Goal: Task Accomplishment & Management: Complete application form

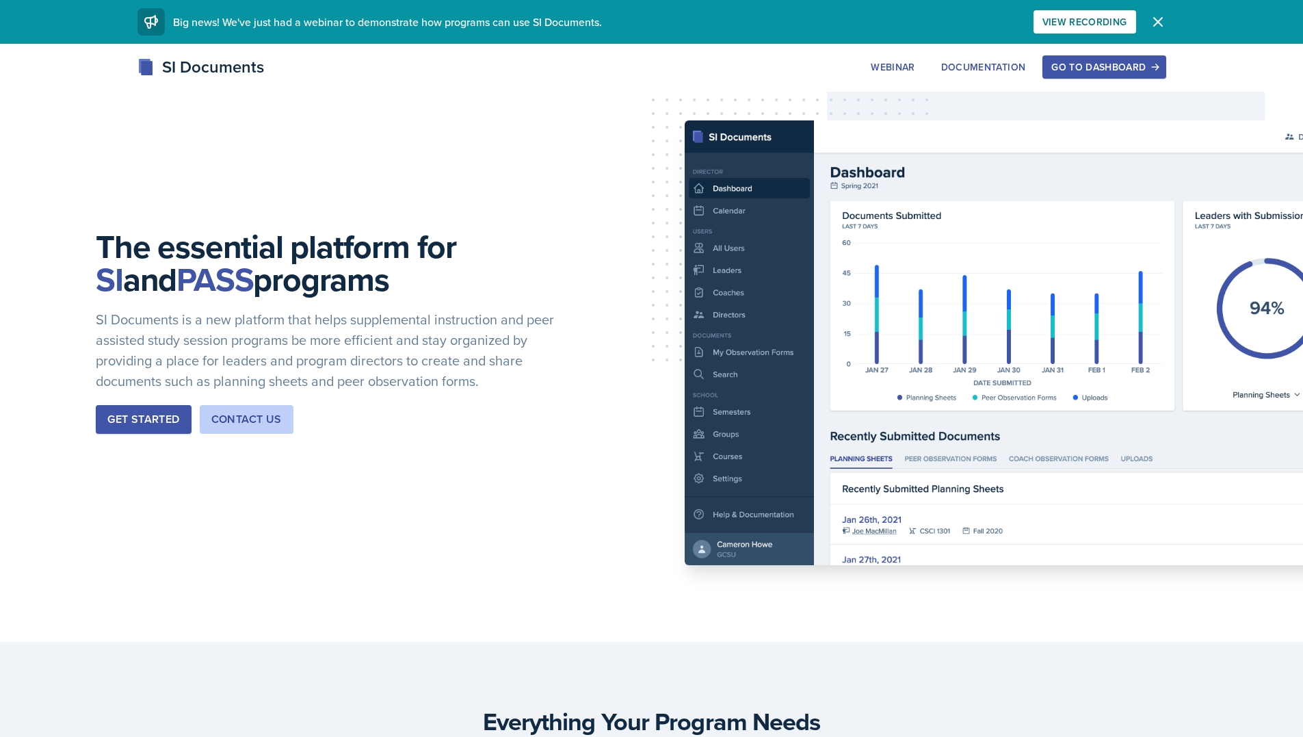
click at [1156, 23] on icon "button" at bounding box center [1158, 22] width 16 height 16
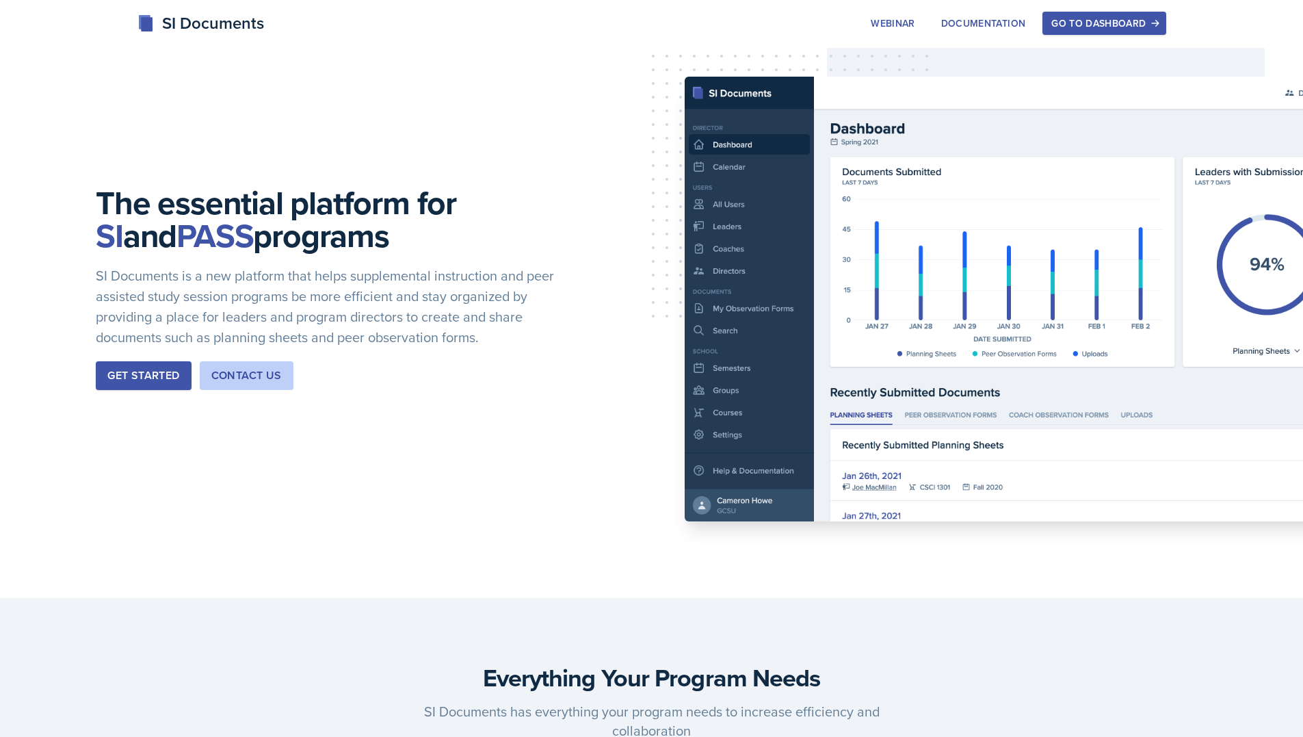
click at [1056, 22] on div "Go to Dashboard" at bounding box center [1104, 23] width 105 height 11
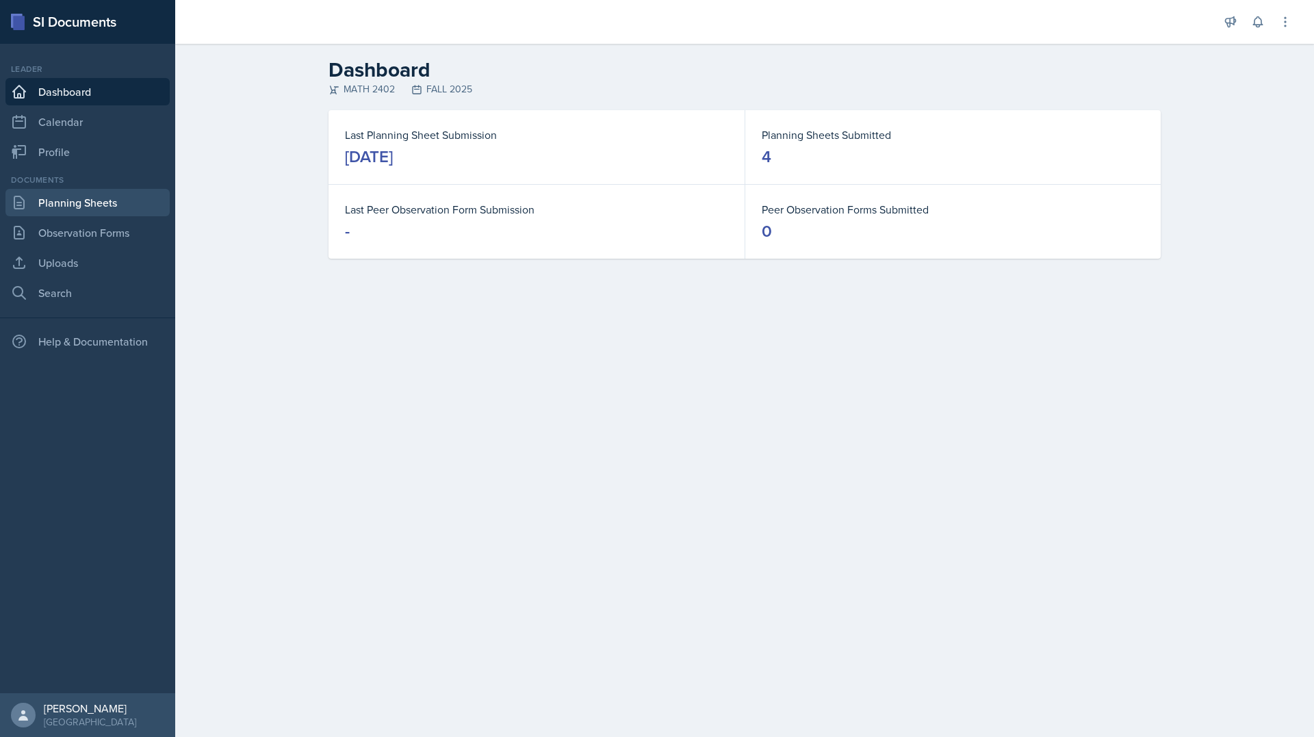
click at [70, 212] on link "Planning Sheets" at bounding box center [87, 202] width 164 height 27
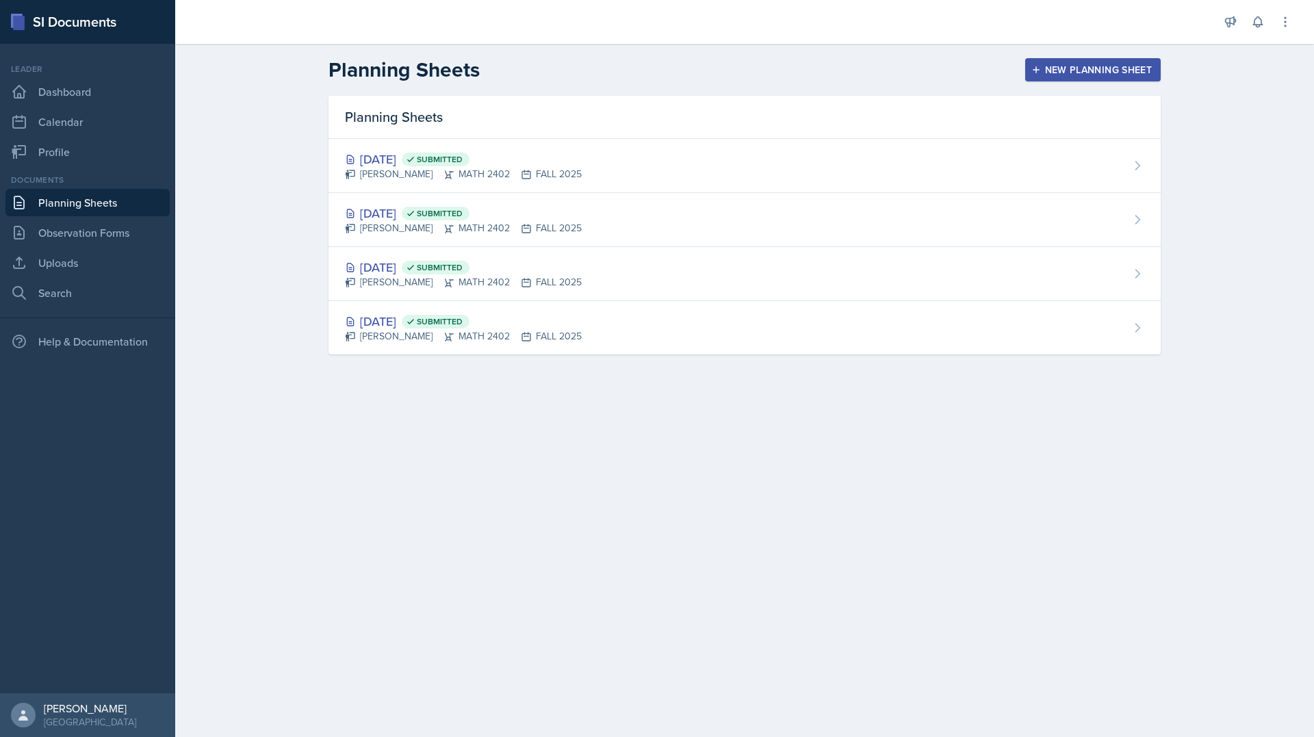
click at [1085, 69] on div "New Planning Sheet" at bounding box center [1093, 69] width 118 height 11
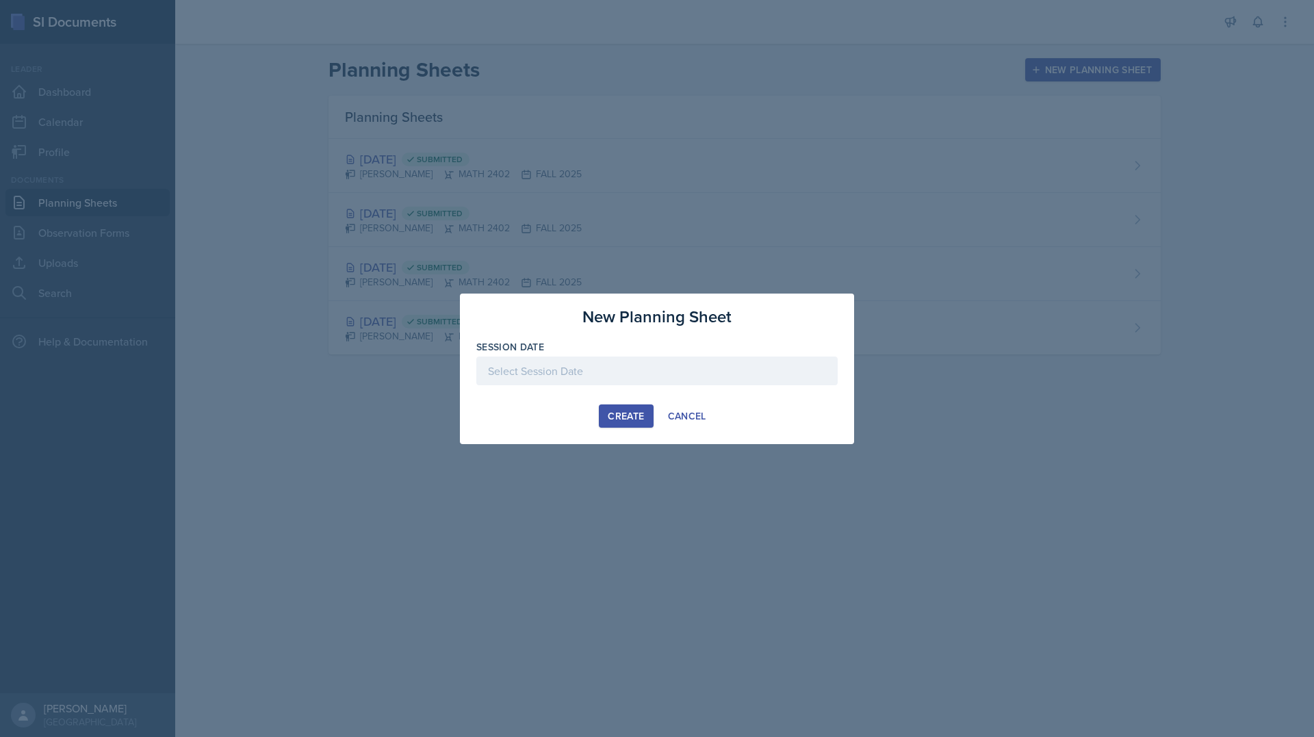
click at [576, 375] on div at bounding box center [656, 370] width 361 height 29
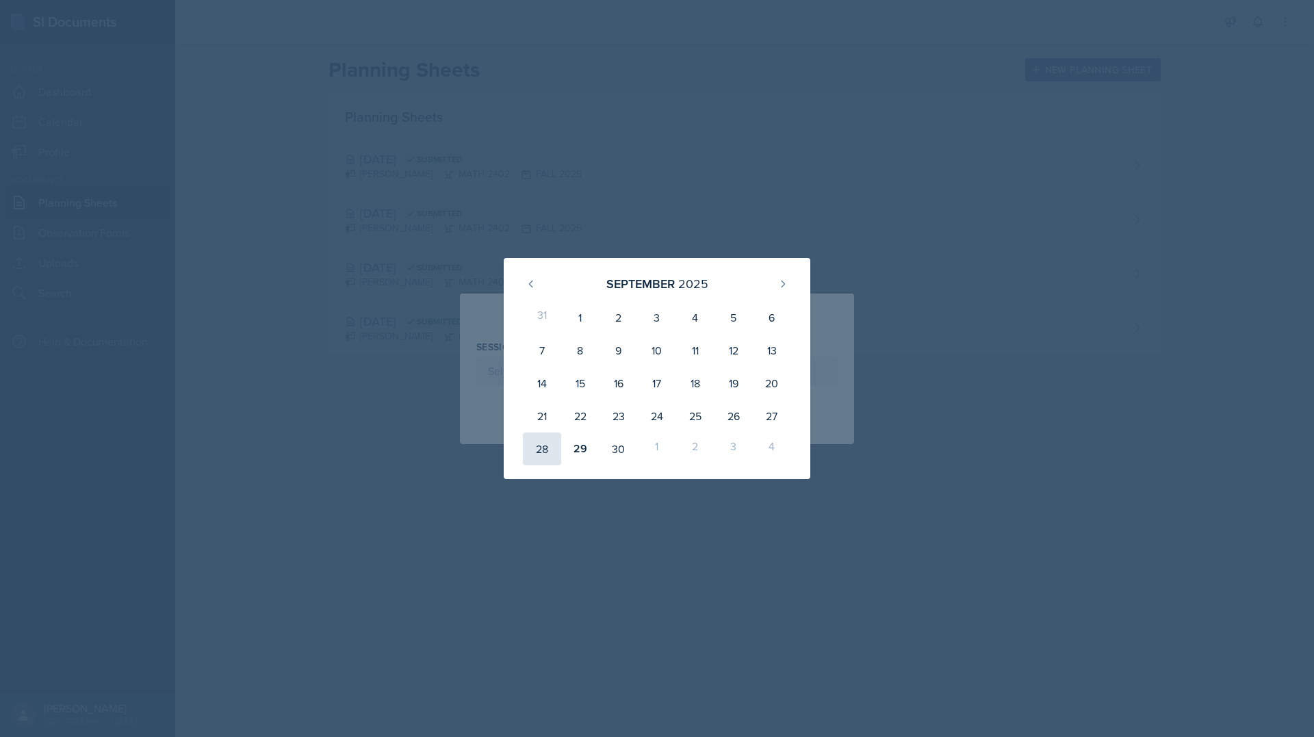
click at [530, 456] on div "28" at bounding box center [542, 448] width 38 height 33
type input "[DATE]"
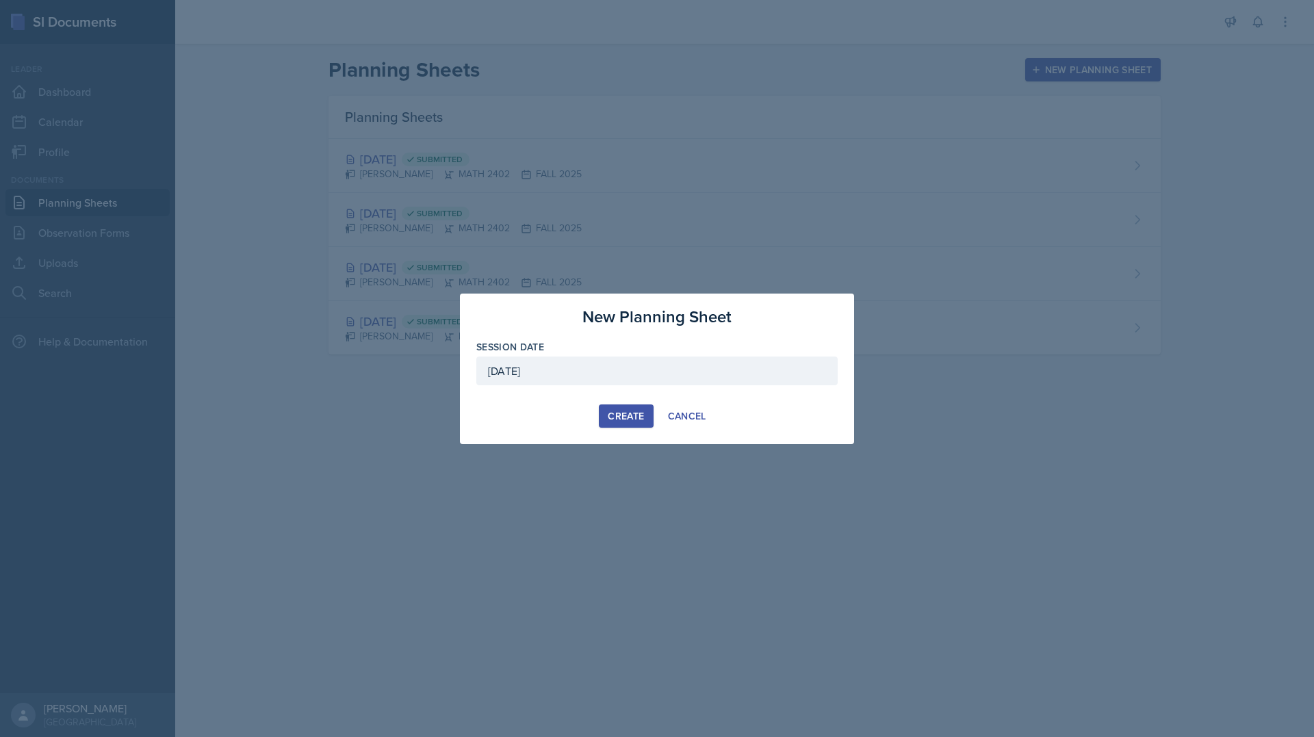
click at [640, 417] on div "Create" at bounding box center [626, 415] width 36 height 11
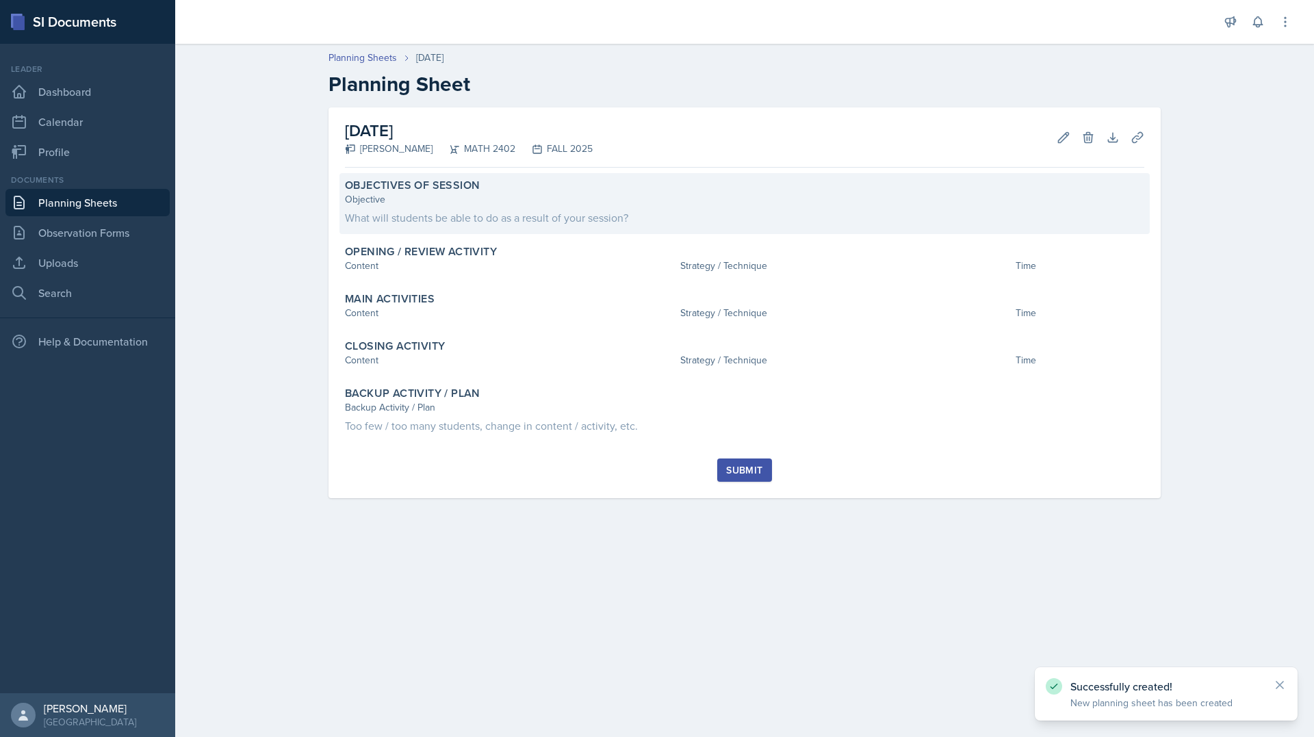
click at [475, 218] on div "What will students be able to do as a result of your session?" at bounding box center [744, 217] width 799 height 16
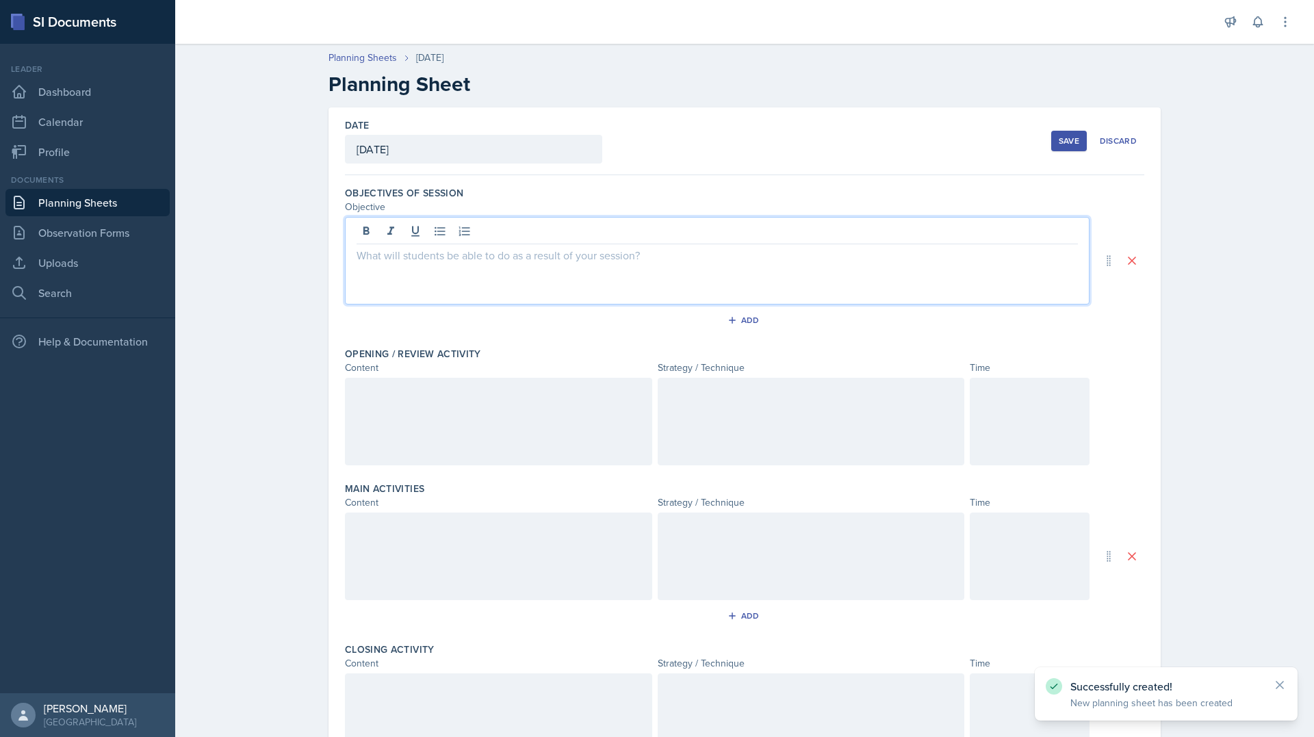
click at [463, 233] on div at bounding box center [717, 261] width 744 height 88
click at [451, 255] on p at bounding box center [716, 255] width 721 height 16
click at [449, 277] on p "7.2" at bounding box center [716, 271] width 721 height 16
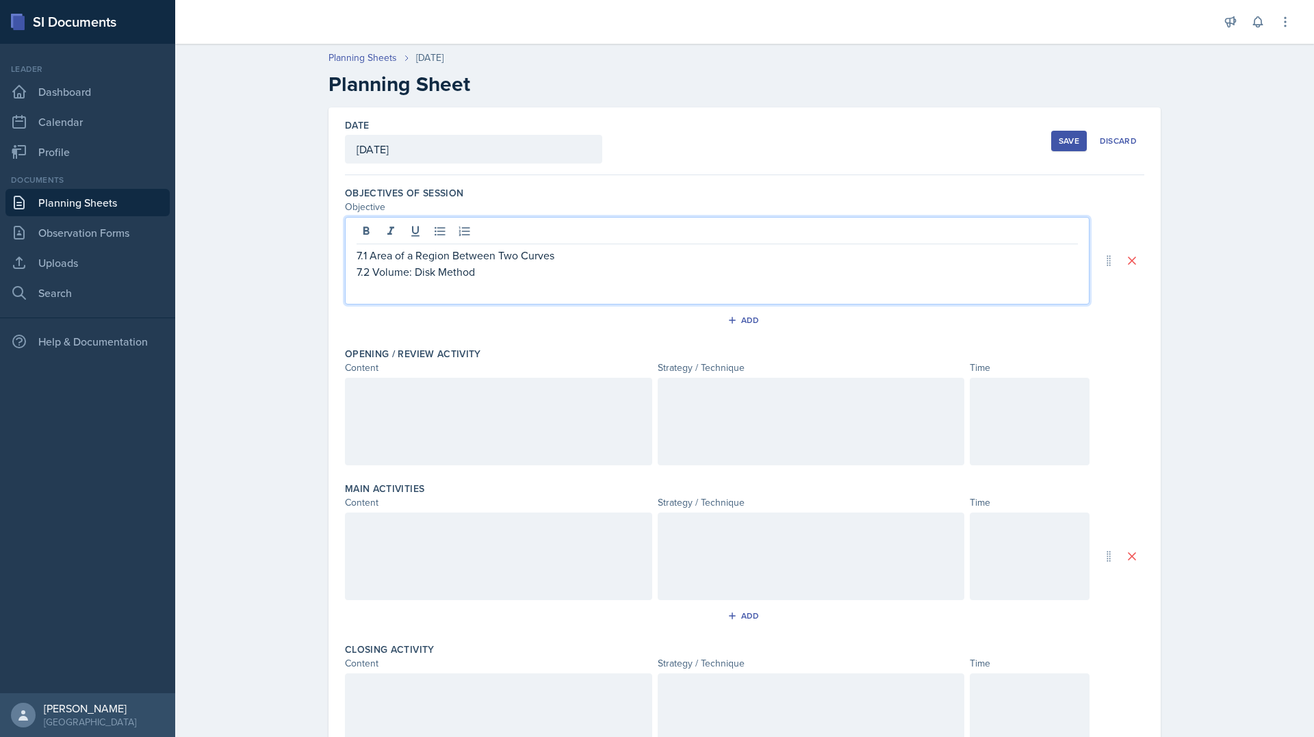
click at [410, 276] on p "7.2 Volume: Disk Method" at bounding box center [716, 271] width 721 height 16
click at [356, 256] on p "7.1 Area of a Region Between Two Curves" at bounding box center [716, 255] width 721 height 16
click at [483, 285] on div "7.1 Area of a Region Between Two Curves 7.2 Volume: The Disk Method" at bounding box center [717, 261] width 744 height 88
click at [483, 287] on div "7.1 Area of a Region Between Two Curves 7.2 Volume: The Disk Method" at bounding box center [717, 261] width 744 height 88
click at [495, 278] on p "7.2 Volume: The Disk Method" at bounding box center [716, 271] width 721 height 16
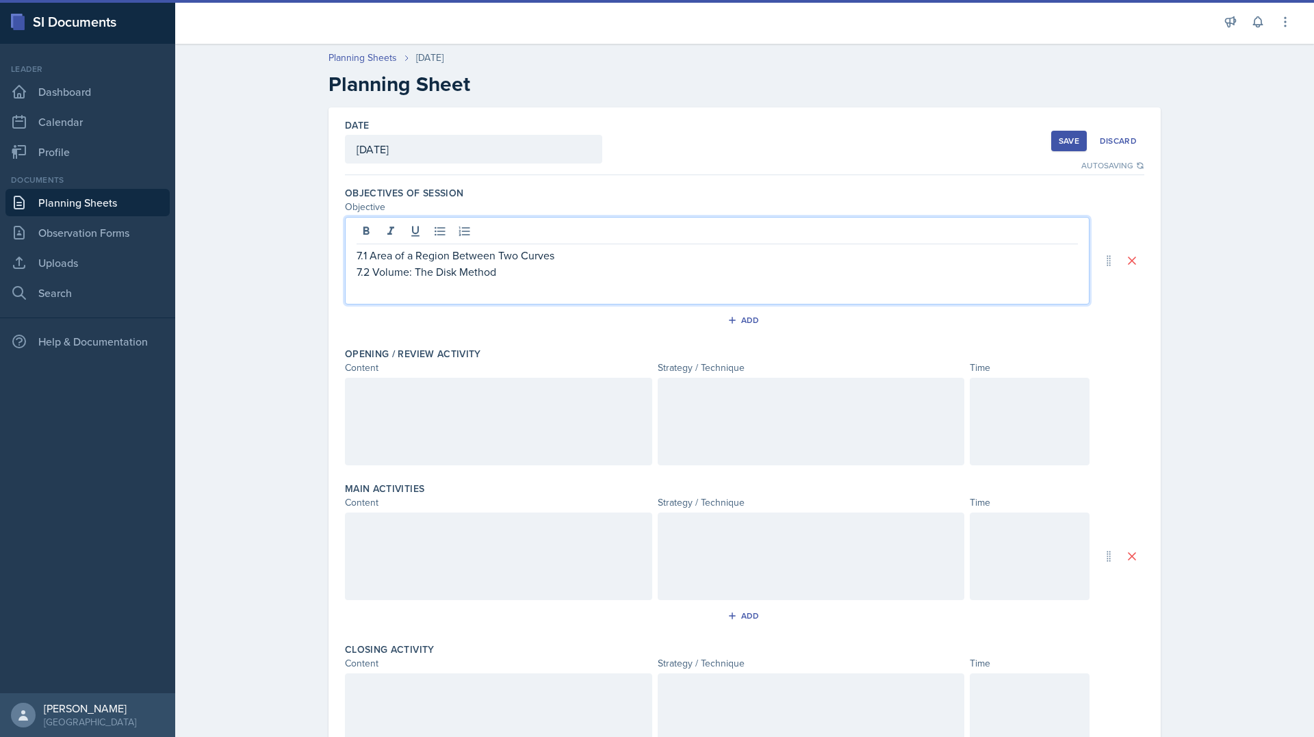
click at [1053, 152] on div "Save Discard" at bounding box center [1097, 140] width 93 height 31
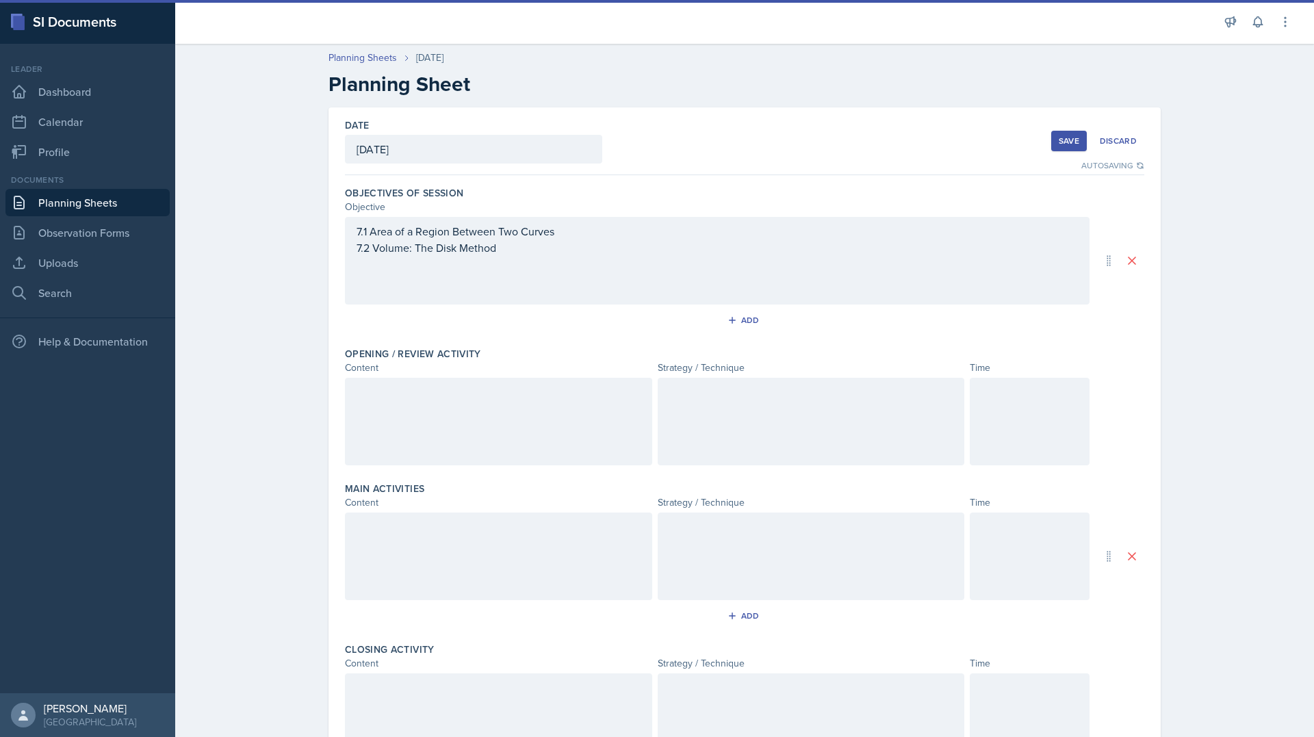
click at [1058, 146] on div "Save" at bounding box center [1068, 140] width 21 height 11
click at [87, 206] on link "Planning Sheets" at bounding box center [87, 202] width 164 height 27
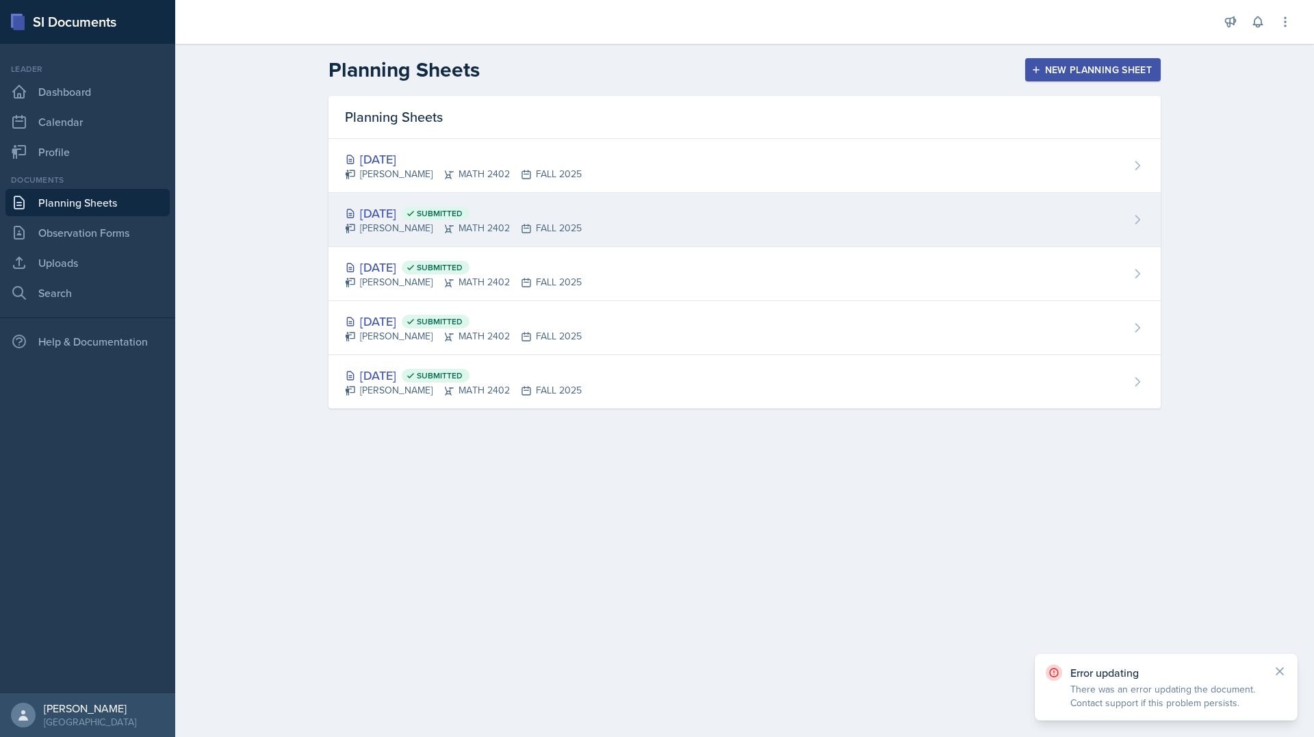
click at [405, 228] on div "[PERSON_NAME] MATH 2402 FALL 2025" at bounding box center [463, 228] width 237 height 14
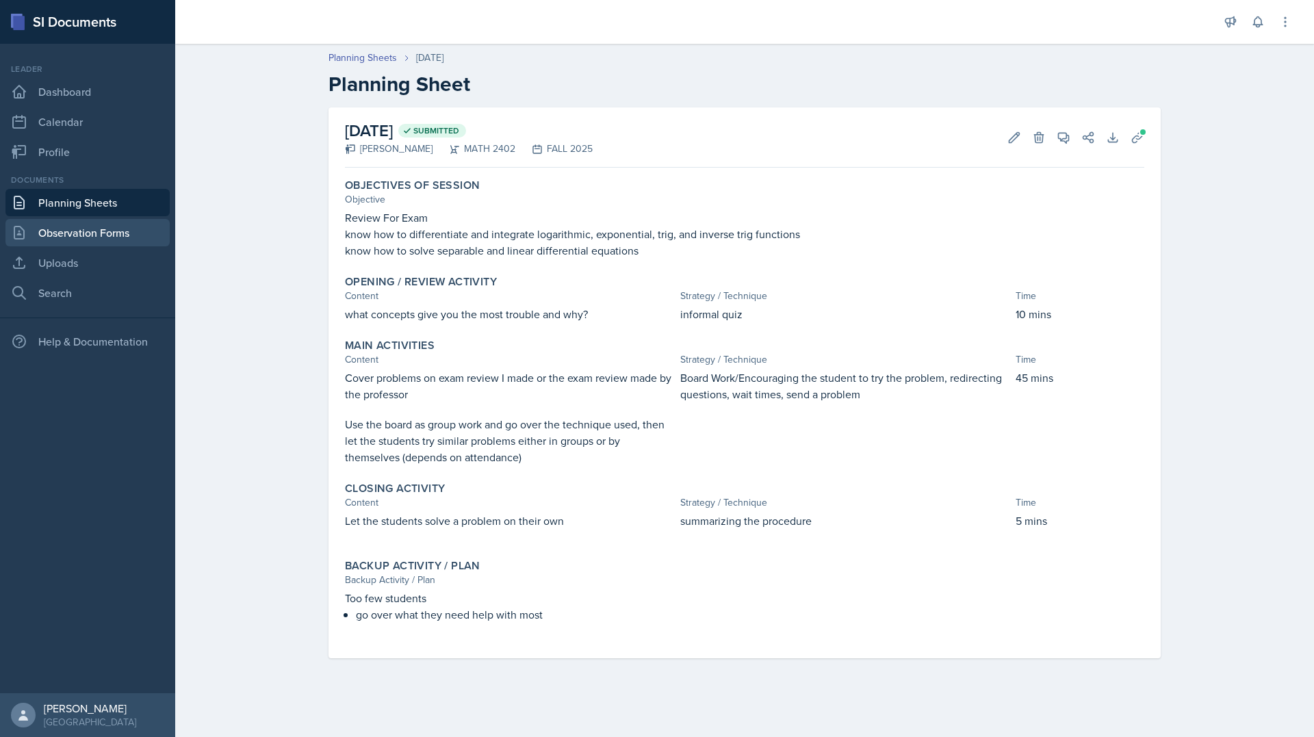
click at [92, 230] on link "Observation Forms" at bounding box center [87, 232] width 164 height 27
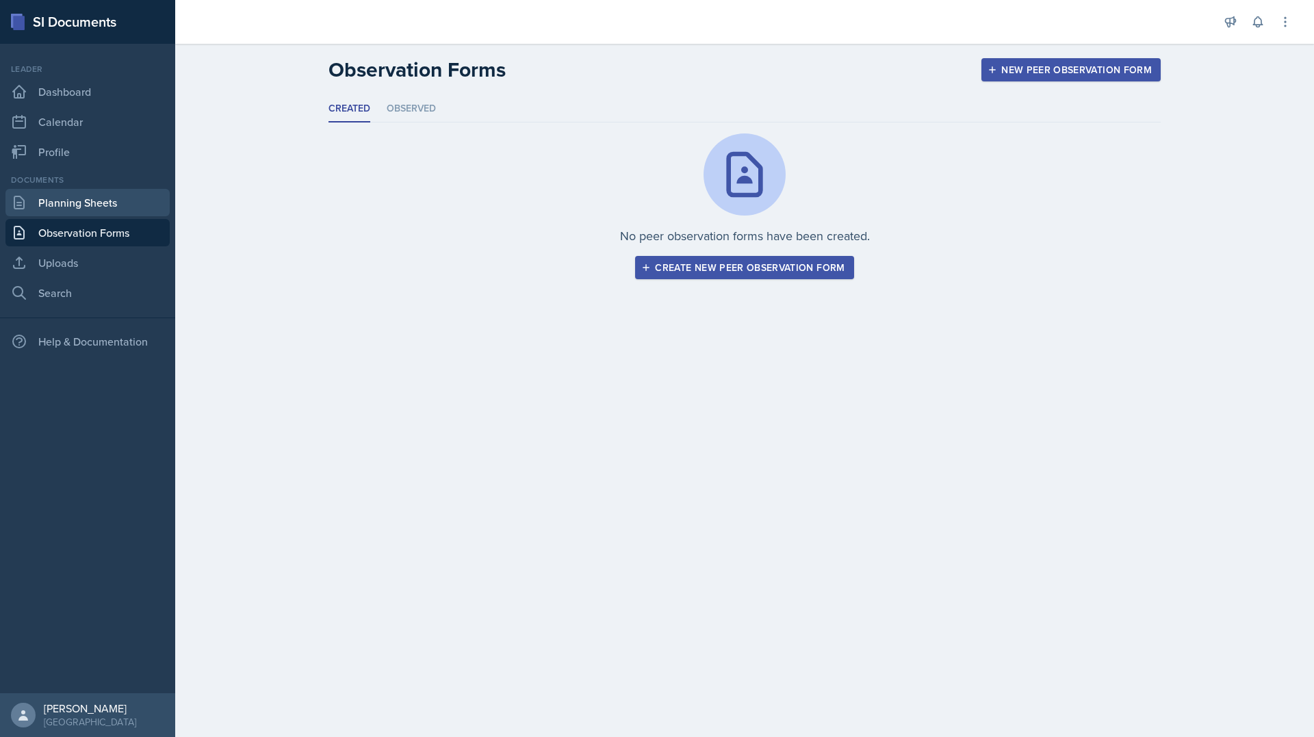
click at [92, 205] on link "Planning Sheets" at bounding box center [87, 202] width 164 height 27
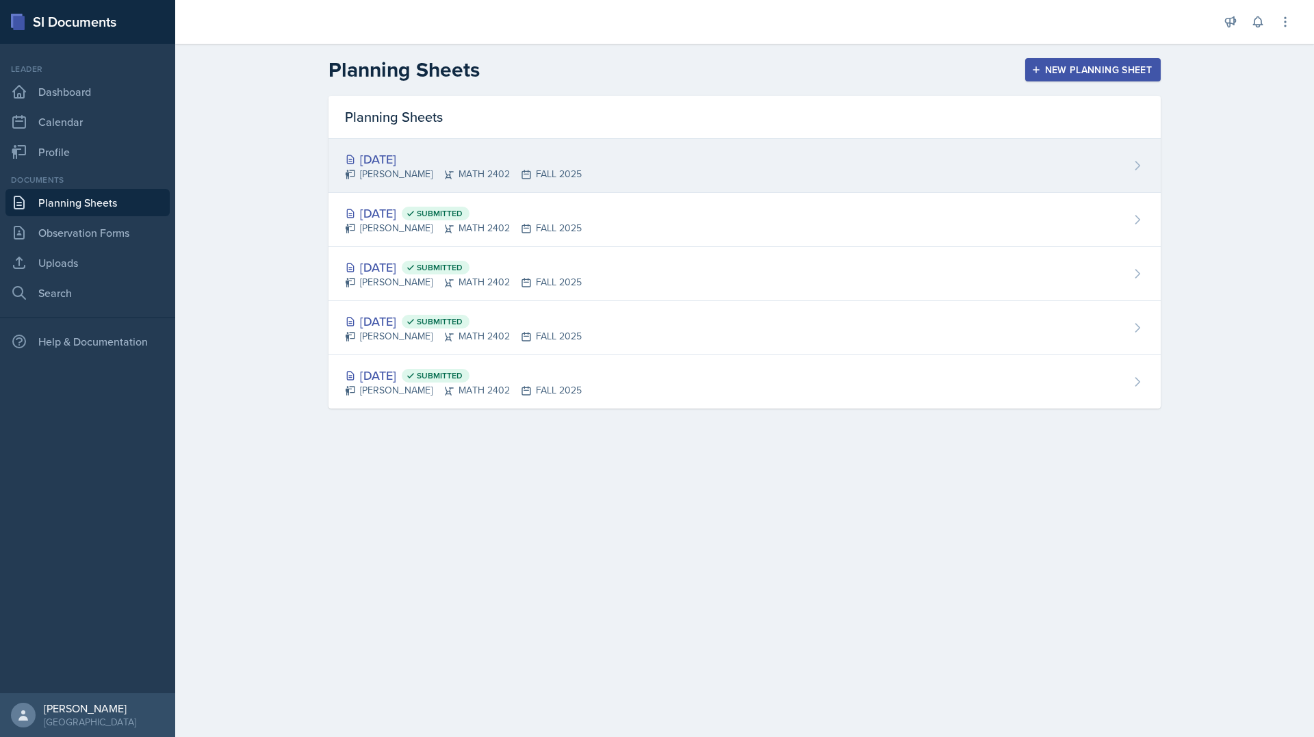
click at [376, 180] on div "[PERSON_NAME] MATH 2402 FALL 2025" at bounding box center [463, 174] width 237 height 14
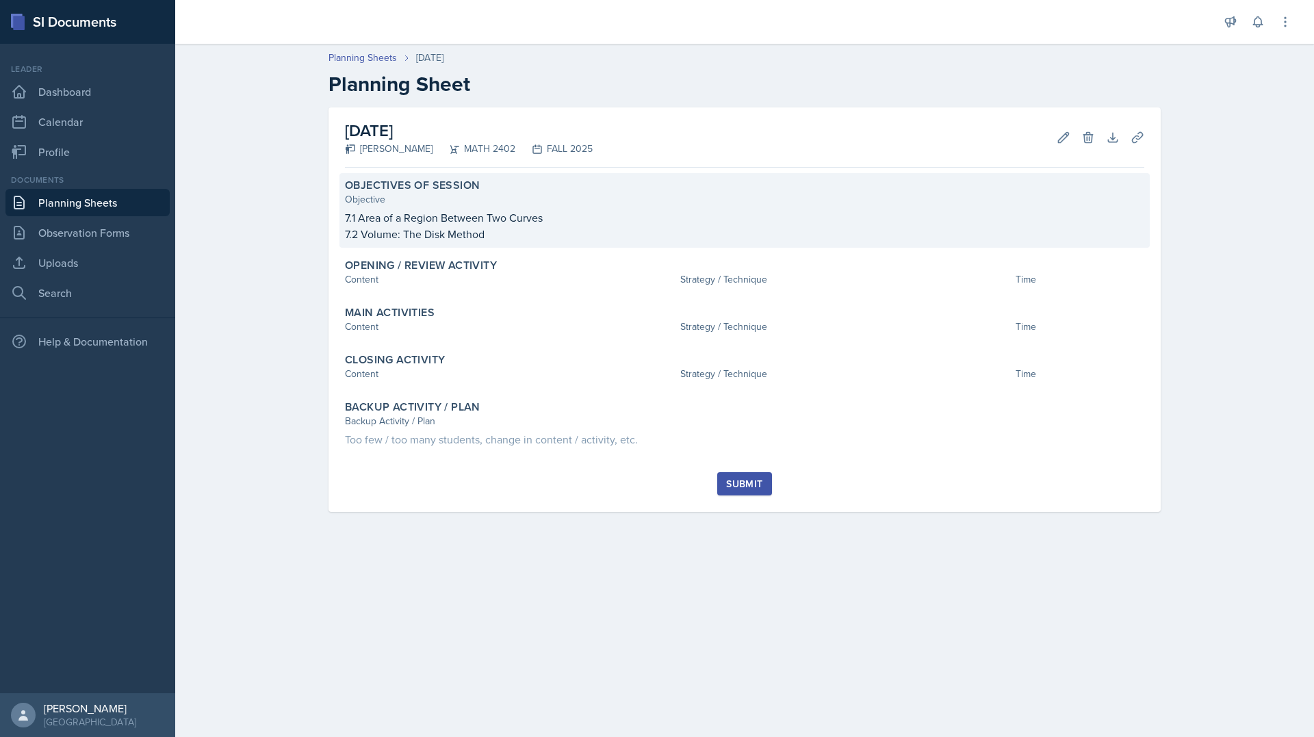
click at [517, 228] on p "7.2 Volume: The Disk Method" at bounding box center [744, 234] width 799 height 16
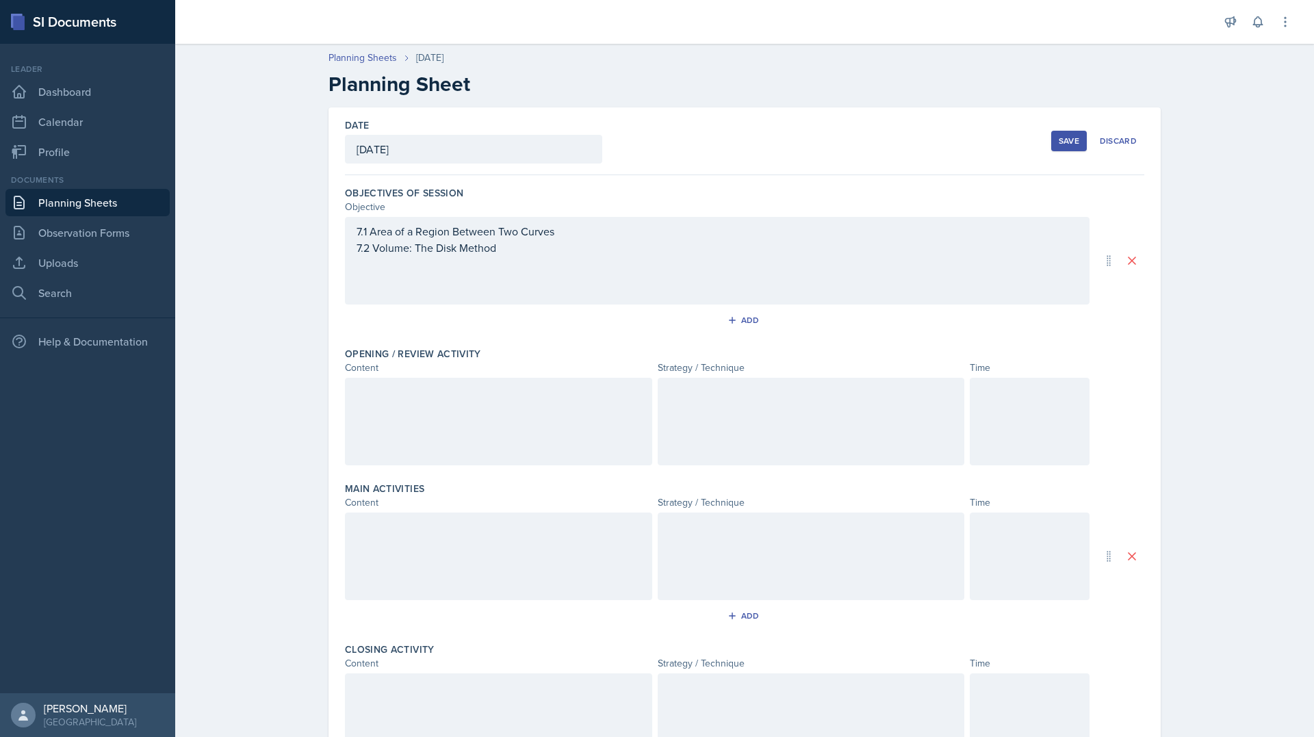
click at [525, 273] on div "7.1 Area of a Region Between Two Curves 7.2 Volume: The Disk Method" at bounding box center [717, 261] width 744 height 88
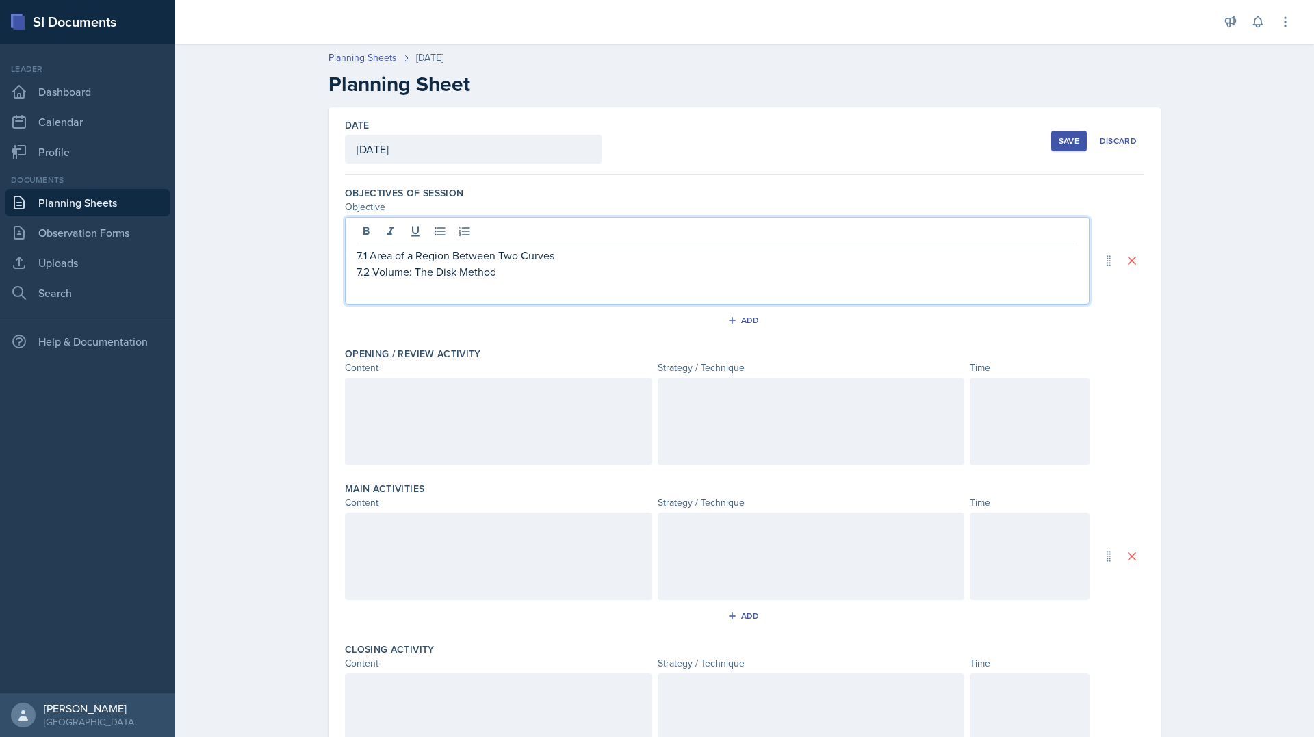
click at [508, 298] on div "7.1 Area of a Region Between Two Curves 7.2 Volume: The Disk Method" at bounding box center [717, 261] width 744 height 88
click at [504, 295] on div "7.1 Area of a Region Between Two Curves 7.2 Volume: The Disk Method" at bounding box center [717, 261] width 744 height 88
click at [504, 294] on div "7.1 Area of a Region Between Two Curves 7.2 Volume: The Disk Method" at bounding box center [717, 261] width 744 height 88
click at [491, 272] on p "7.2 Volume: The Disk Method" at bounding box center [716, 271] width 721 height 16
click at [477, 291] on p "Know how the metholodgy of the Disk Method and" at bounding box center [716, 288] width 721 height 16
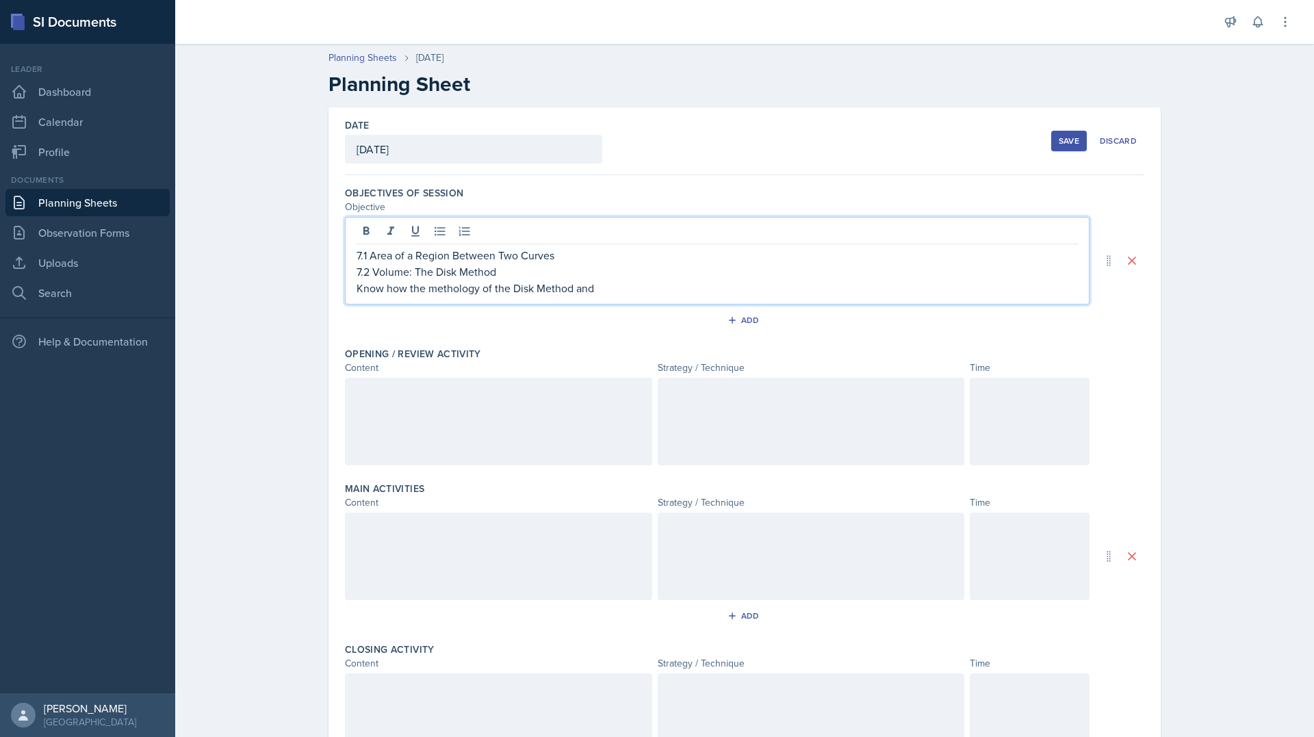
click at [452, 287] on p "Know how the methology of the Disk Method and" at bounding box center [716, 288] width 721 height 16
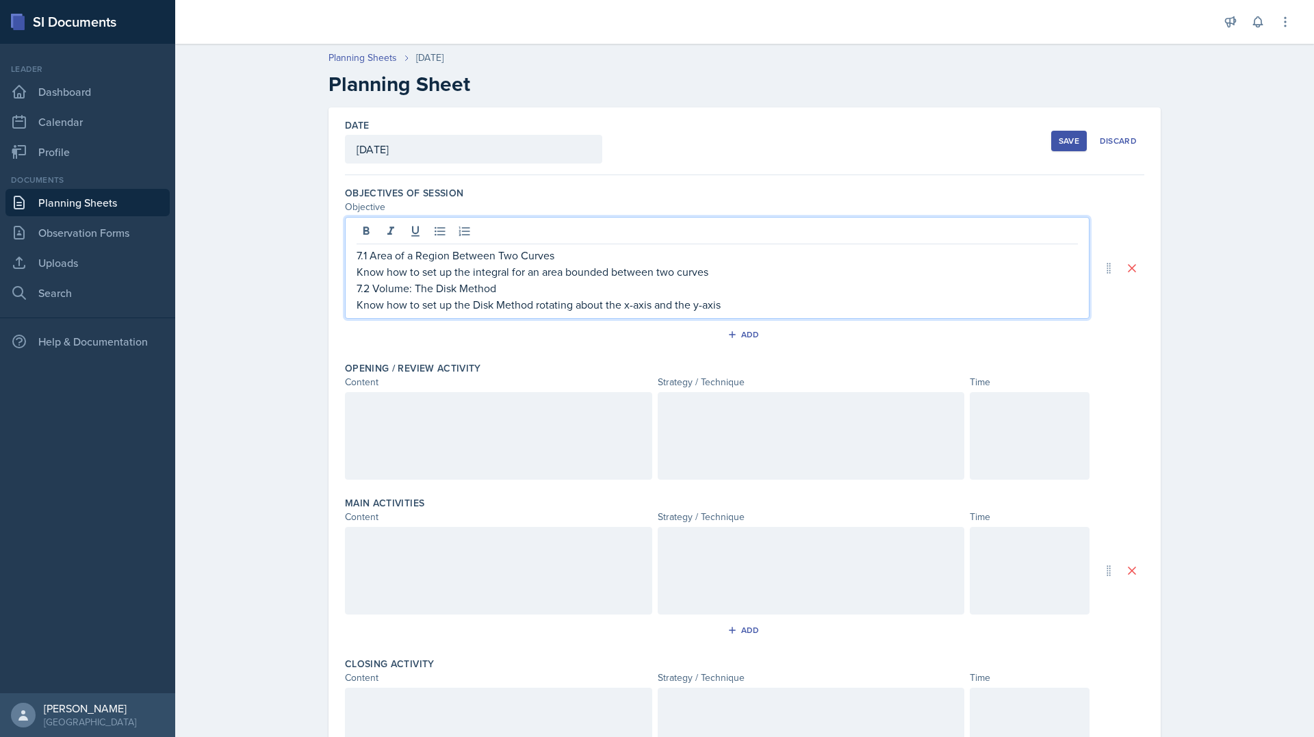
click at [747, 265] on p "Know how to set up the integral for an area bounded between two curves" at bounding box center [716, 271] width 721 height 16
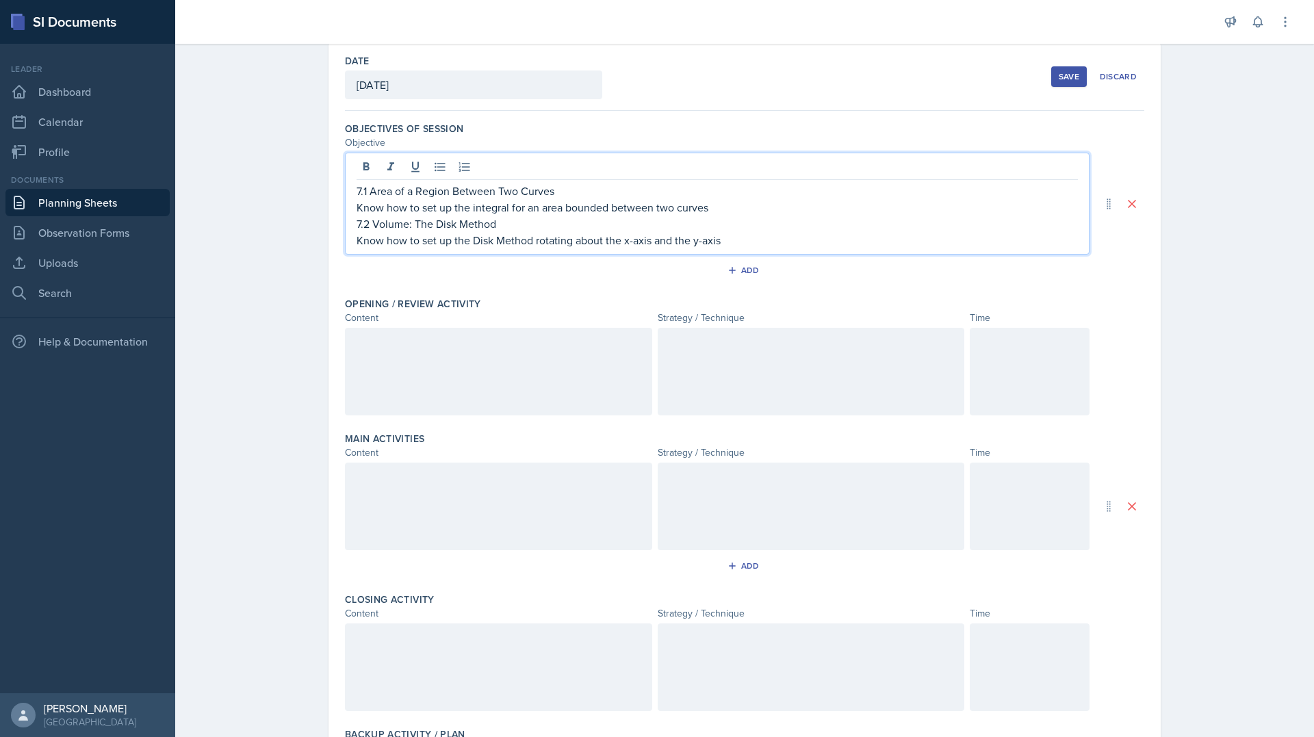
scroll to position [68, 0]
click at [631, 291] on div "Opening / Review Activity Content Strategy / Technique Time" at bounding box center [744, 354] width 799 height 135
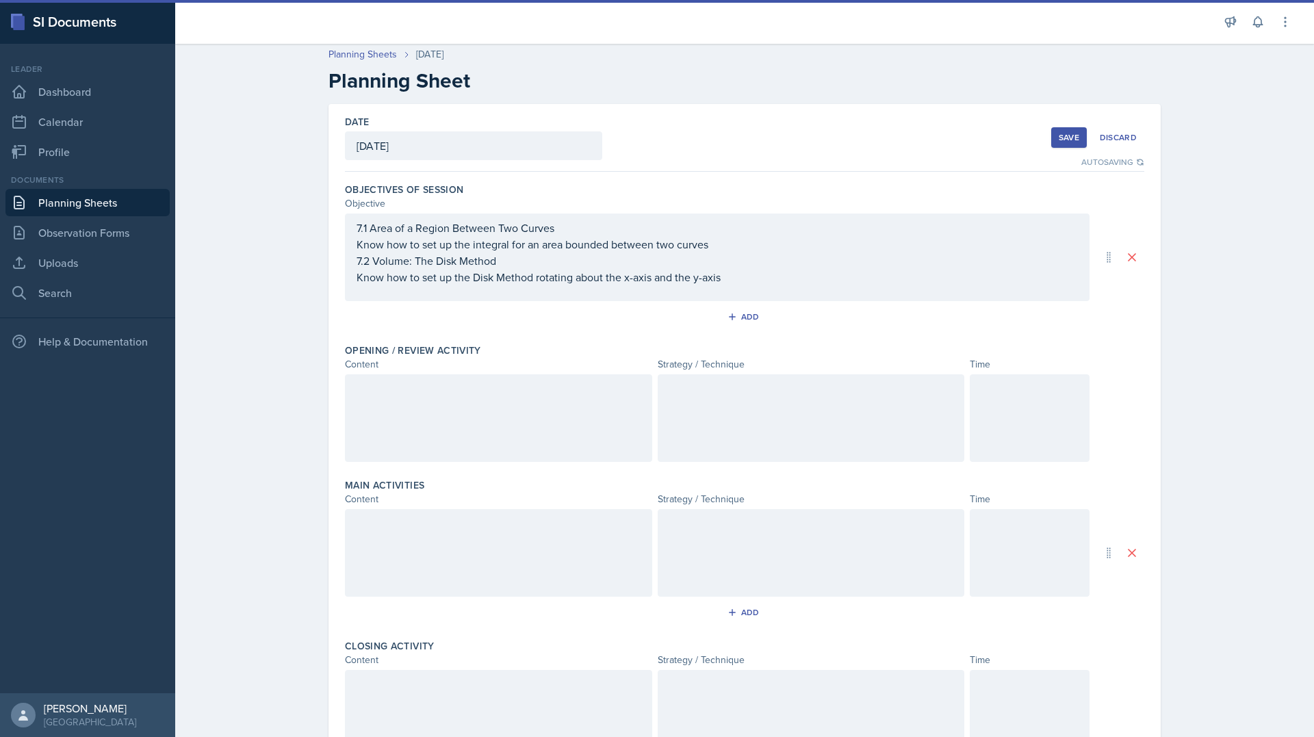
scroll to position [0, 0]
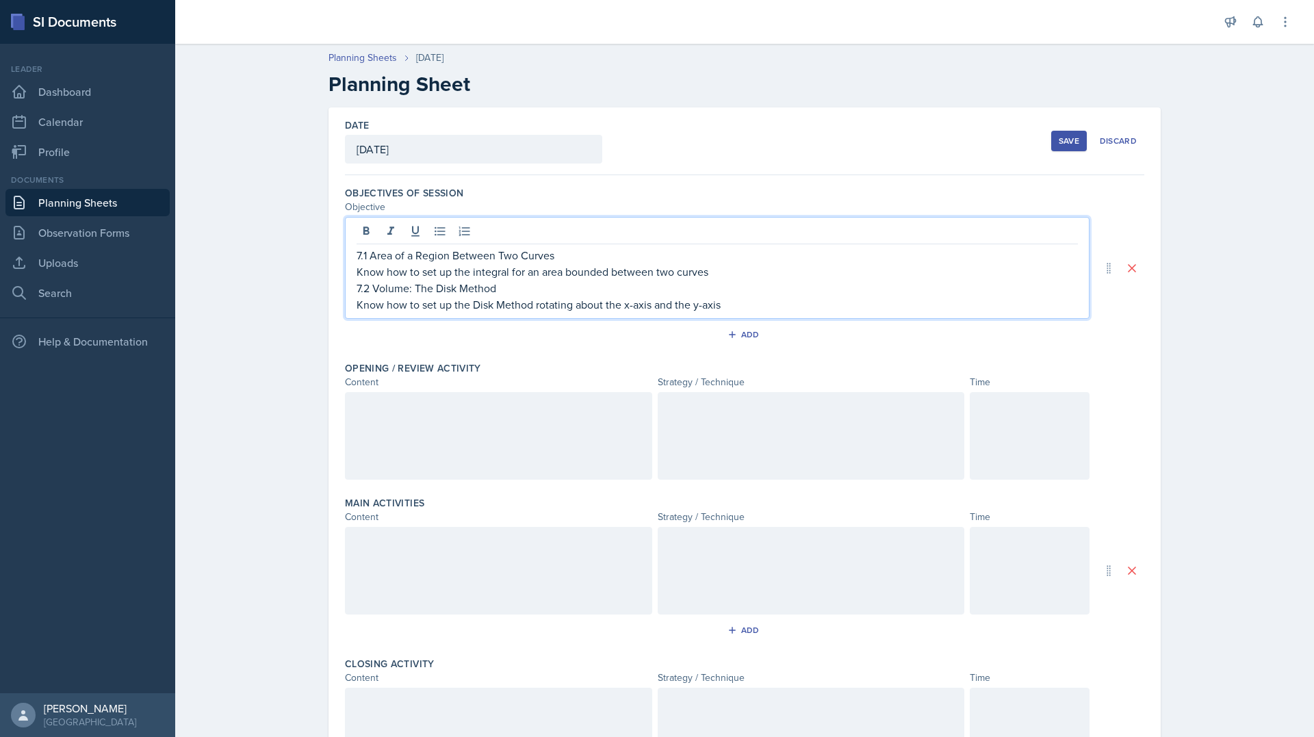
click at [719, 253] on div "7.1 Area of a Region Between Two Curves Know how to set up the integral for an …" at bounding box center [716, 280] width 721 height 66
click at [611, 345] on div "Add" at bounding box center [744, 337] width 799 height 26
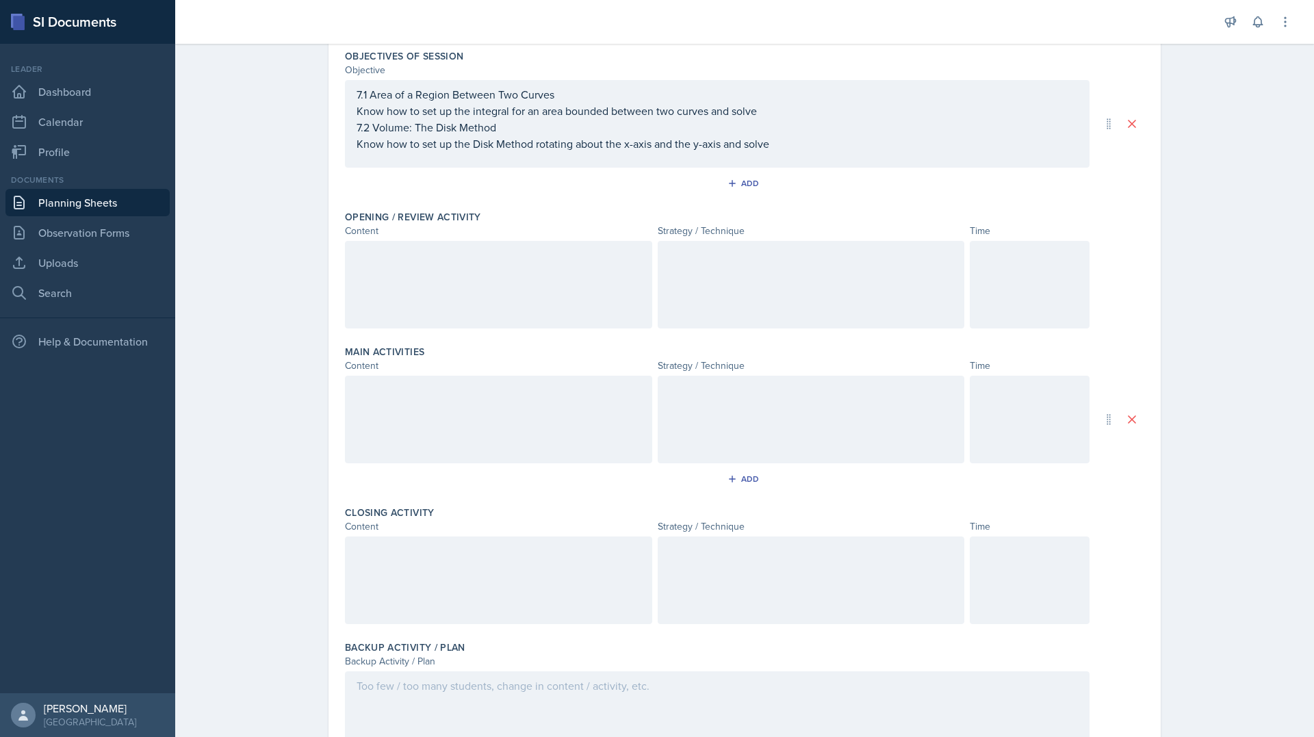
click at [1047, 284] on div at bounding box center [1029, 285] width 120 height 88
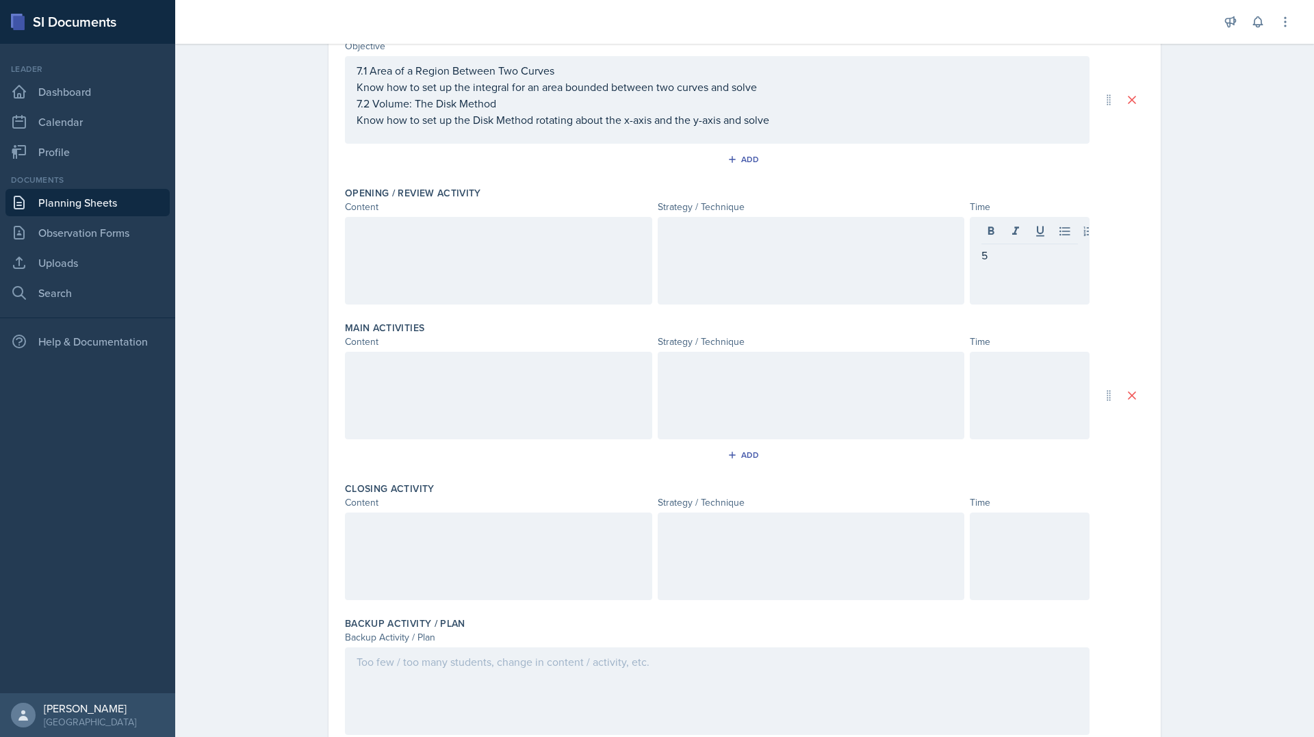
click at [1173, 241] on div "Date [DATE] [DATE] 31 1 2 3 4 5 6 7 8 9 10 11 12 13 14 15 16 17 18 19 20 21 22 …" at bounding box center [744, 368] width 876 height 843
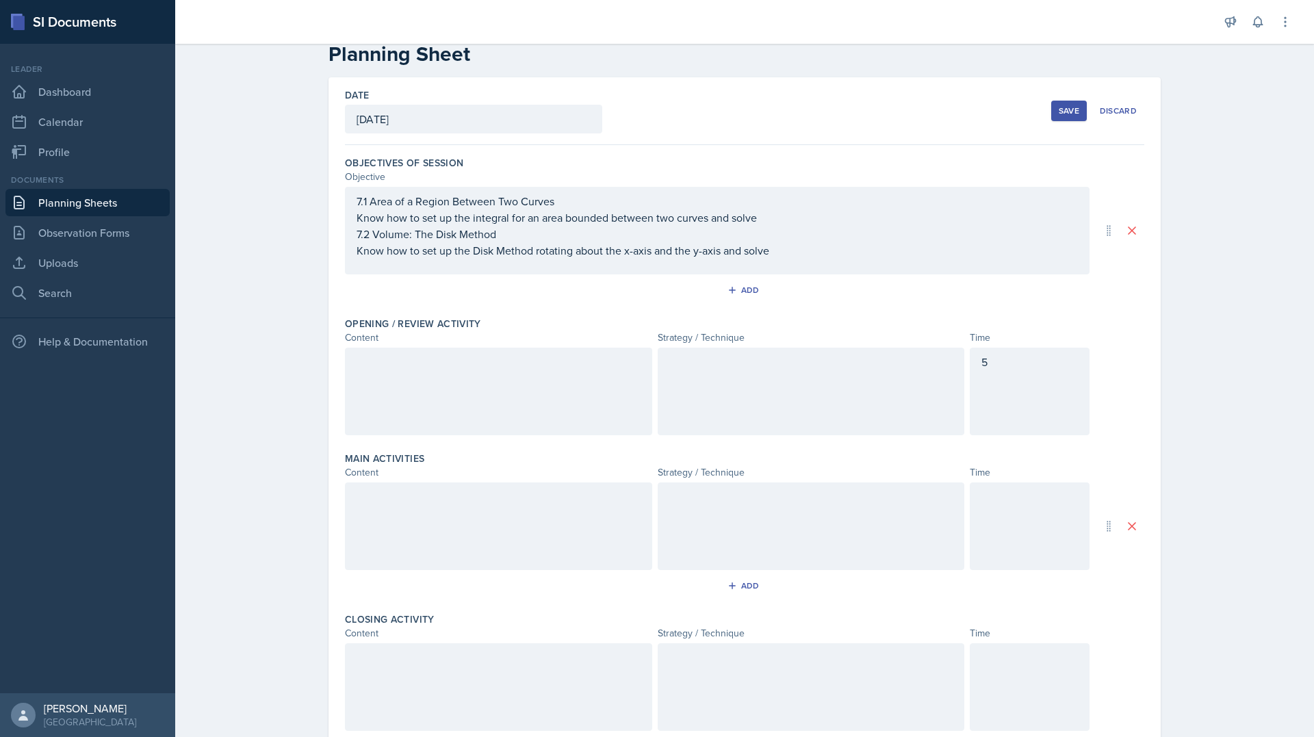
scroll to position [0, 0]
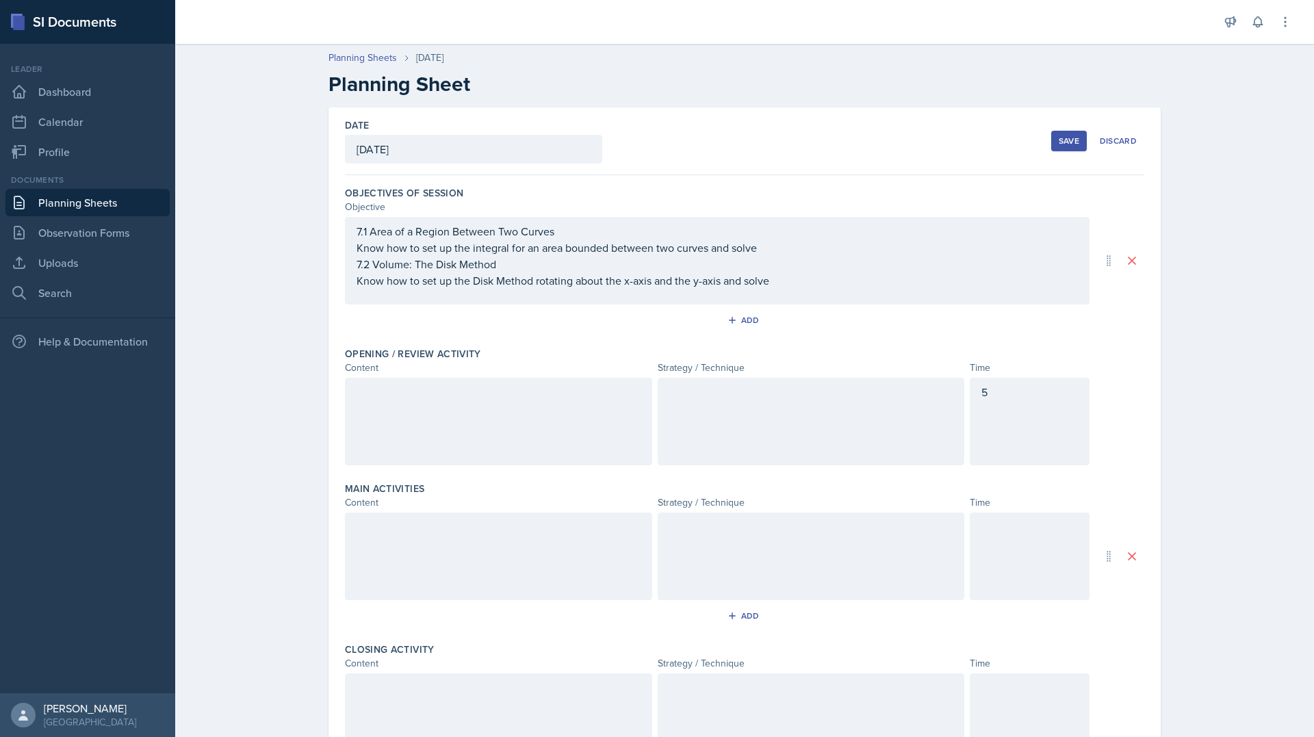
click at [814, 291] on div "7.1 Area of a Region Between Two Curves Know how to set up the integral for an …" at bounding box center [717, 261] width 744 height 88
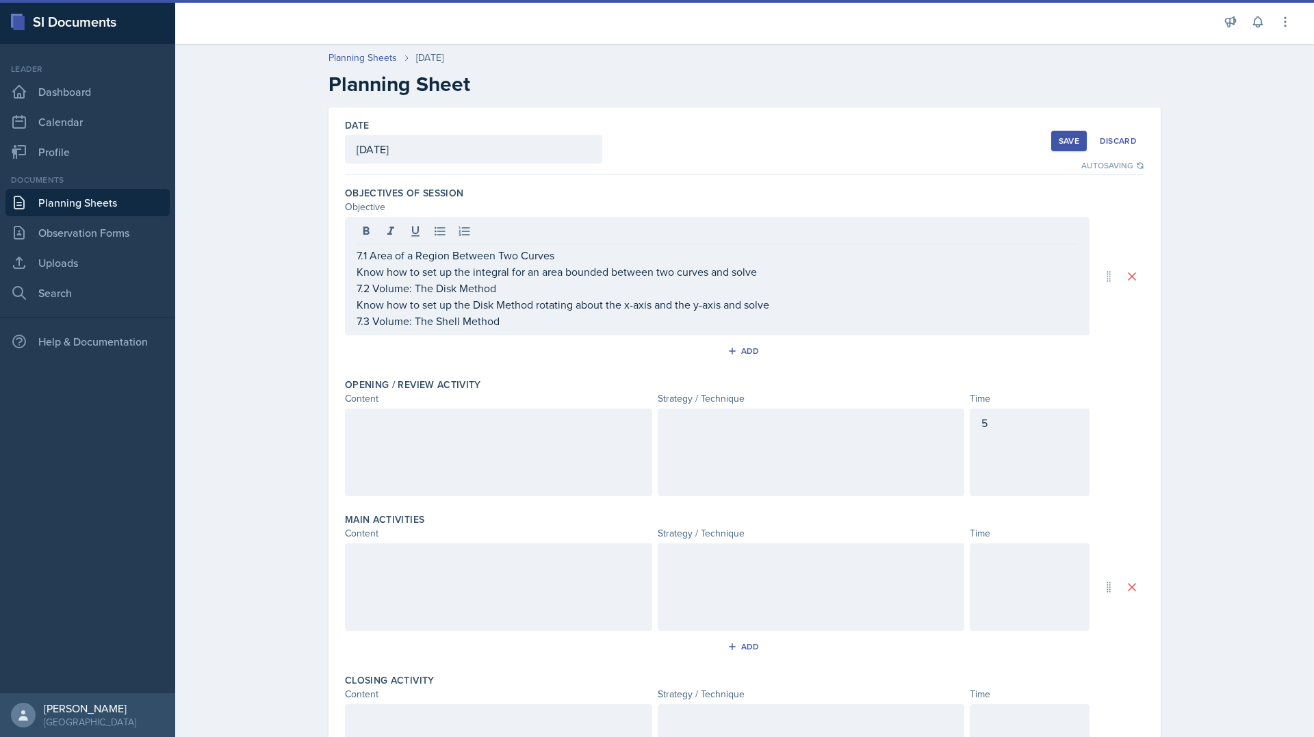
click at [1140, 390] on div "Date [DATE] [DATE] 31 1 2 3 4 5 6 7 8 9 10 11 12 13 14 15 16 17 18 19 20 21 22 …" at bounding box center [744, 527] width 832 height 841
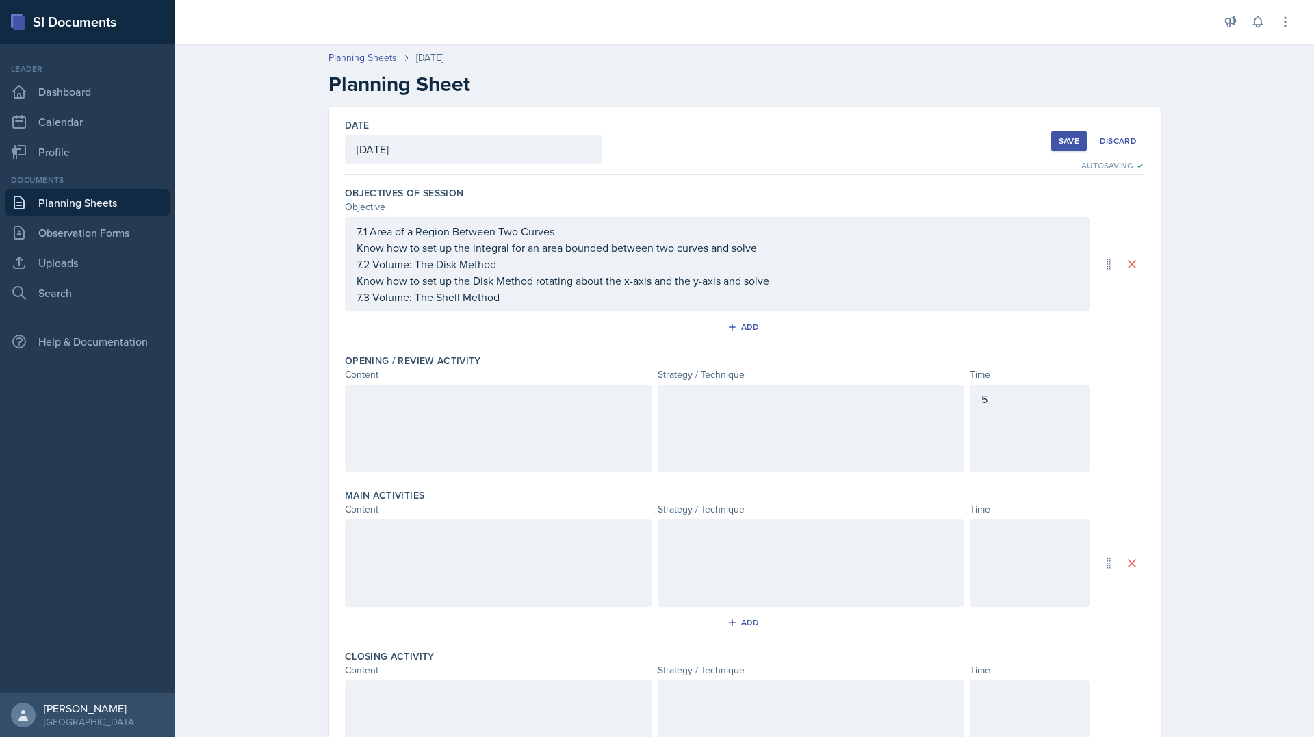
click at [1115, 426] on div "5" at bounding box center [744, 428] width 799 height 88
click at [1014, 537] on div at bounding box center [1029, 563] width 120 height 88
click at [1167, 458] on div "Date [DATE] [DATE] 31 1 2 3 4 5 6 7 8 9 10 11 12 13 14 15 16 17 18 19 20 21 22 …" at bounding box center [744, 532] width 876 height 850
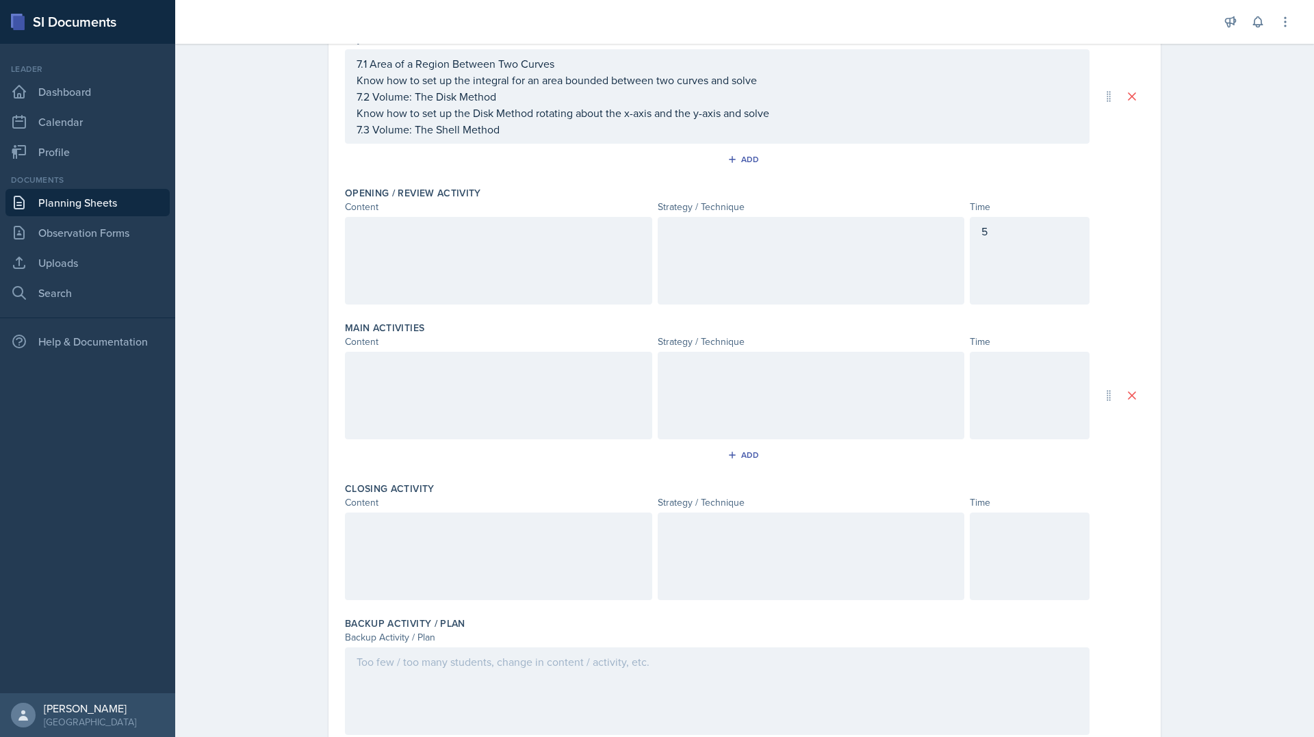
scroll to position [220, 0]
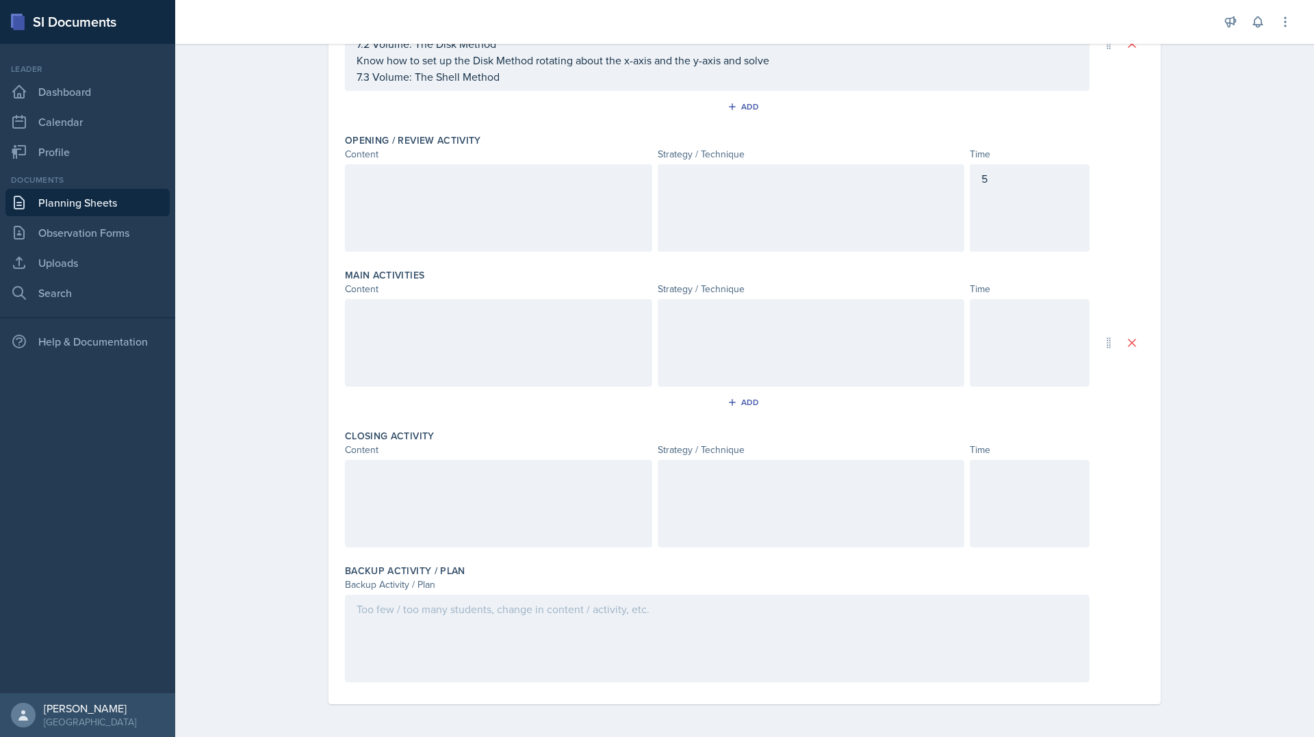
click at [793, 201] on div at bounding box center [810, 208] width 307 height 88
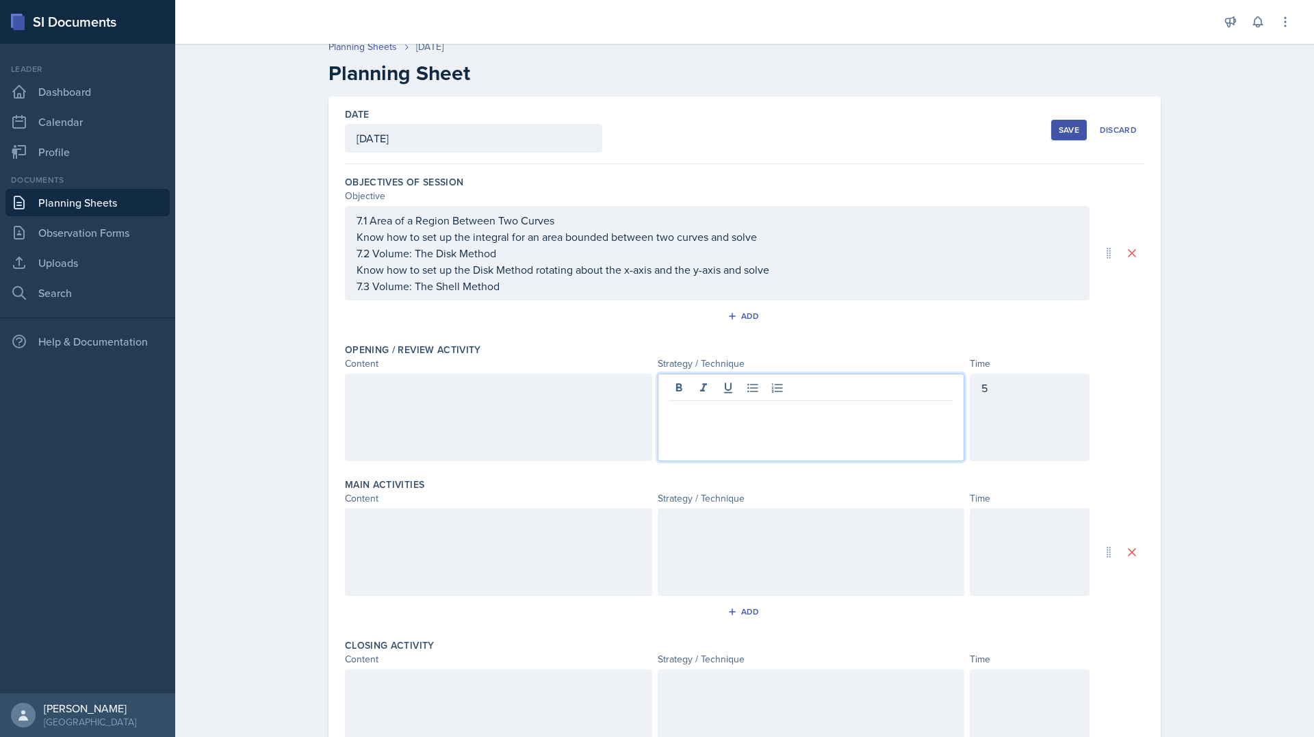
scroll to position [0, 0]
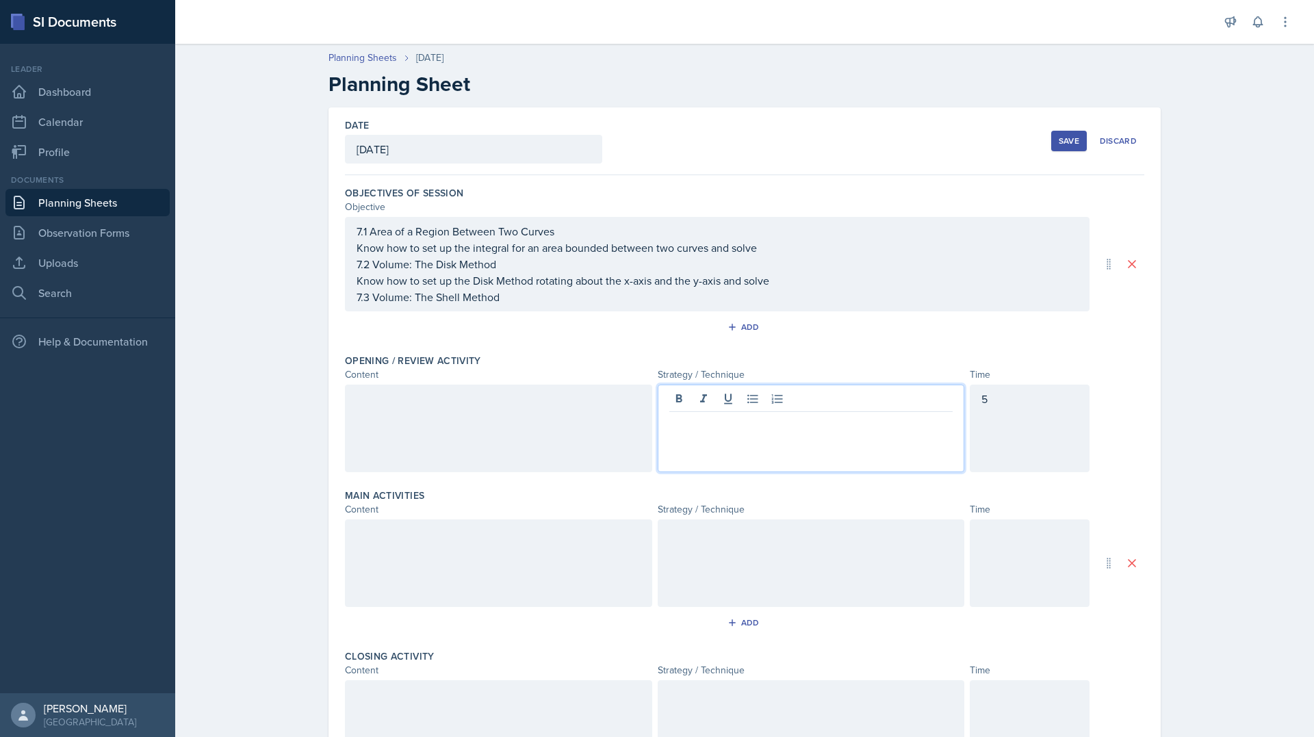
click at [945, 332] on div "Add" at bounding box center [744, 330] width 799 height 26
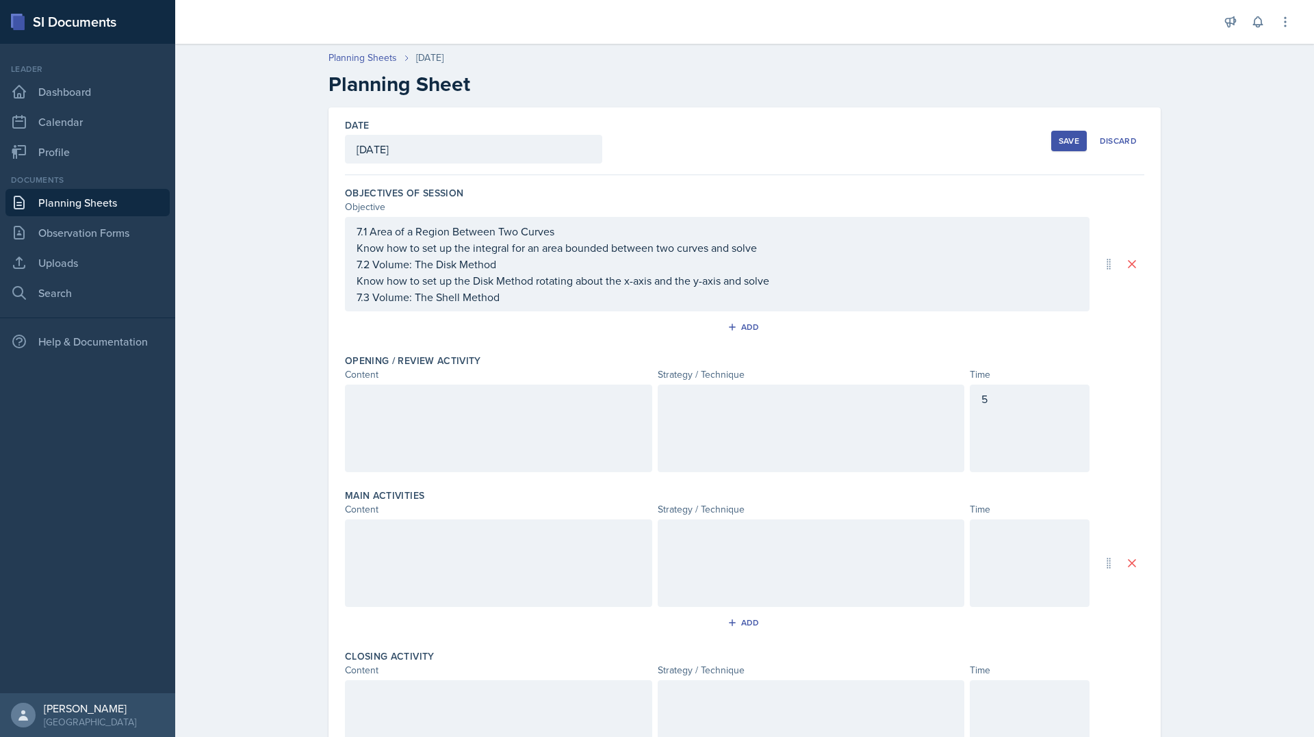
click at [1069, 135] on div "Save" at bounding box center [1068, 140] width 21 height 11
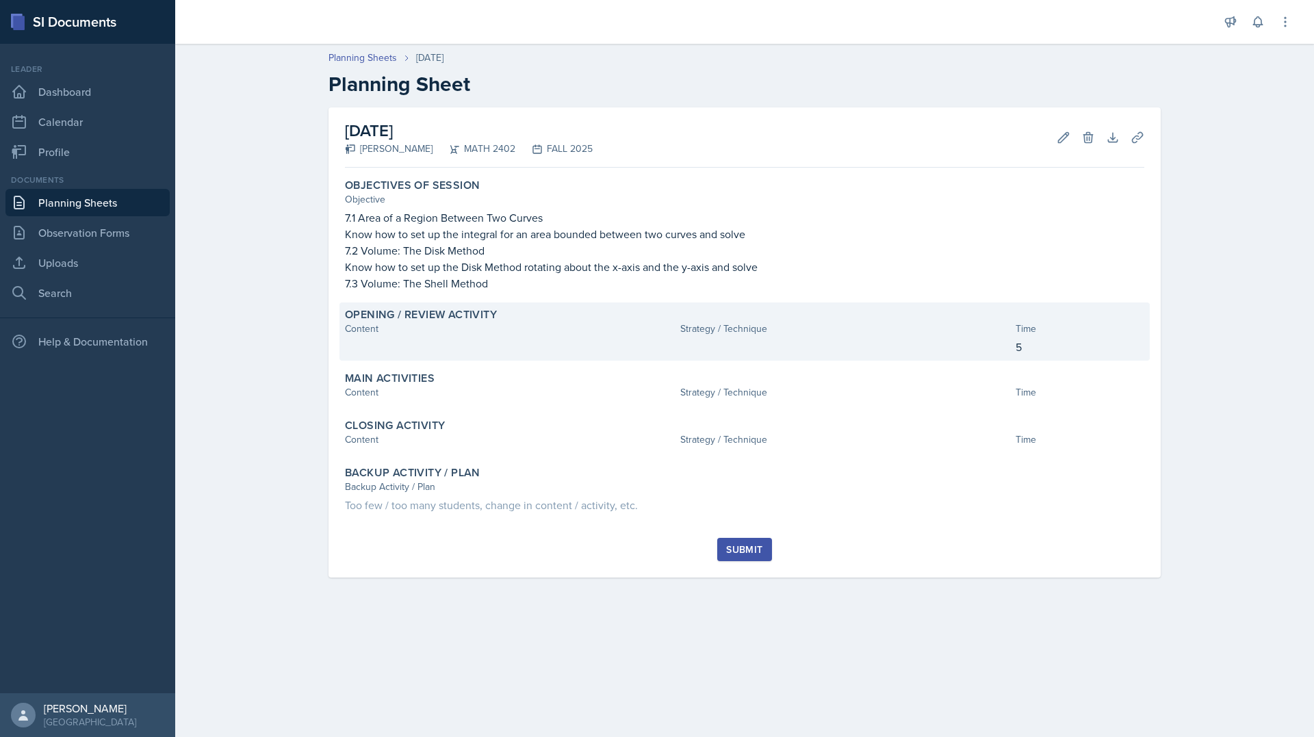
click at [534, 325] on div "Content" at bounding box center [510, 329] width 330 height 14
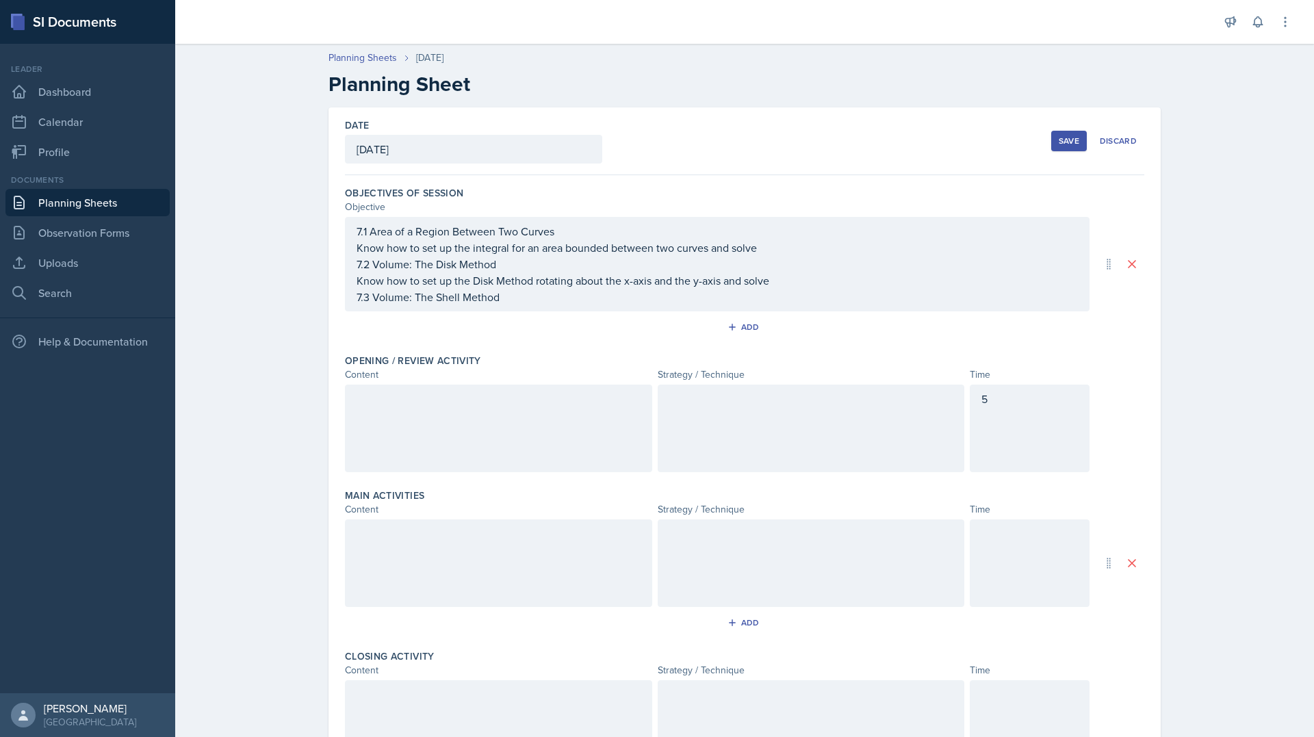
click at [491, 397] on div at bounding box center [498, 428] width 307 height 88
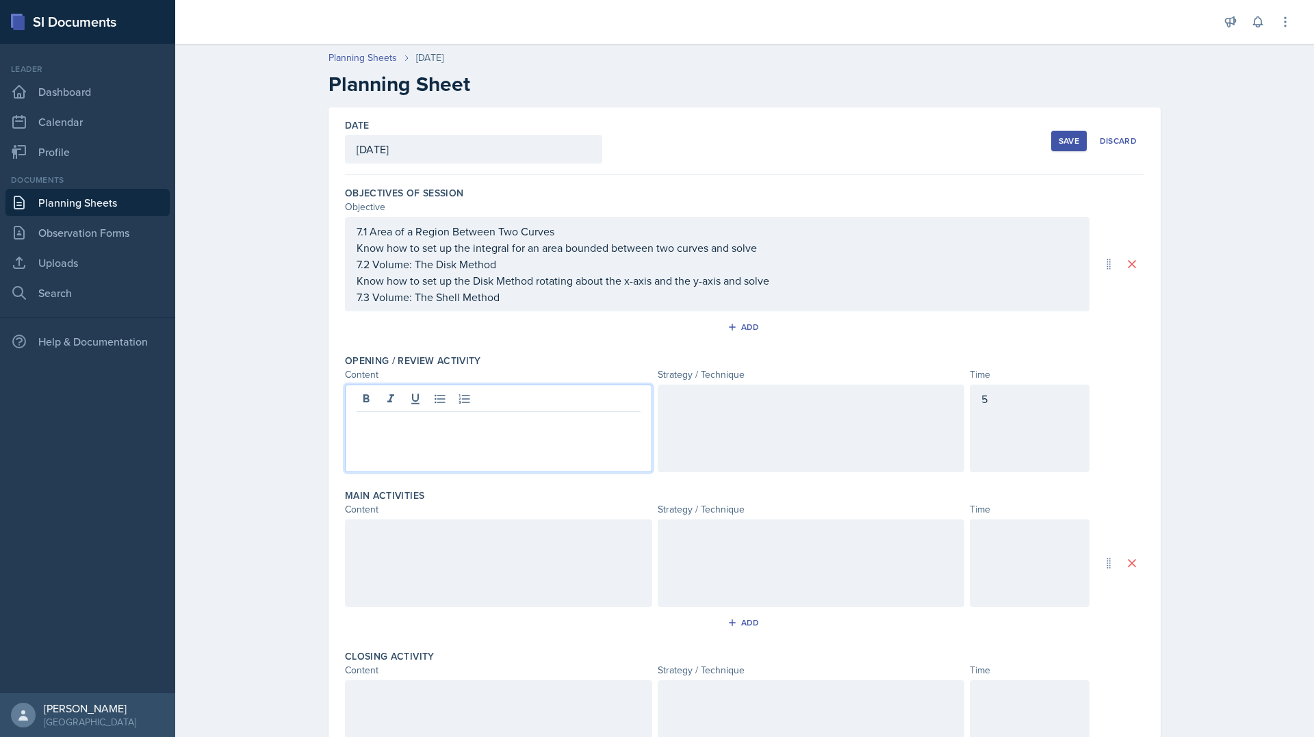
click at [526, 302] on div "7.1 Area of a Region Between Two Curves Know how to set up the integral for an …" at bounding box center [716, 264] width 721 height 82
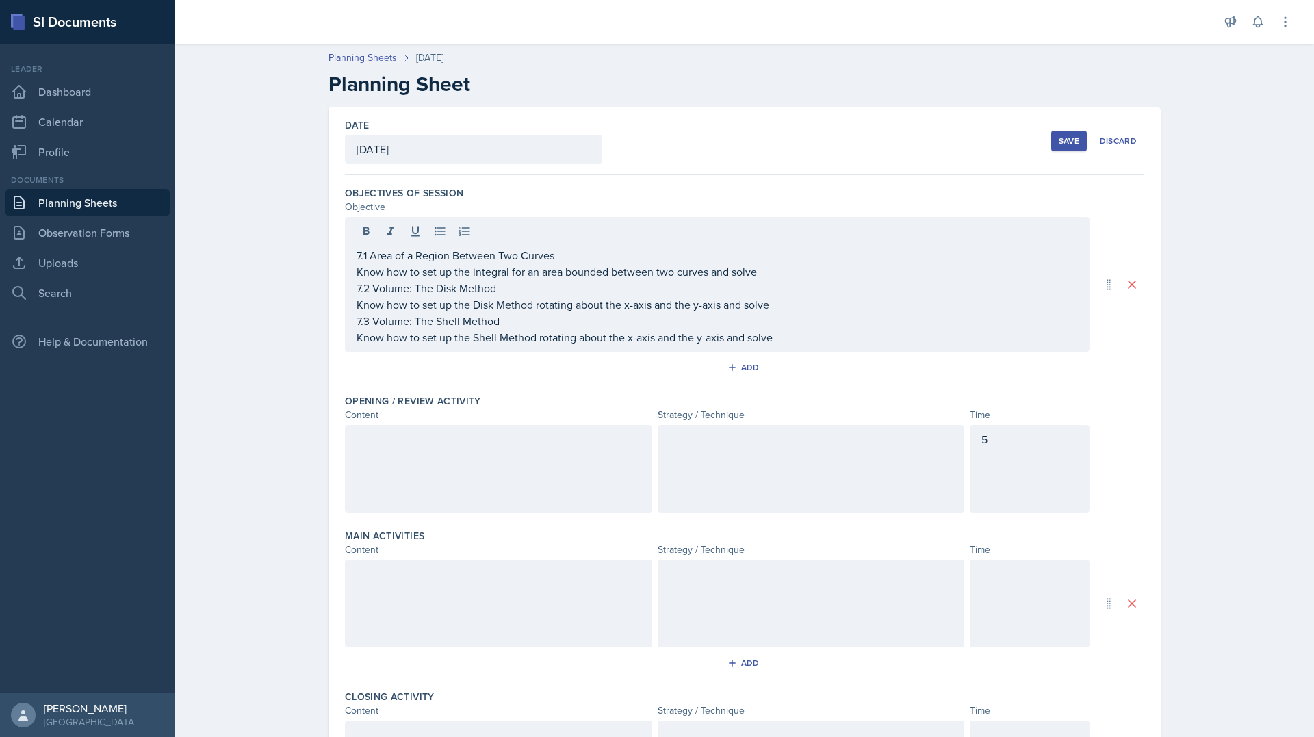
click at [670, 461] on div at bounding box center [810, 469] width 307 height 88
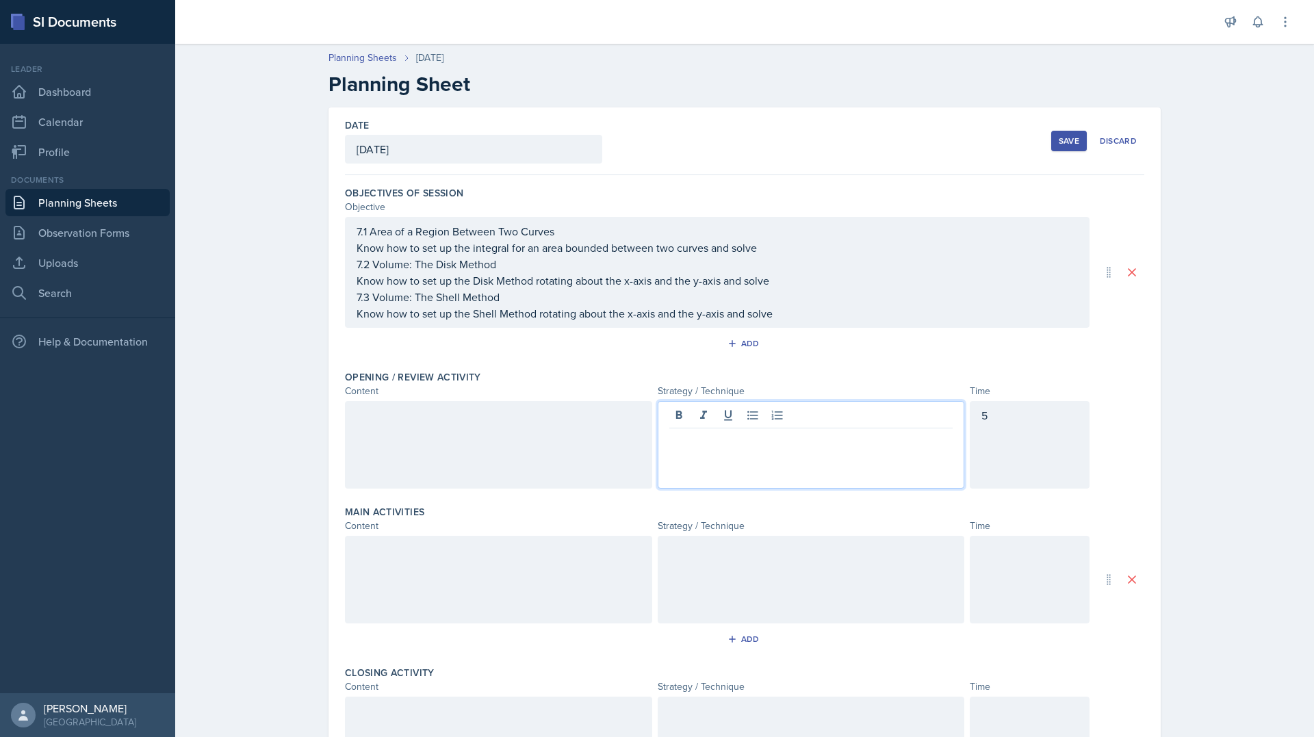
click at [582, 450] on div at bounding box center [498, 445] width 307 height 88
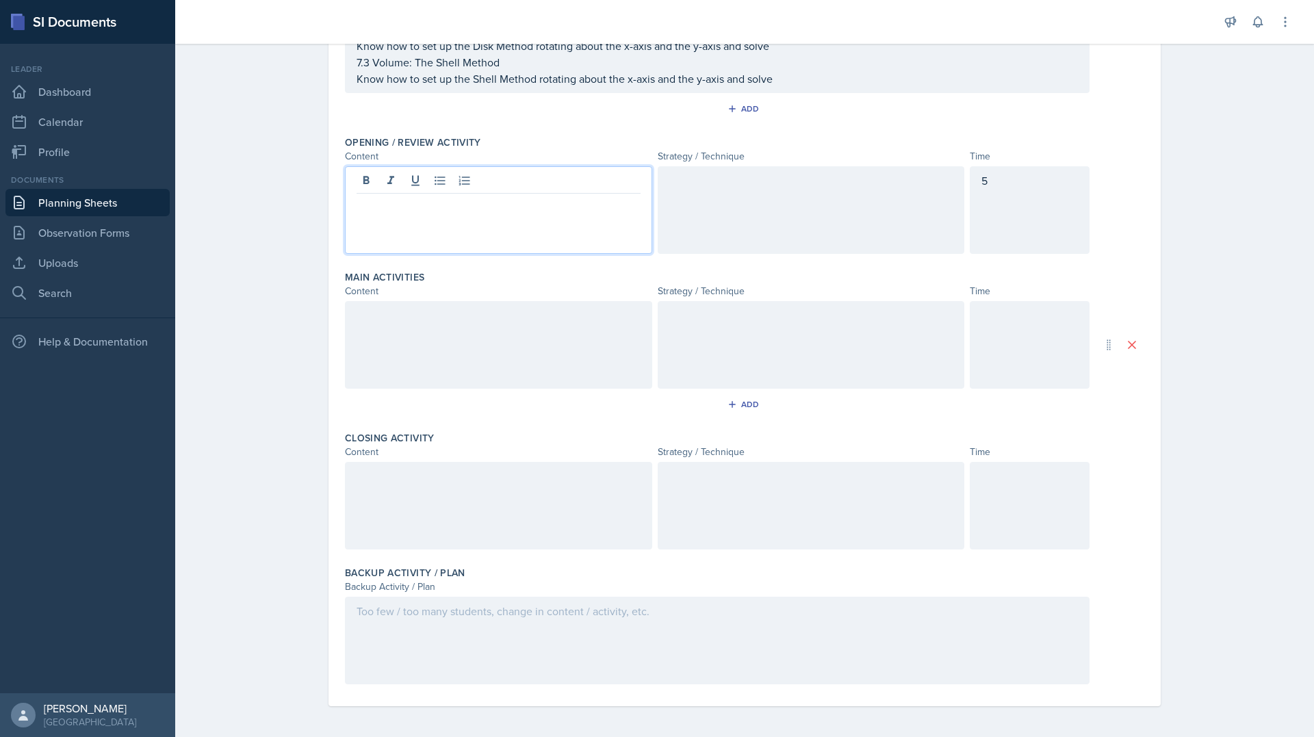
scroll to position [237, 0]
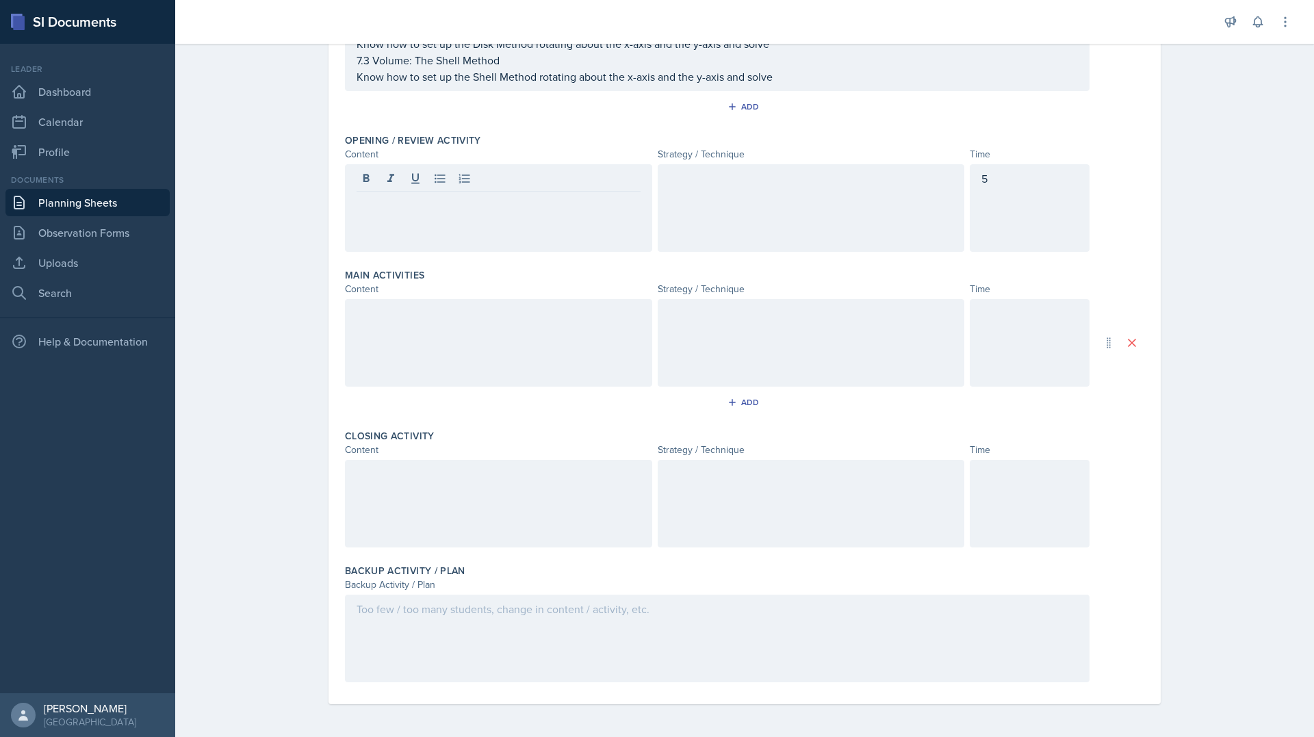
click at [530, 240] on div at bounding box center [498, 208] width 307 height 88
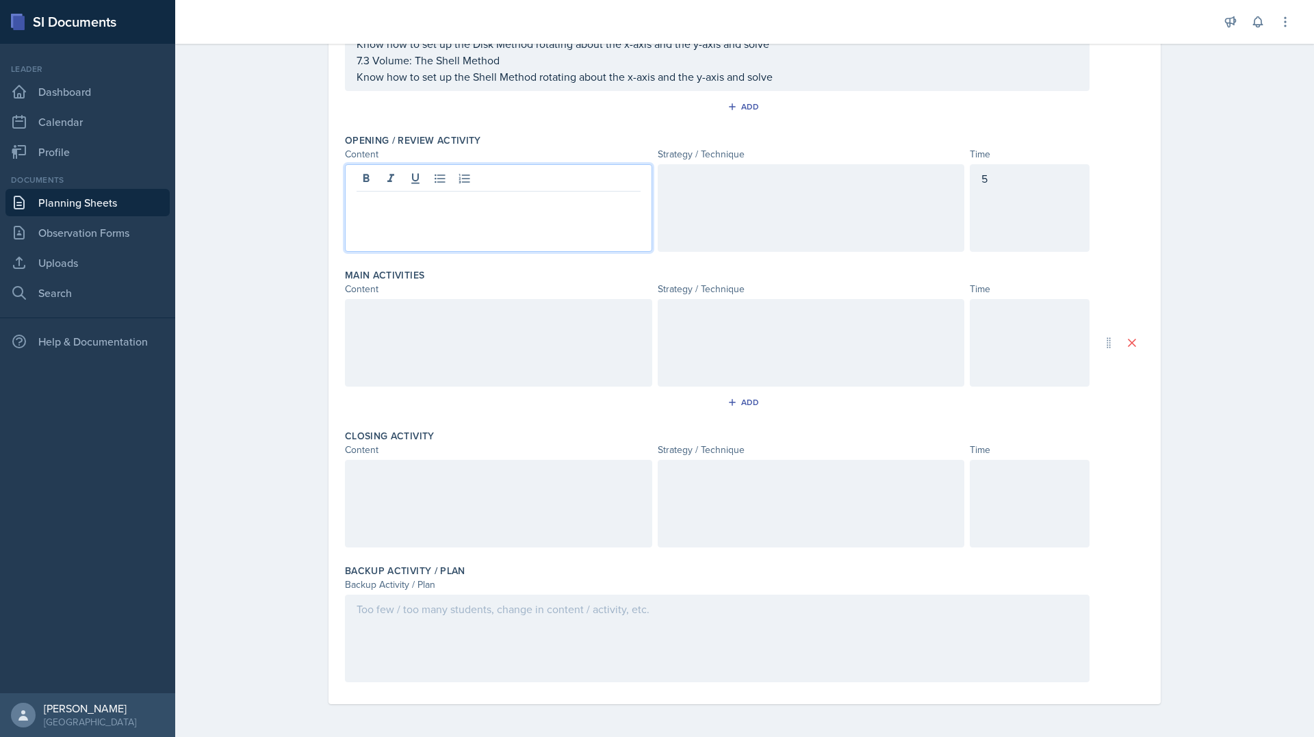
click at [679, 164] on div at bounding box center [810, 208] width 307 height 88
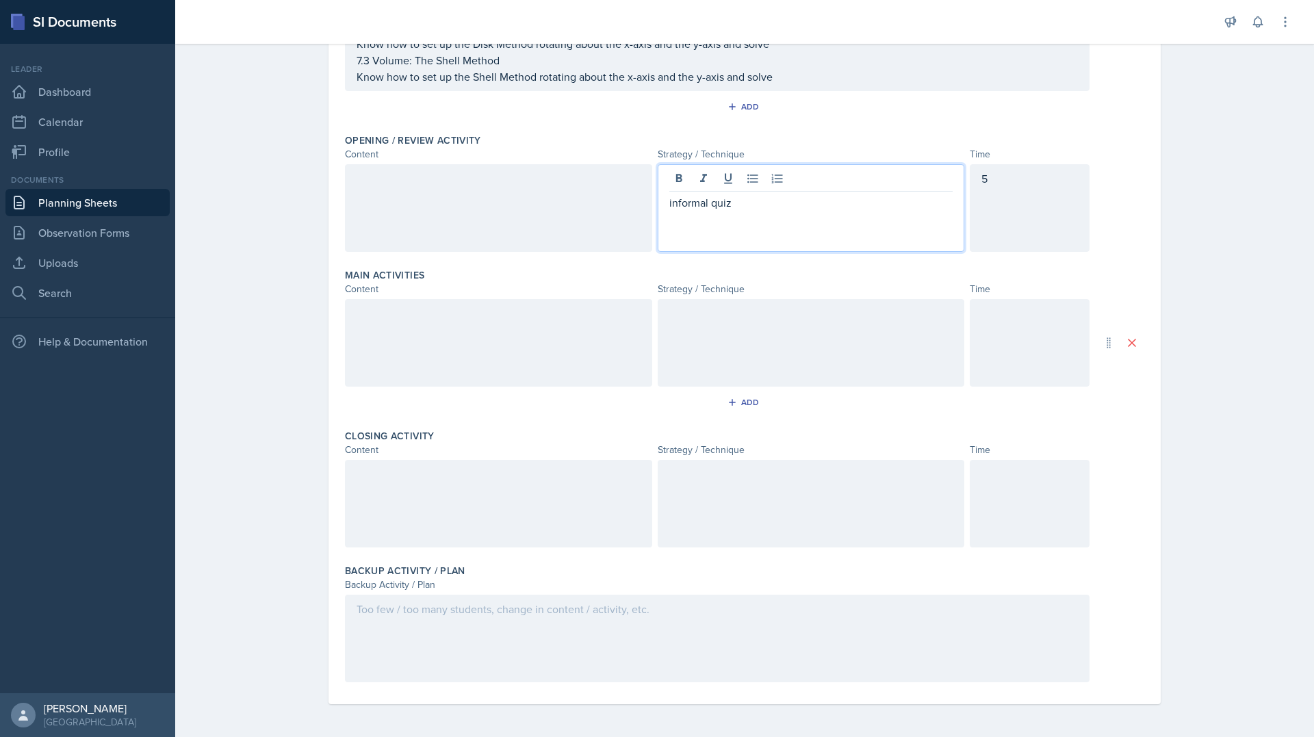
click at [607, 202] on div at bounding box center [498, 208] width 307 height 88
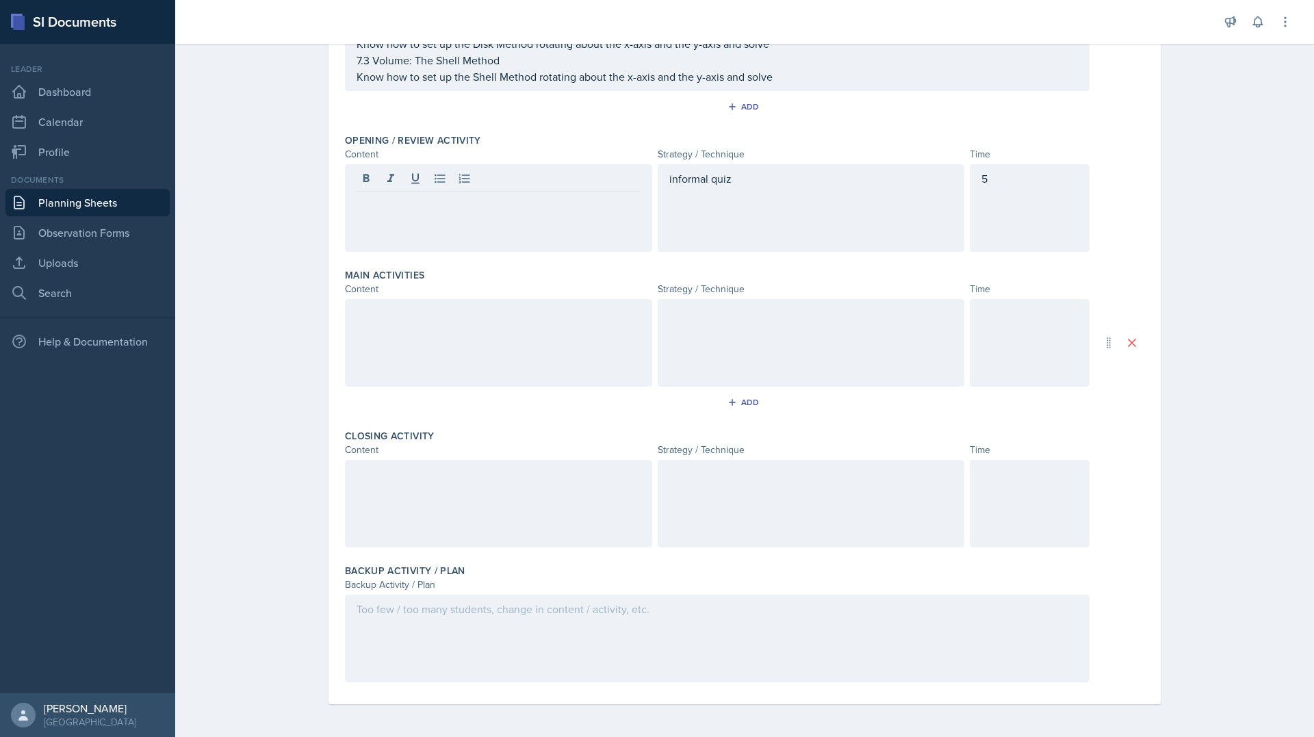
click at [289, 237] on div "Planning Sheets [DATE] Planning Sheet Date [DATE] [DATE] 31 1 2 3 4 5 6 7 8 9 1…" at bounding box center [744, 268] width 1138 height 937
click at [532, 230] on div at bounding box center [498, 208] width 307 height 88
click at [616, 226] on div at bounding box center [498, 208] width 307 height 88
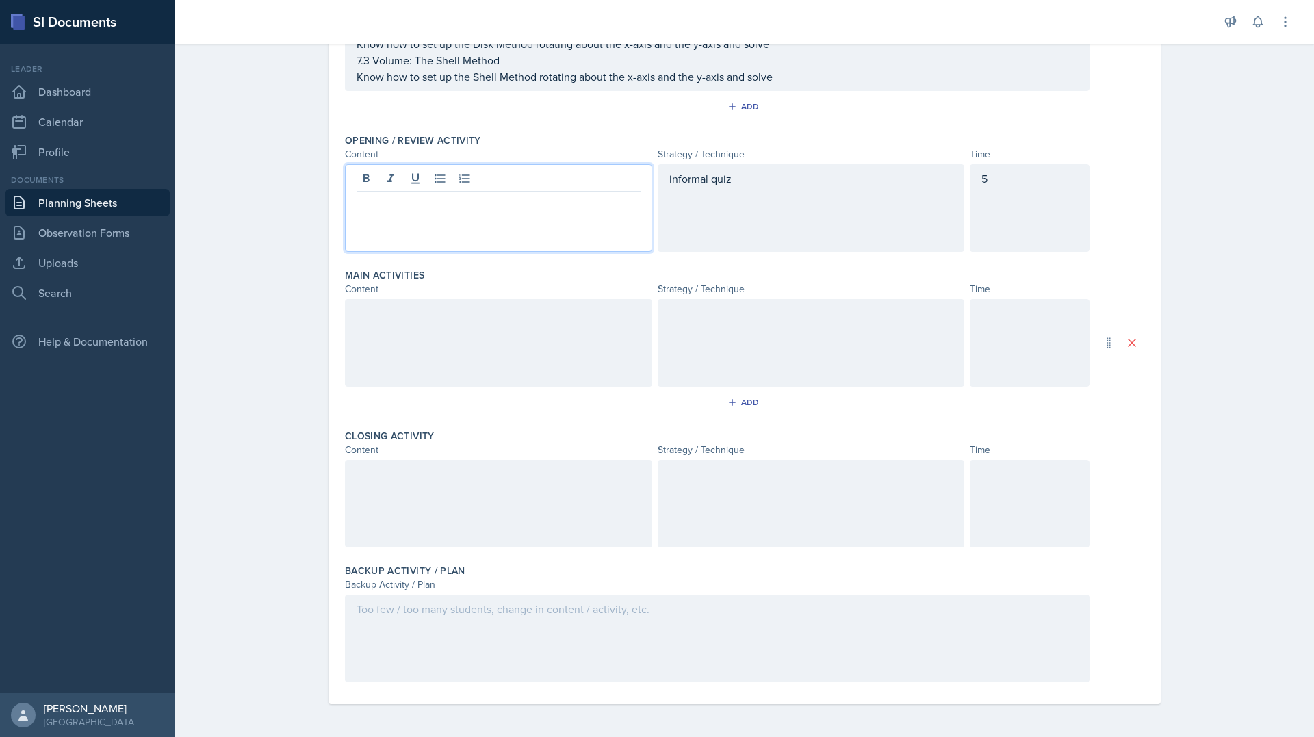
click at [532, 196] on p at bounding box center [498, 202] width 284 height 16
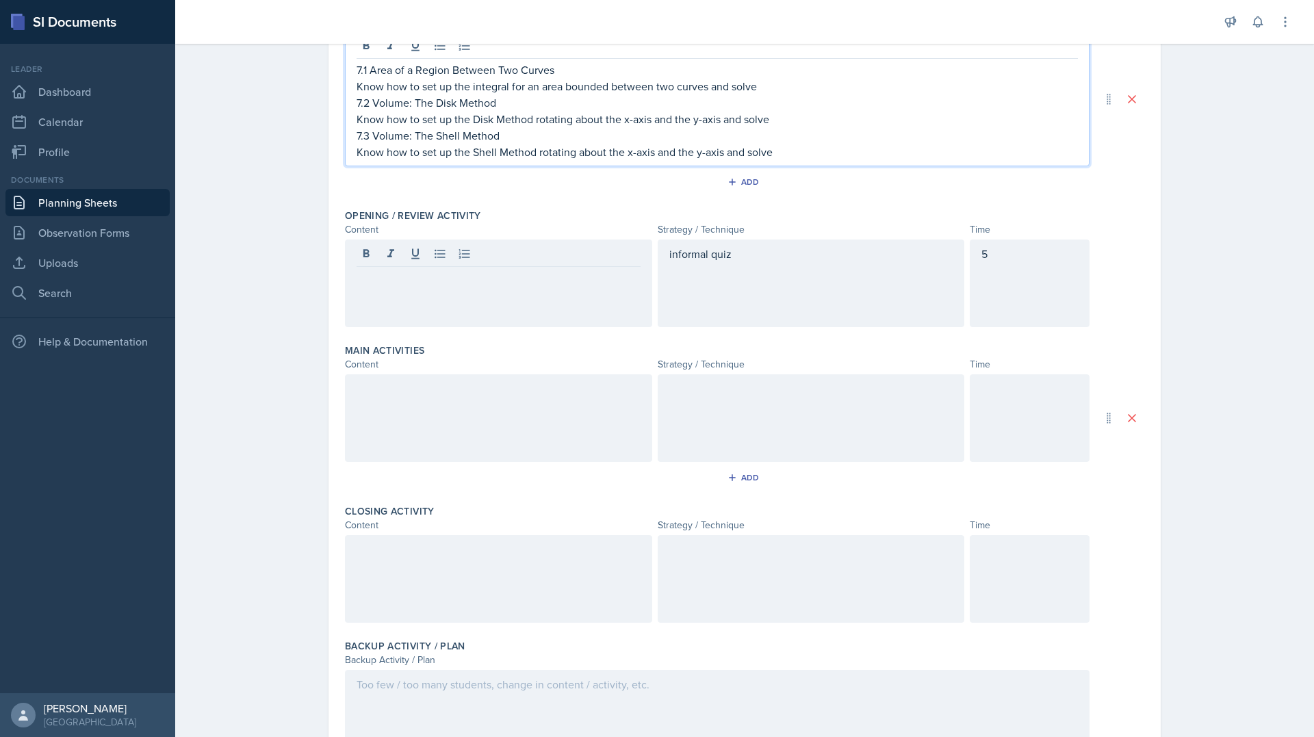
scroll to position [209, 0]
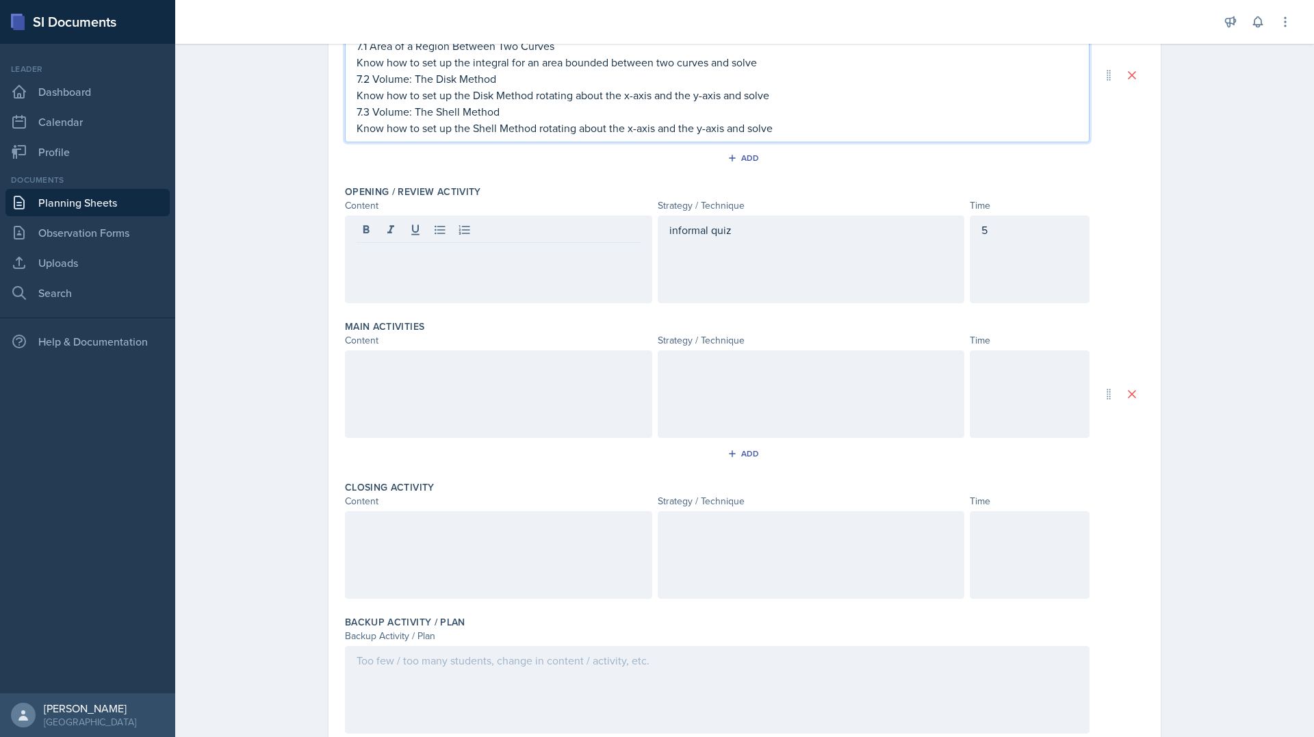
click at [792, 133] on p "Know how to set up the Shell Method rotating about the x-axis and the y-axis an…" at bounding box center [716, 128] width 721 height 16
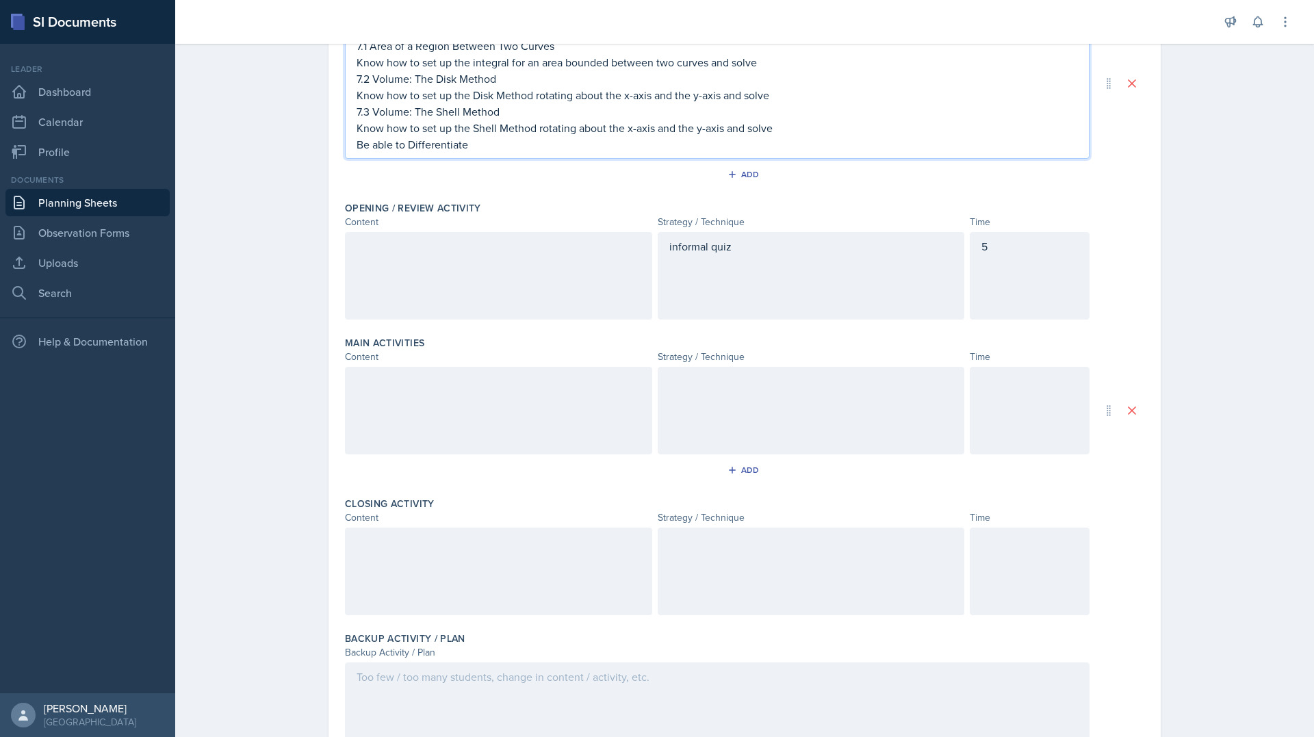
click at [410, 142] on p "Be able to Differentiate" at bounding box center [716, 144] width 721 height 16
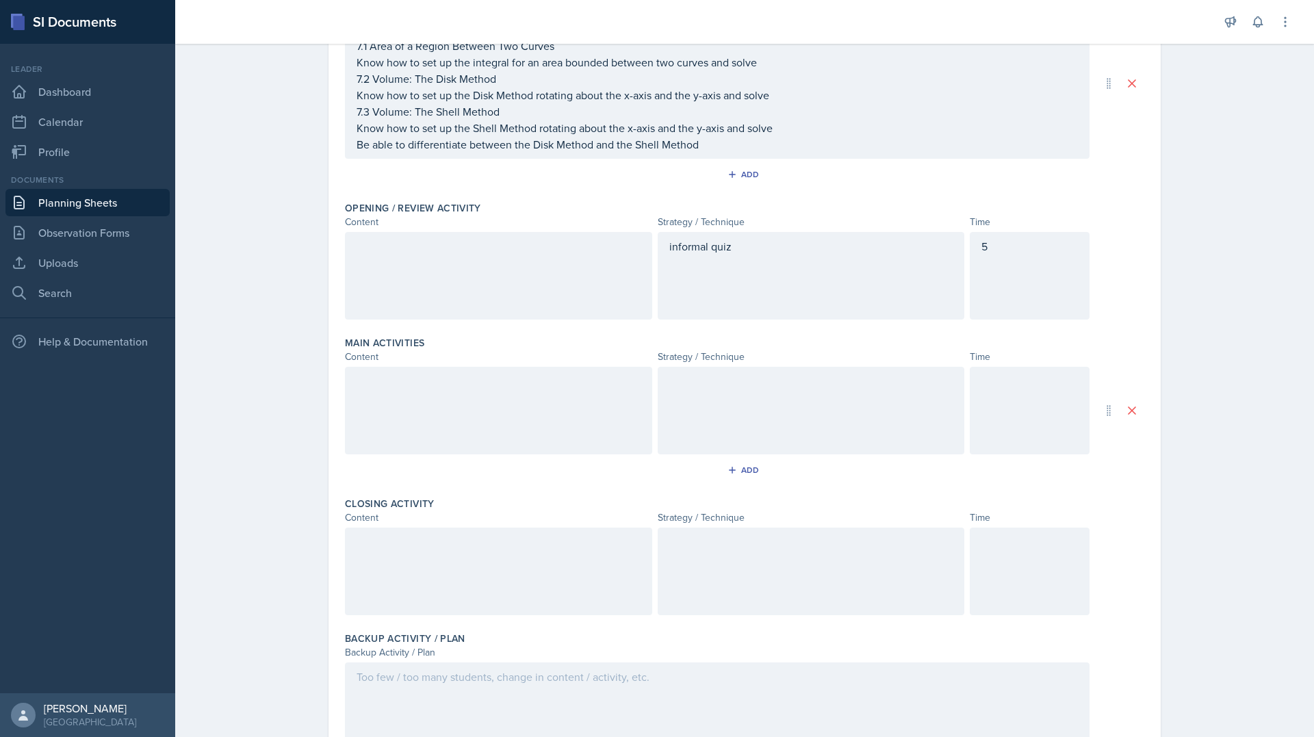
click at [548, 291] on div at bounding box center [498, 276] width 307 height 88
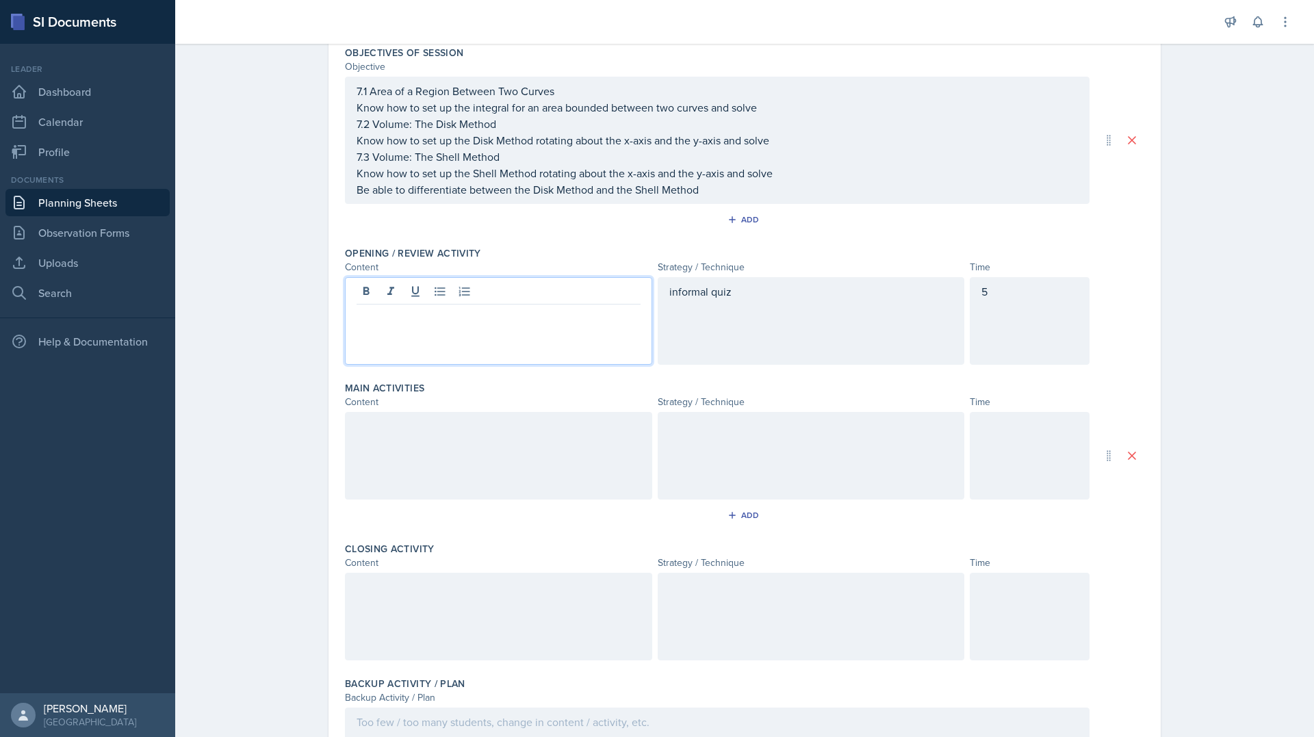
scroll to position [133, 0]
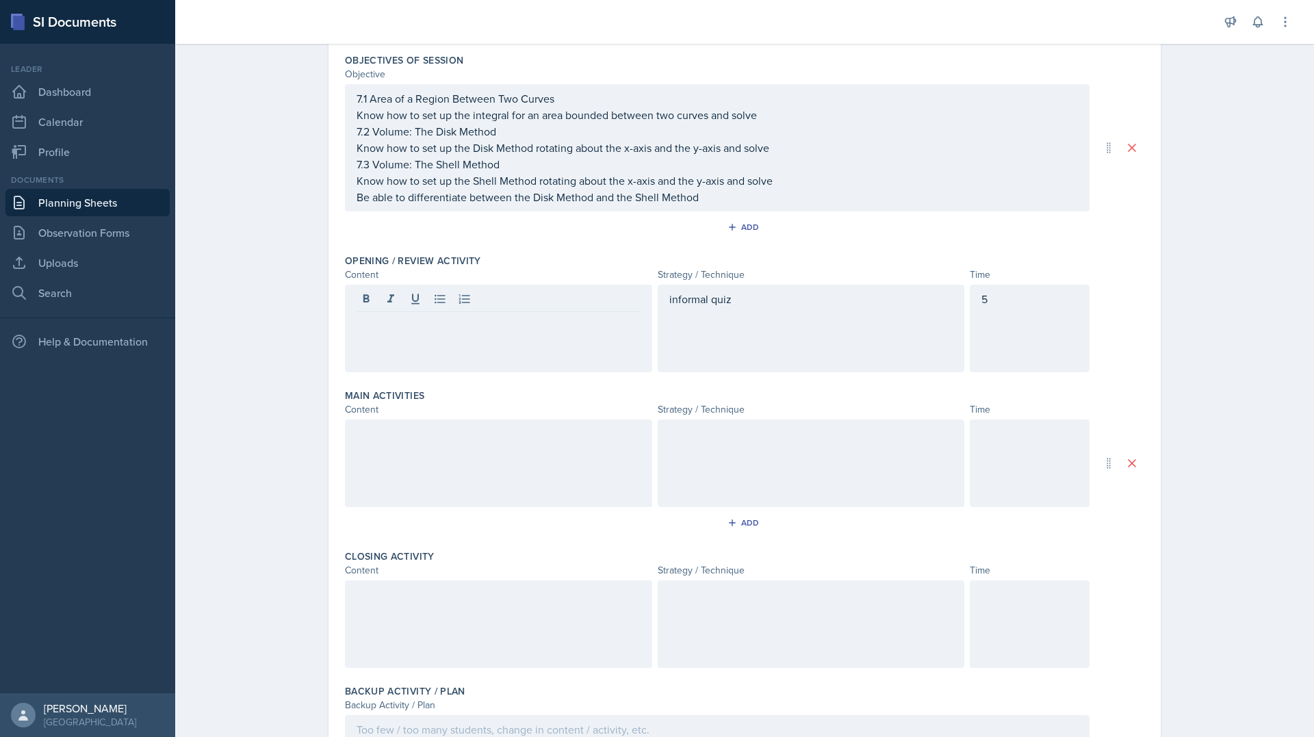
click at [735, 315] on div "informal quiz" at bounding box center [810, 329] width 307 height 88
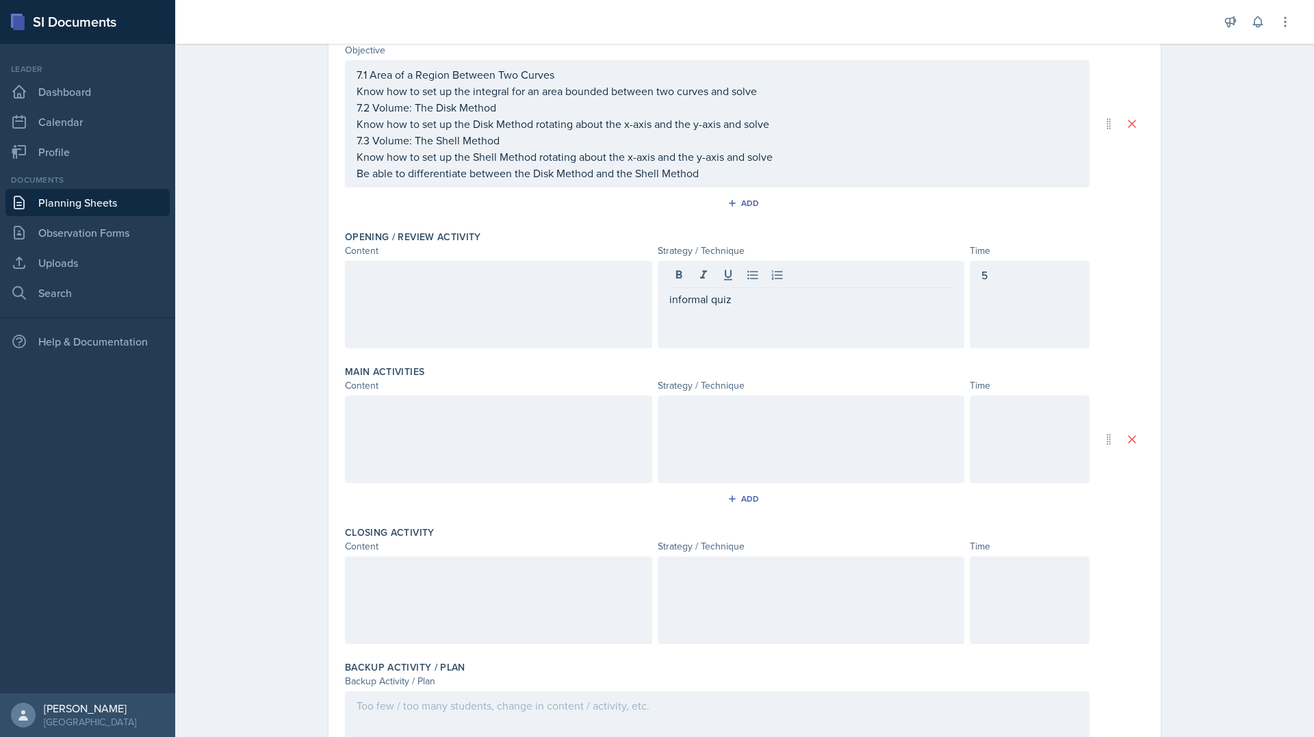
click at [577, 302] on div at bounding box center [498, 305] width 307 height 88
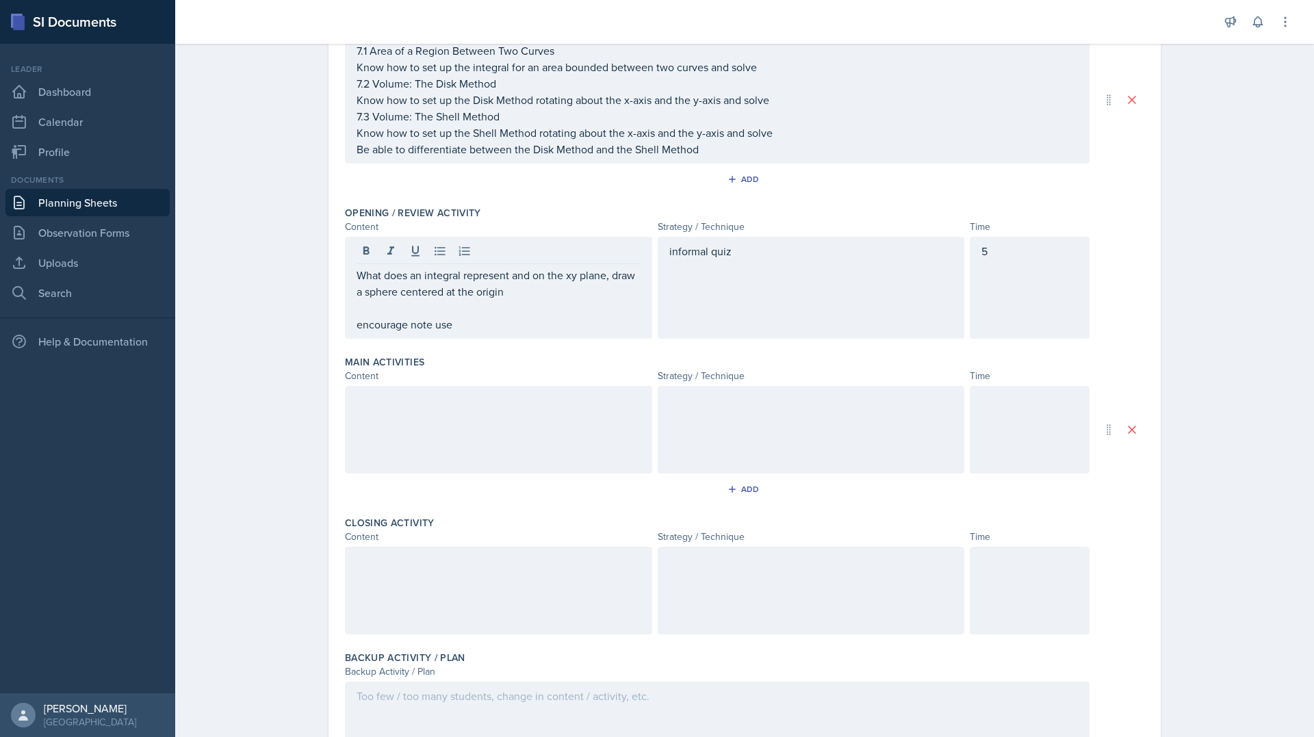
click at [974, 324] on div "5" at bounding box center [1029, 288] width 120 height 102
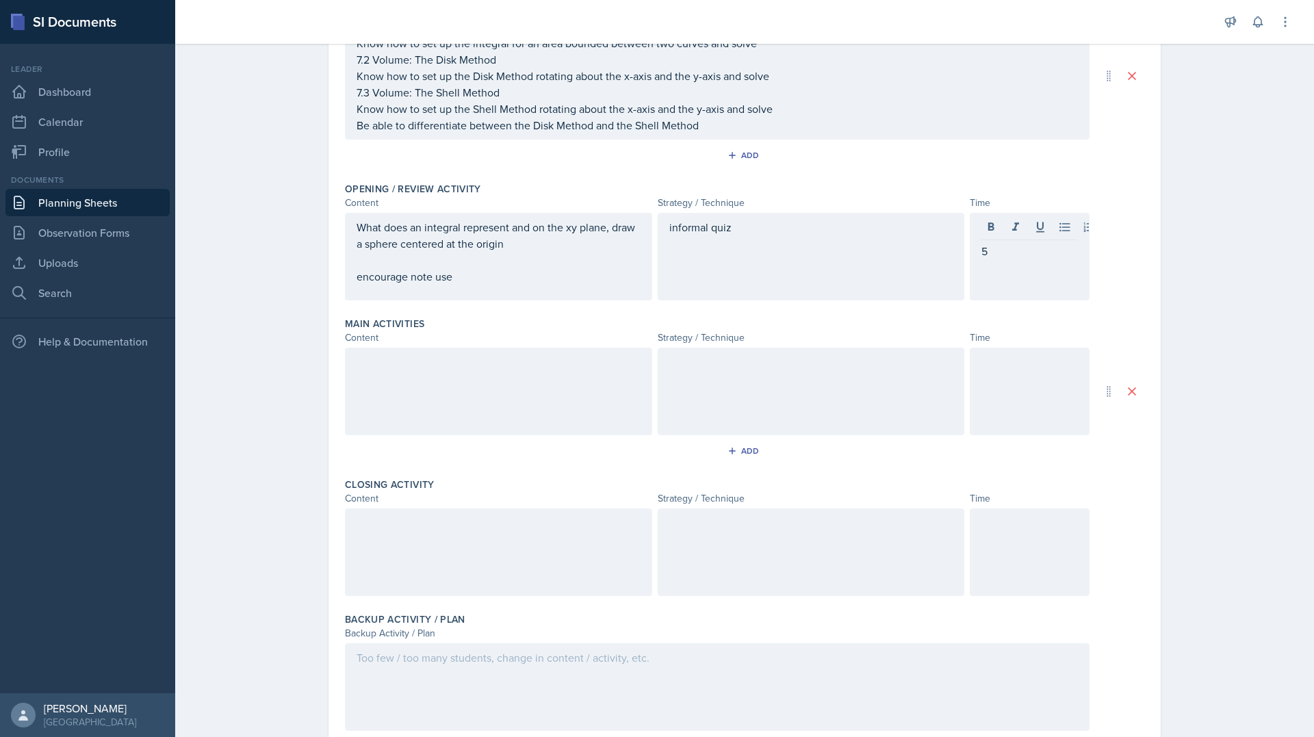
click at [1010, 264] on div "5" at bounding box center [1029, 257] width 120 height 88
click at [538, 389] on div at bounding box center [498, 392] width 307 height 88
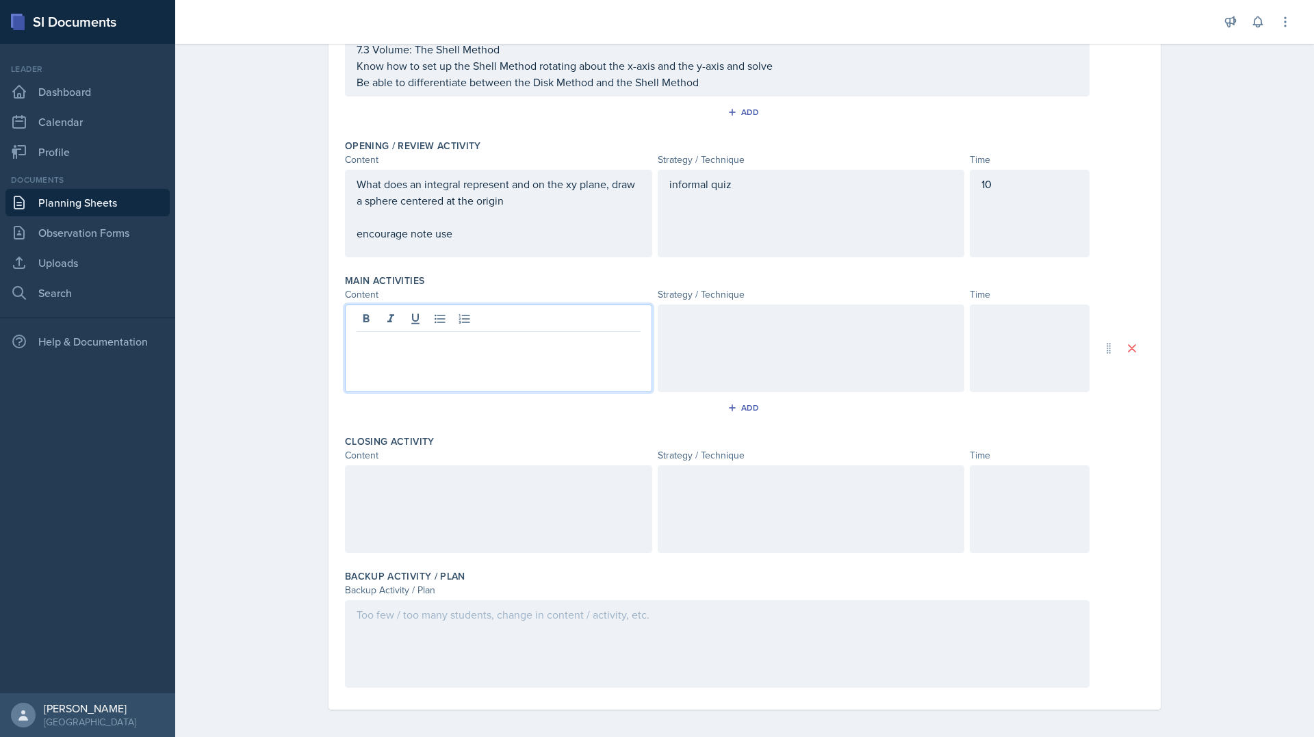
scroll to position [253, 0]
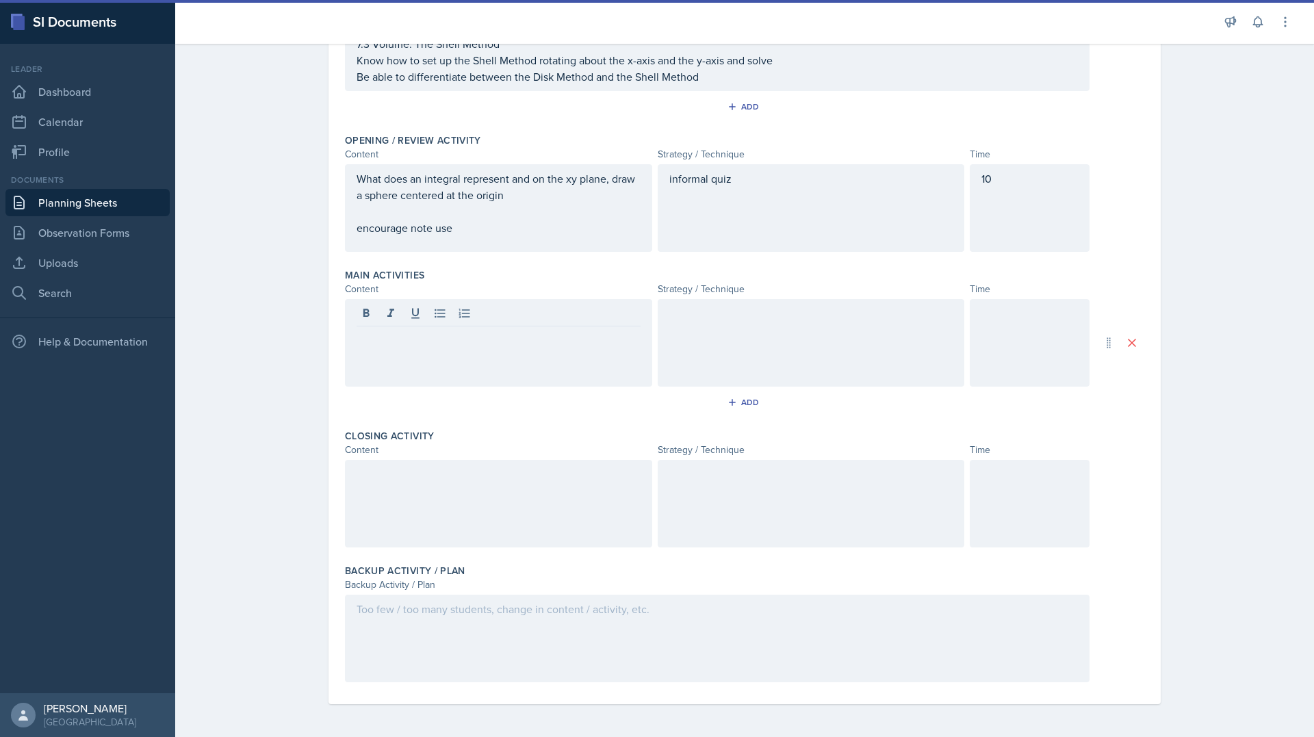
click at [1029, 361] on div at bounding box center [1029, 343] width 120 height 88
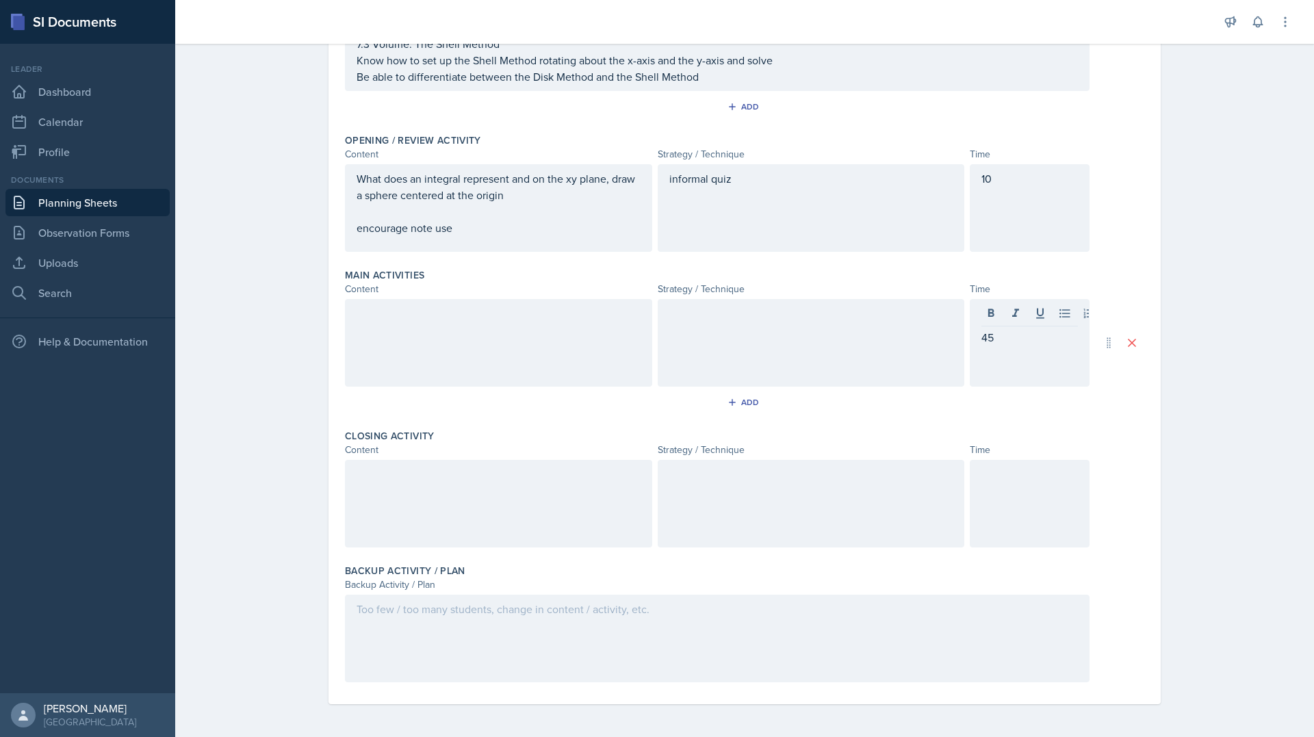
click at [742, 363] on div at bounding box center [810, 343] width 307 height 88
click at [117, 230] on link "Observation Forms" at bounding box center [87, 232] width 164 height 27
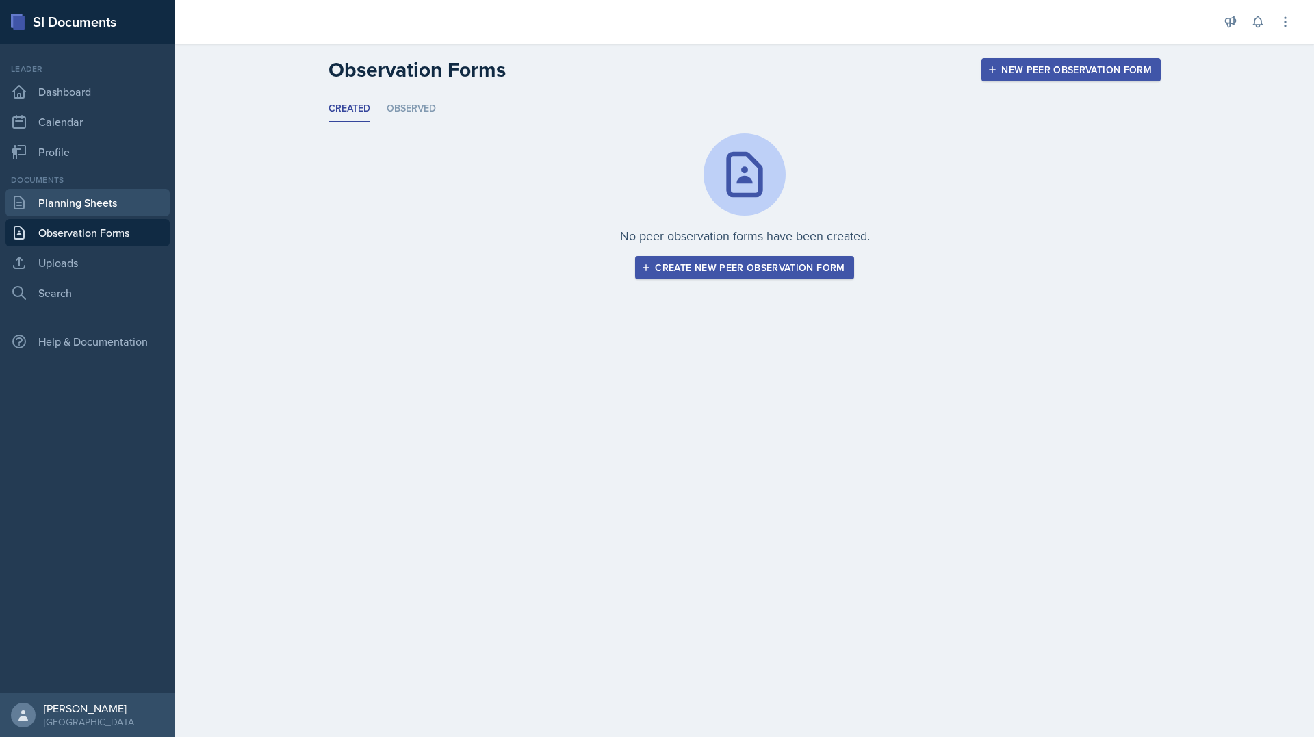
click at [103, 213] on link "Planning Sheets" at bounding box center [87, 202] width 164 height 27
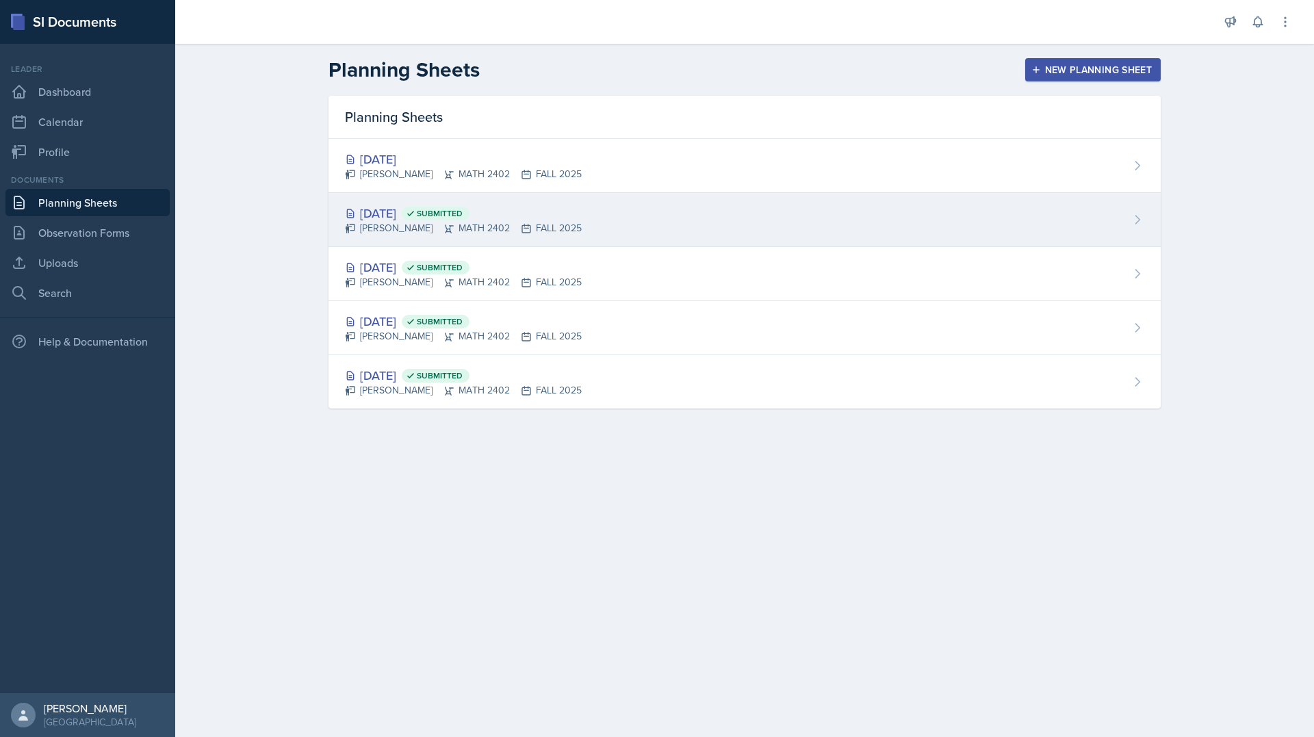
click at [569, 209] on div "[DATE] Submitted [PERSON_NAME] MATH 2402 FALL 2025" at bounding box center [744, 220] width 832 height 54
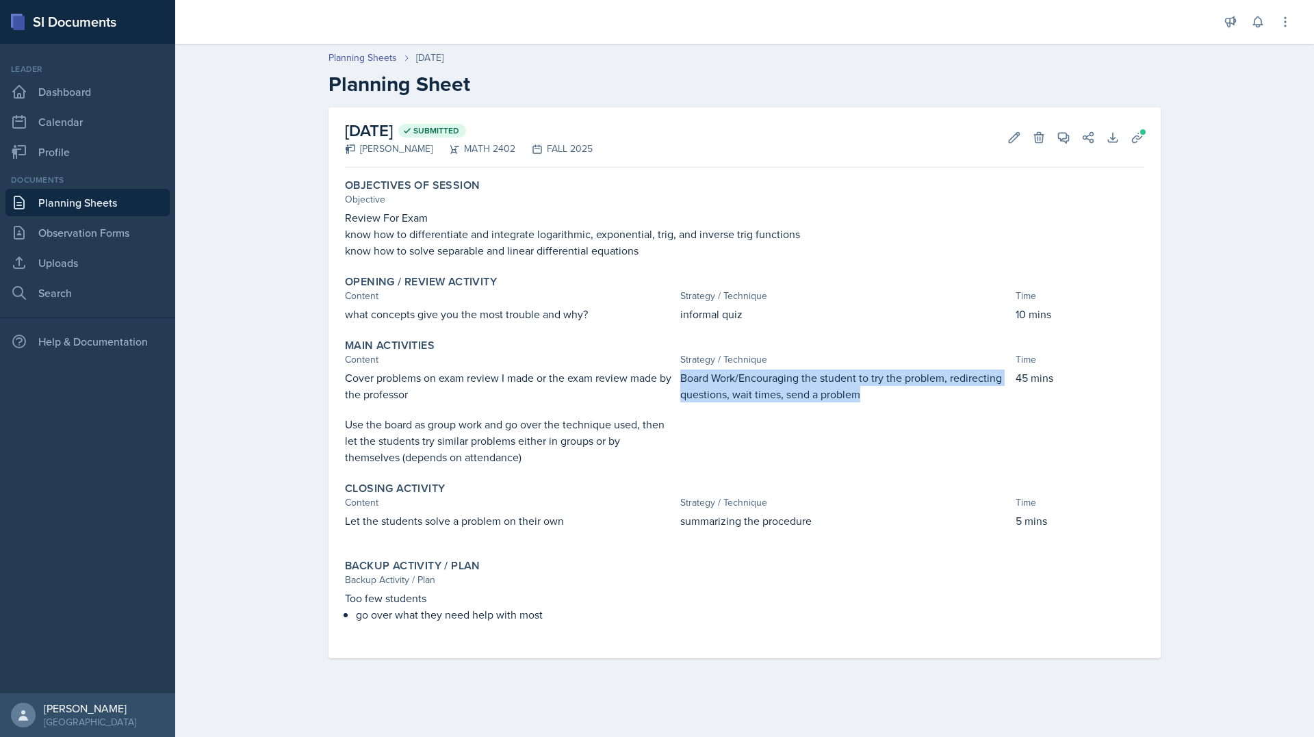
drag, startPoint x: 678, startPoint y: 374, endPoint x: 883, endPoint y: 405, distance: 206.9
click at [883, 405] on div "Cover problems on exam review I made or the exam review made by the professor U…" at bounding box center [744, 417] width 799 height 96
copy p "Board Work/Encouraging the student to try the problem, redirecting questions, w…"
click at [96, 209] on link "Planning Sheets" at bounding box center [87, 202] width 164 height 27
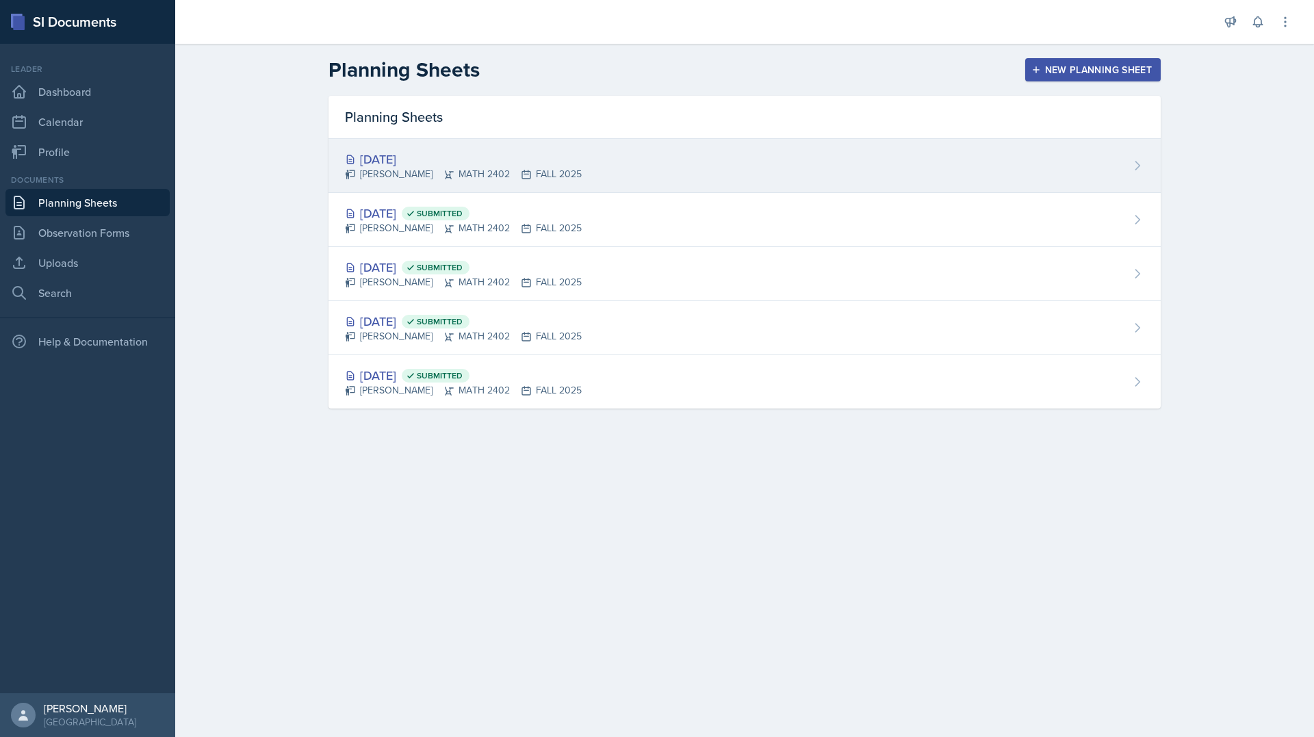
click at [541, 168] on div "[PERSON_NAME] MATH 2402 FALL 2025" at bounding box center [463, 174] width 237 height 14
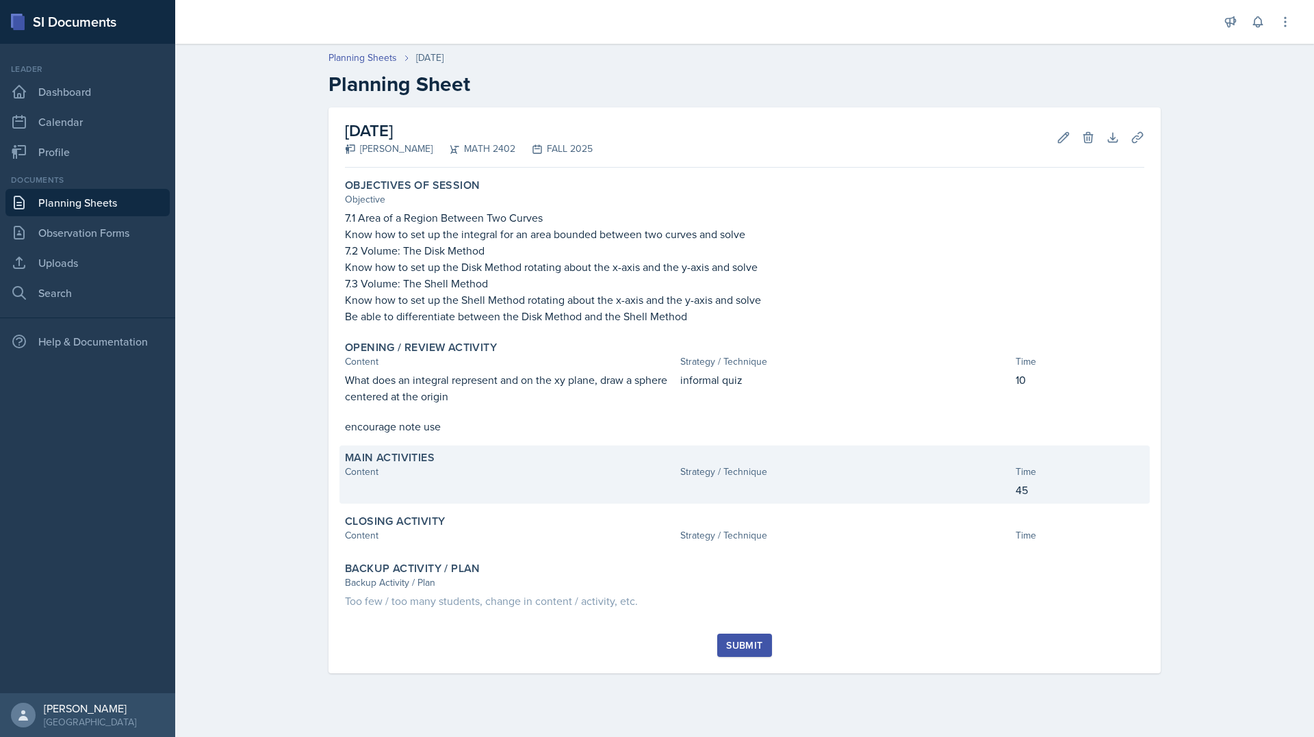
click at [780, 463] on div "Main Activities" at bounding box center [744, 458] width 799 height 14
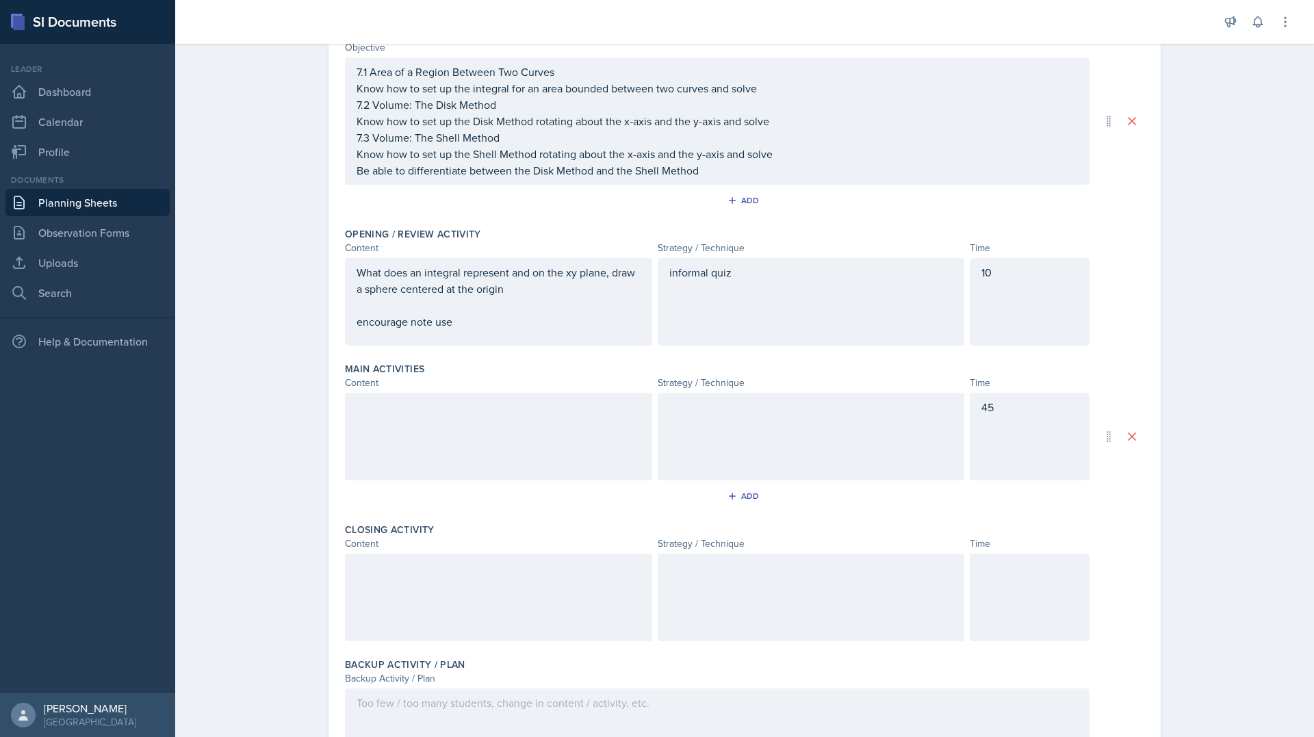
click at [766, 471] on div at bounding box center [810, 437] width 307 height 88
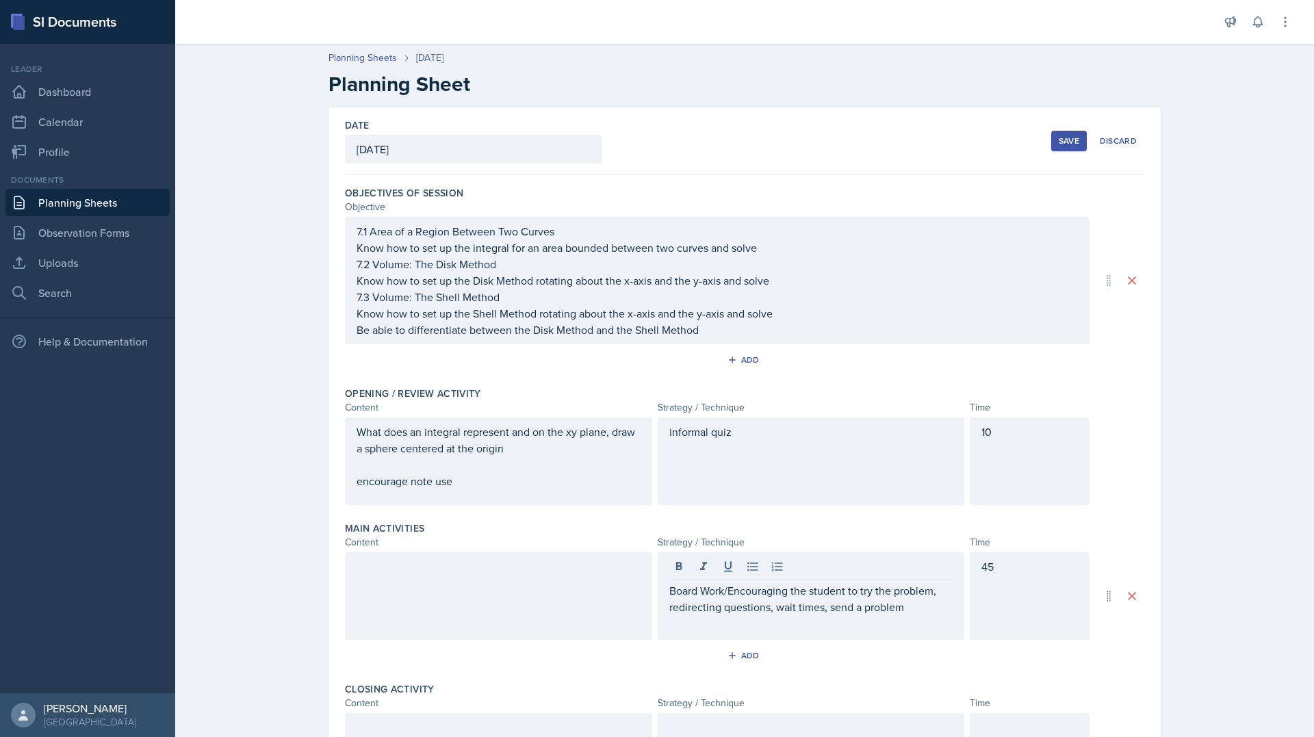
click at [1062, 148] on button "Save" at bounding box center [1069, 141] width 36 height 21
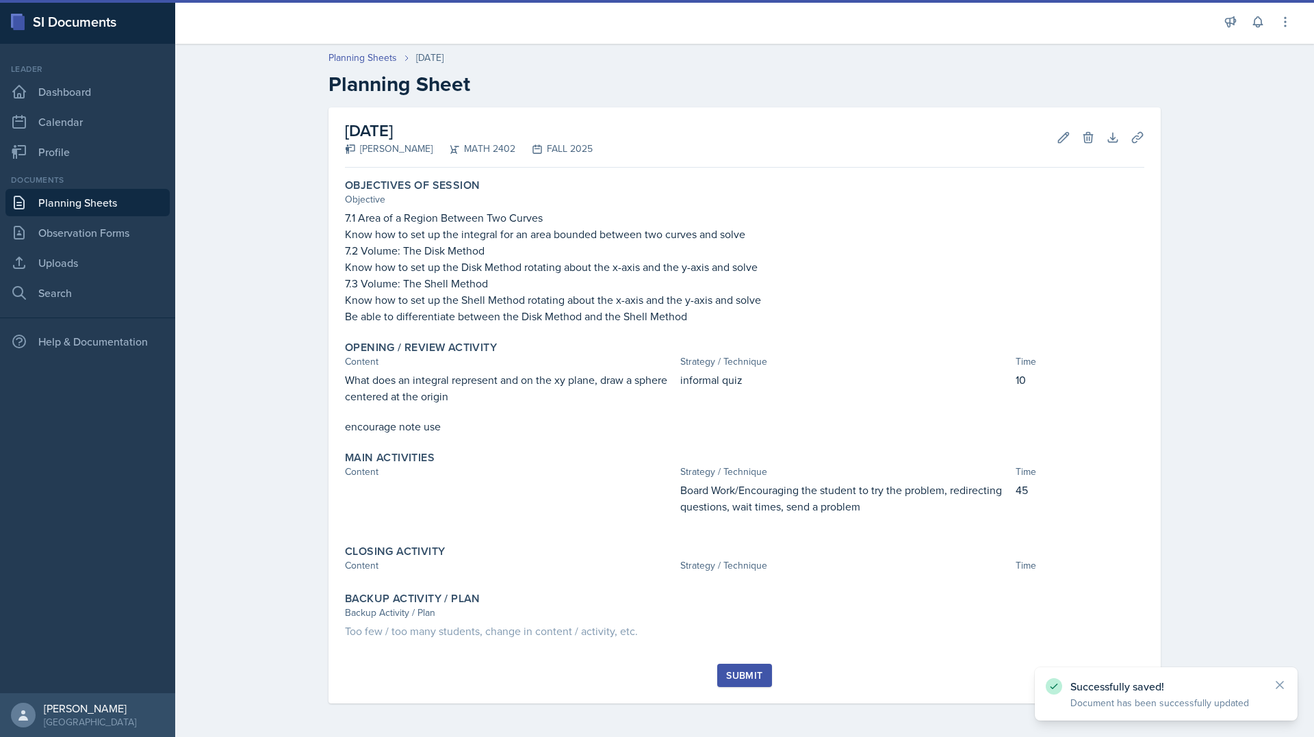
click at [77, 211] on link "Planning Sheets" at bounding box center [87, 202] width 164 height 27
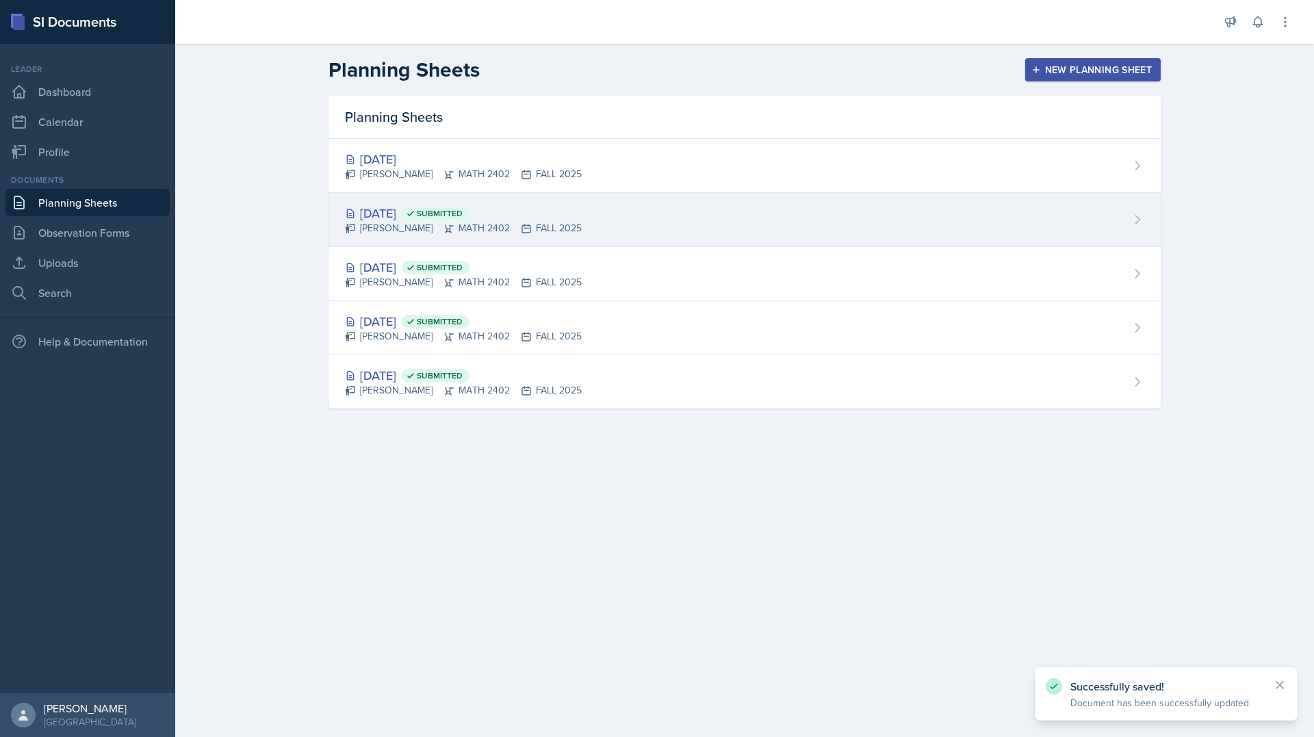
click at [406, 226] on div "[PERSON_NAME] MATH 2402 FALL 2025" at bounding box center [463, 228] width 237 height 14
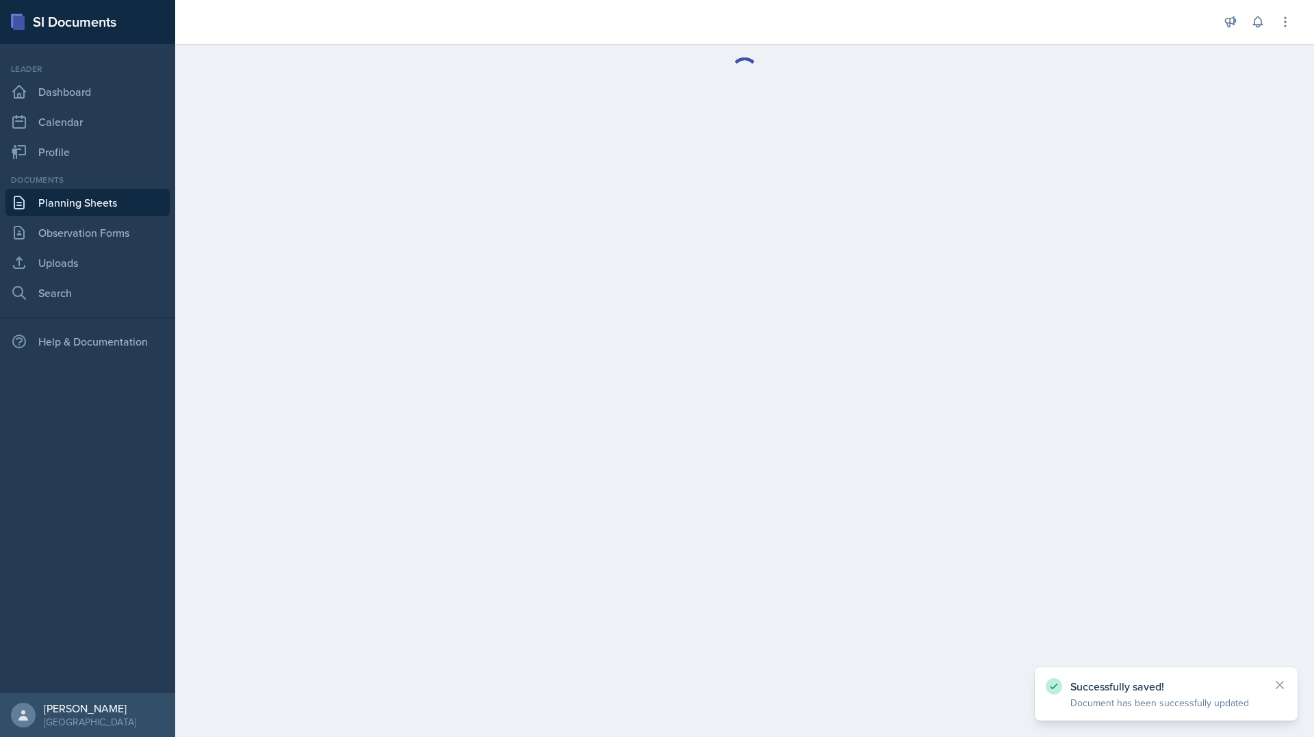
click at [123, 207] on link "Planning Sheets" at bounding box center [87, 202] width 164 height 27
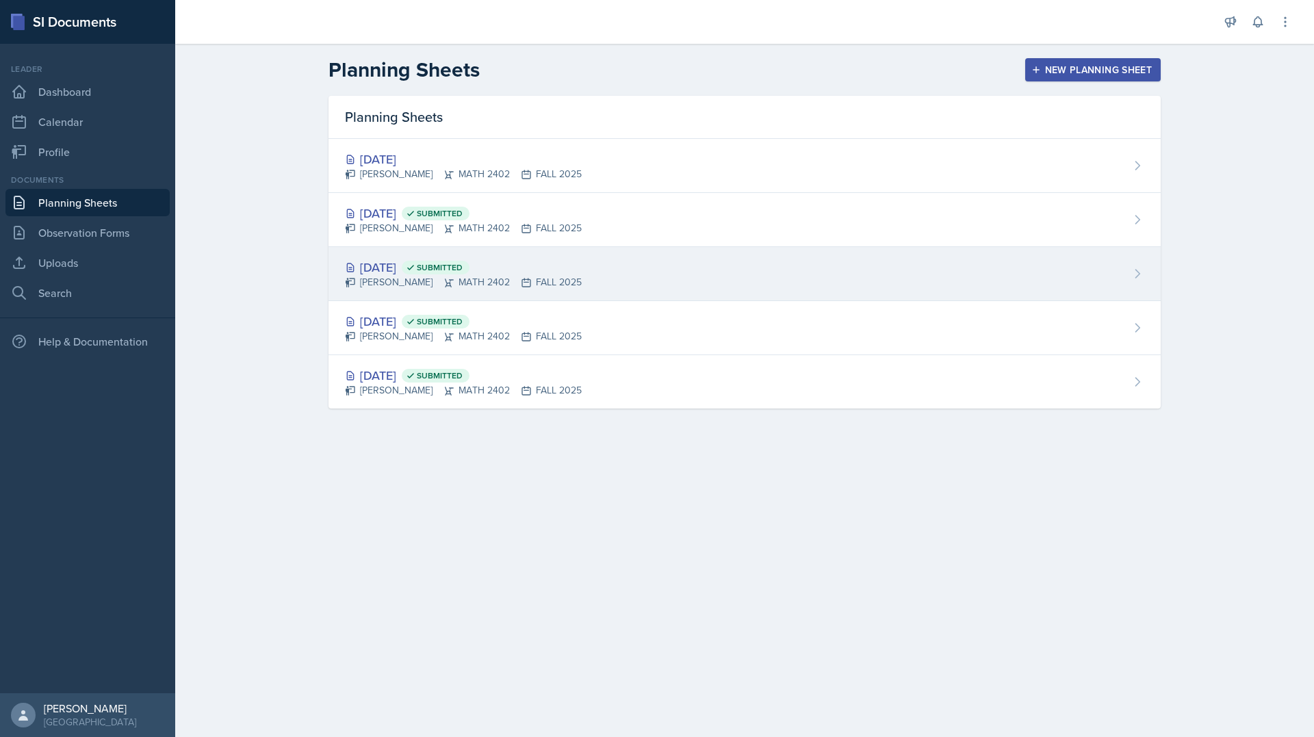
click at [408, 264] on div "[DATE] Submitted" at bounding box center [463, 267] width 237 height 18
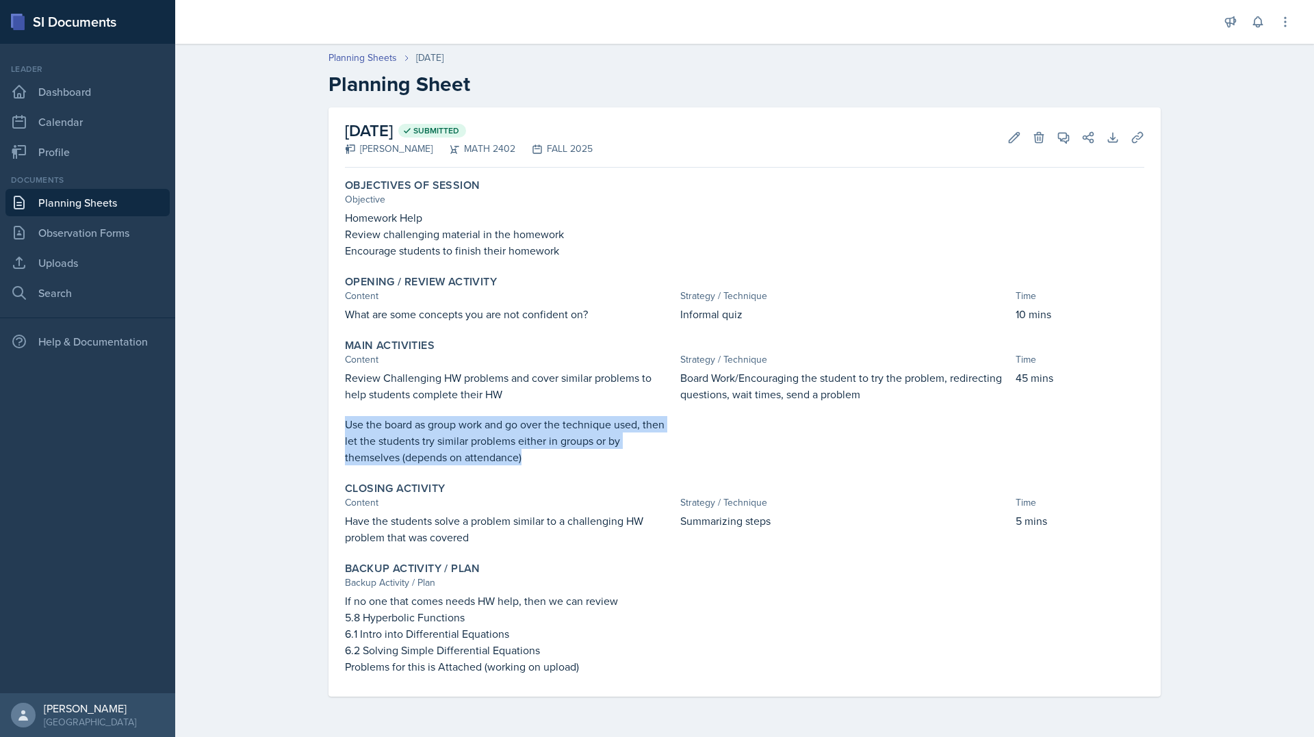
drag, startPoint x: 522, startPoint y: 461, endPoint x: 330, endPoint y: 418, distance: 197.0
click at [330, 418] on div "[DATE] Submitted [PERSON_NAME] MATH 2402 FALL 2025 Edit Delete View Comments Co…" at bounding box center [744, 401] width 832 height 589
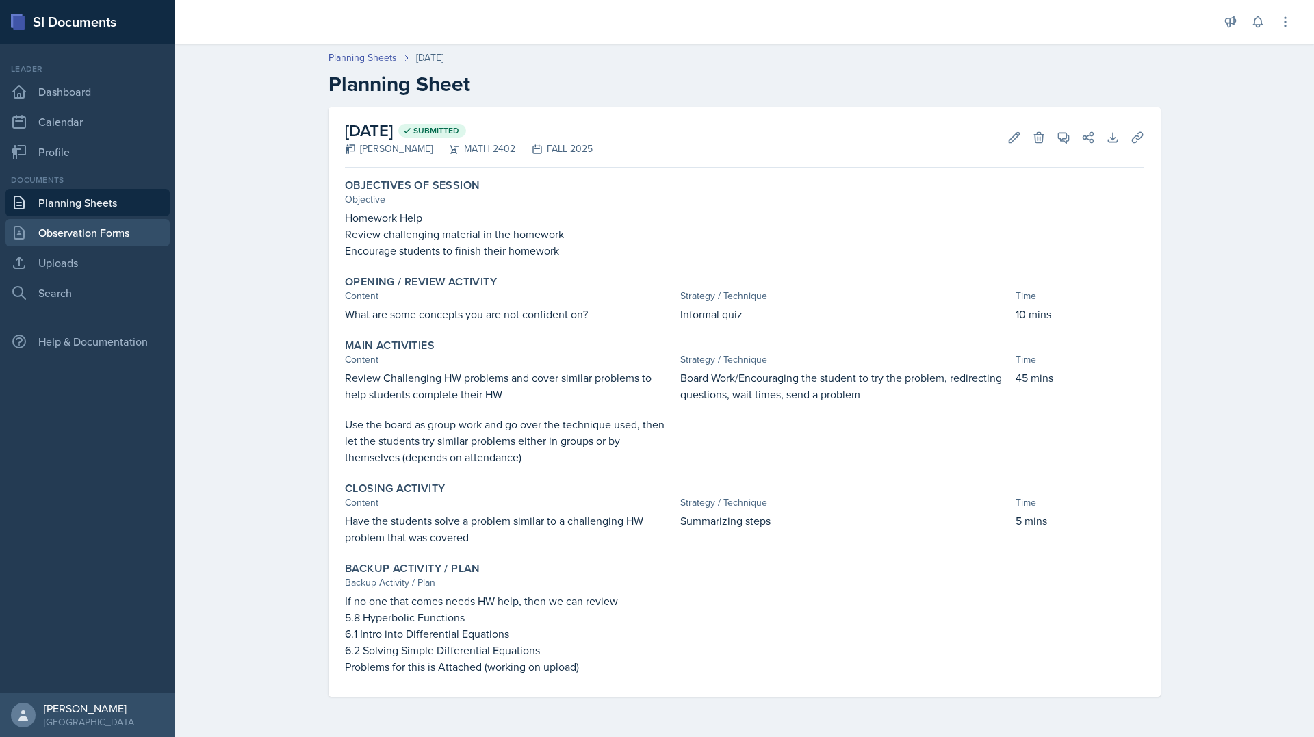
click at [122, 231] on link "Observation Forms" at bounding box center [87, 232] width 164 height 27
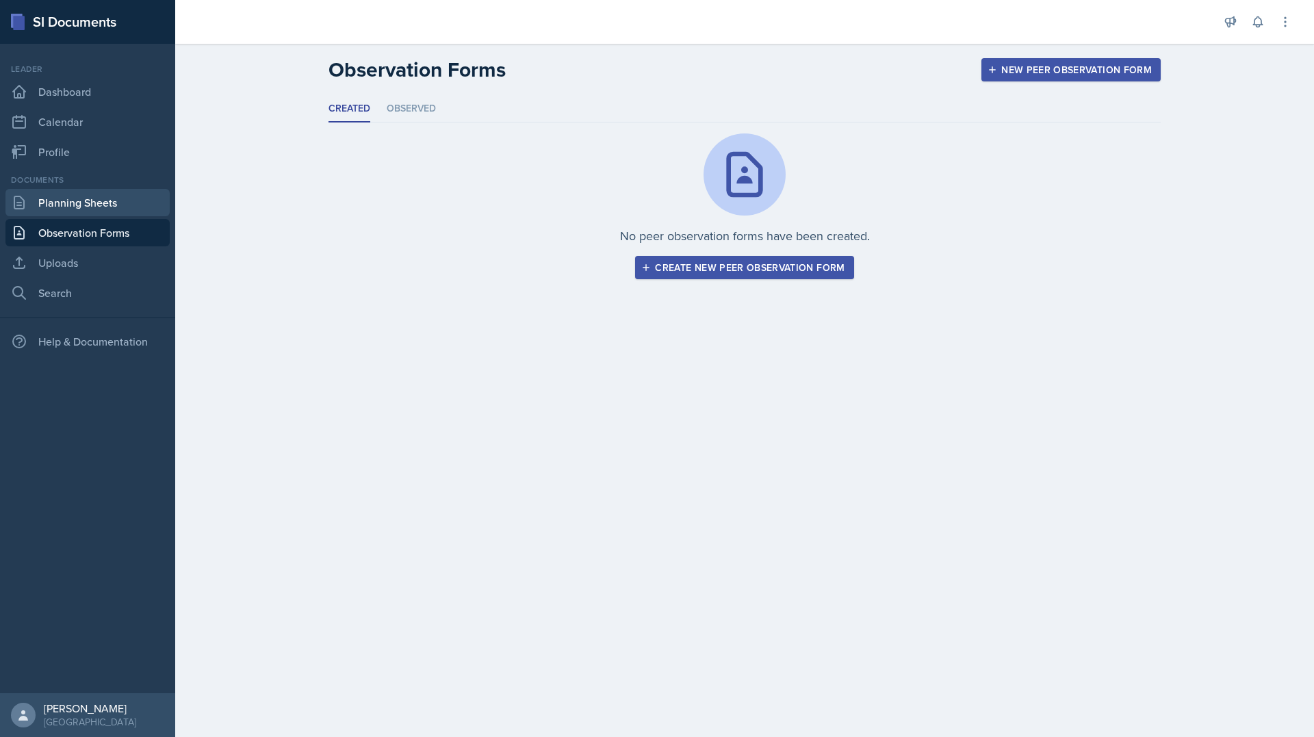
click at [116, 216] on link "Planning Sheets" at bounding box center [87, 202] width 164 height 27
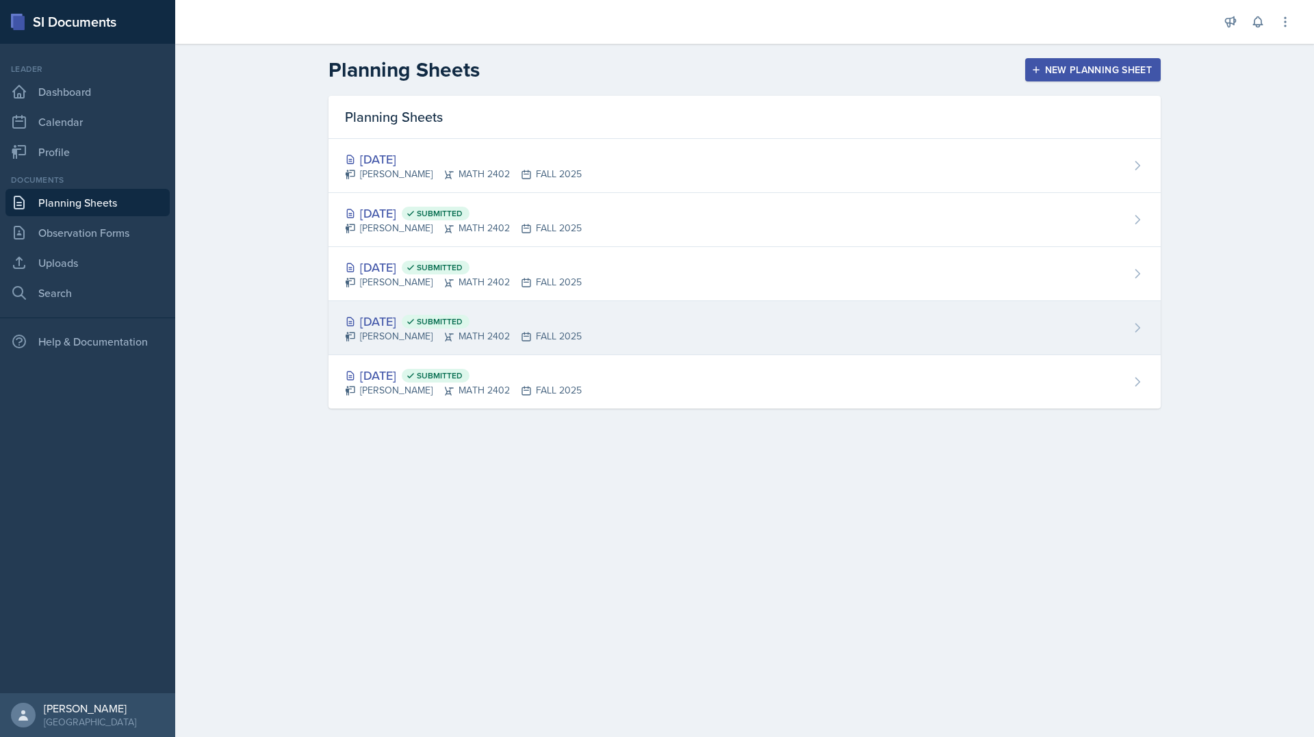
click at [635, 350] on div "[DATE] Submitted [PERSON_NAME] MATH 2402 FALL 2025" at bounding box center [744, 328] width 832 height 54
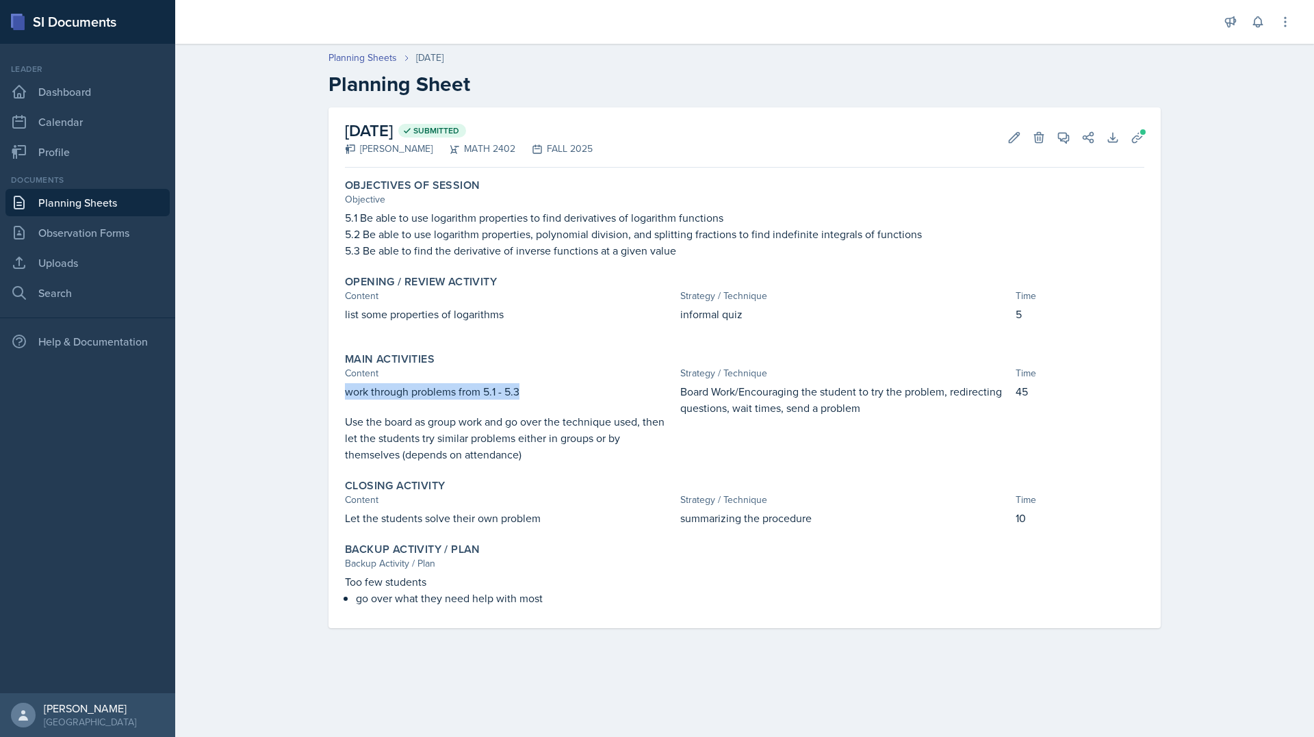
drag, startPoint x: 524, startPoint y: 391, endPoint x: 335, endPoint y: 384, distance: 189.6
click at [335, 384] on div "[DATE] Submitted [PERSON_NAME] MATH 2402 FALL 2025 Edit Delete View Comments Co…" at bounding box center [744, 367] width 832 height 521
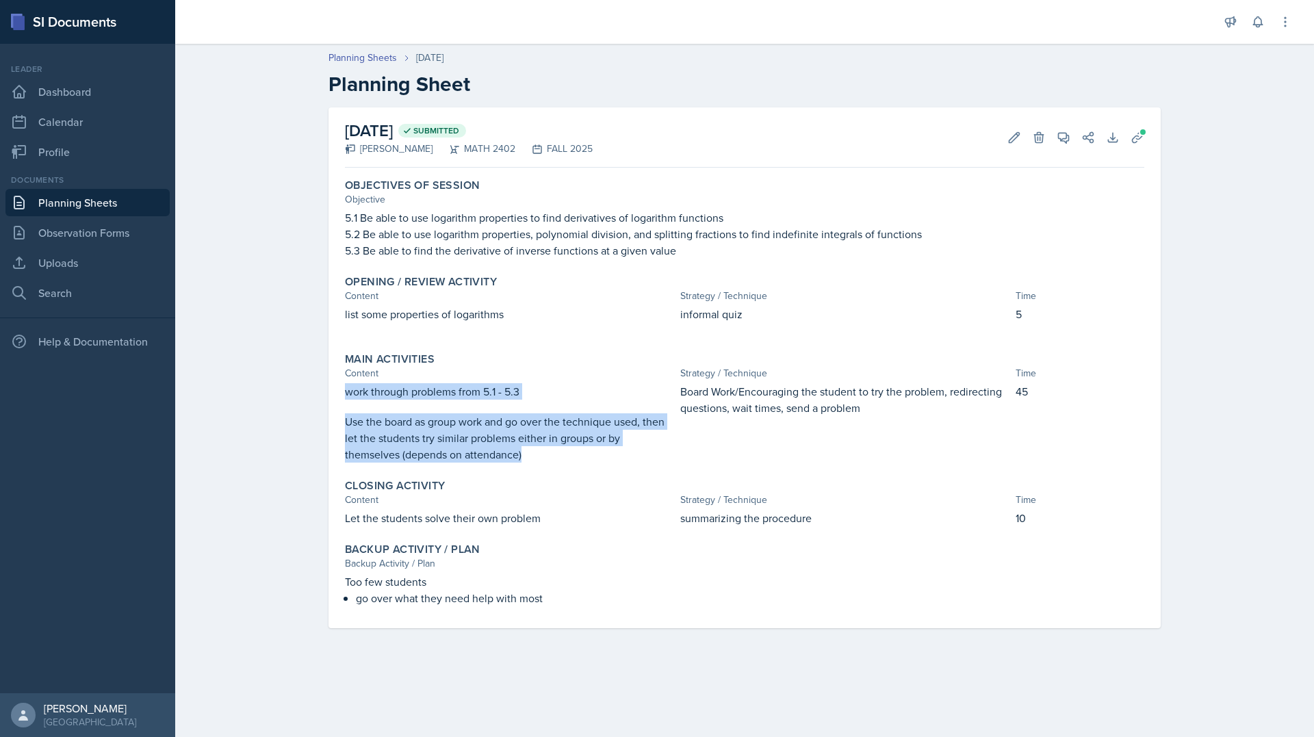
drag, startPoint x: 530, startPoint y: 455, endPoint x: 344, endPoint y: 392, distance: 195.8
click at [344, 392] on div "Main Activities Content Strategy / Technique Time work through problems from 5.…" at bounding box center [744, 407] width 810 height 121
copy div "work through problems from 5.1 - 5.3 Use the board as group work and go over th…"
click at [103, 209] on link "Planning Sheets" at bounding box center [87, 202] width 164 height 27
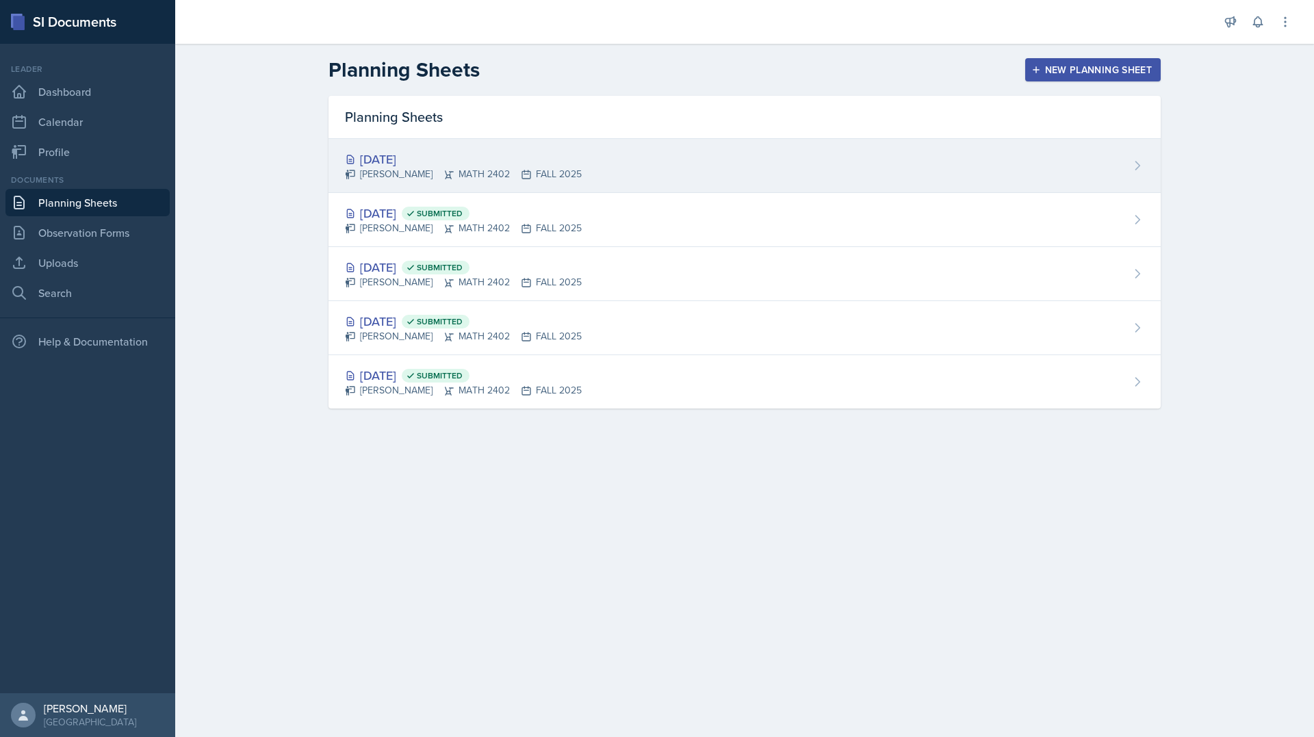
click at [369, 166] on div "[DATE]" at bounding box center [463, 159] width 237 height 18
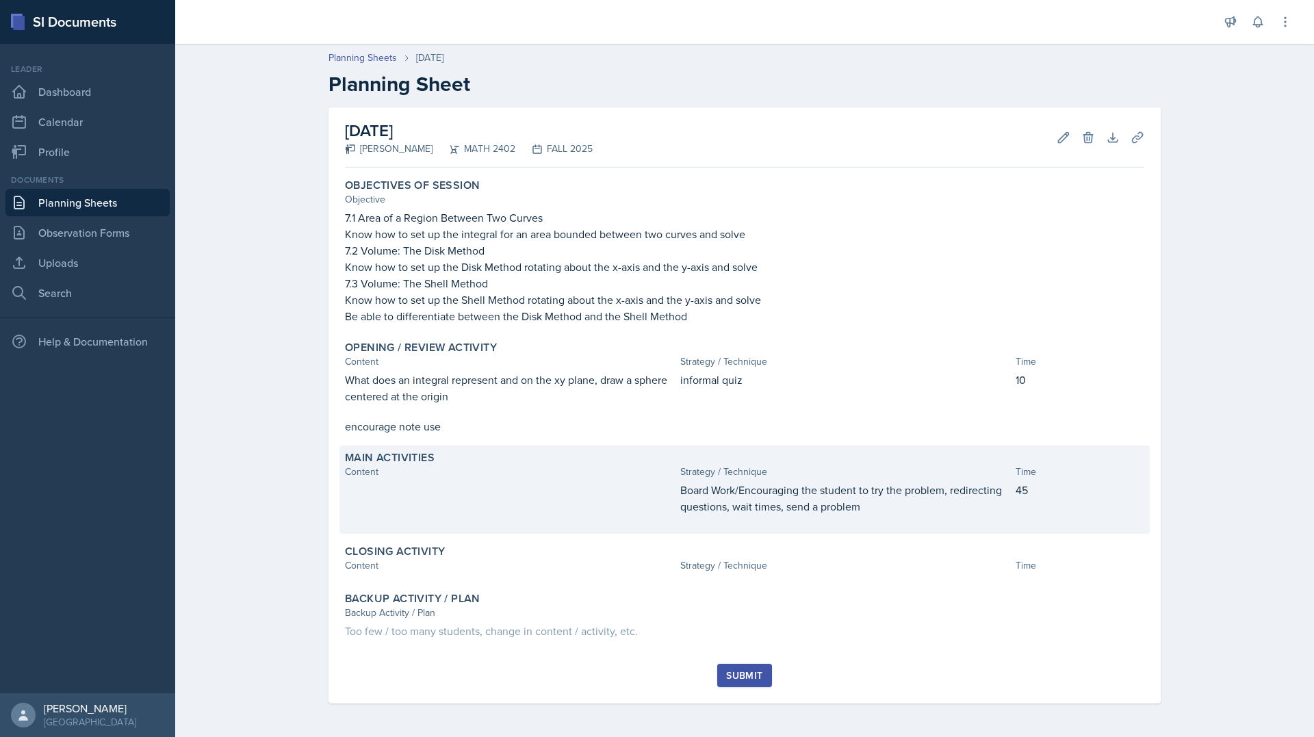
click at [428, 501] on div at bounding box center [510, 505] width 330 height 47
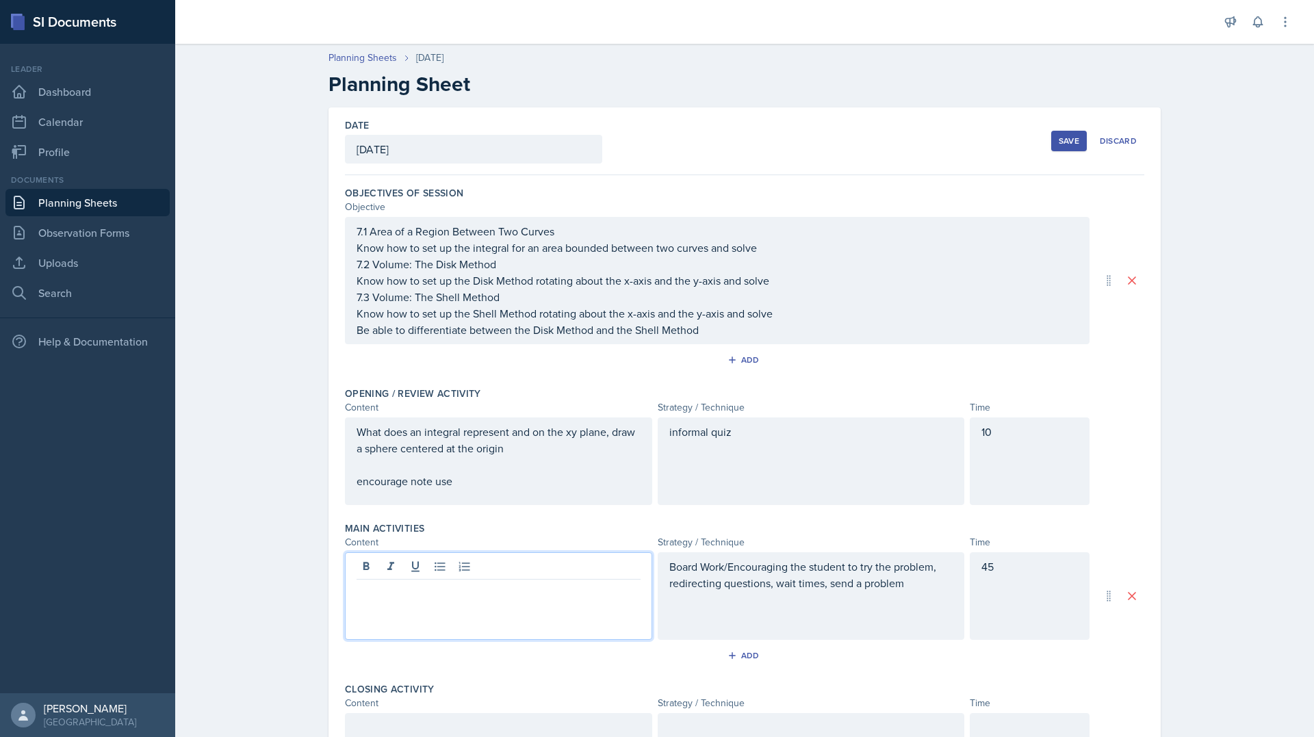
click at [441, 571] on div at bounding box center [498, 596] width 307 height 88
paste div
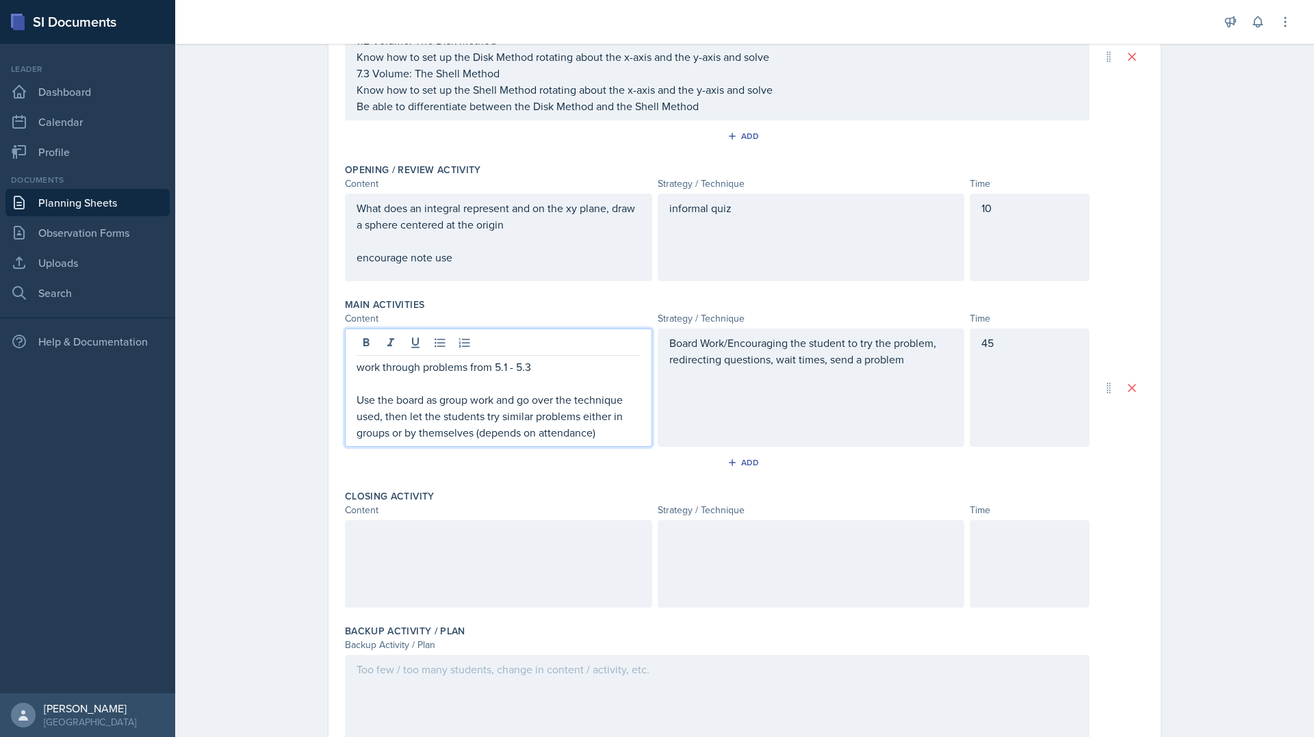
scroll to position [224, 0]
click at [497, 367] on p "work through problems from 5.1 - 5.3" at bounding box center [498, 366] width 284 height 16
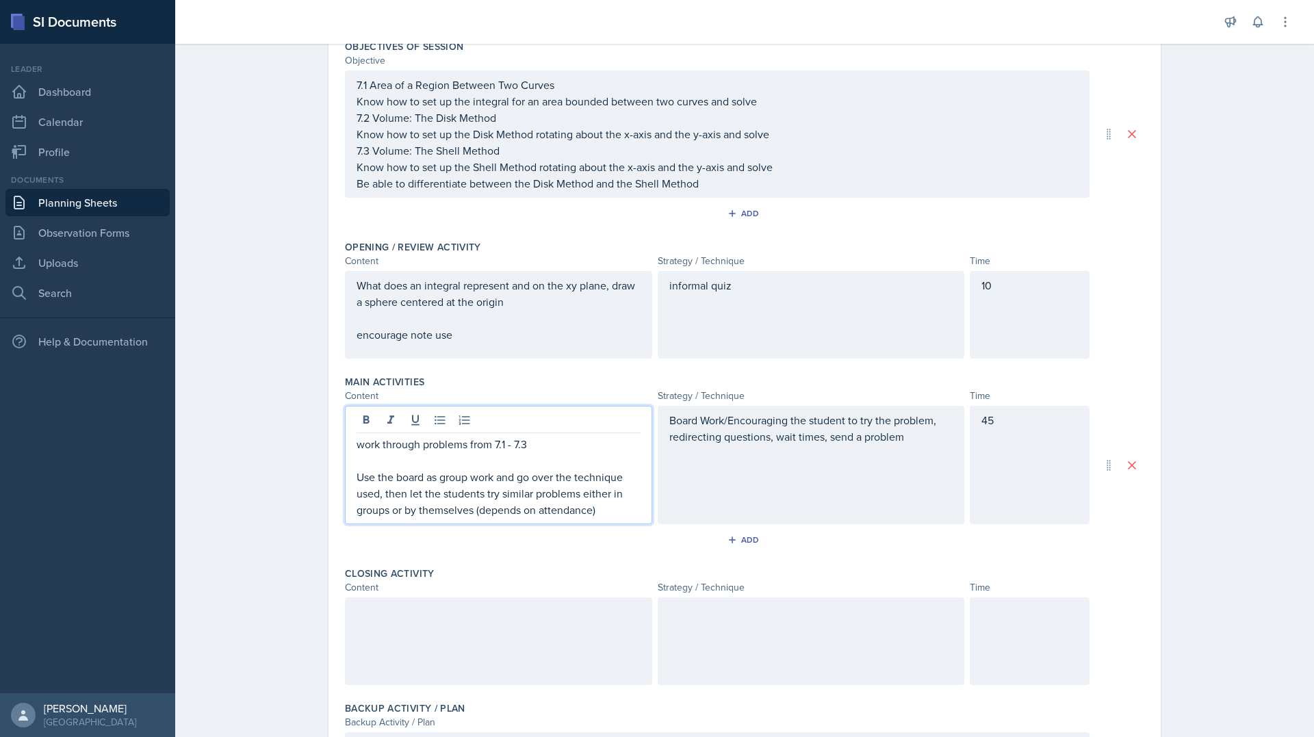
scroll to position [284, 0]
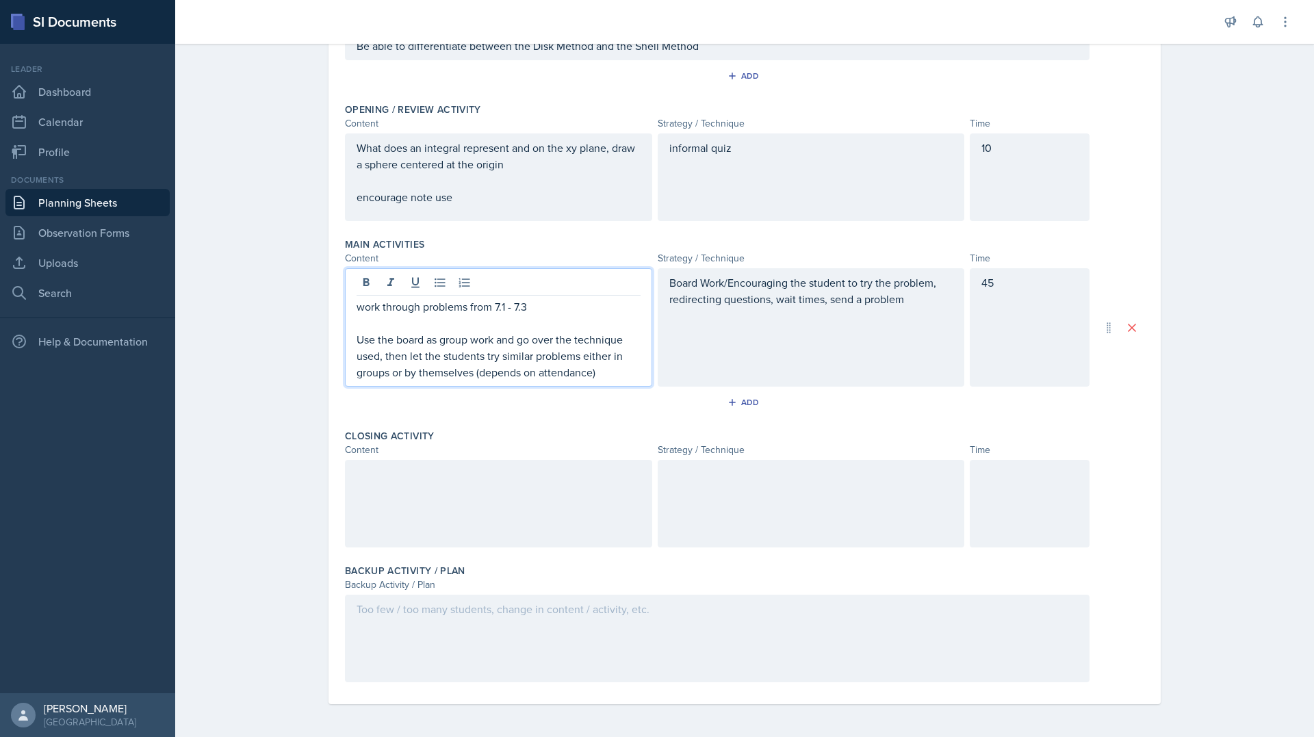
click at [603, 380] on div "work through problems from 7.1 - 7.3 Use the board as group work and go over th…" at bounding box center [498, 327] width 307 height 118
click at [600, 370] on p "Use the board as group work and go over the technique used, then let the studen…" at bounding box center [498, 355] width 284 height 49
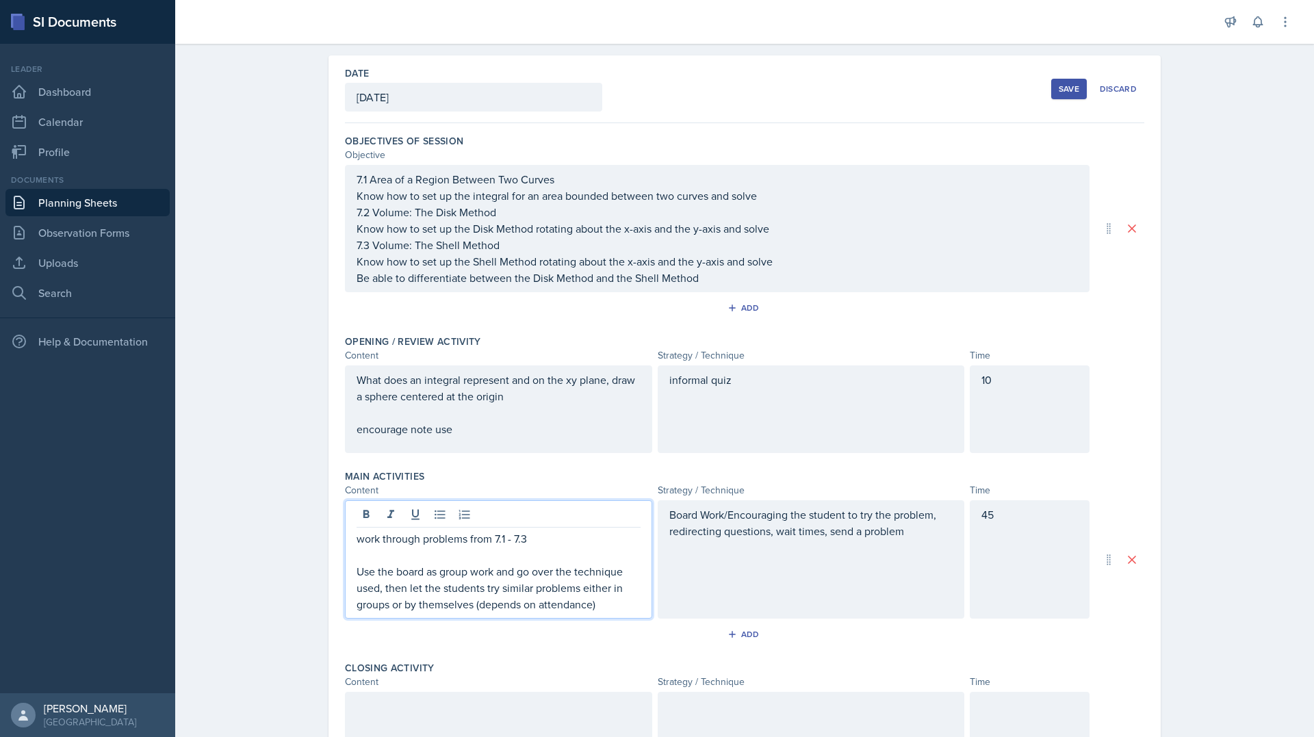
scroll to position [0, 0]
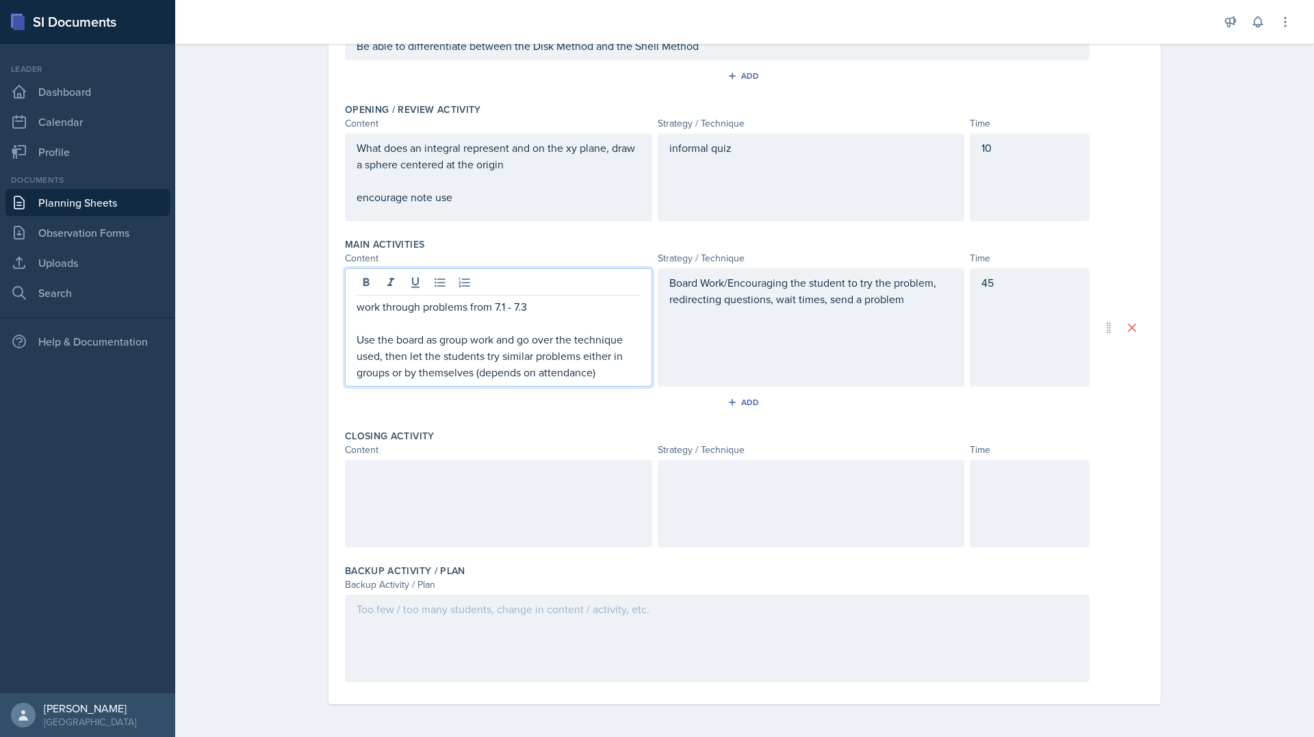
click at [538, 480] on div at bounding box center [498, 504] width 307 height 88
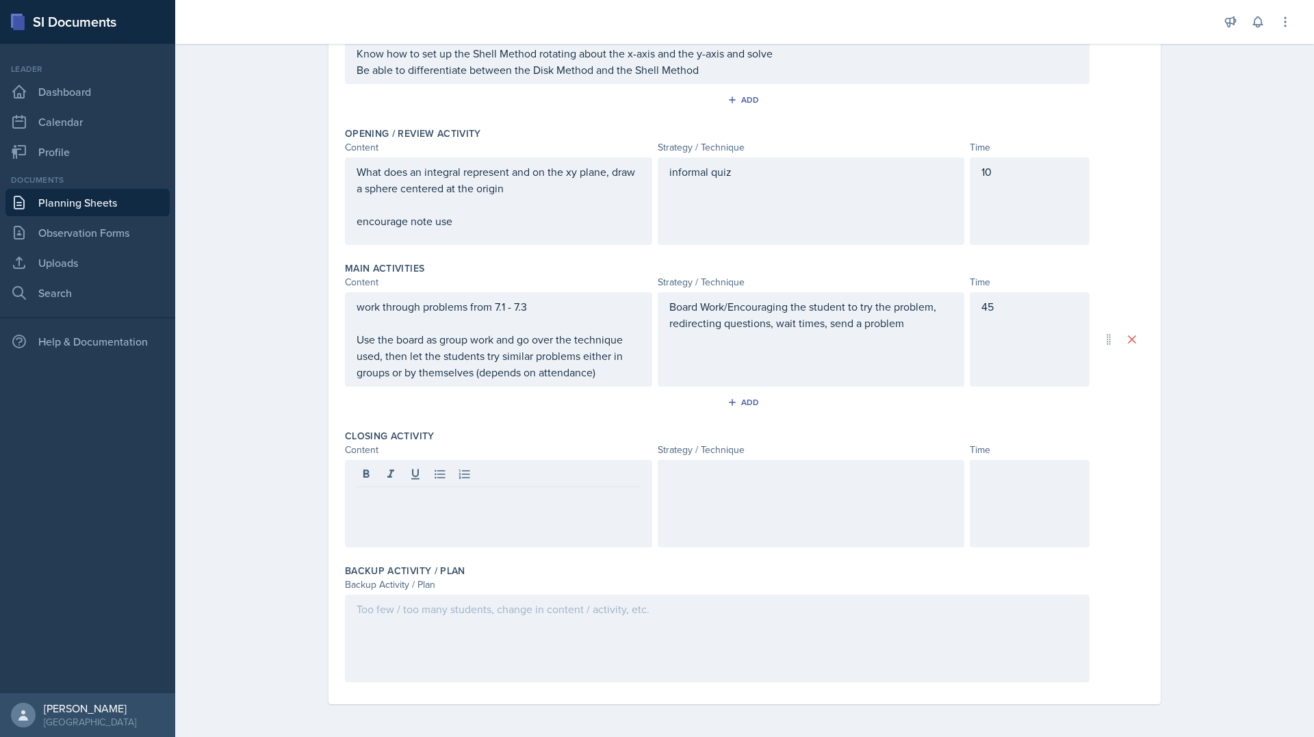
click at [127, 205] on link "Planning Sheets" at bounding box center [87, 202] width 164 height 27
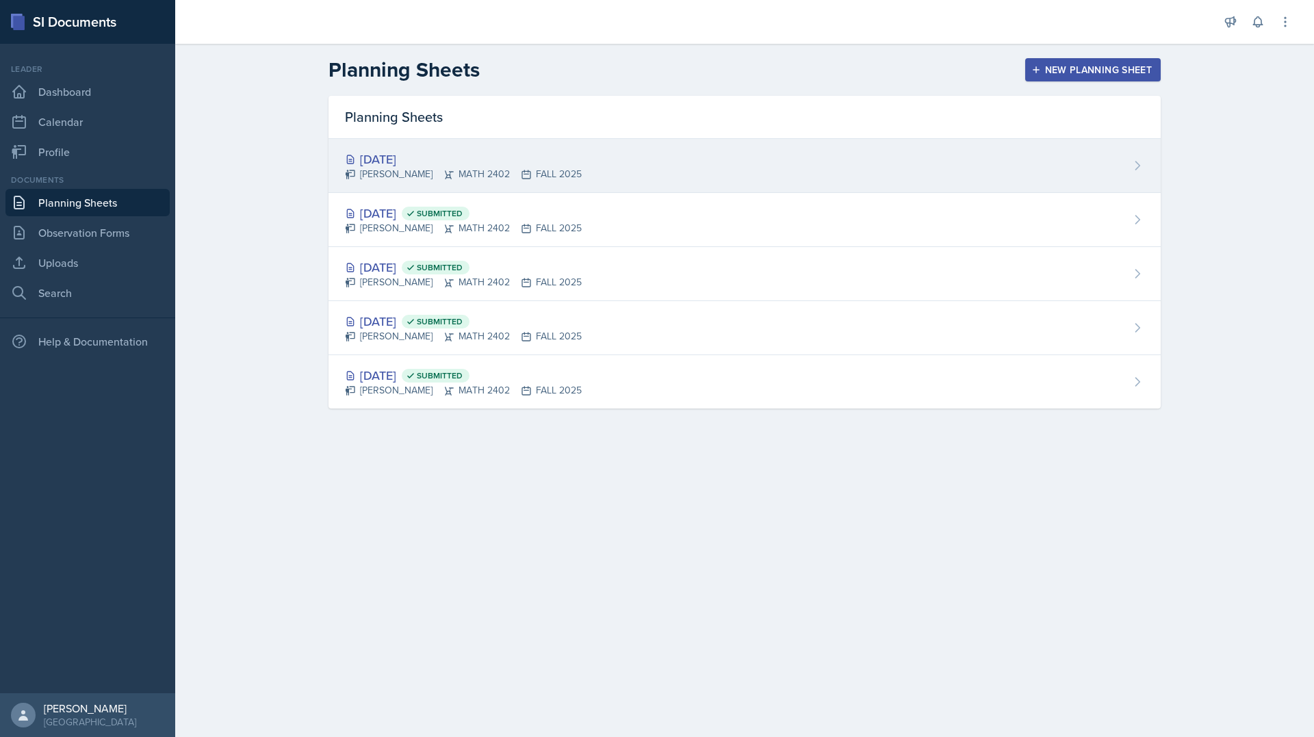
click at [429, 161] on div "[DATE]" at bounding box center [463, 159] width 237 height 18
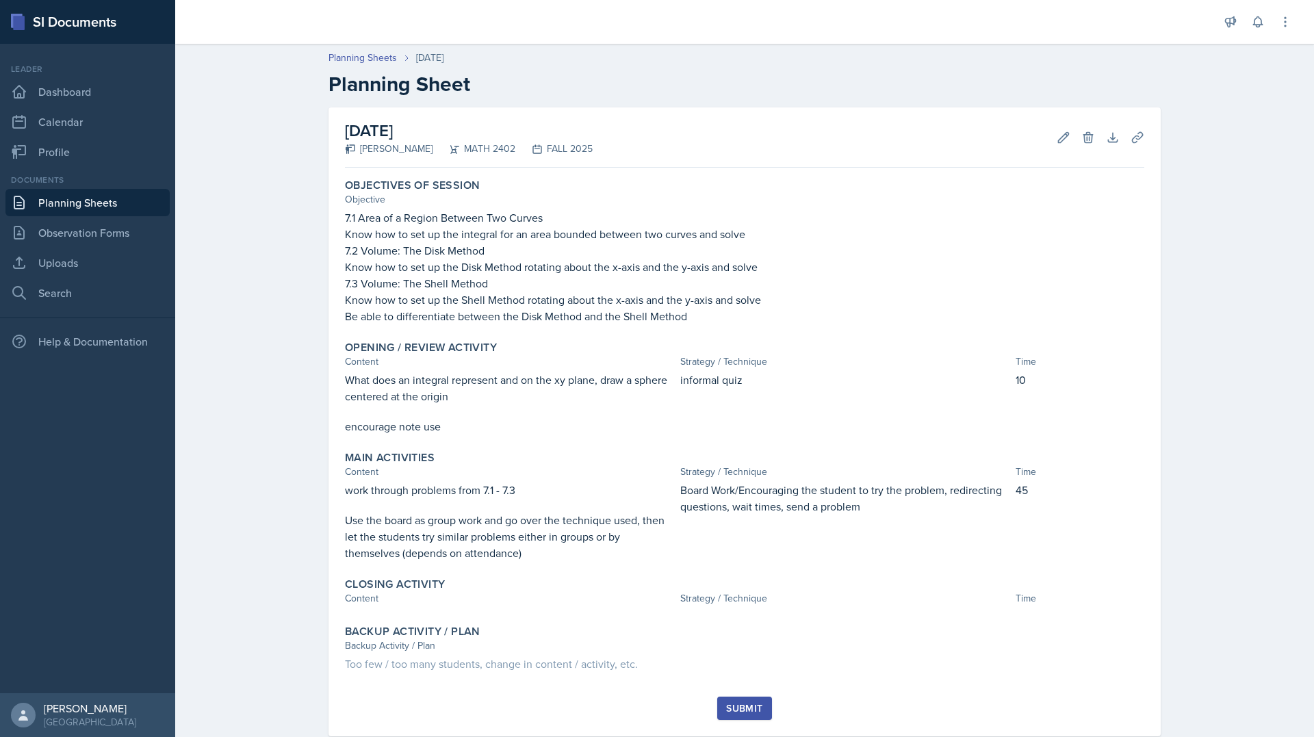
click at [87, 207] on link "Planning Sheets" at bounding box center [87, 202] width 164 height 27
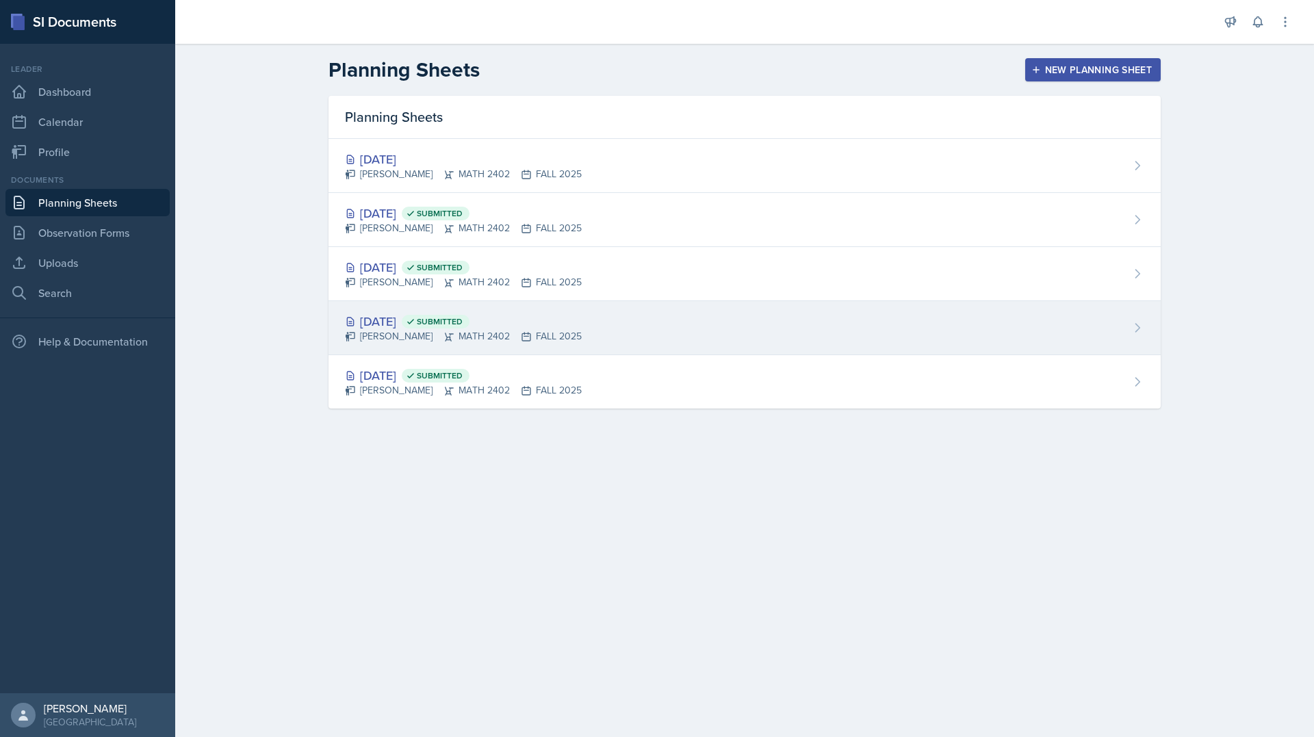
click at [443, 335] on icon at bounding box center [448, 336] width 11 height 11
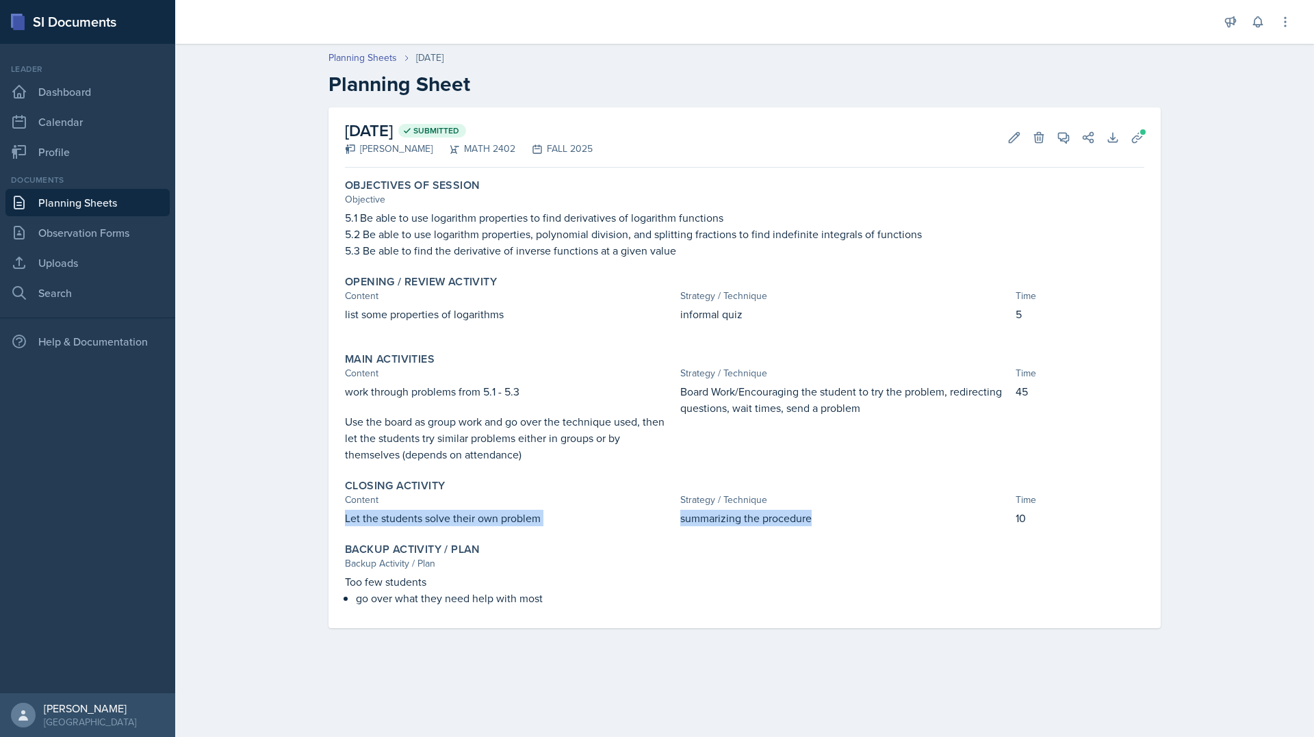
drag, startPoint x: 344, startPoint y: 521, endPoint x: 816, endPoint y: 517, distance: 471.4
click at [816, 517] on div "Closing Activity Content Strategy / Technique Time Let the students solve their…" at bounding box center [744, 502] width 810 height 58
copy div "Let the students solve their own problem summarizing the procedure"
click at [125, 204] on link "Planning Sheets" at bounding box center [87, 202] width 164 height 27
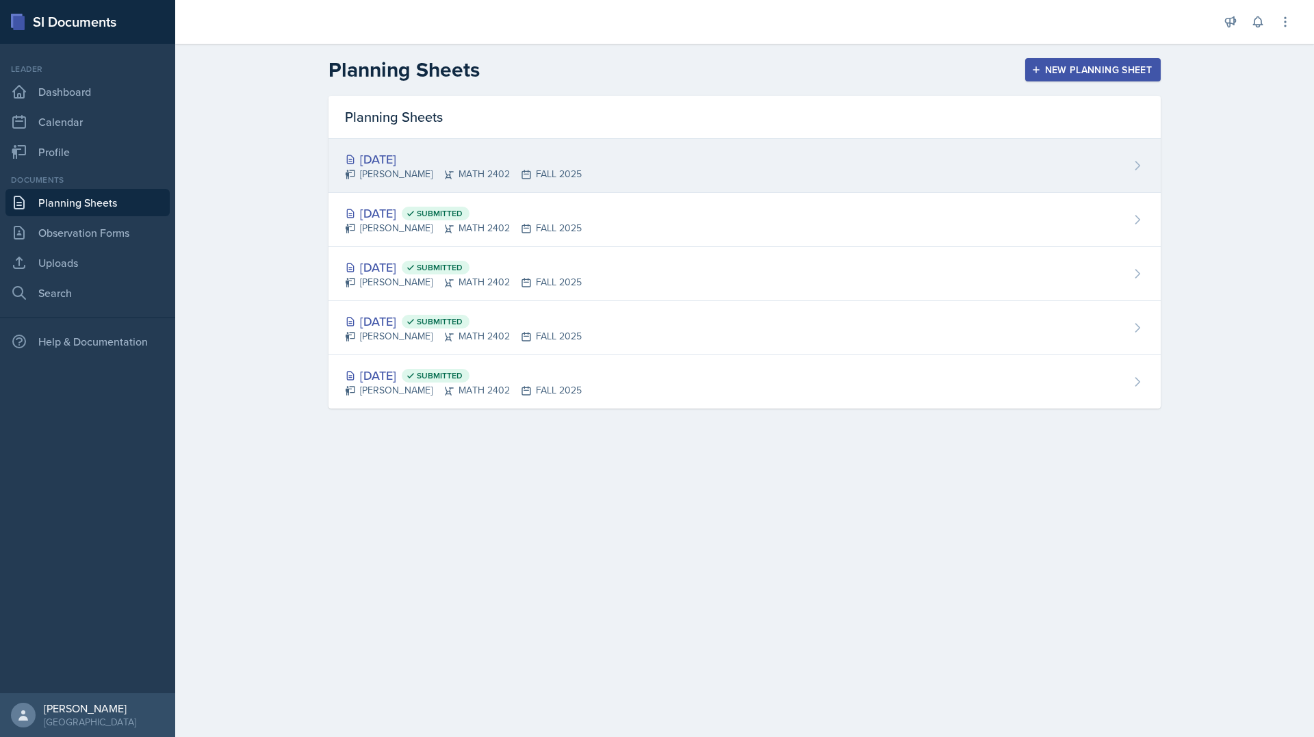
click at [432, 182] on div "[DATE] [PERSON_NAME] MATH 2402 FALL 2025" at bounding box center [744, 166] width 832 height 54
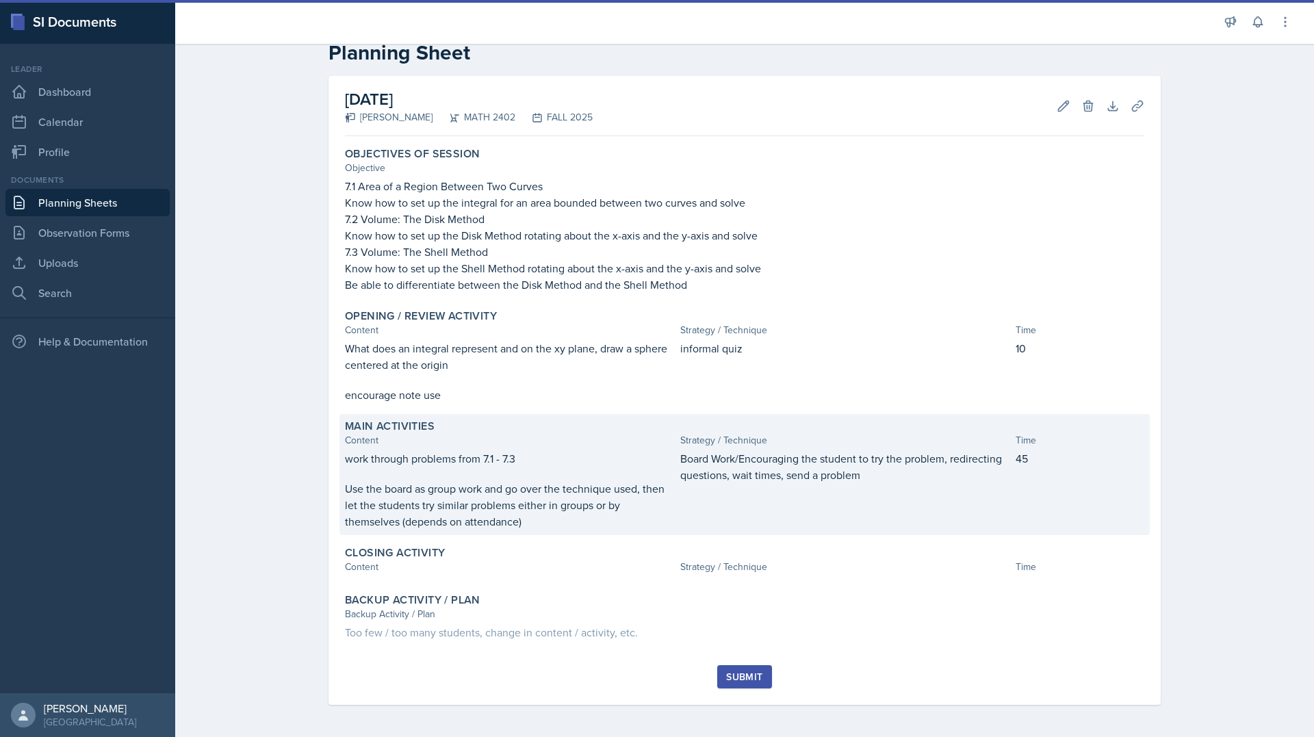
scroll to position [32, 0]
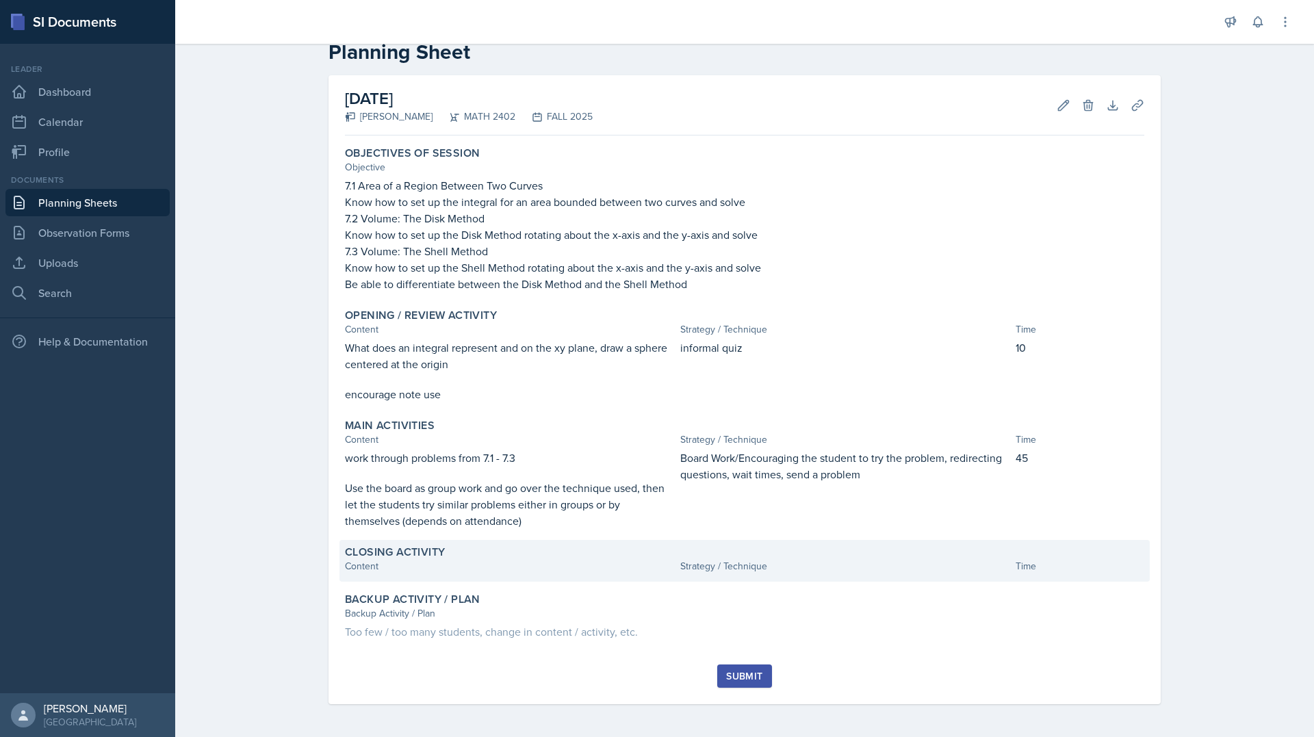
click at [511, 570] on div "Content" at bounding box center [510, 566] width 330 height 14
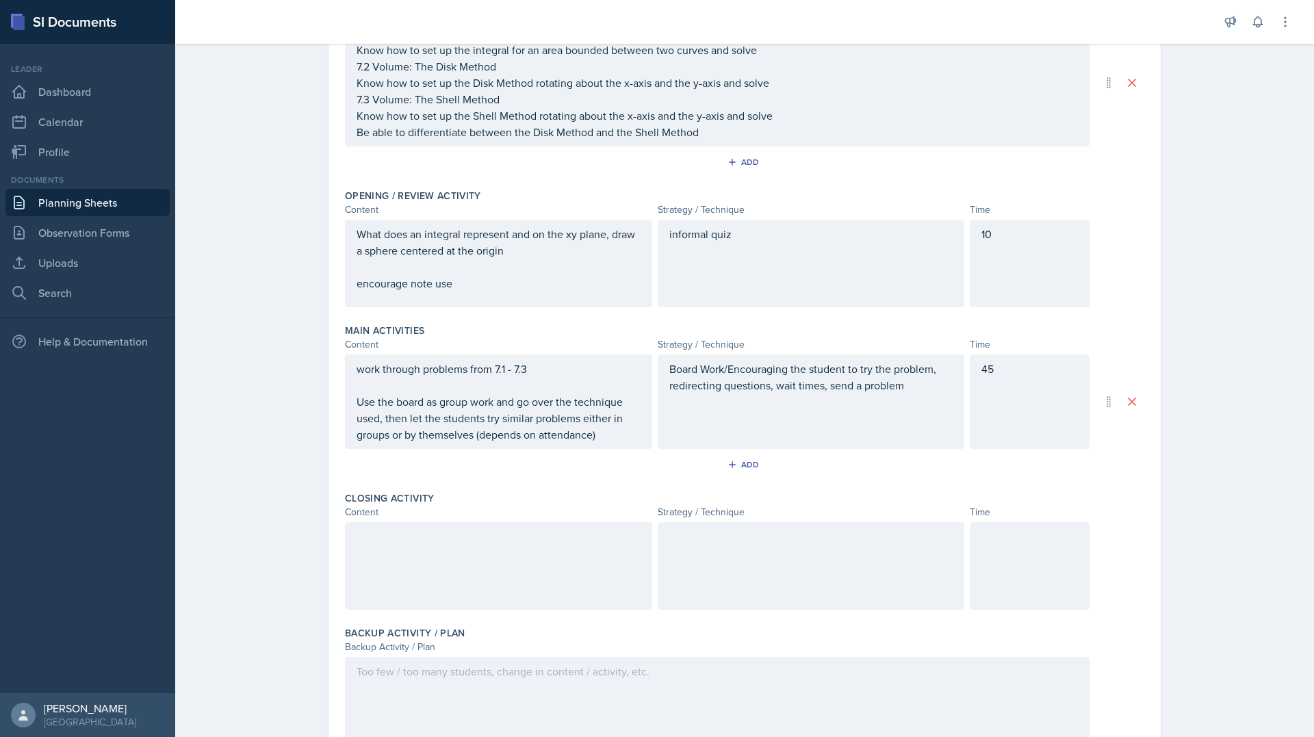
scroll to position [260, 0]
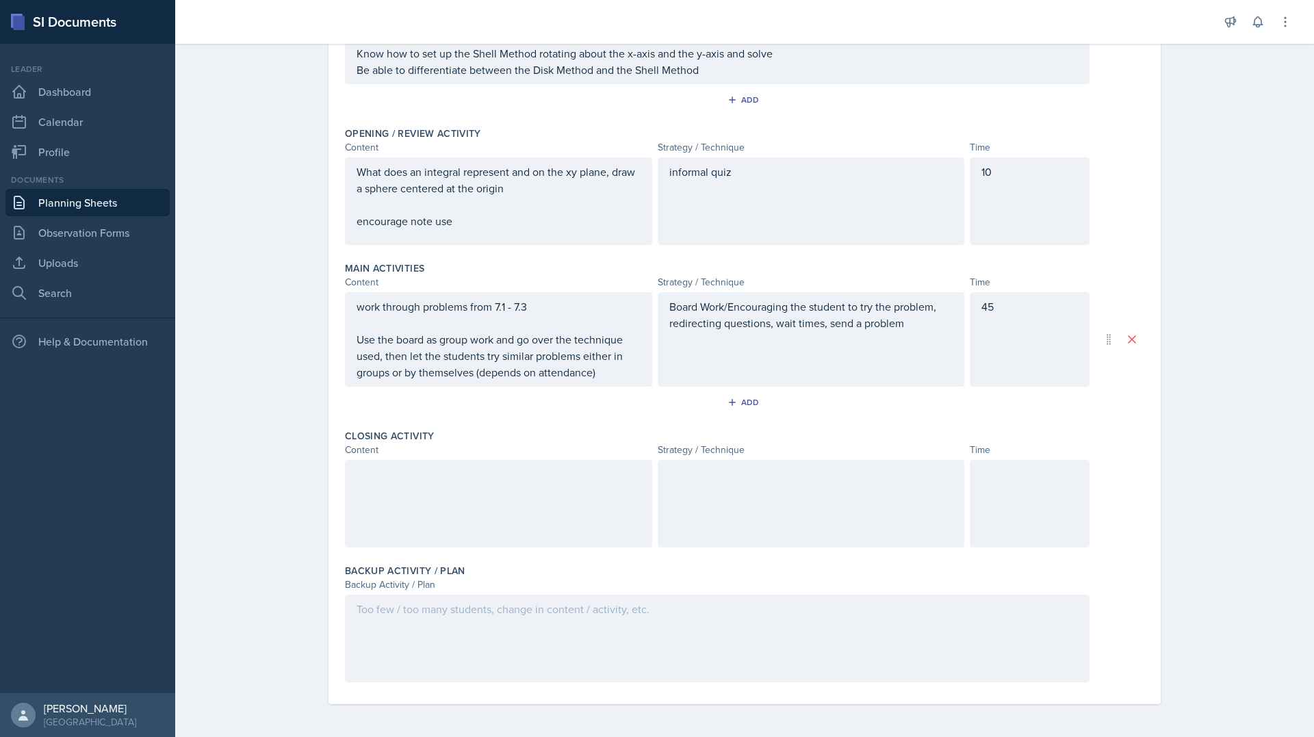
click at [437, 493] on div at bounding box center [498, 504] width 307 height 88
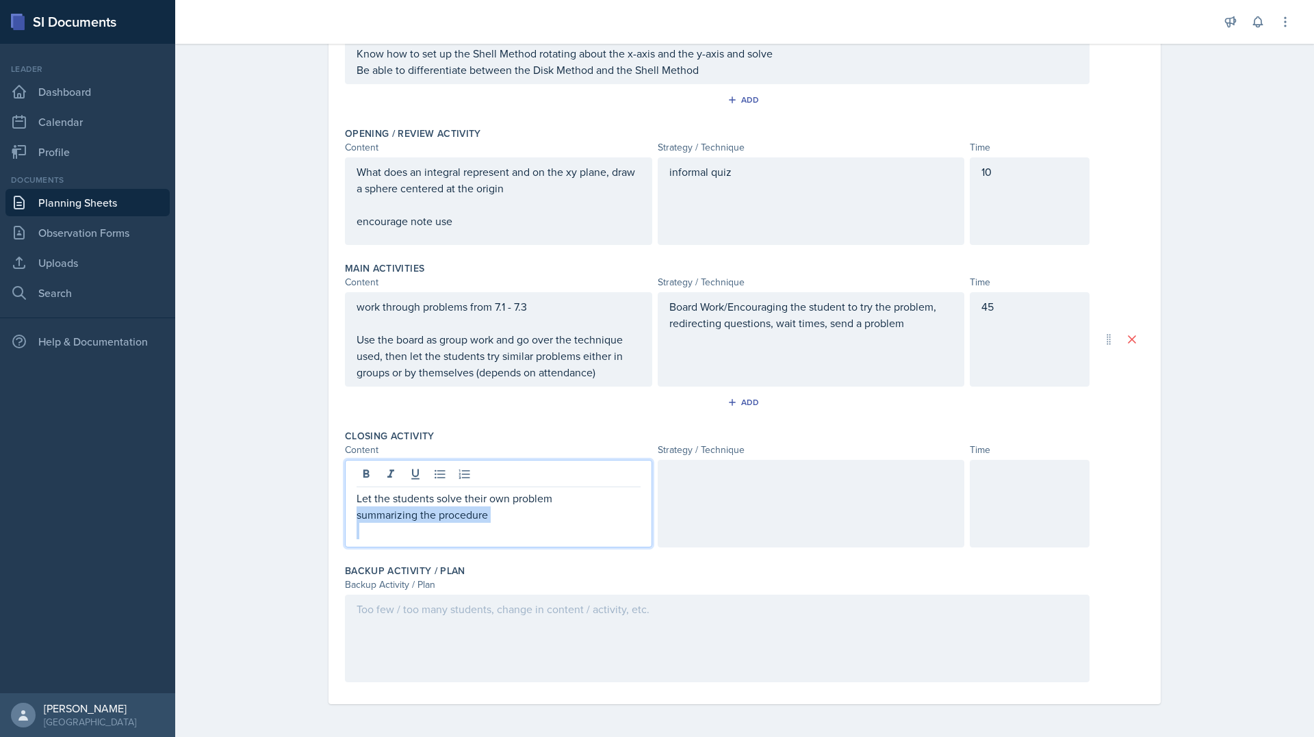
drag, startPoint x: 502, startPoint y: 525, endPoint x: 301, endPoint y: 509, distance: 201.8
click at [306, 509] on div "Date [DATE] [DATE] 31 1 2 3 4 5 6 7 8 9 10 11 12 13 14 15 16 17 18 19 20 21 22 …" at bounding box center [744, 291] width 876 height 889
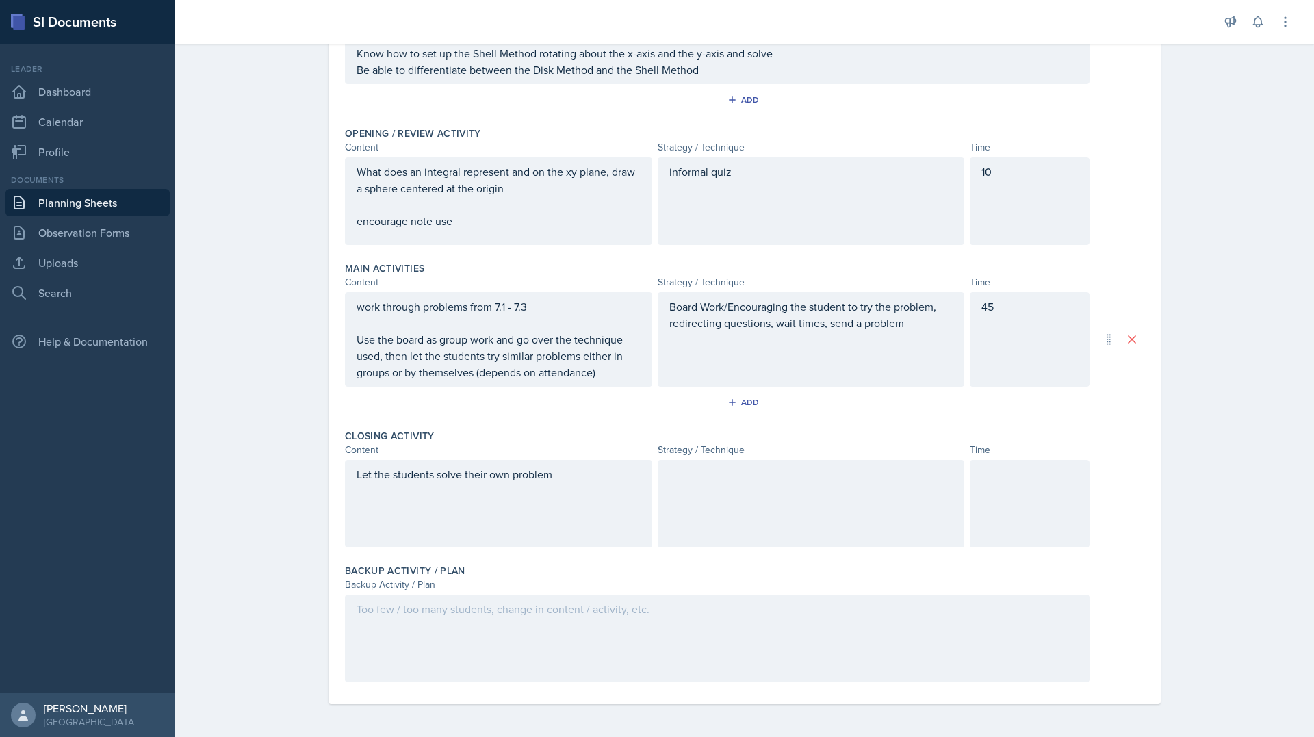
click at [661, 525] on div at bounding box center [810, 504] width 307 height 88
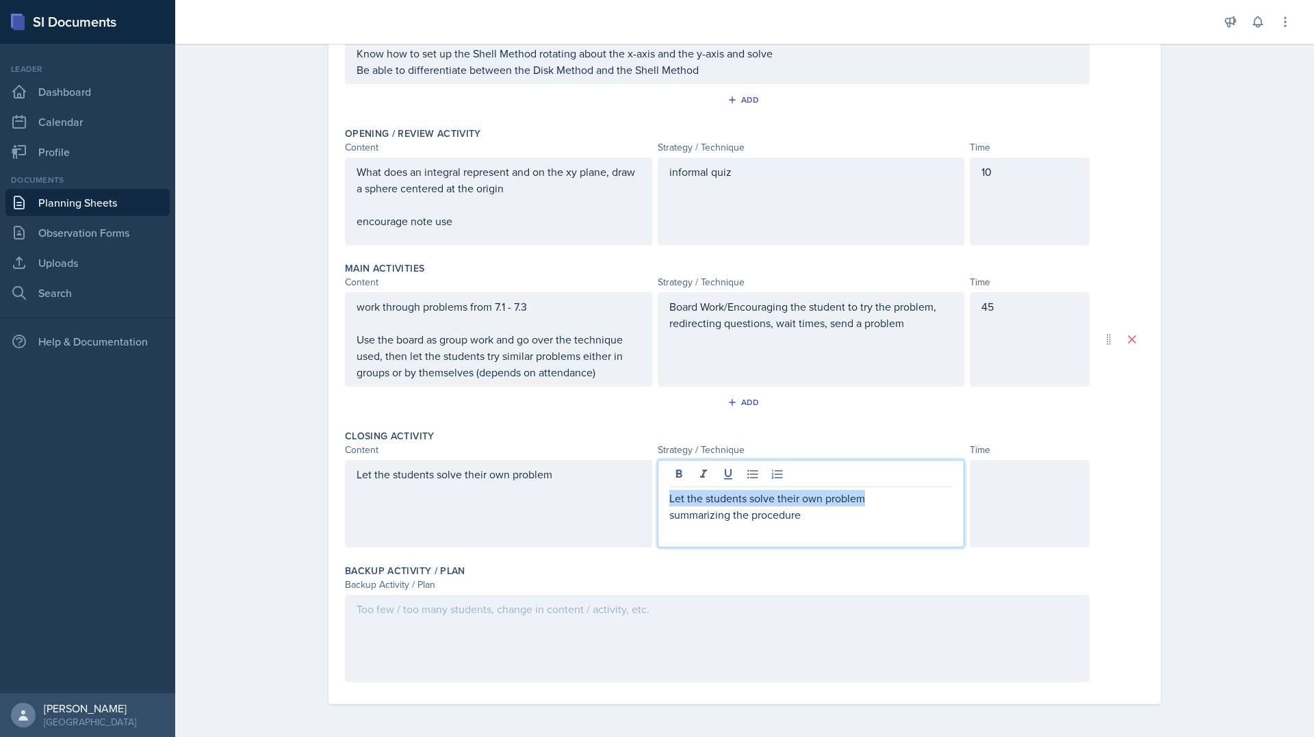
drag, startPoint x: 867, startPoint y: 498, endPoint x: 593, endPoint y: 432, distance: 282.3
click at [593, 432] on div "Closing Activity Content Strategy / Technique Time Let the students solve their…" at bounding box center [744, 490] width 799 height 135
click at [543, 421] on div "Main Activities Content Strategy / Technique Time work through problems from 7.…" at bounding box center [744, 340] width 799 height 168
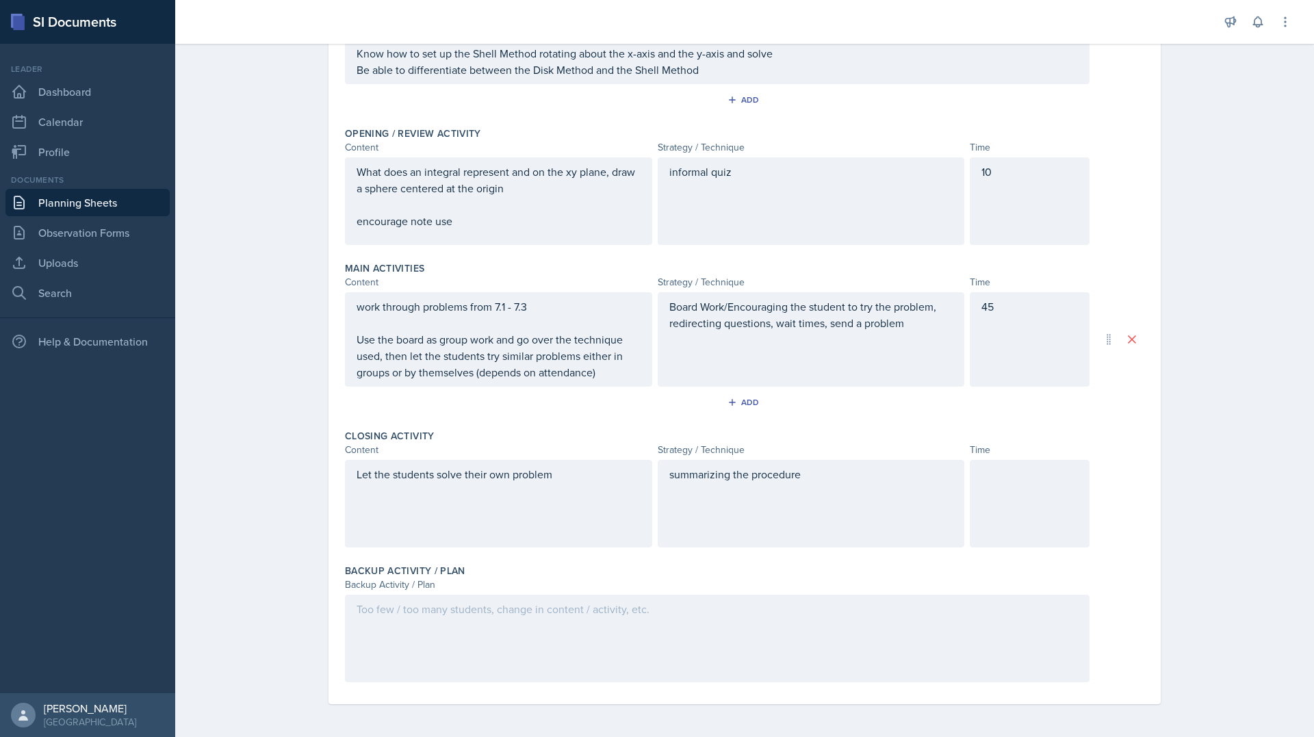
click at [579, 603] on div at bounding box center [717, 639] width 744 height 88
click at [791, 475] on div "summarizing the procedure" at bounding box center [810, 504] width 307 height 88
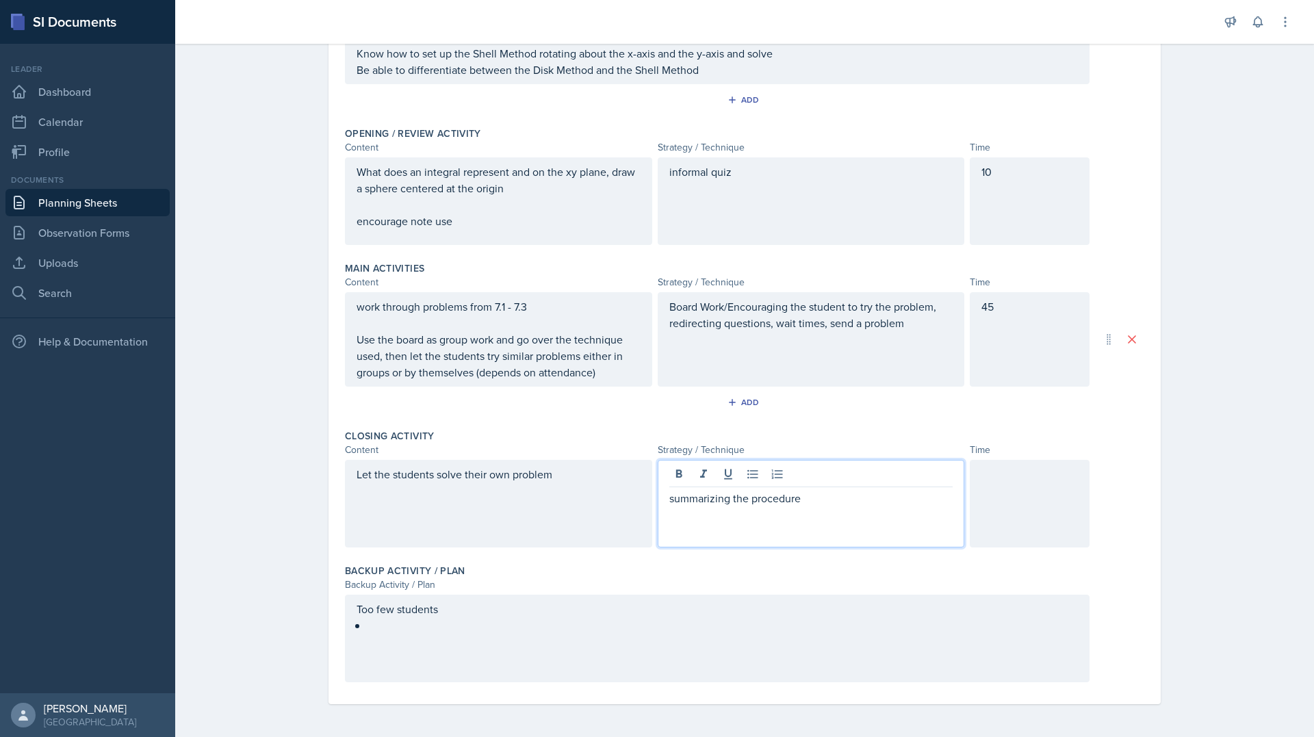
click at [563, 648] on div "Too few students" at bounding box center [717, 639] width 744 height 88
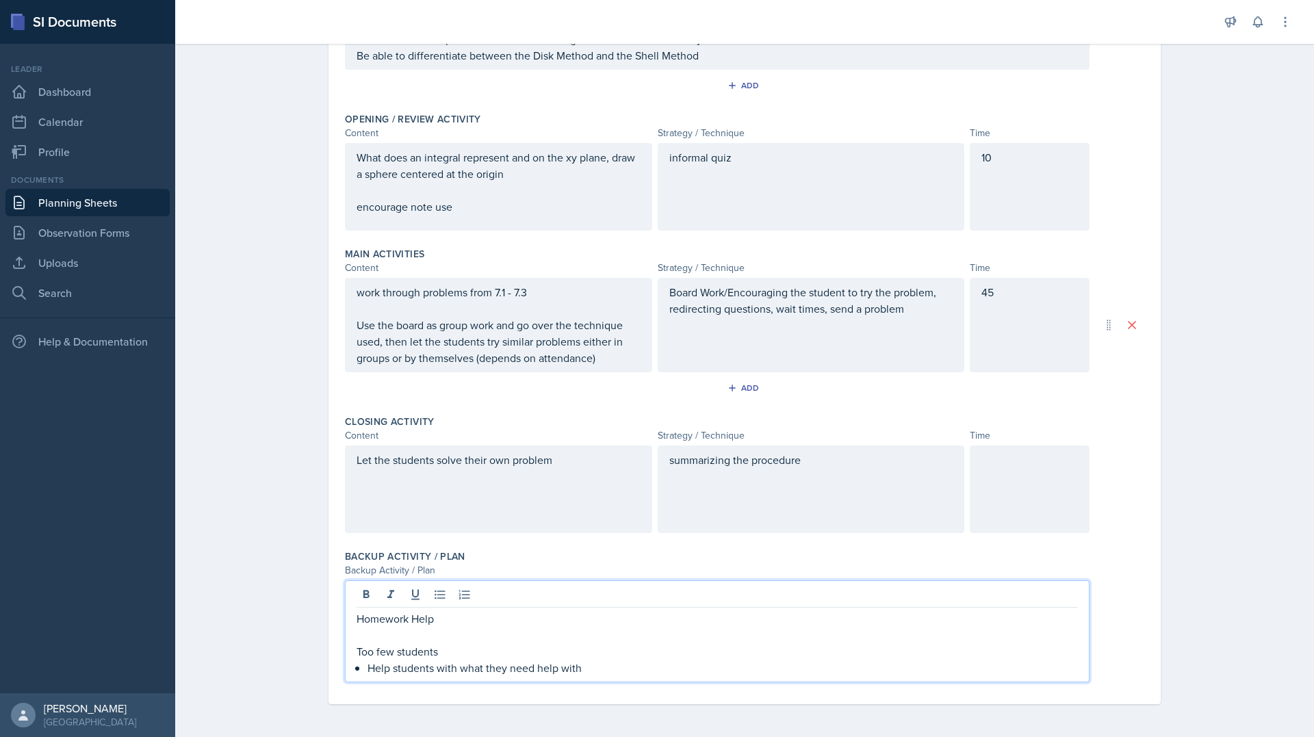
scroll to position [284, 0]
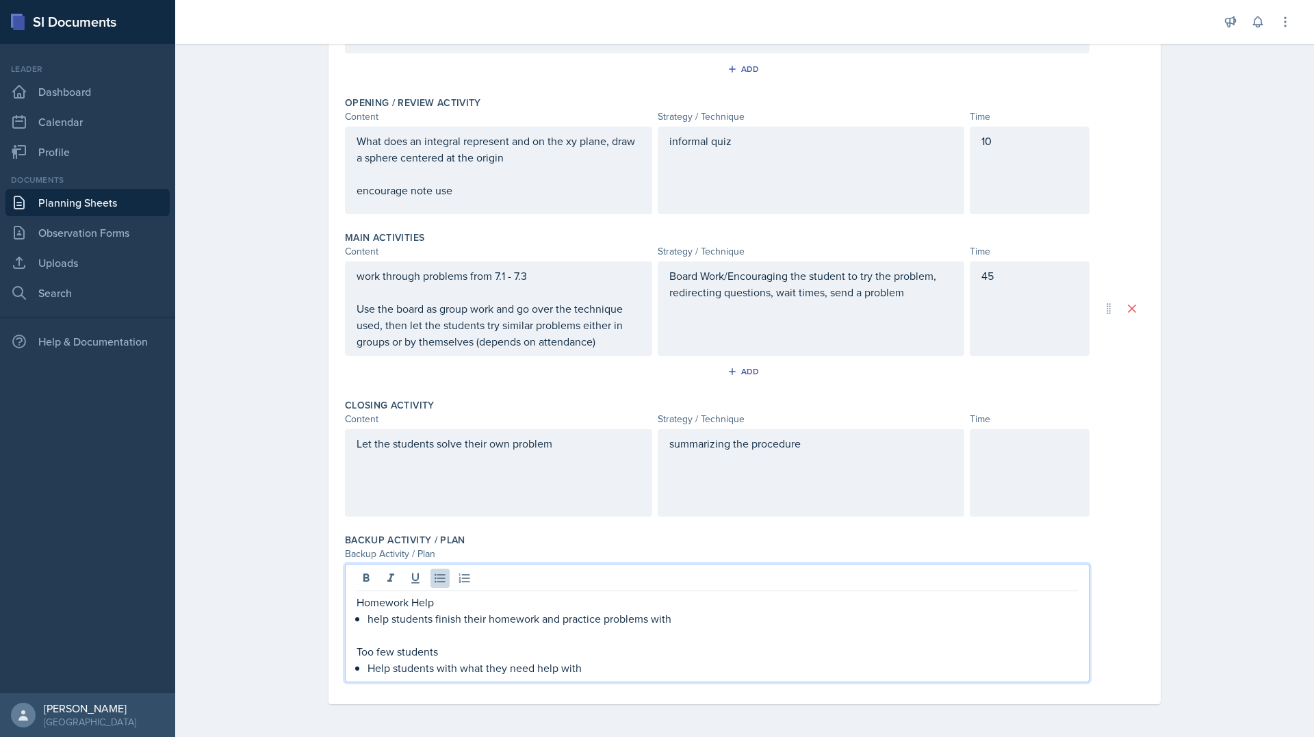
click at [1013, 548] on div "Backup Activity / Plan" at bounding box center [717, 554] width 744 height 14
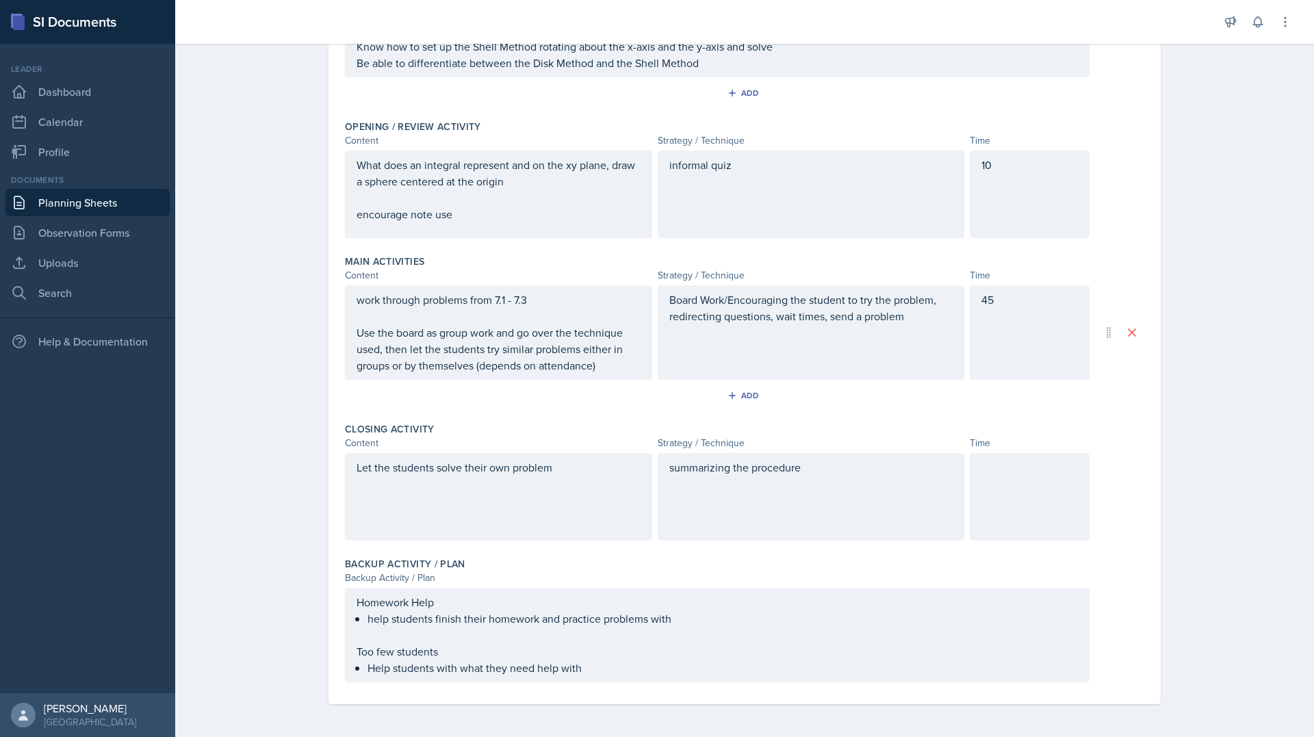
scroll to position [267, 0]
click at [1013, 505] on div at bounding box center [1029, 497] width 120 height 88
click at [1153, 469] on div "Date [DATE] [DATE] 31 1 2 3 4 5 6 7 8 9 10 11 12 13 14 15 16 17 18 19 20 21 22 …" at bounding box center [744, 272] width 832 height 863
click at [384, 467] on div "Let the students solve their own problem" at bounding box center [498, 497] width 307 height 88
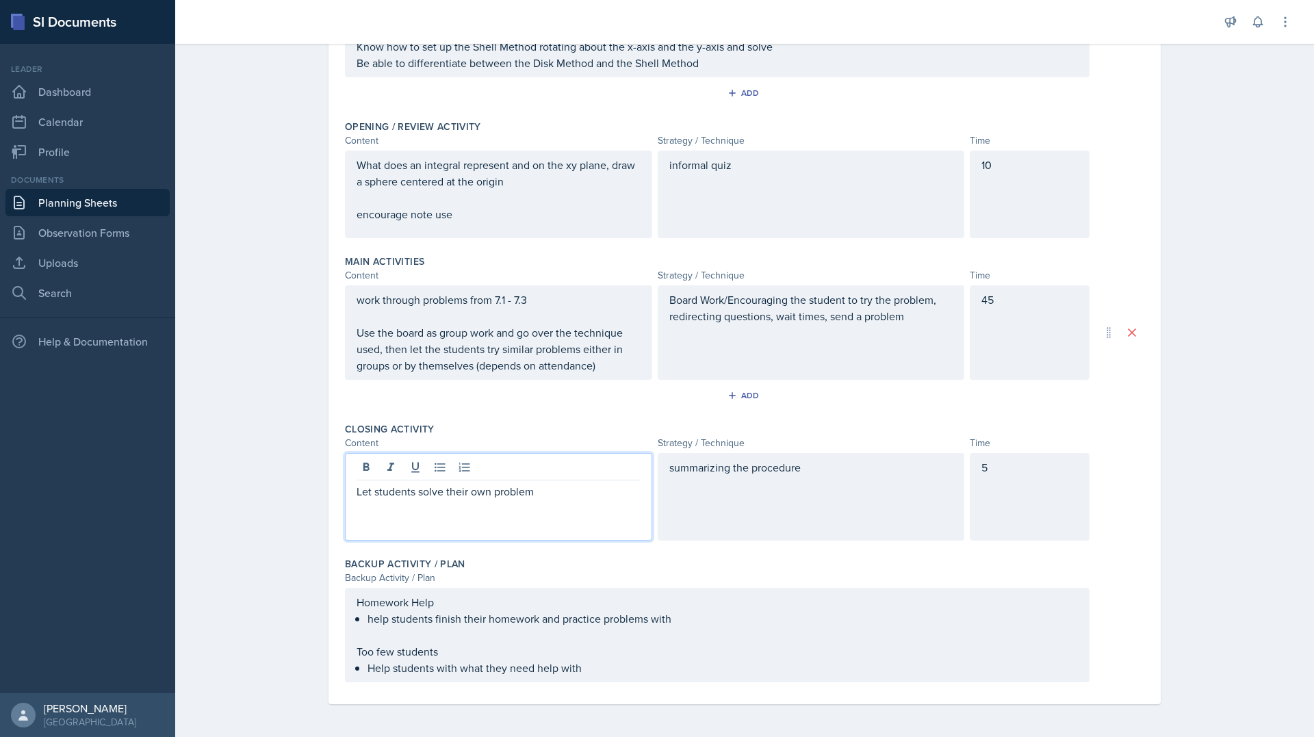
click at [1247, 373] on div "Planning Sheets [DATE] Planning Sheet Date [DATE] [DATE] 31 1 2 3 4 5 6 7 8 9 1…" at bounding box center [744, 253] width 1138 height 967
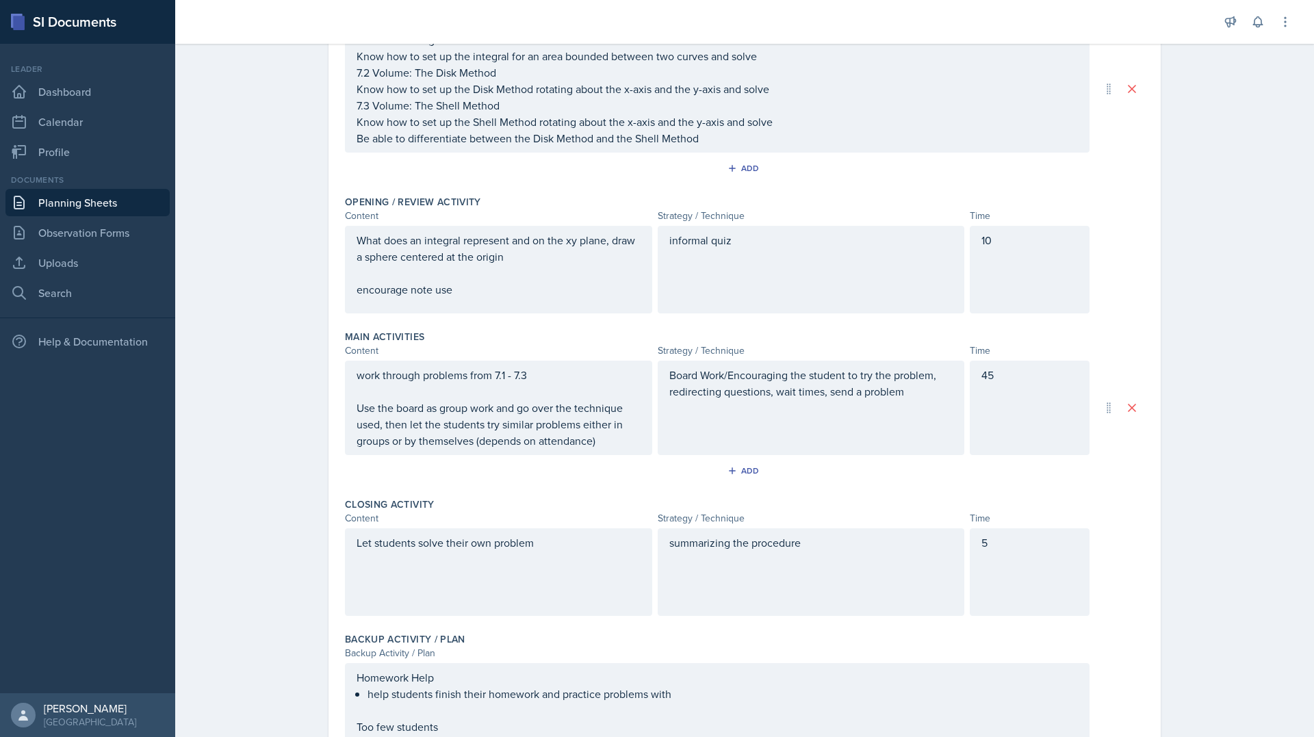
scroll to position [130, 0]
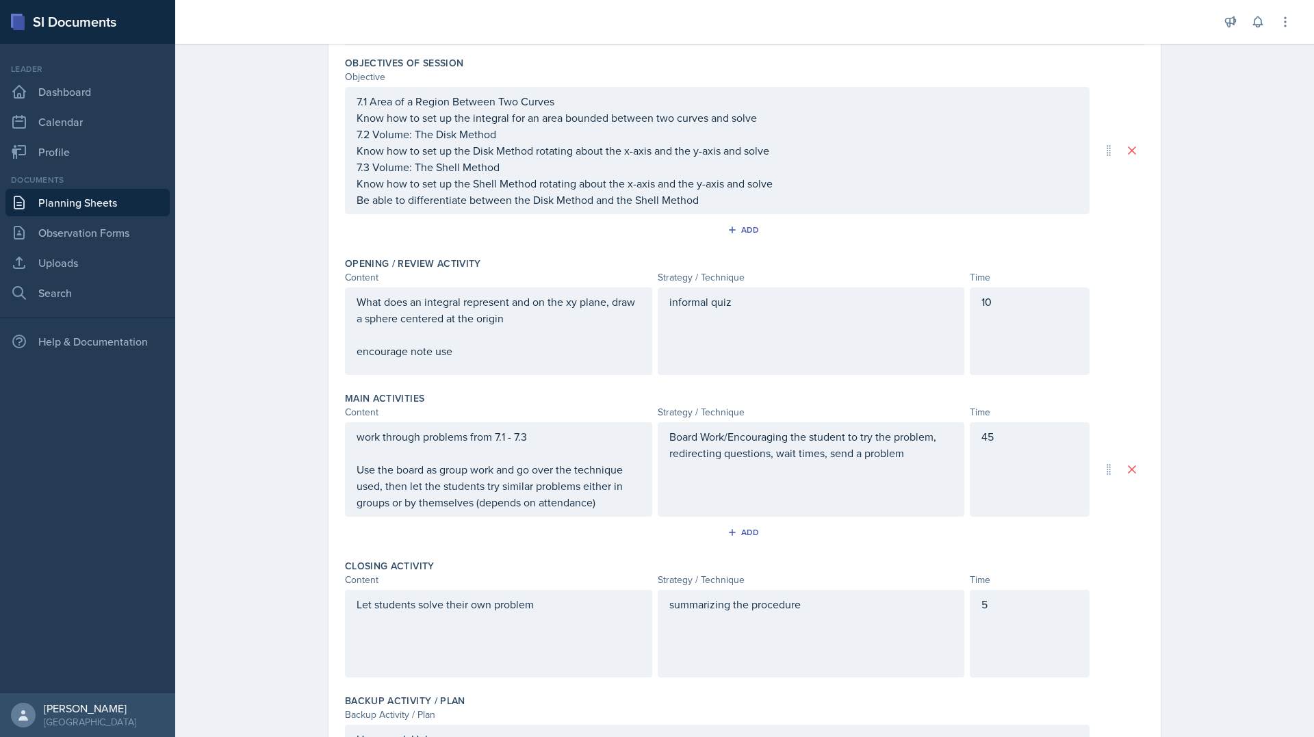
click at [442, 402] on div "Main Activities" at bounding box center [744, 398] width 799 height 14
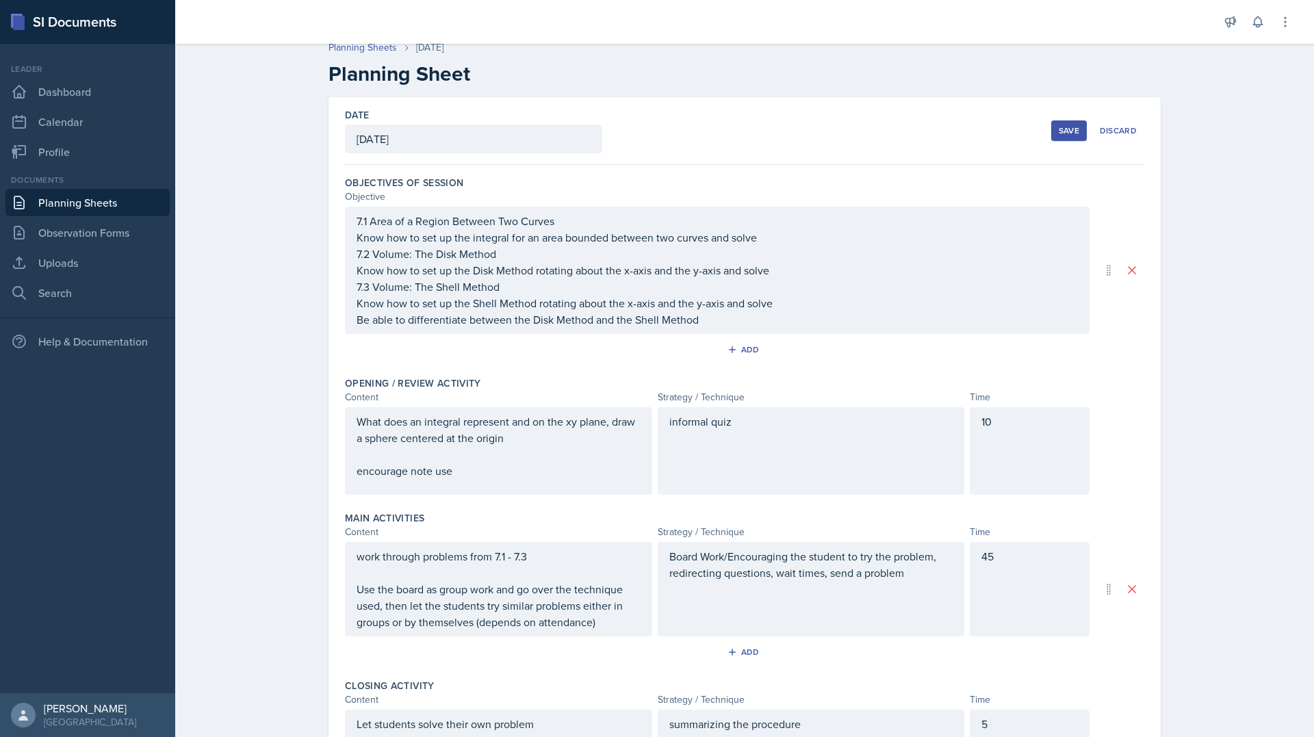
scroll to position [0, 0]
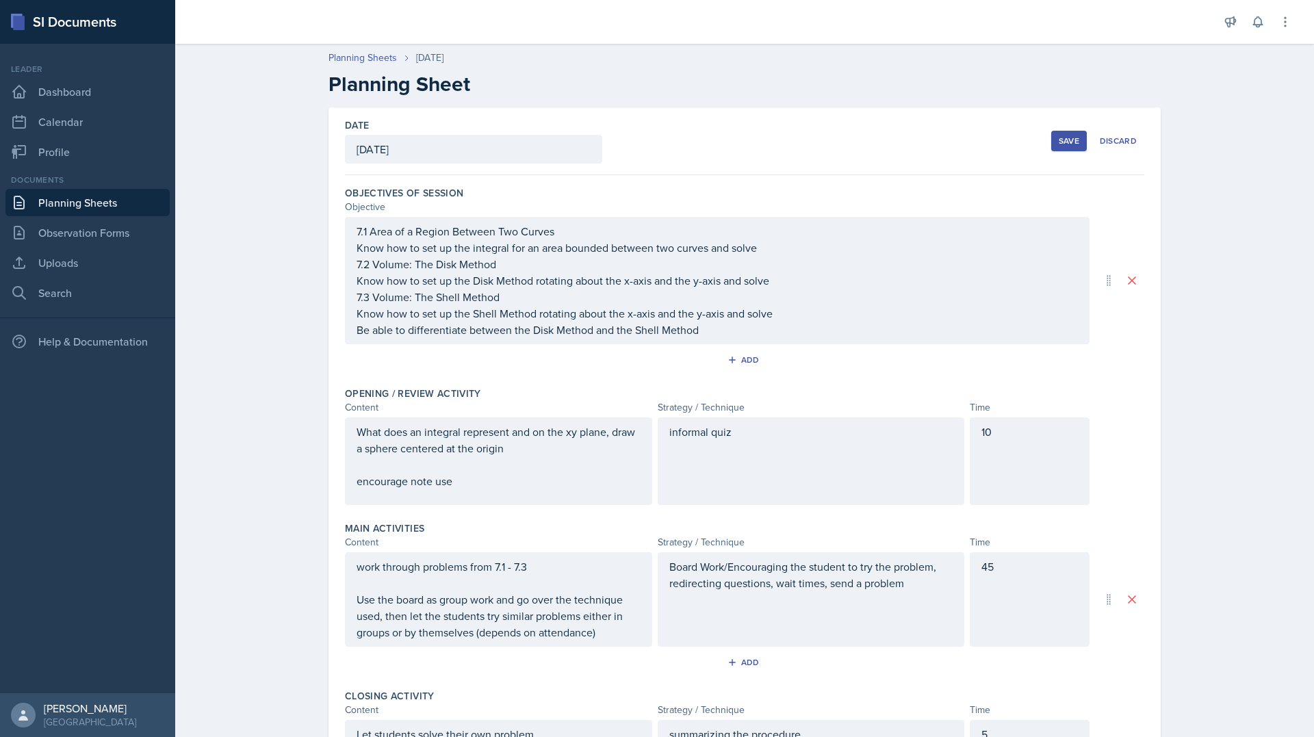
click at [1058, 137] on div "Save" at bounding box center [1068, 140] width 21 height 11
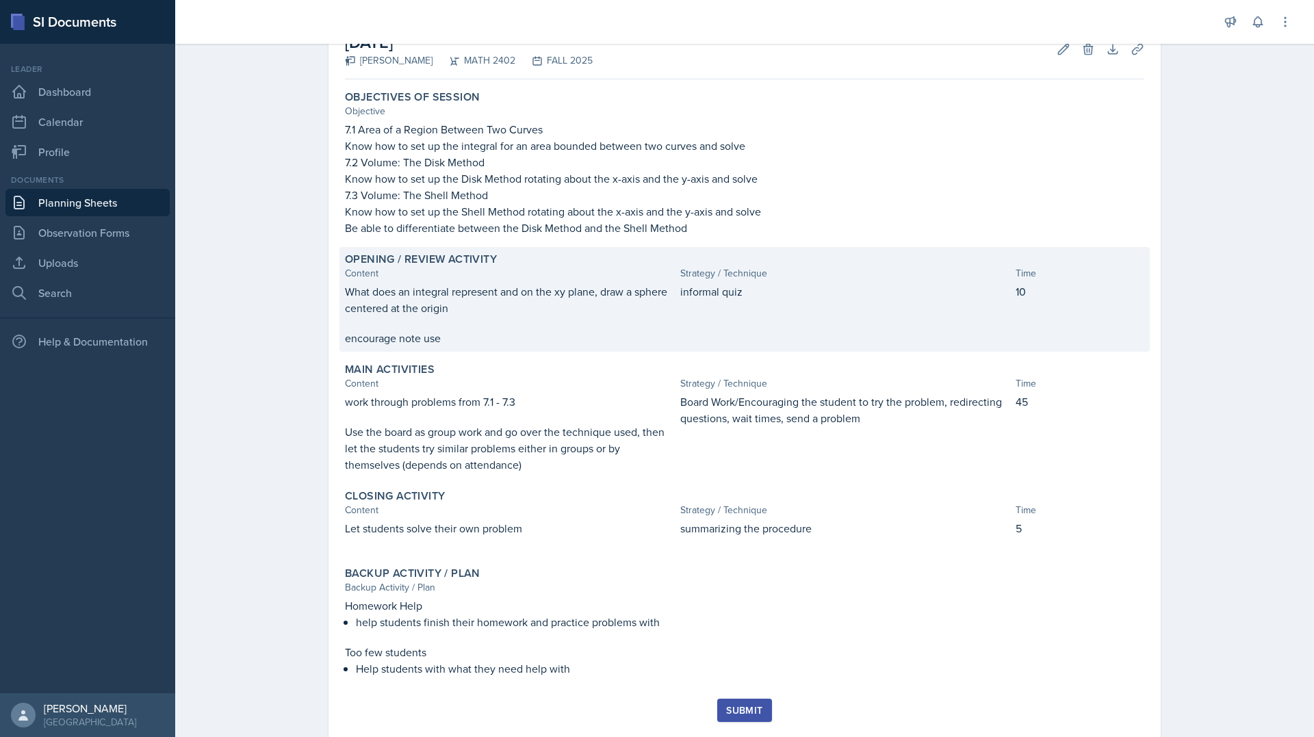
scroll to position [122, 0]
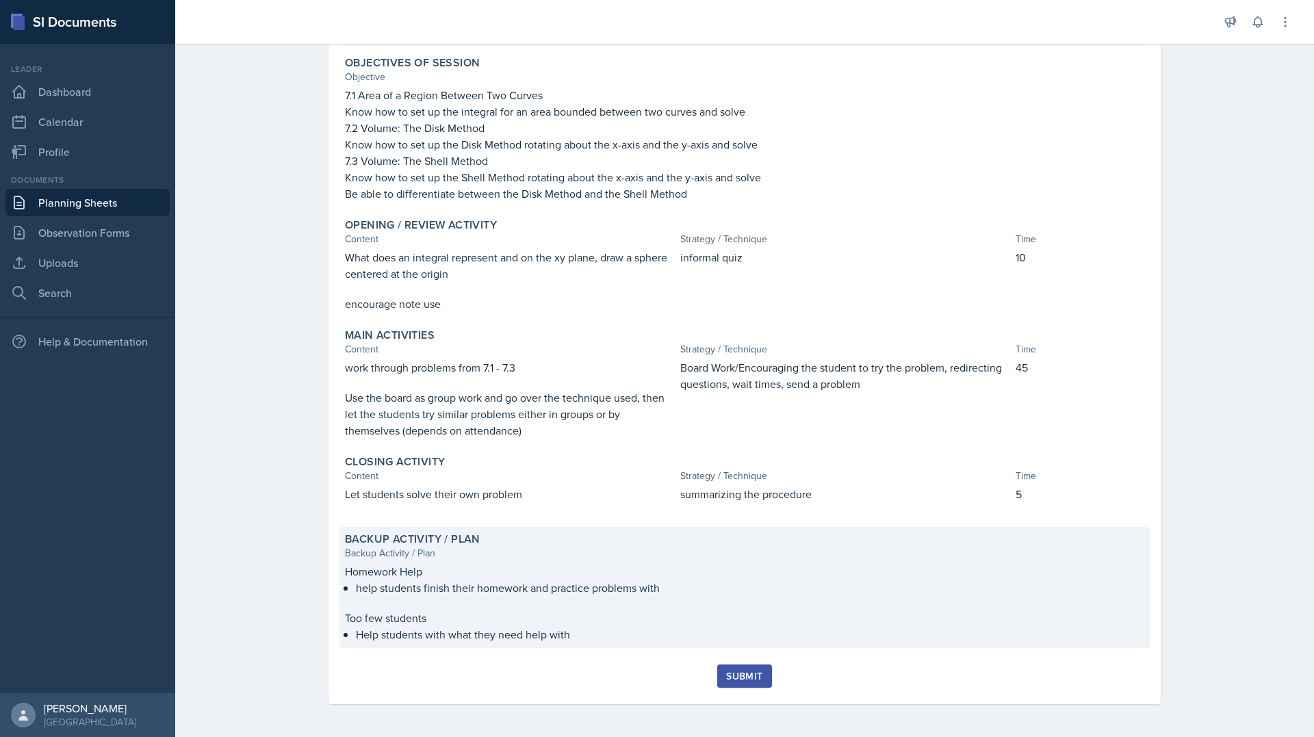
click at [647, 610] on p "Too few students" at bounding box center [744, 618] width 799 height 16
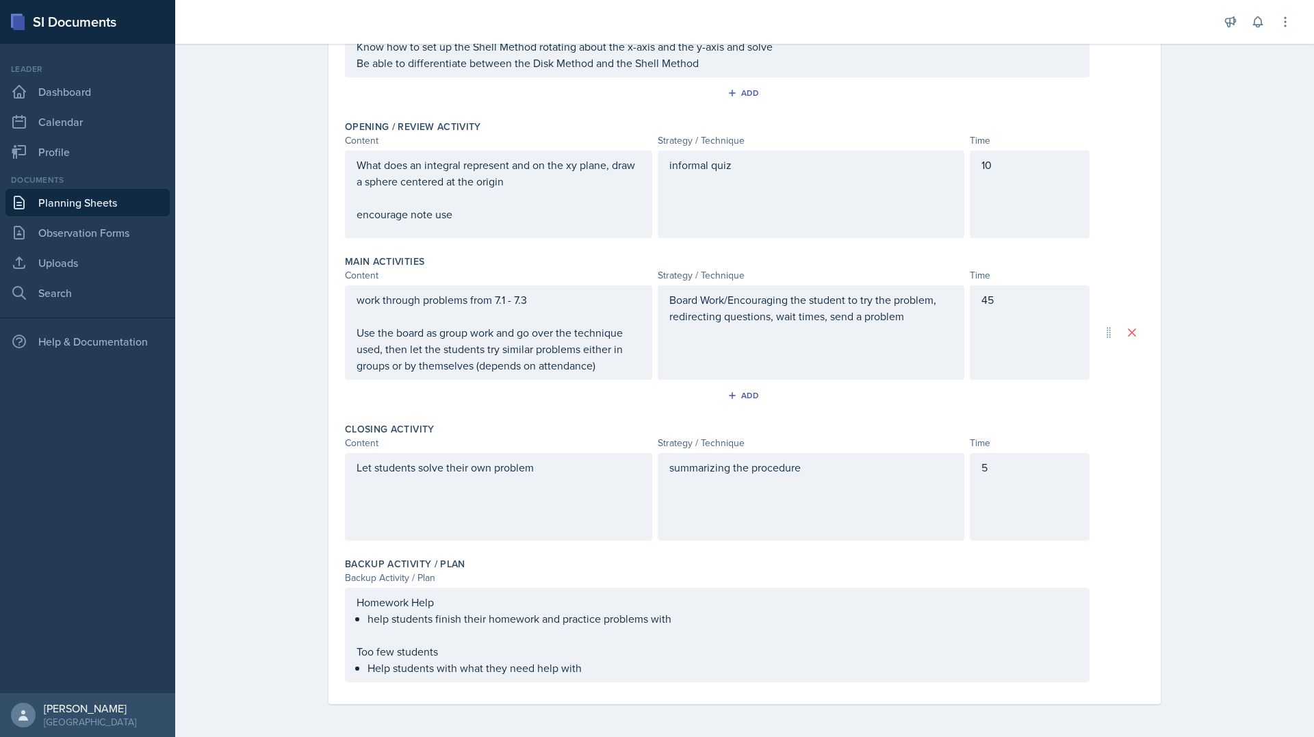
click at [703, 590] on div "Homework Help help students finish their homework and practice problems with To…" at bounding box center [717, 635] width 744 height 94
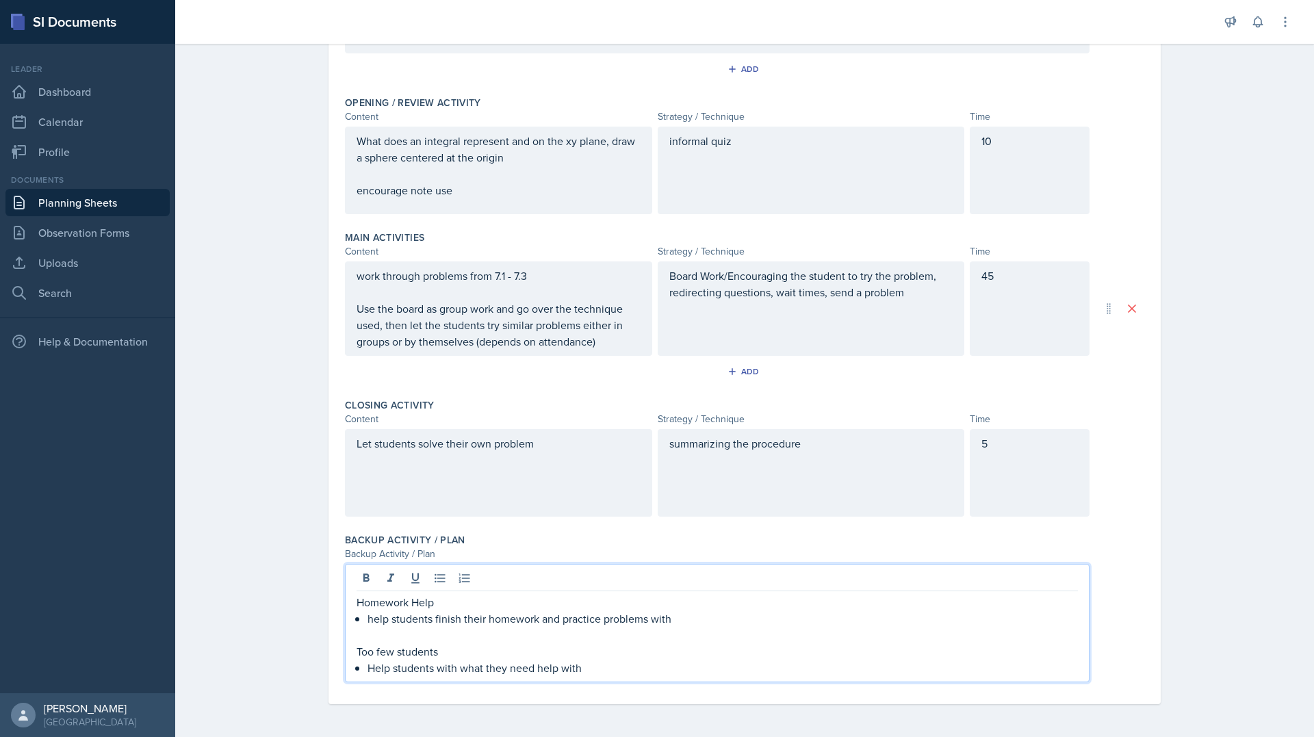
click at [706, 629] on p at bounding box center [716, 635] width 721 height 16
click at [703, 627] on p at bounding box center [716, 635] width 721 height 16
click at [700, 623] on p "help students finish their homework and practice problems with" at bounding box center [722, 618] width 710 height 16
click at [1043, 538] on div "Backup Activity / Plan" at bounding box center [744, 540] width 799 height 14
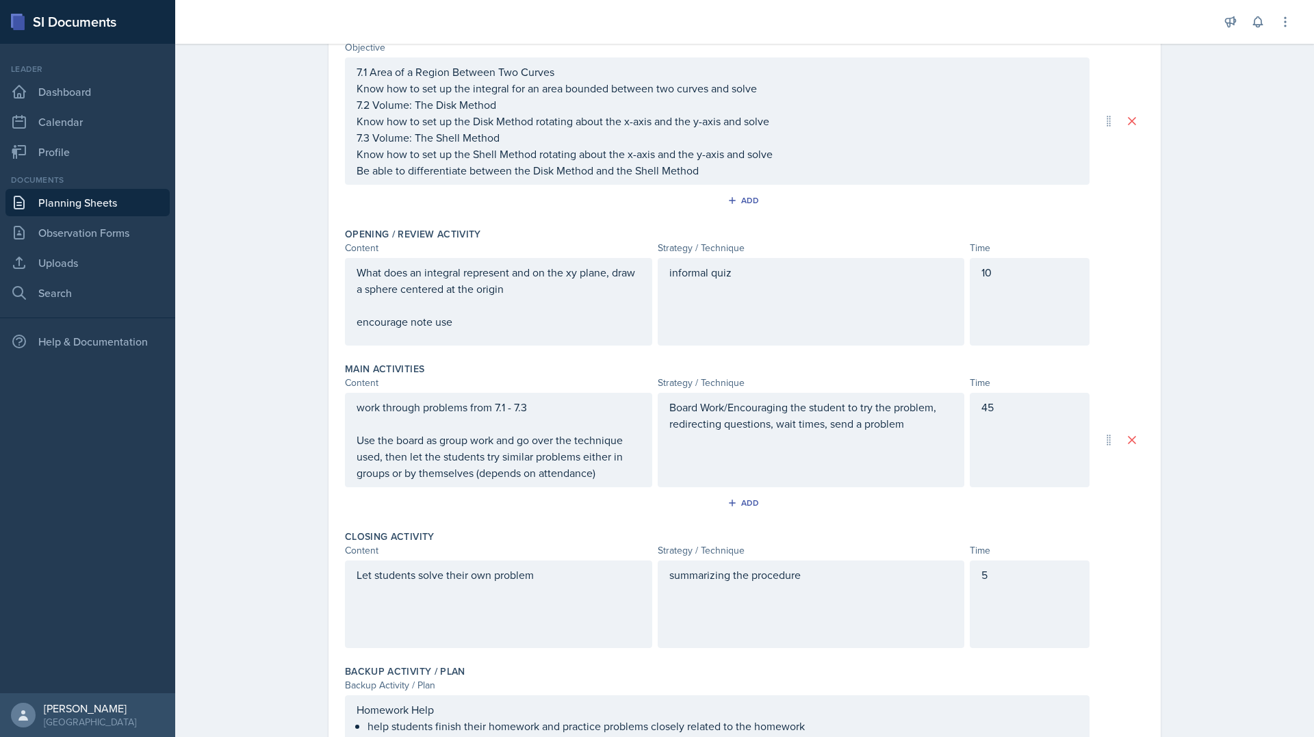
scroll to position [0, 0]
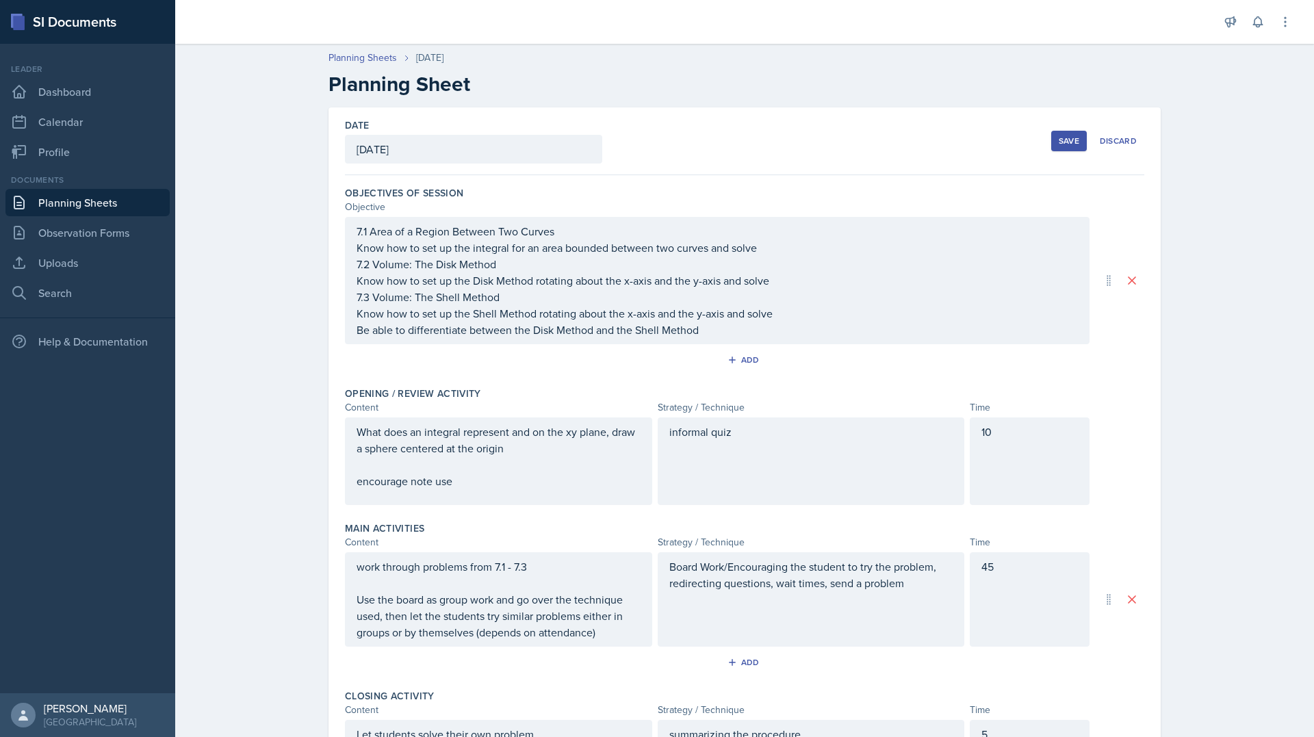
click at [1051, 142] on button "Save" at bounding box center [1069, 141] width 36 height 21
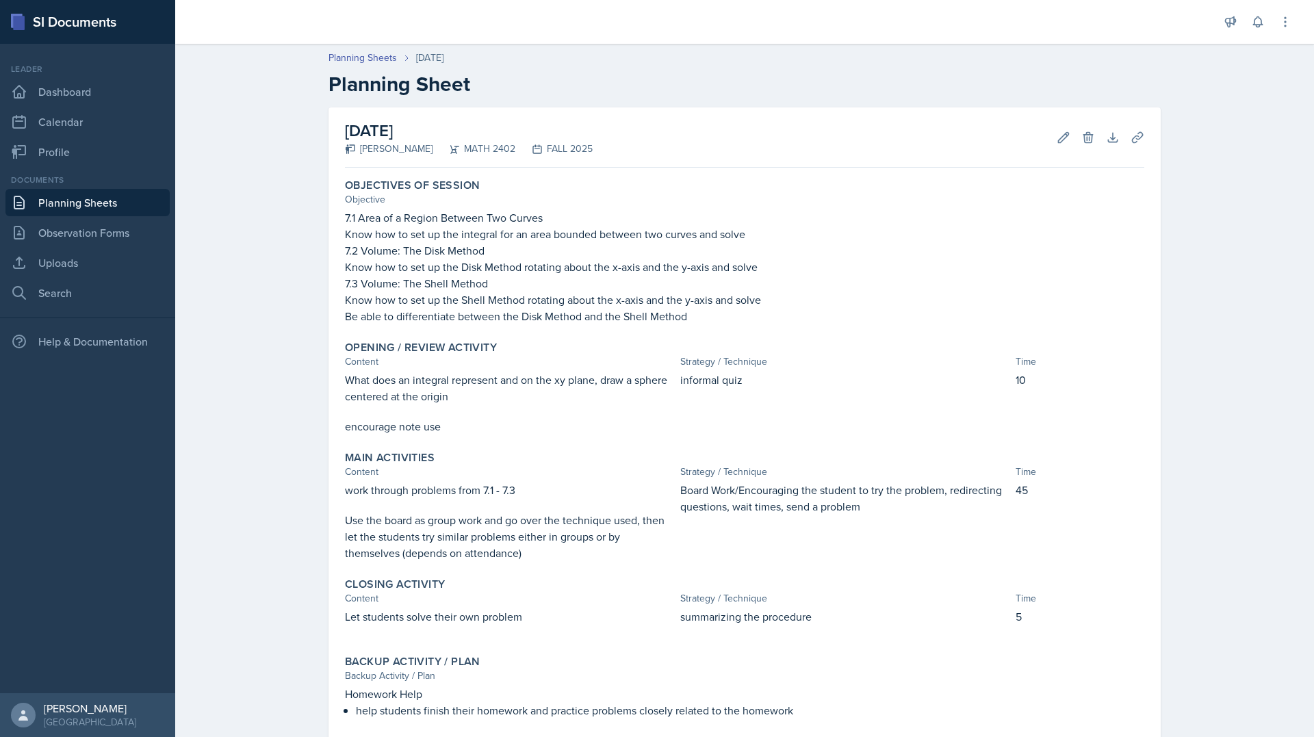
click at [1214, 251] on div "Planning Sheets [DATE] Planning Sheet [DATE] [PERSON_NAME] MATH 2402 FALL 2025 …" at bounding box center [744, 448] width 1138 height 822
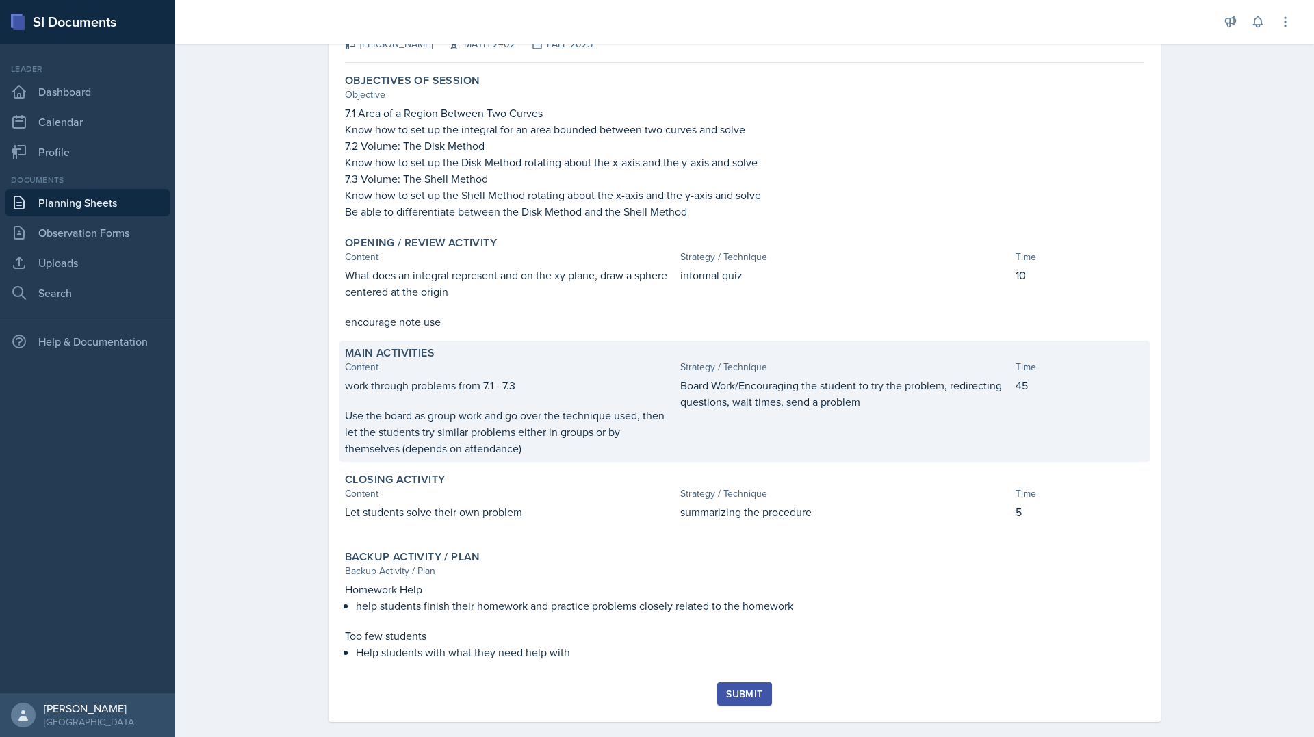
scroll to position [122, 0]
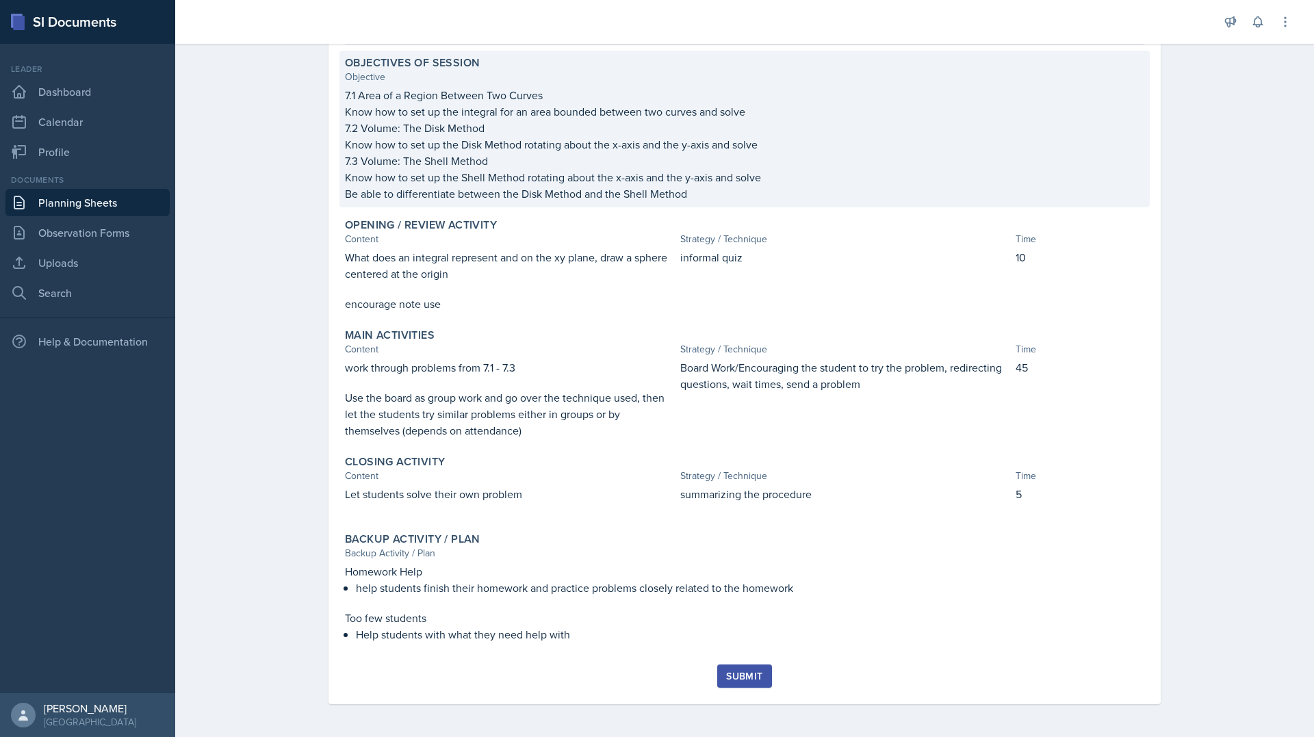
click at [992, 114] on p "Know how to set up the integral for an area bounded between two curves and solve" at bounding box center [744, 111] width 799 height 16
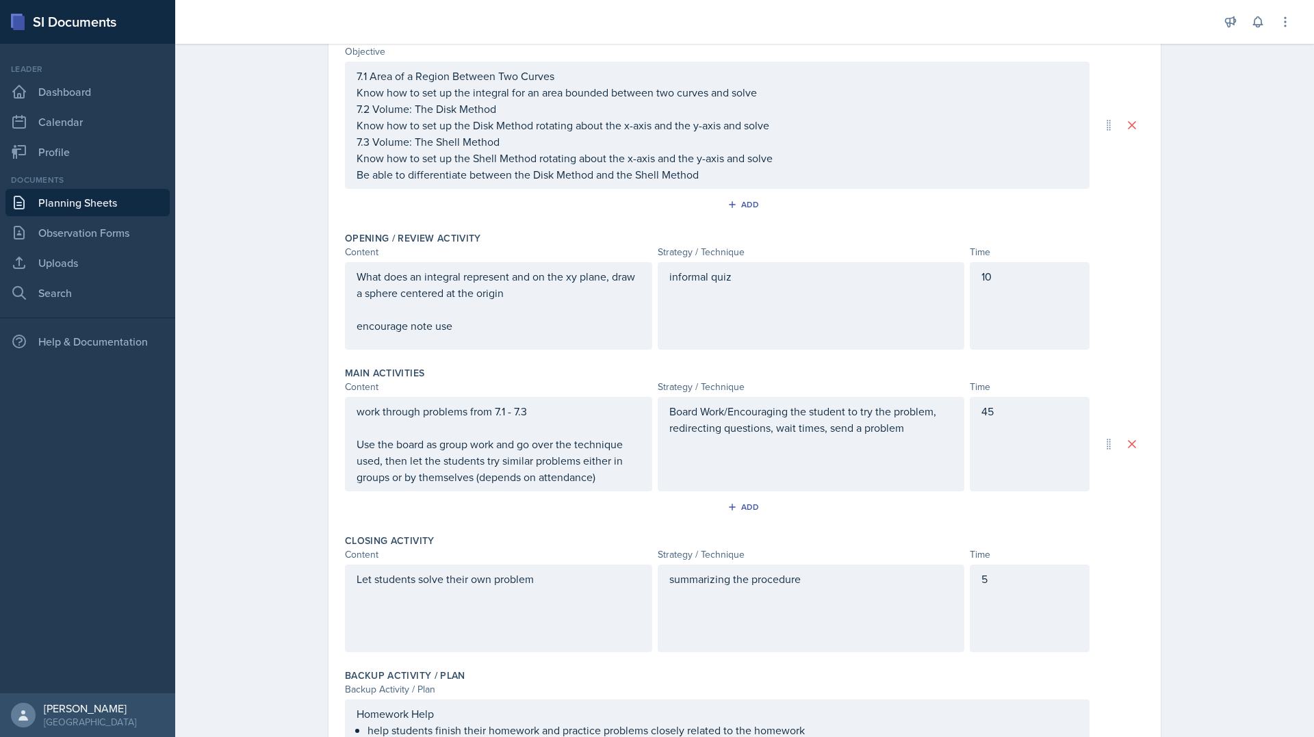
scroll to position [191, 0]
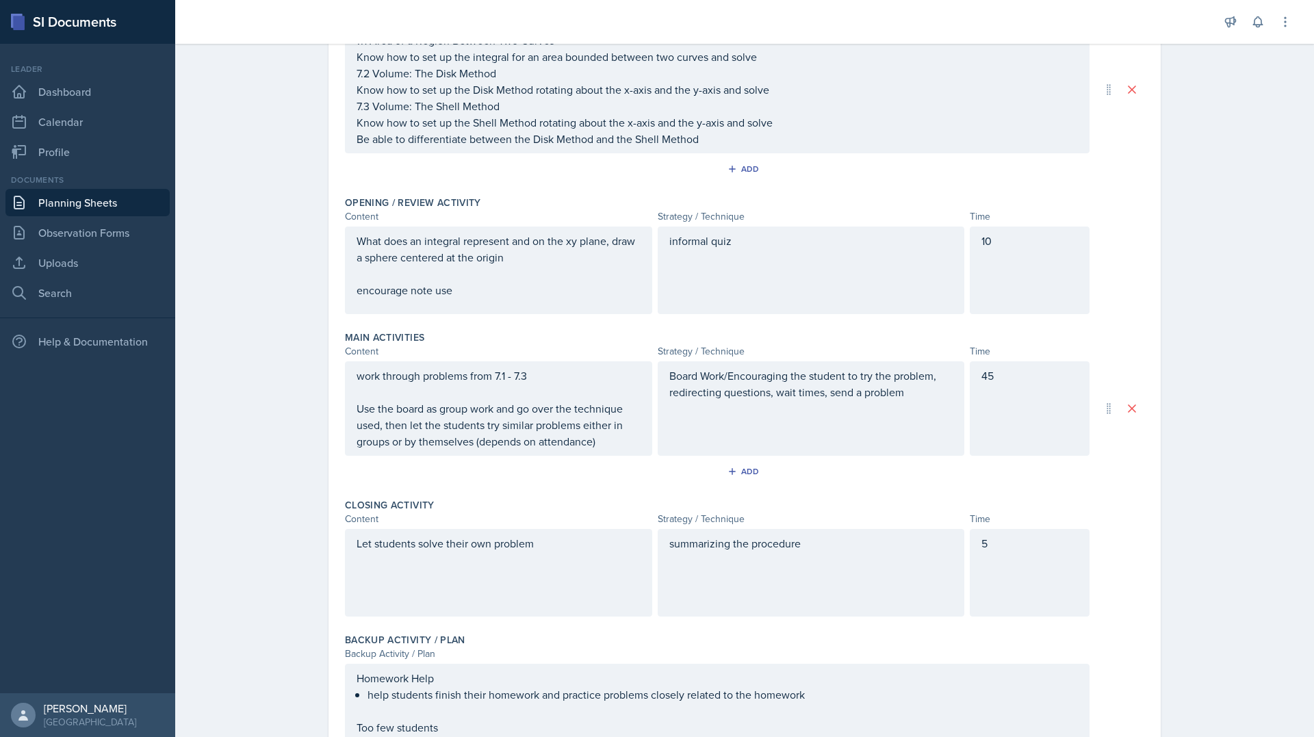
click at [563, 376] on p "work through problems from 7.1 - 7.3" at bounding box center [498, 375] width 284 height 16
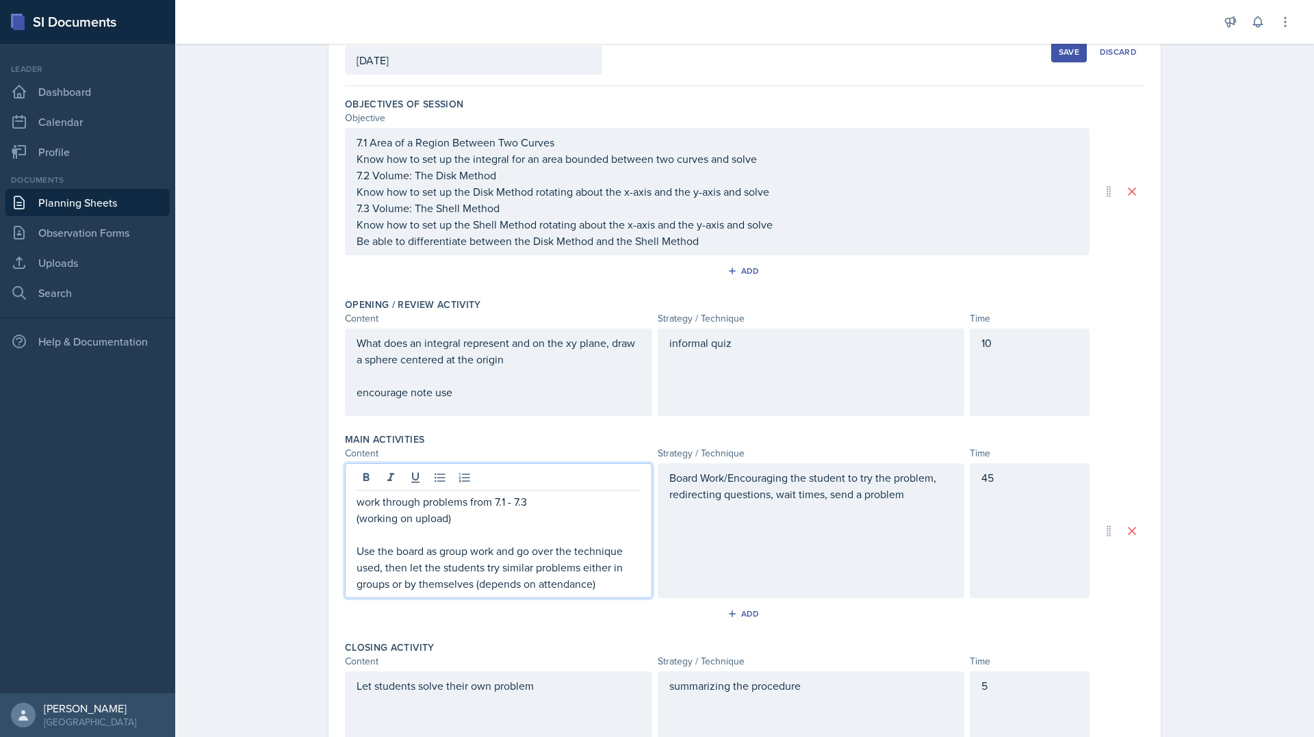
scroll to position [10, 0]
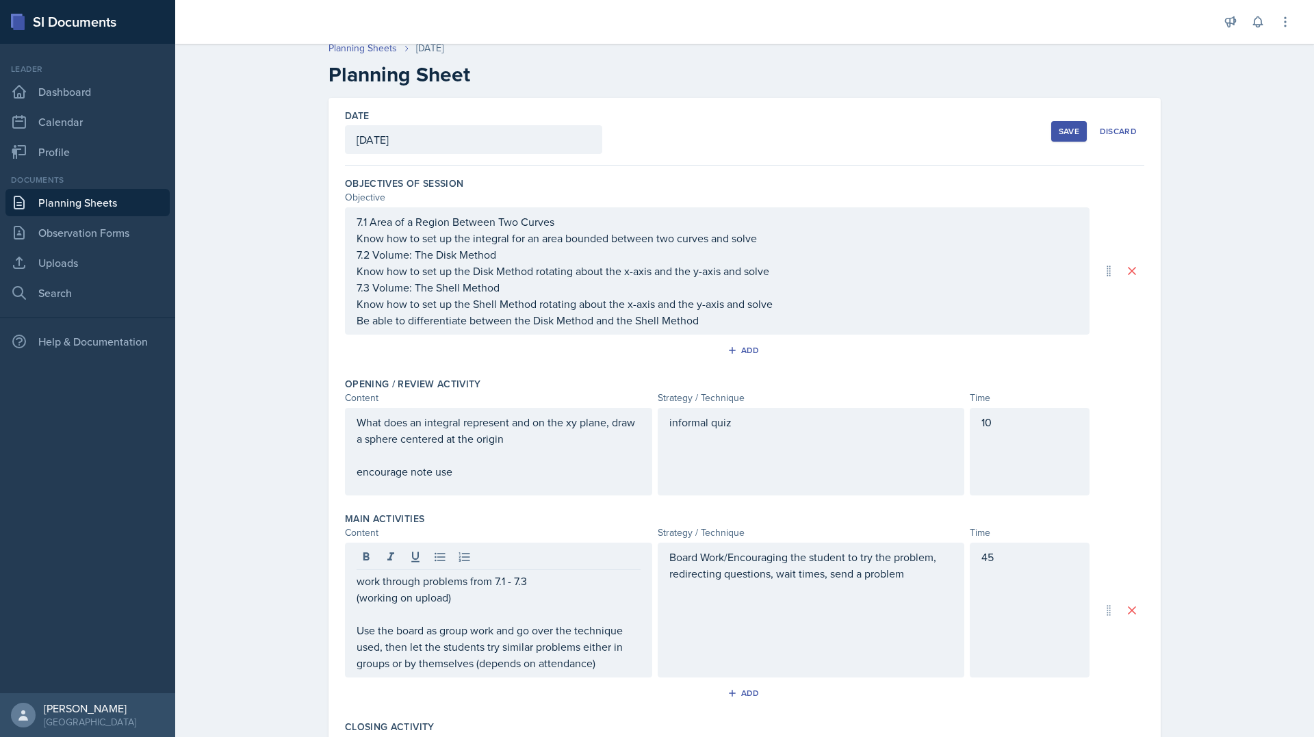
click at [1077, 140] on div "Save Discard" at bounding box center [1097, 131] width 93 height 31
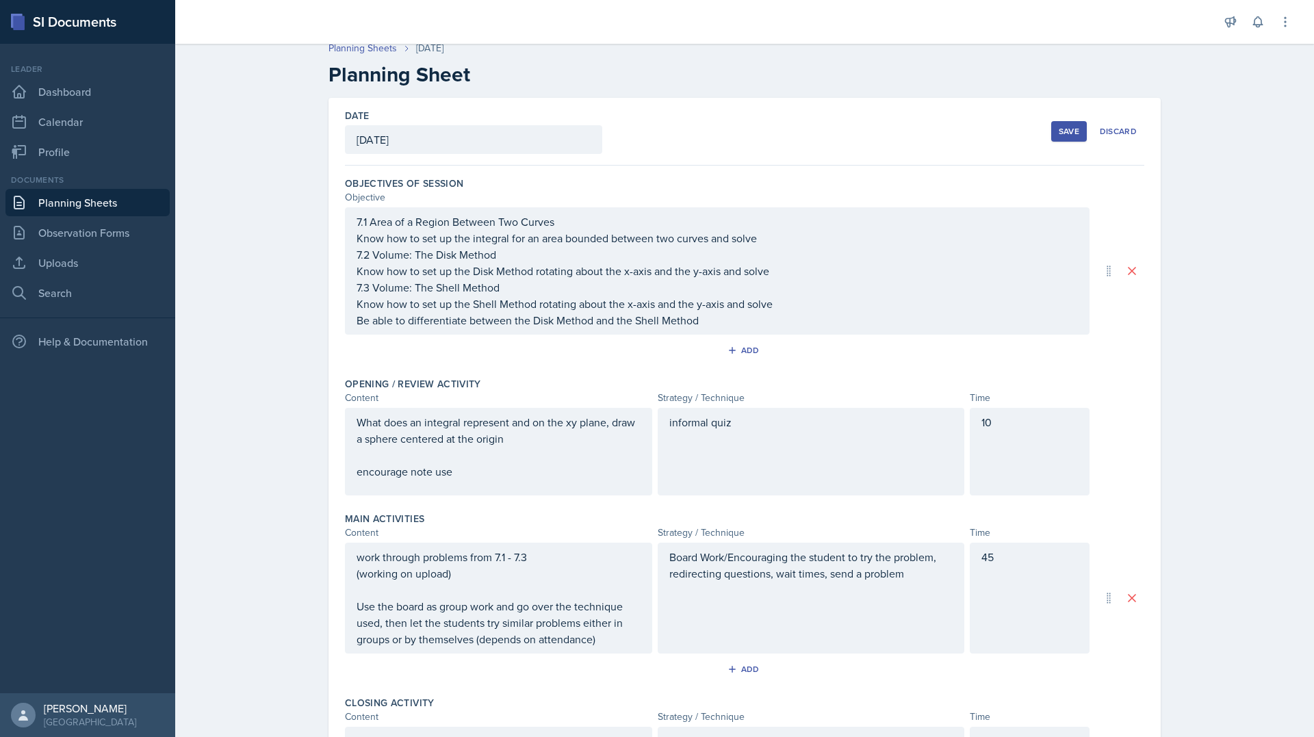
click at [1075, 138] on button "Save" at bounding box center [1069, 131] width 36 height 21
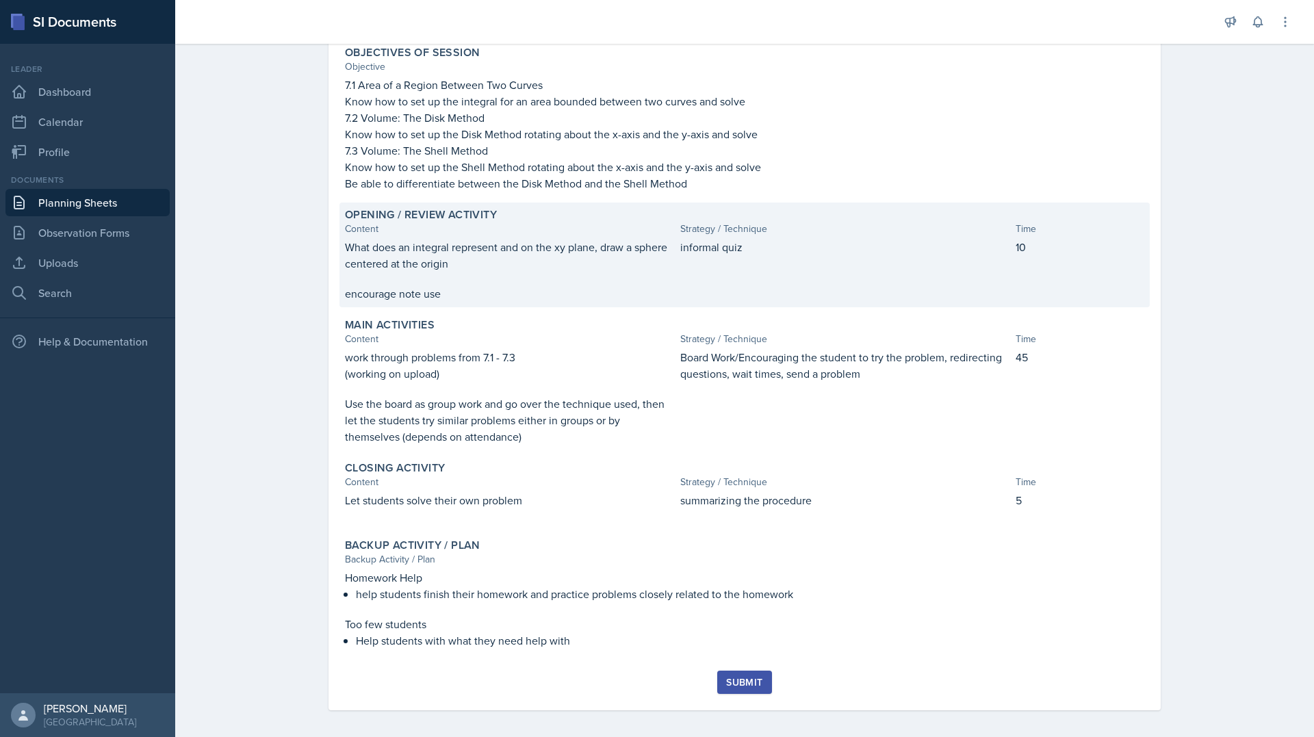
scroll to position [139, 0]
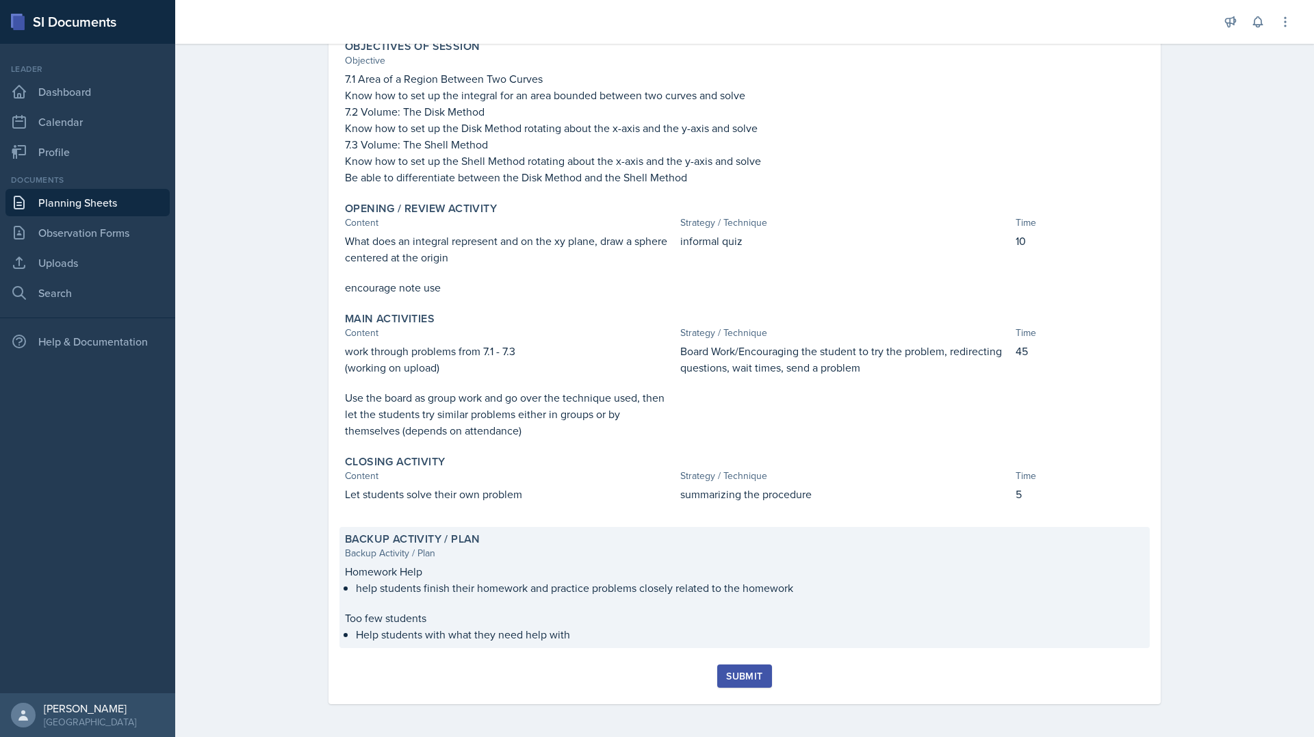
click at [547, 573] on p "Homework Help" at bounding box center [744, 571] width 799 height 16
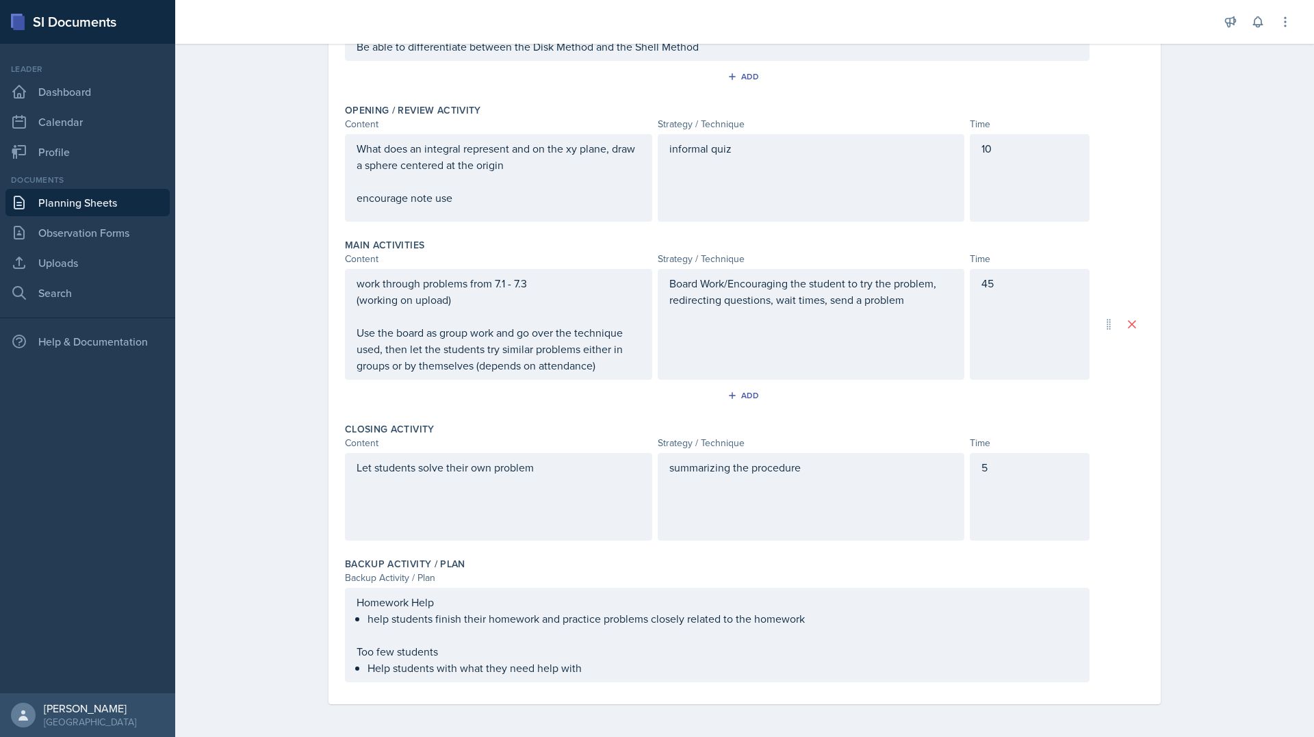
scroll to position [307, 0]
click at [369, 621] on p "help students finish their homework and practice problems closely related to th…" at bounding box center [722, 618] width 710 height 16
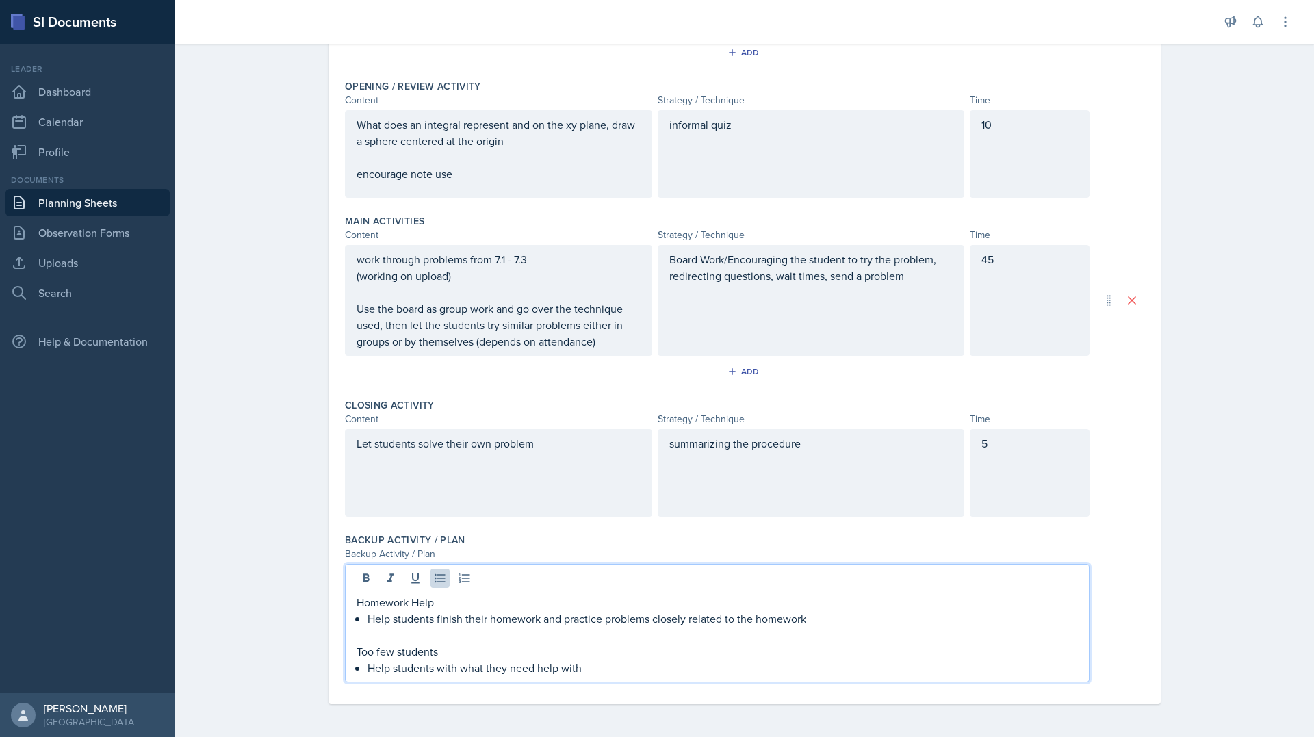
click at [1244, 390] on div "Planning Sheets [DATE] Planning Sheet Date [DATE] [DATE] 31 1 2 3 4 5 6 7 8 9 1…" at bounding box center [744, 233] width 1138 height 1007
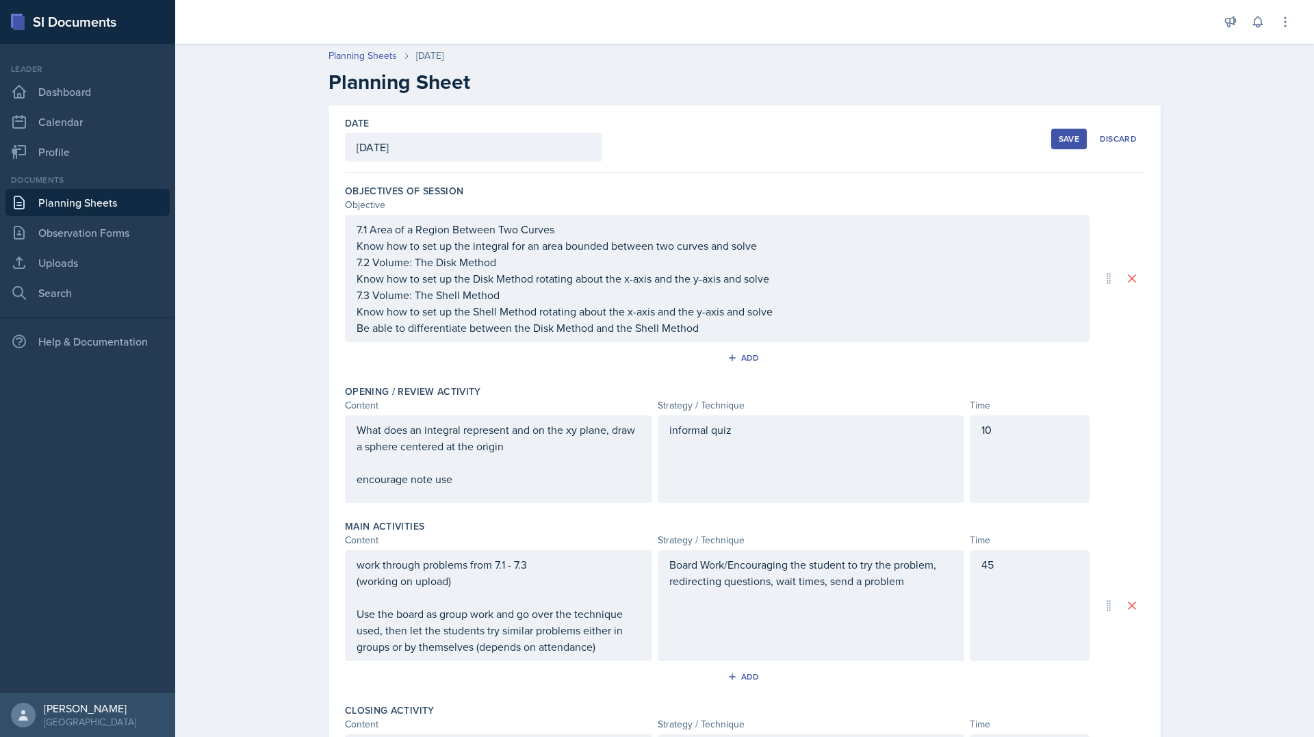
scroll to position [0, 0]
click at [1054, 149] on button "Save" at bounding box center [1069, 141] width 36 height 21
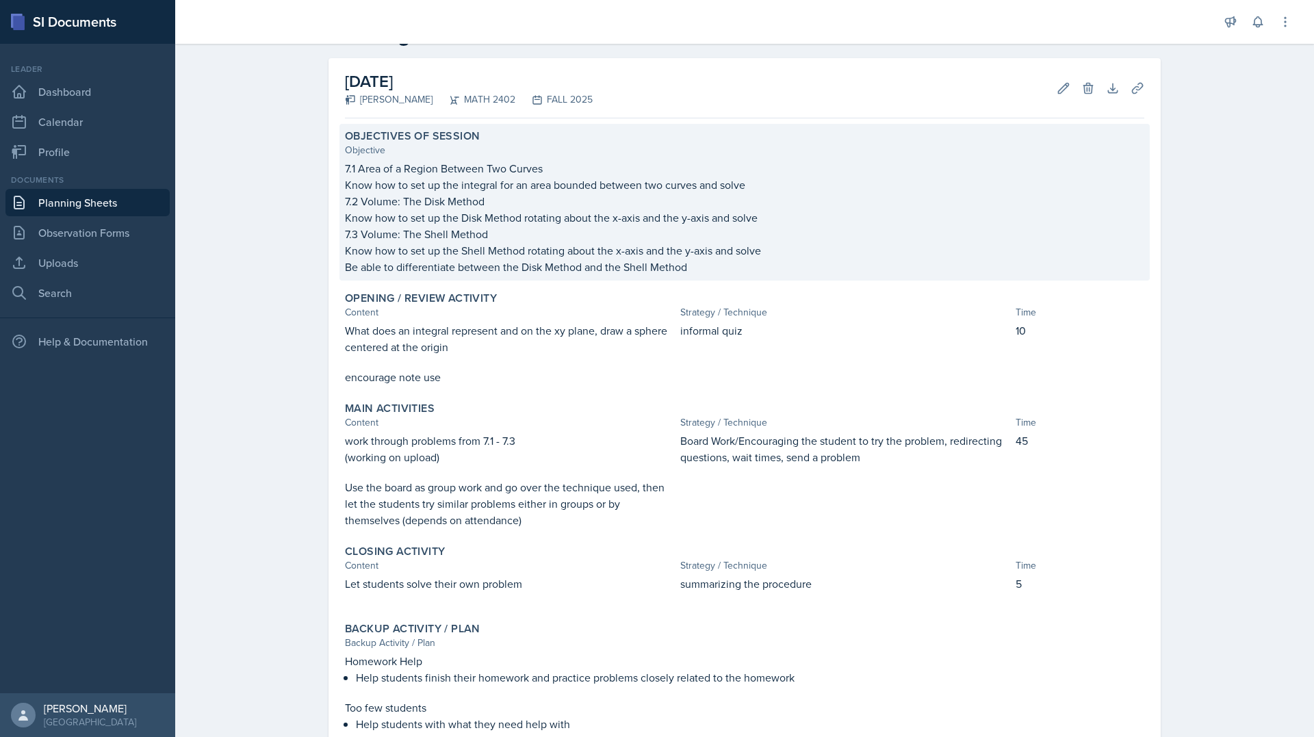
scroll to position [139, 0]
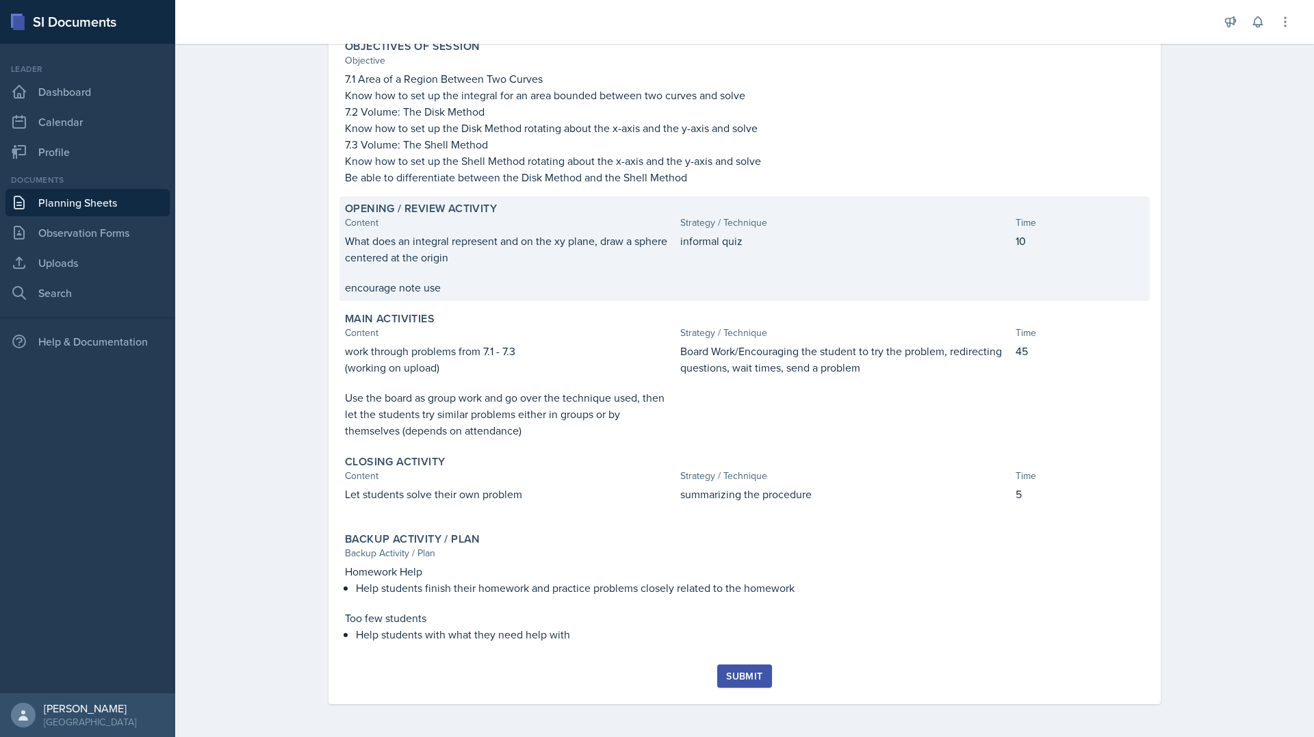
click at [759, 264] on div "informal quiz" at bounding box center [845, 264] width 330 height 63
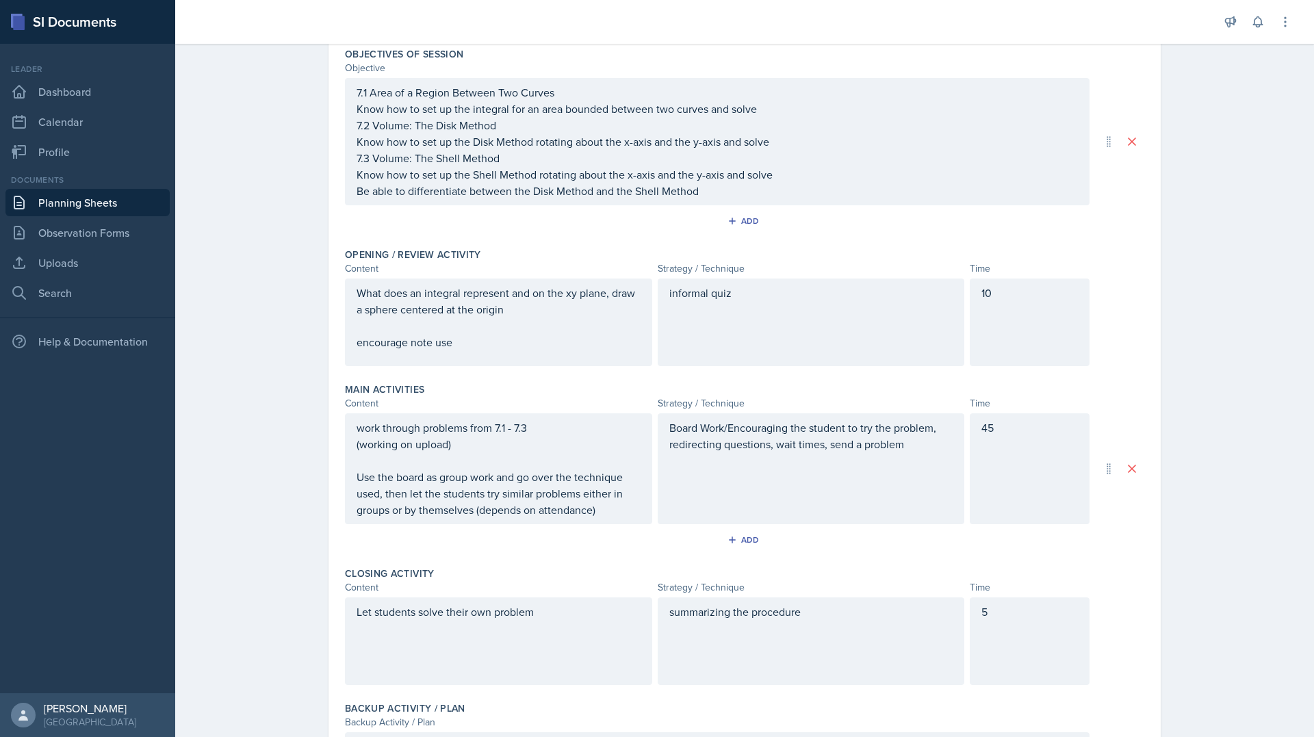
drag, startPoint x: 1093, startPoint y: 321, endPoint x: 1106, endPoint y: 323, distance: 13.2
click at [1101, 322] on div "What does an integral represent and on the xy plane, draw a sphere centered at …" at bounding box center [744, 322] width 799 height 88
click at [1169, 312] on div "Date [DATE] [DATE] 31 1 2 3 4 5 6 7 8 9 10 11 12 13 14 15 16 17 18 19 20 21 22 …" at bounding box center [744, 425] width 876 height 913
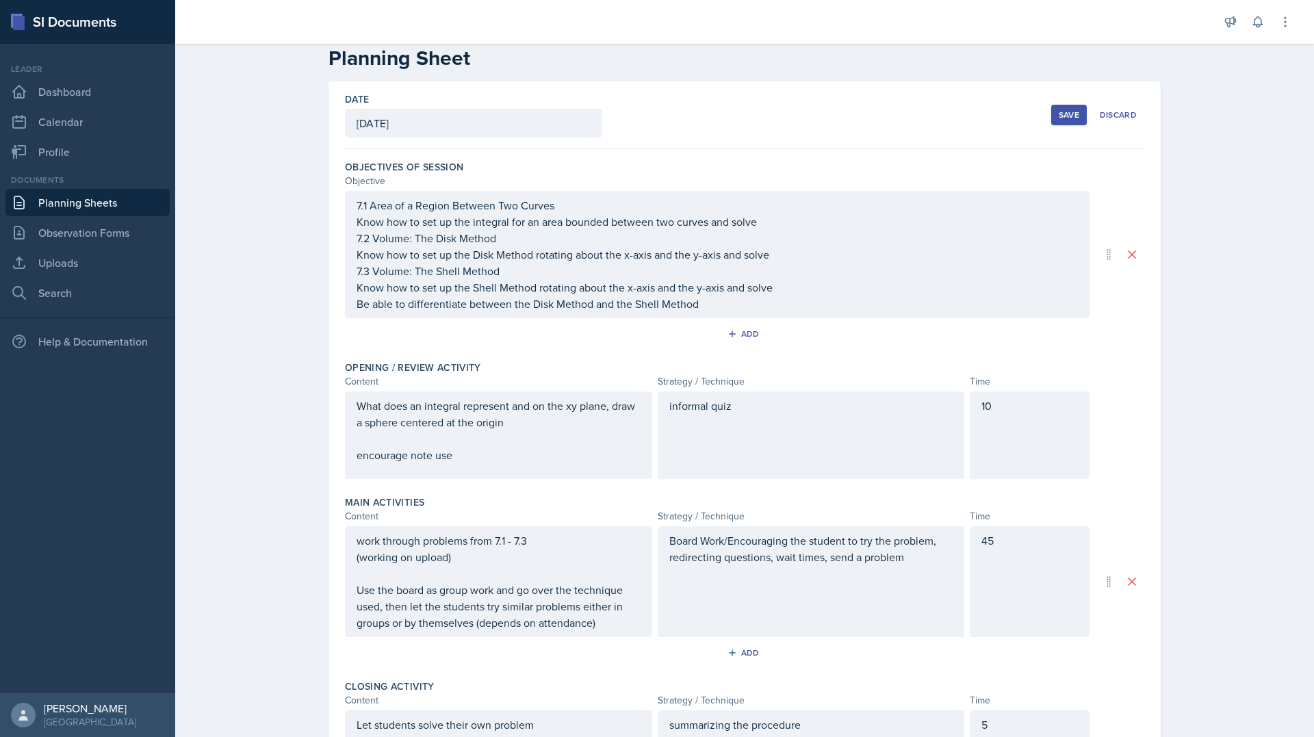
scroll to position [0, 0]
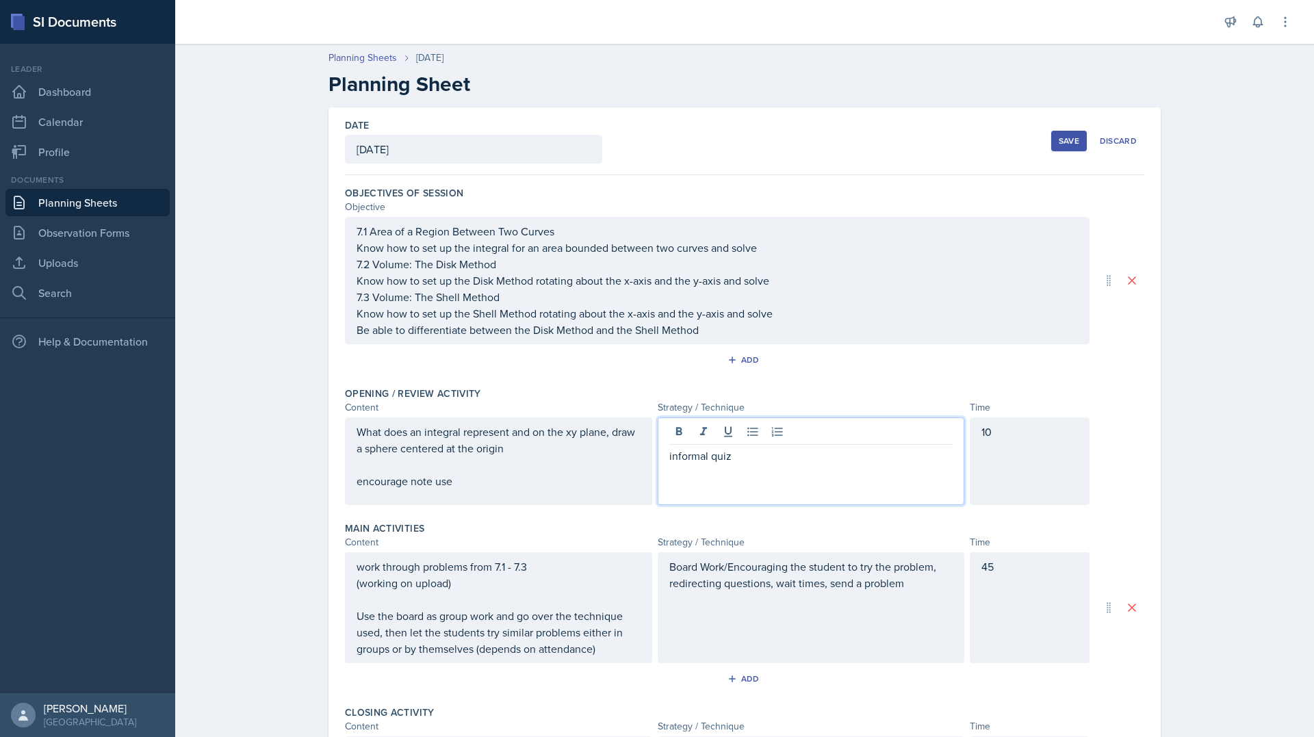
drag, startPoint x: 666, startPoint y: 437, endPoint x: 674, endPoint y: 431, distance: 10.3
click at [666, 437] on div "informal quiz" at bounding box center [810, 461] width 307 height 88
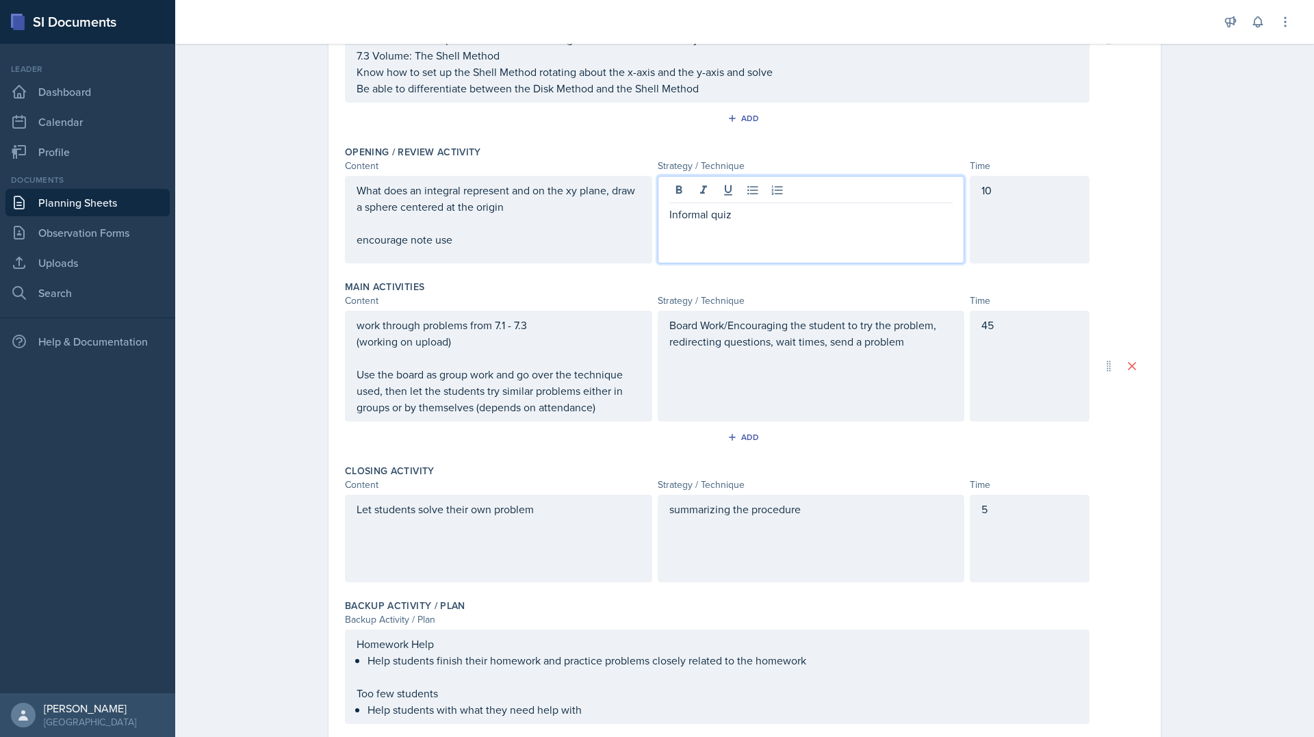
scroll to position [274, 0]
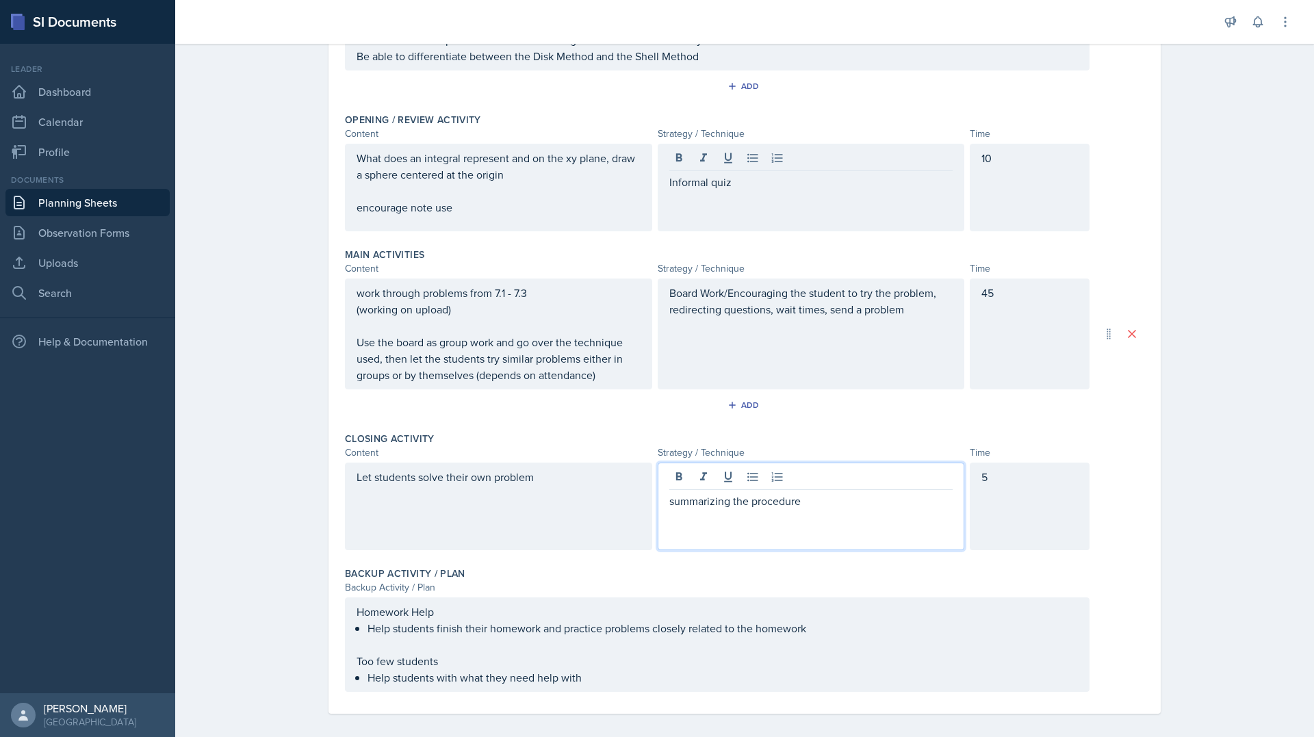
click at [666, 480] on div "summarizing the procedure" at bounding box center [810, 506] width 307 height 88
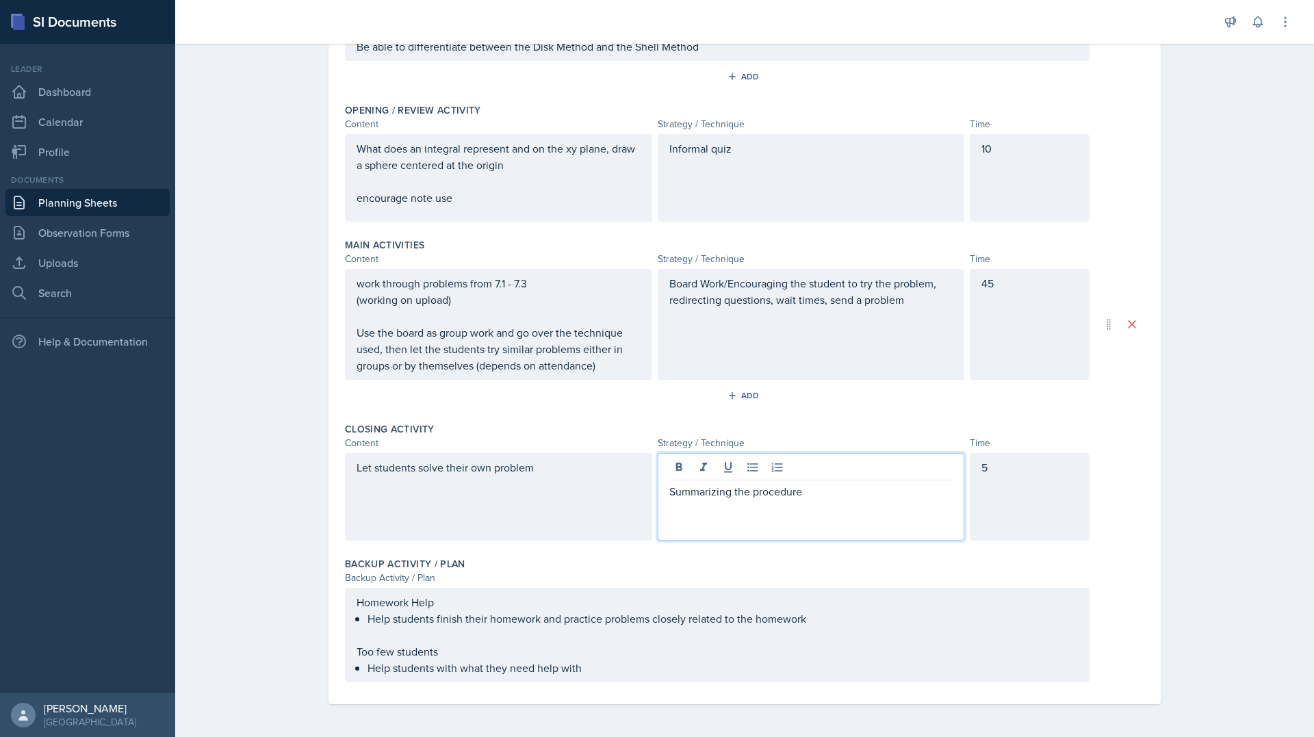
click at [1172, 456] on div "Date [DATE] [DATE] 31 1 2 3 4 5 6 7 8 9 10 11 12 13 14 15 16 17 18 19 20 21 22 …" at bounding box center [744, 280] width 876 height 913
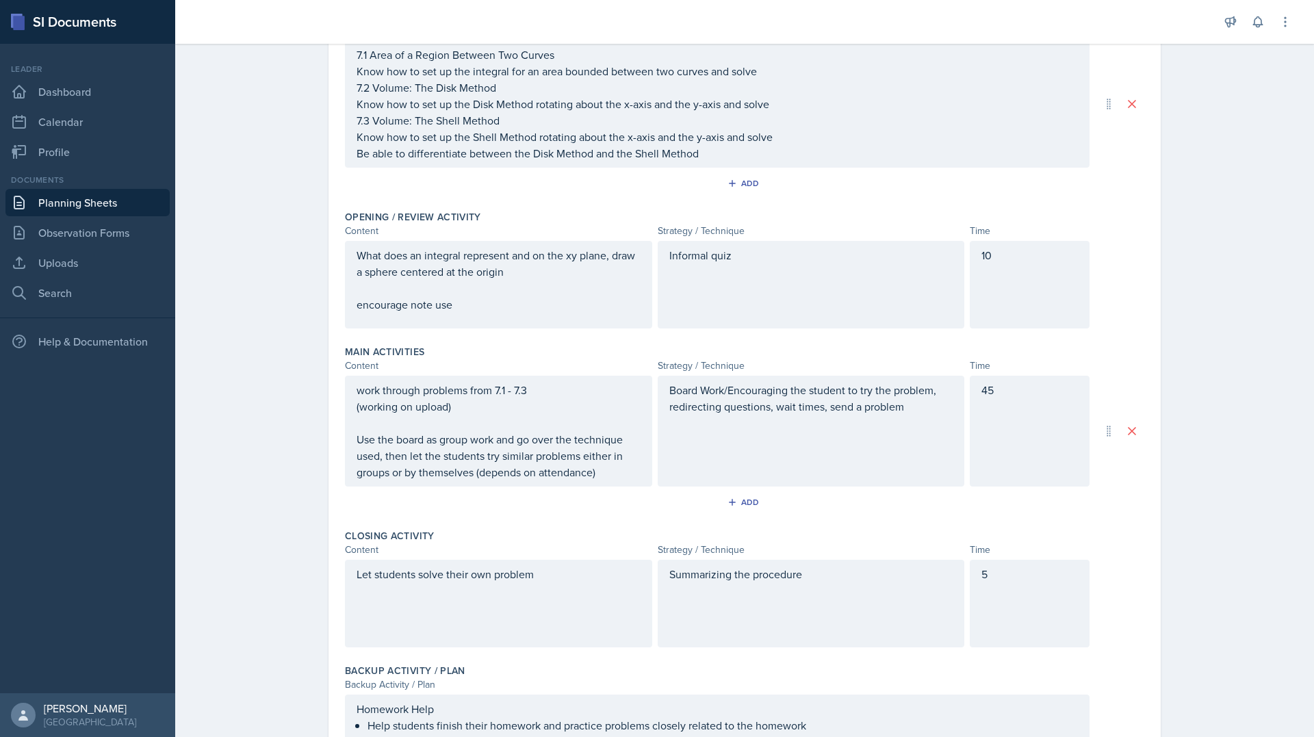
scroll to position [0, 0]
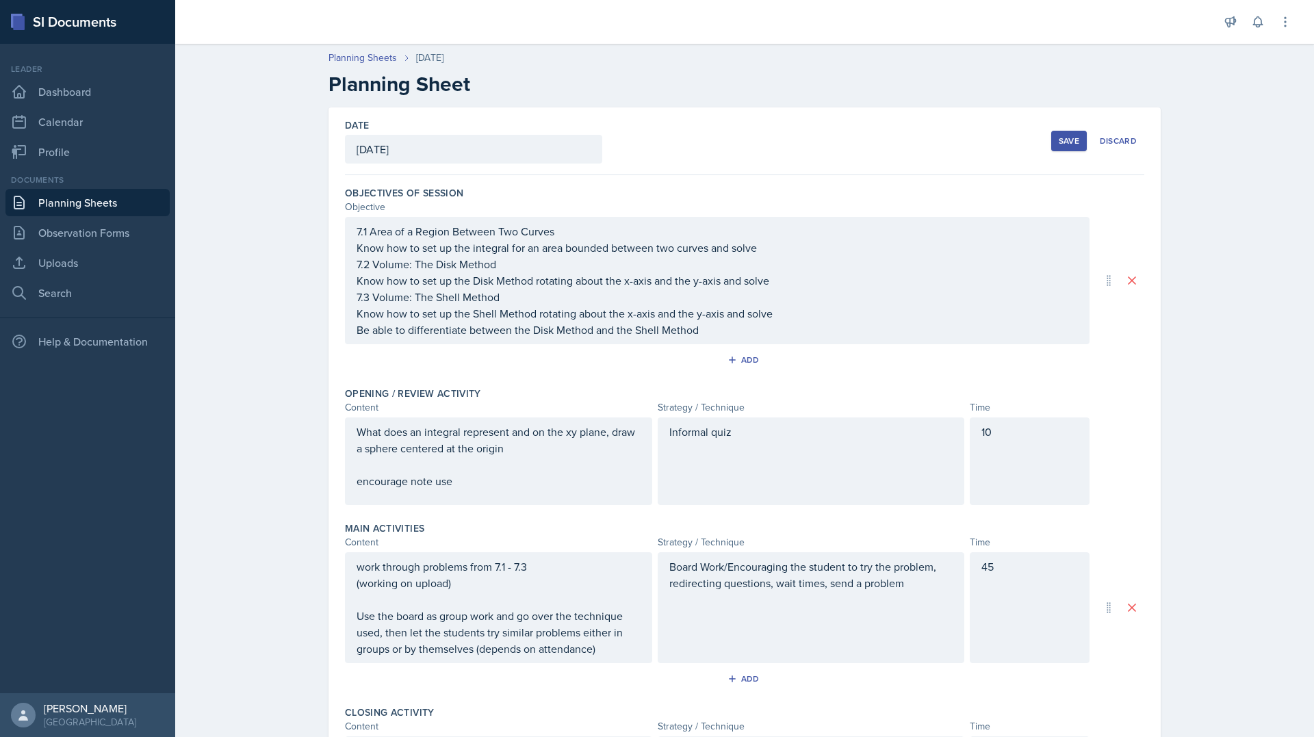
click at [1062, 131] on button "Save" at bounding box center [1069, 141] width 36 height 21
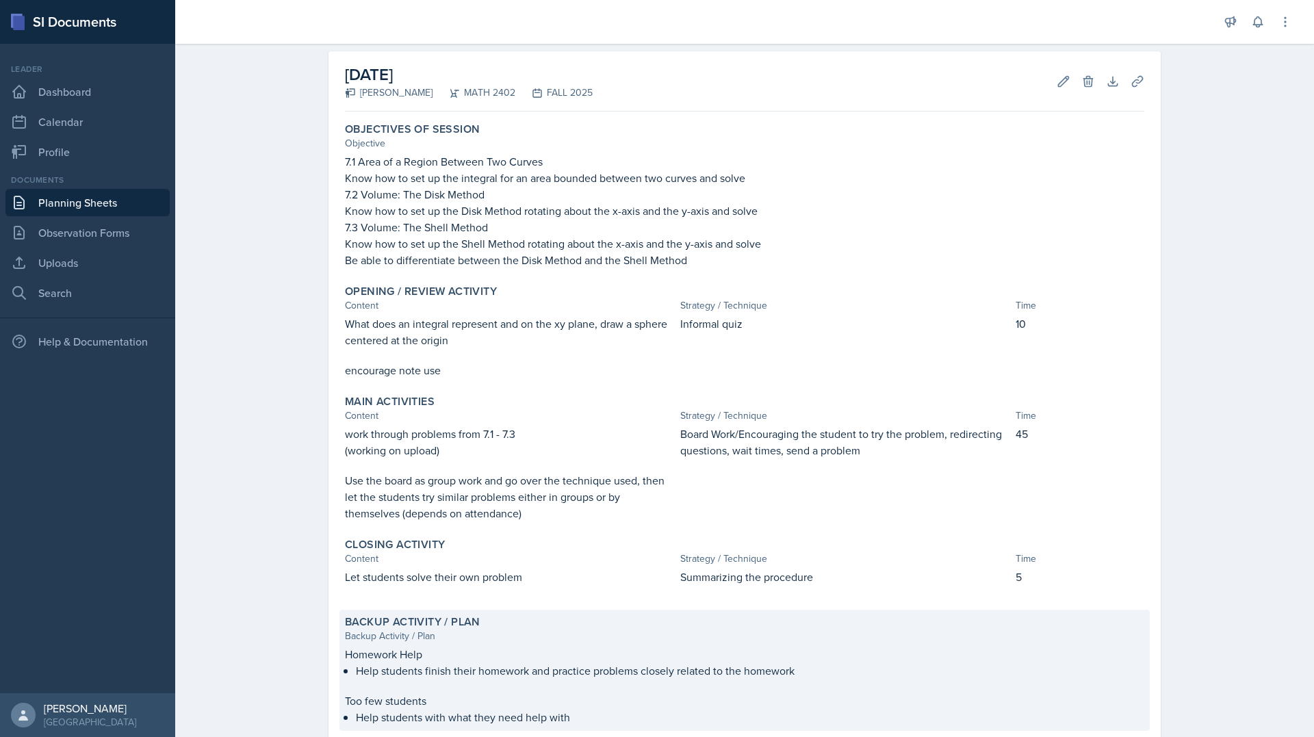
scroll to position [2, 0]
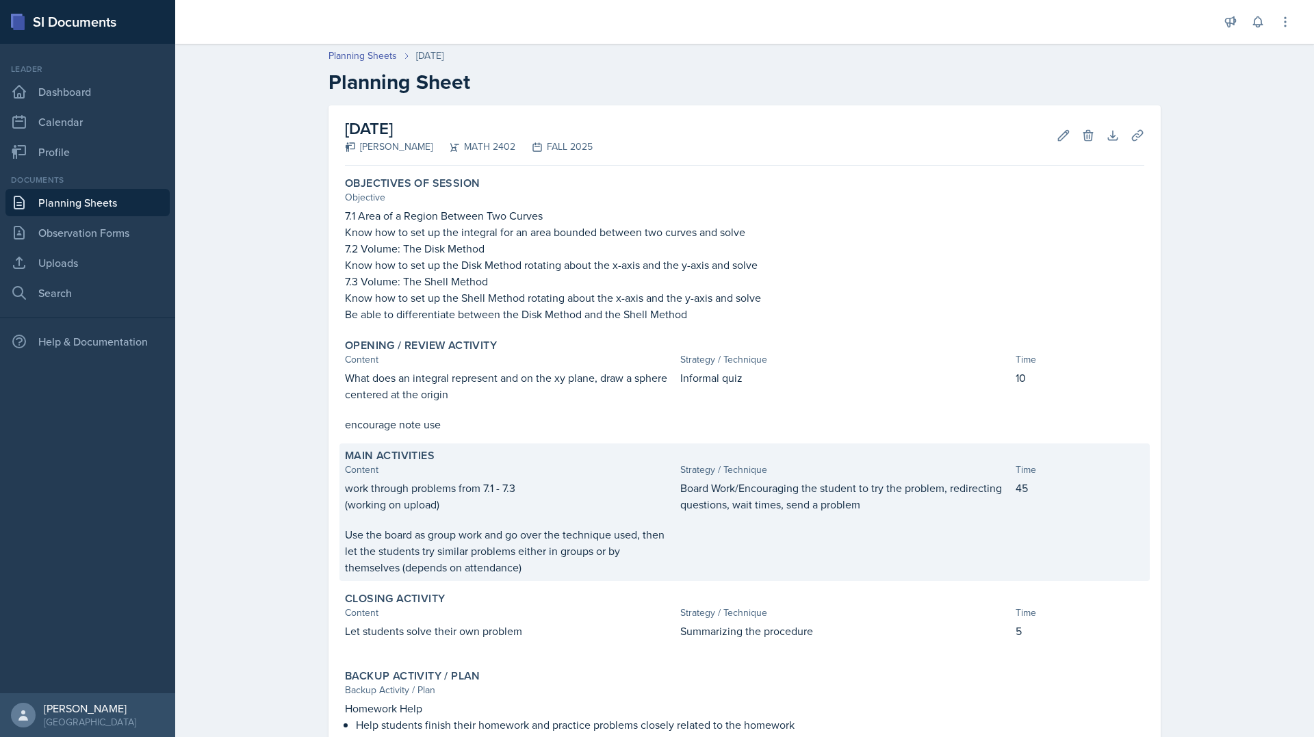
click at [437, 497] on p "(working on upload)" at bounding box center [510, 504] width 330 height 16
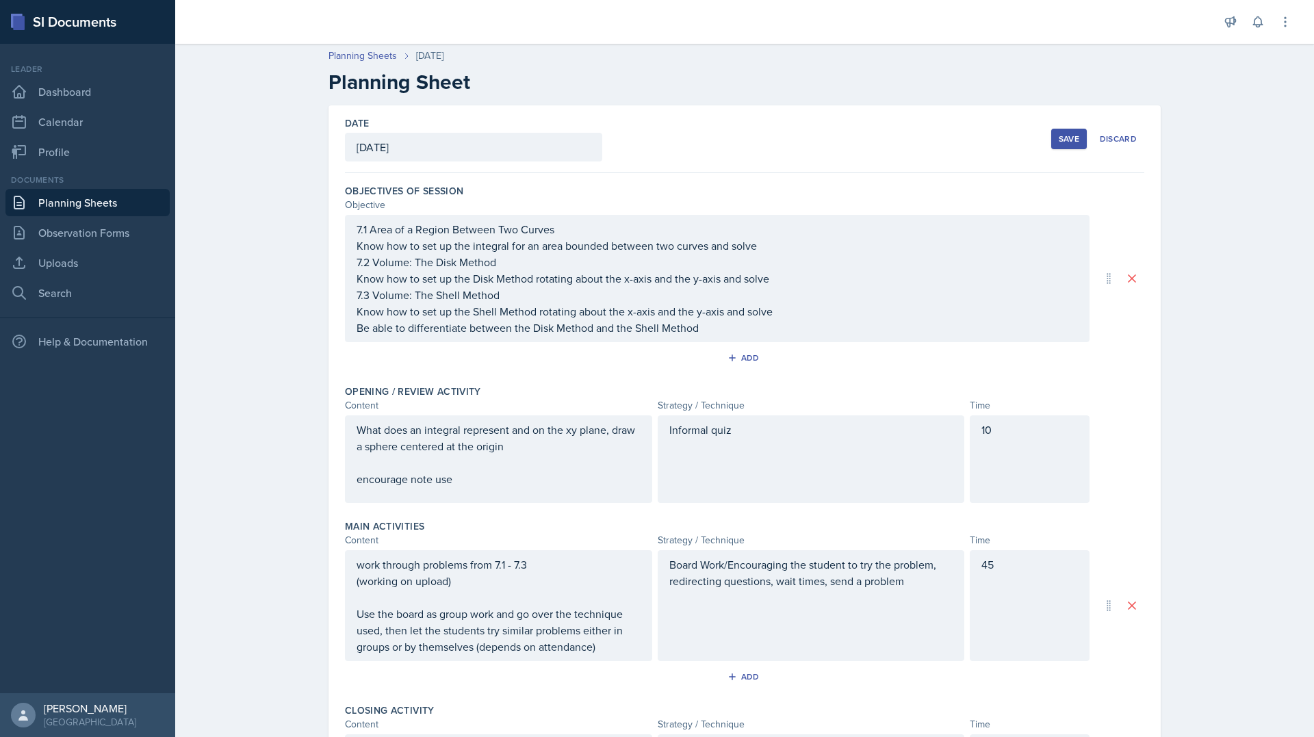
click at [358, 565] on div "work through problems from 7.1 - 7.3 (working on upload) Use the board as group…" at bounding box center [498, 605] width 307 height 111
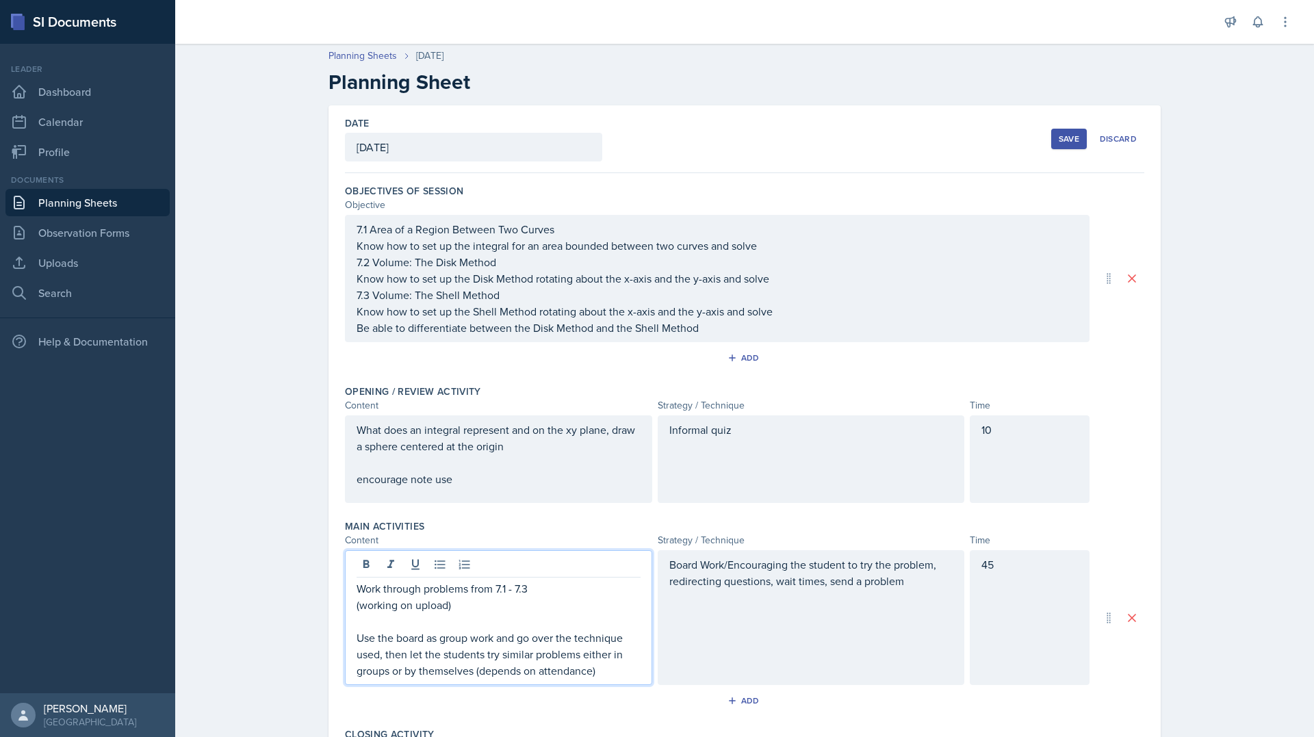
click at [1045, 146] on div "Date [DATE] [DATE] 31 1 2 3 4 5 6 7 8 9 10 11 12 13 14 15 16 17 18 19 20 21 22 …" at bounding box center [744, 139] width 799 height 68
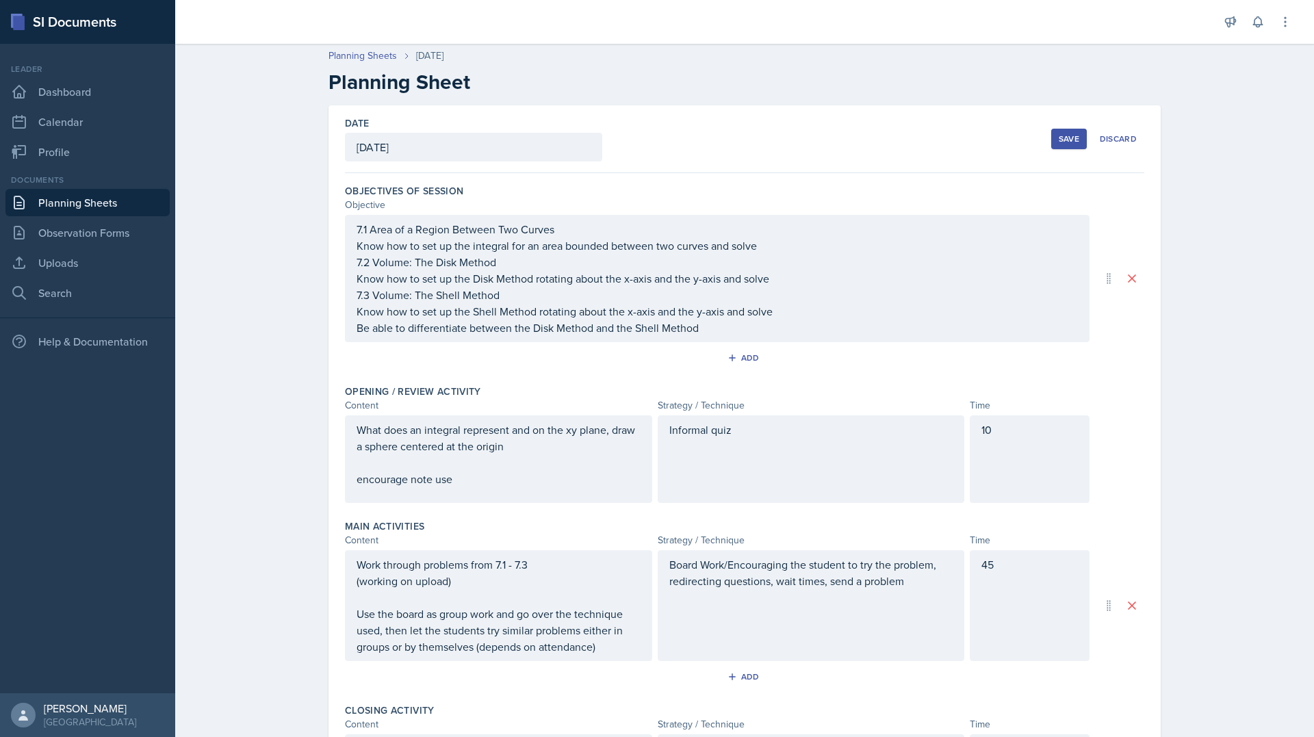
click at [1051, 146] on button "Save" at bounding box center [1069, 139] width 36 height 21
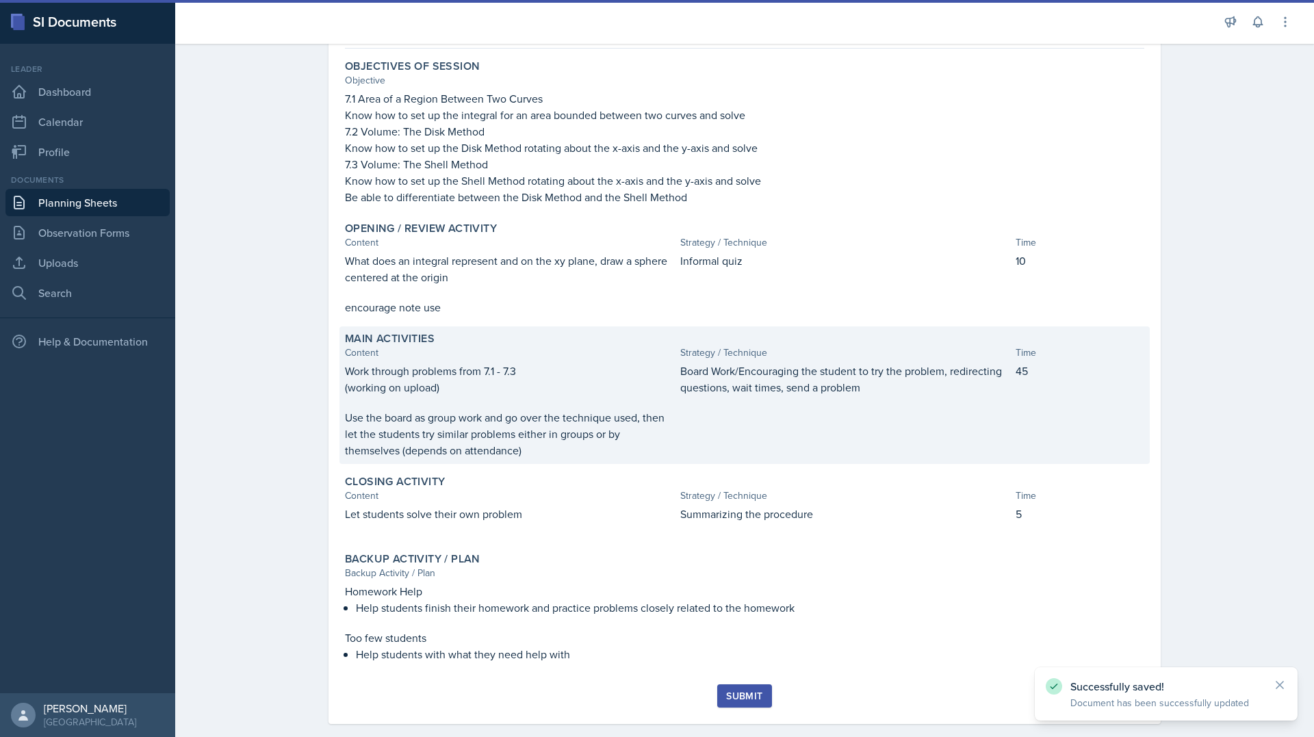
scroll to position [139, 0]
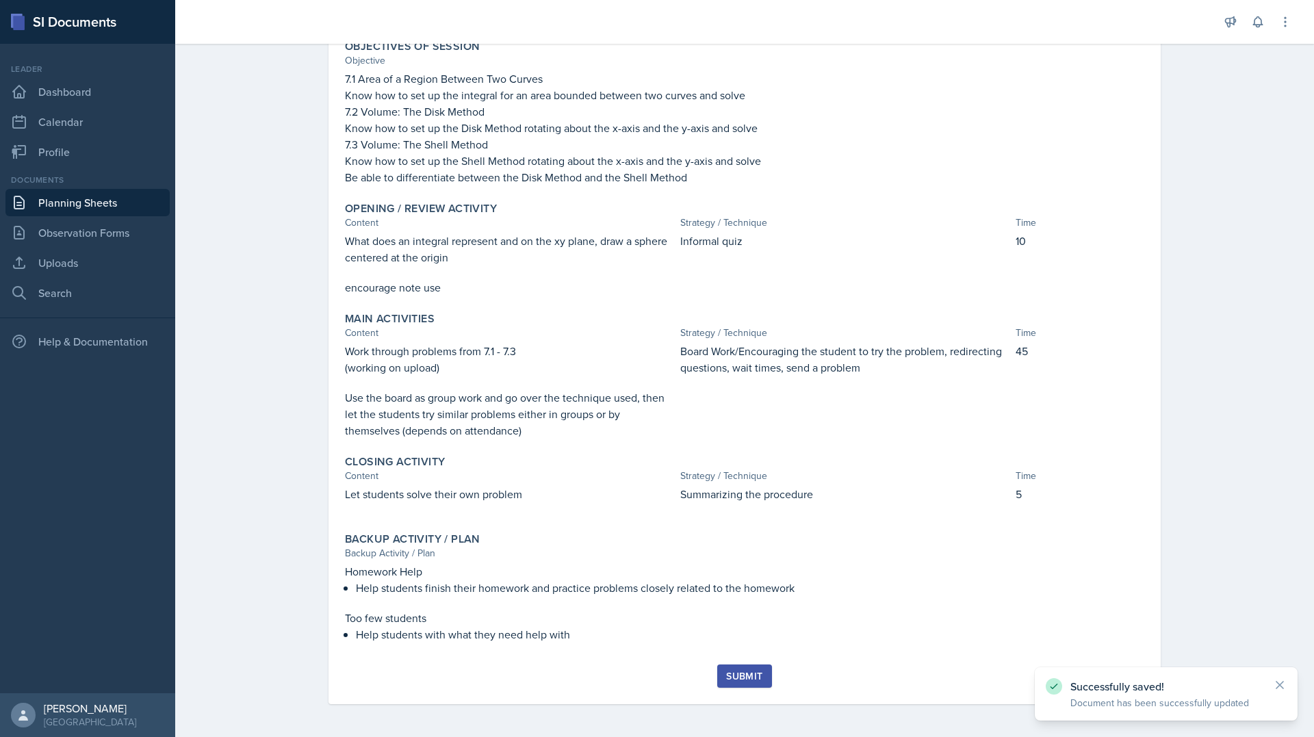
click at [753, 679] on div "Submit" at bounding box center [744, 675] width 36 height 11
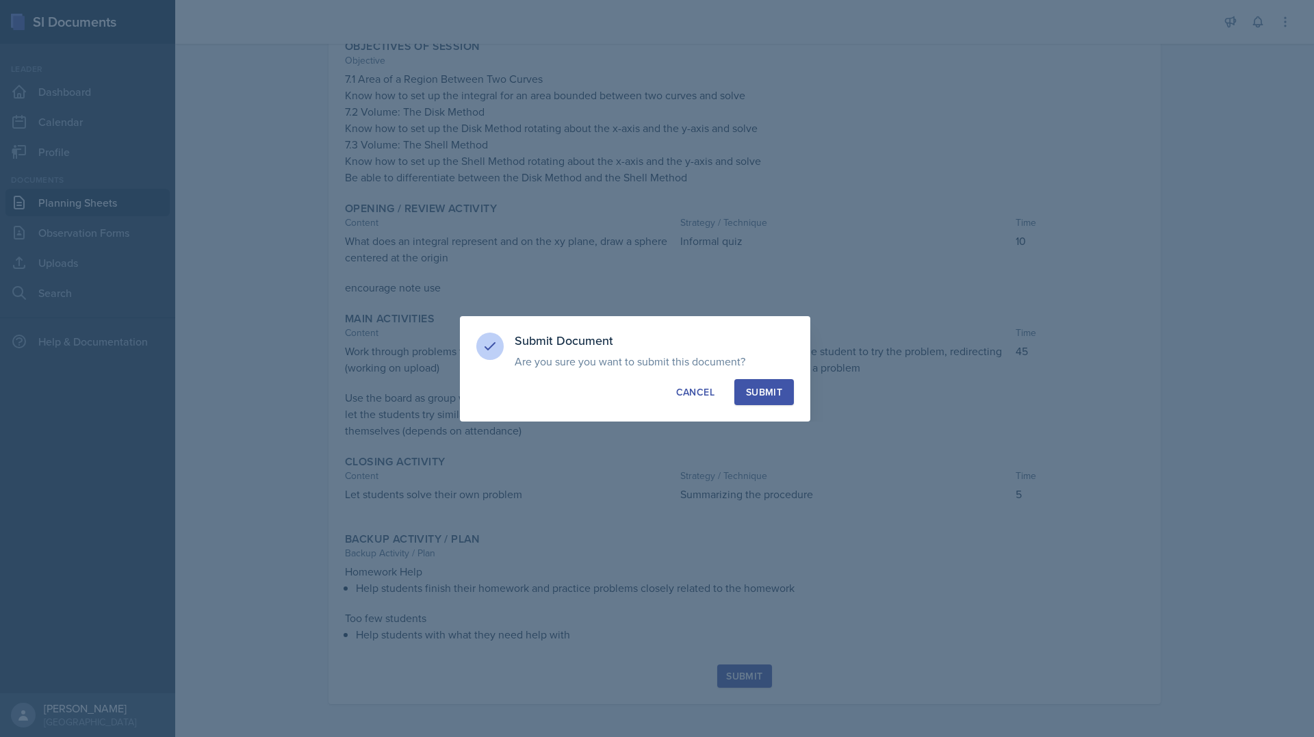
click at [763, 401] on button "Submit" at bounding box center [764, 392] width 60 height 26
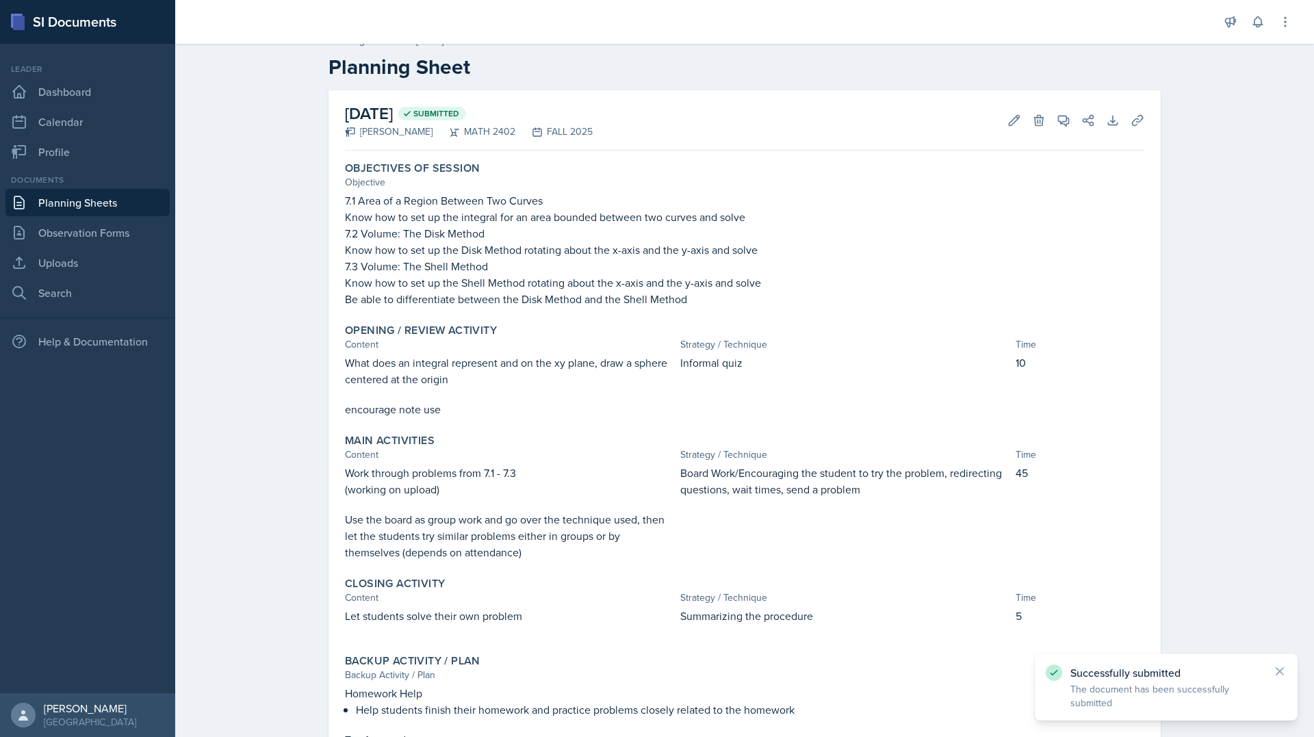
scroll to position [0, 0]
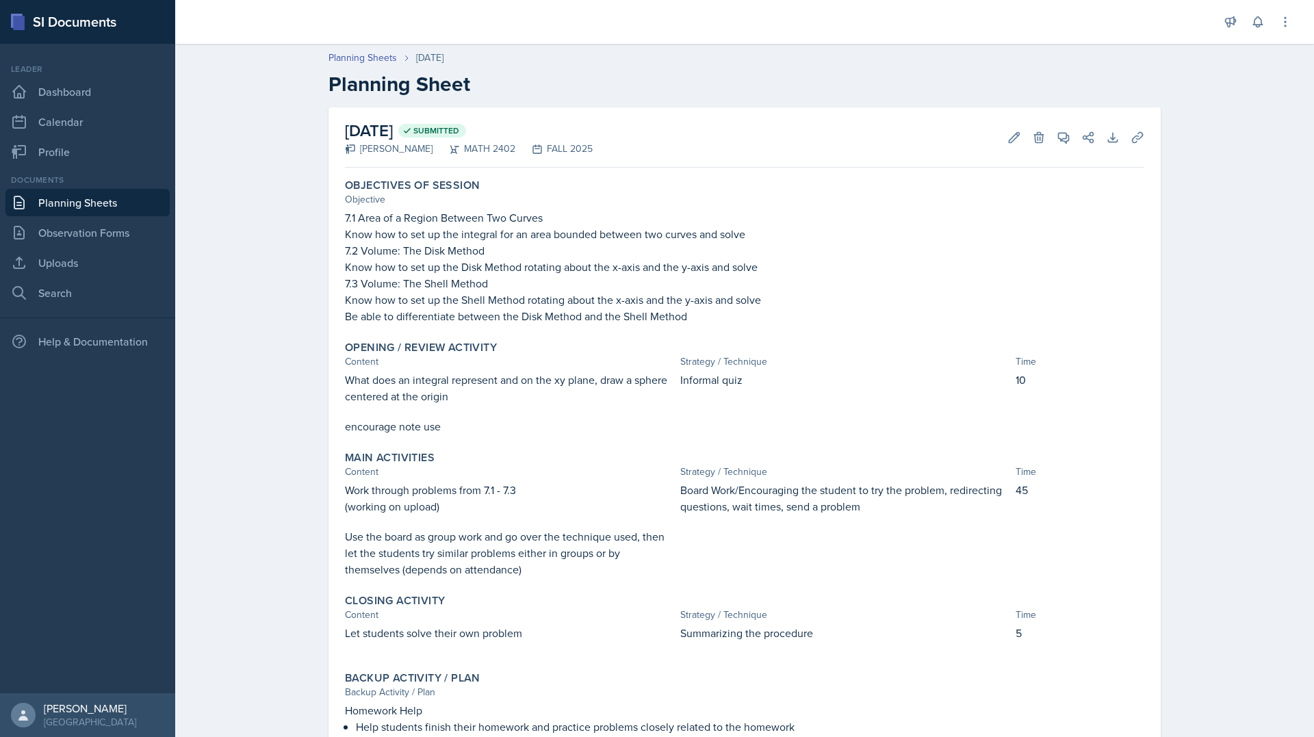
click at [92, 201] on link "Planning Sheets" at bounding box center [87, 202] width 164 height 27
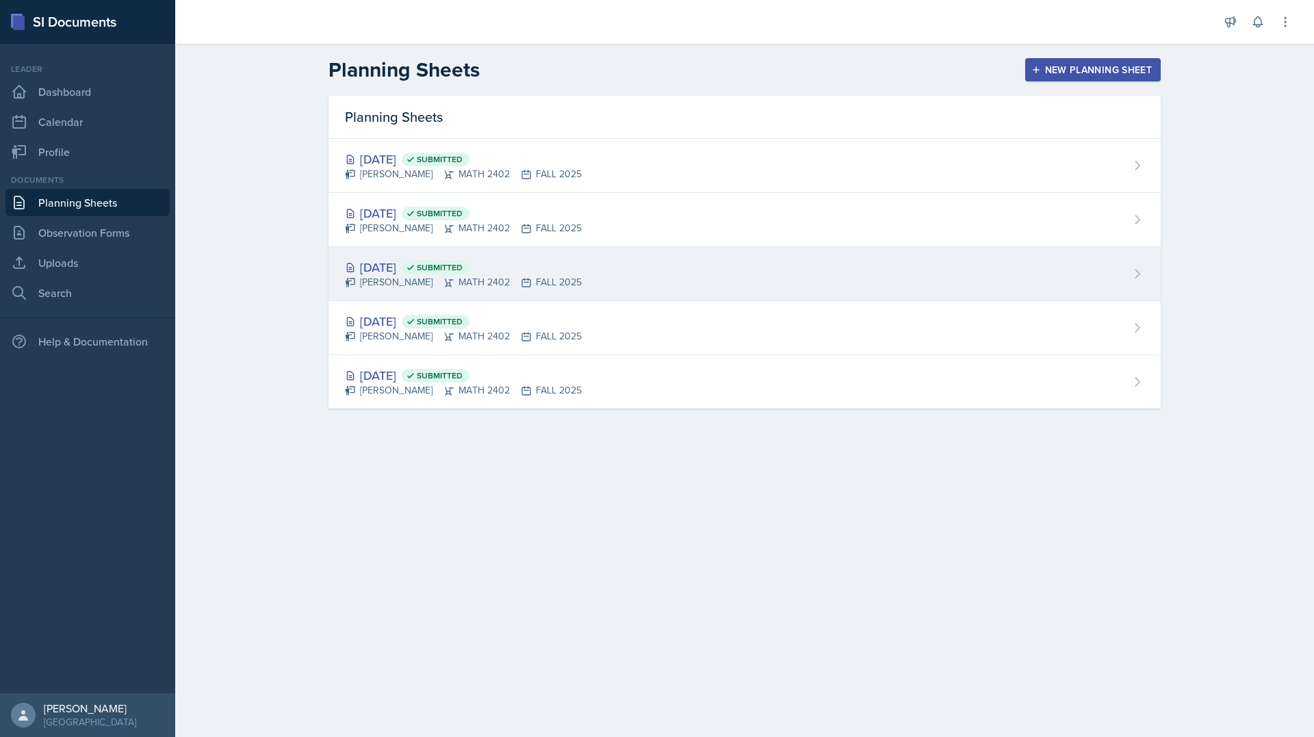
click at [595, 273] on div "[DATE] Submitted [PERSON_NAME] MATH 2402 FALL 2025" at bounding box center [744, 274] width 832 height 54
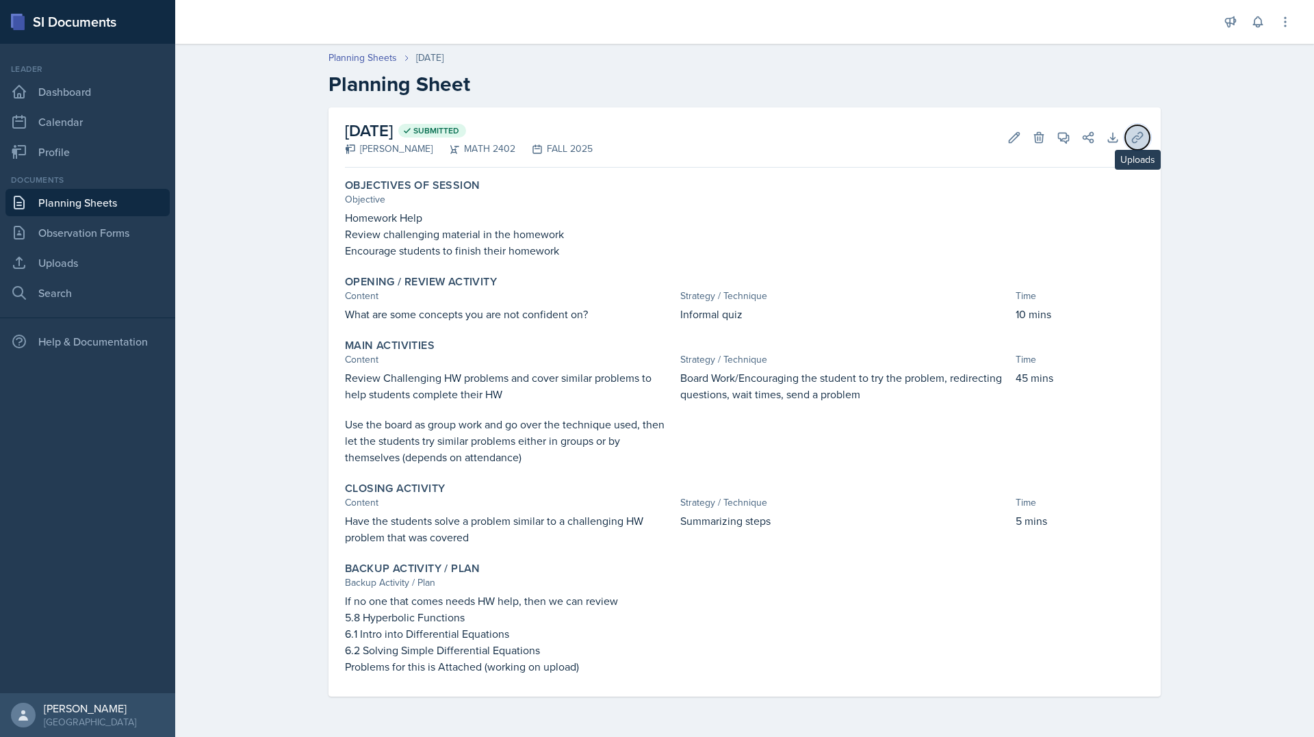
click at [1147, 133] on button "Uploads" at bounding box center [1137, 137] width 25 height 25
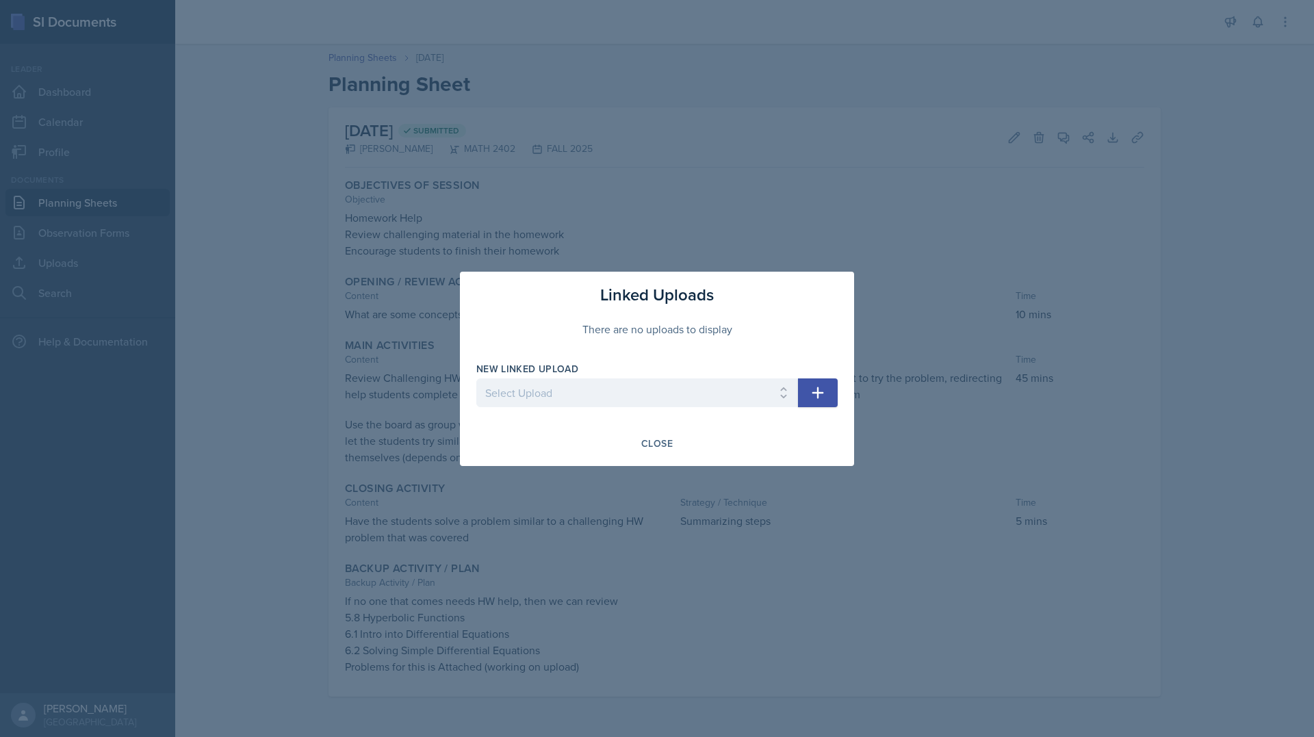
click at [790, 194] on div at bounding box center [657, 368] width 1314 height 737
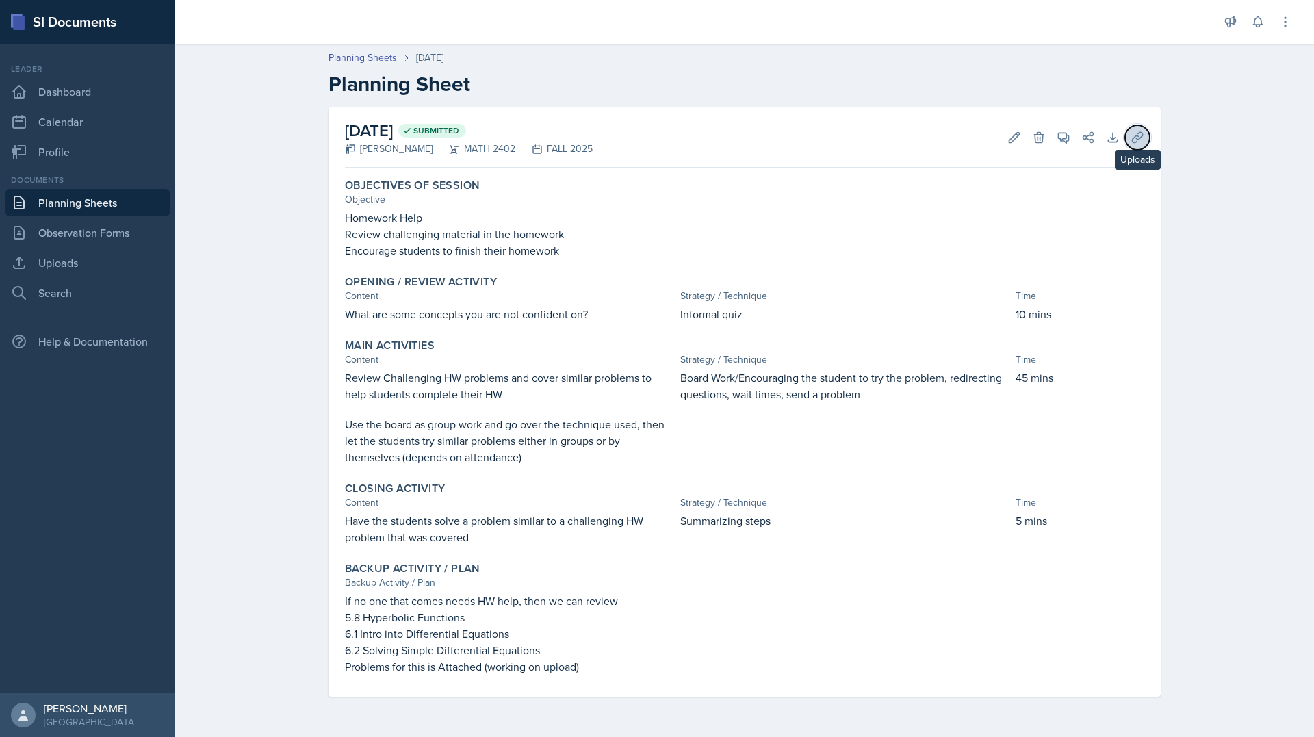
click at [1138, 146] on button "Uploads" at bounding box center [1137, 137] width 25 height 25
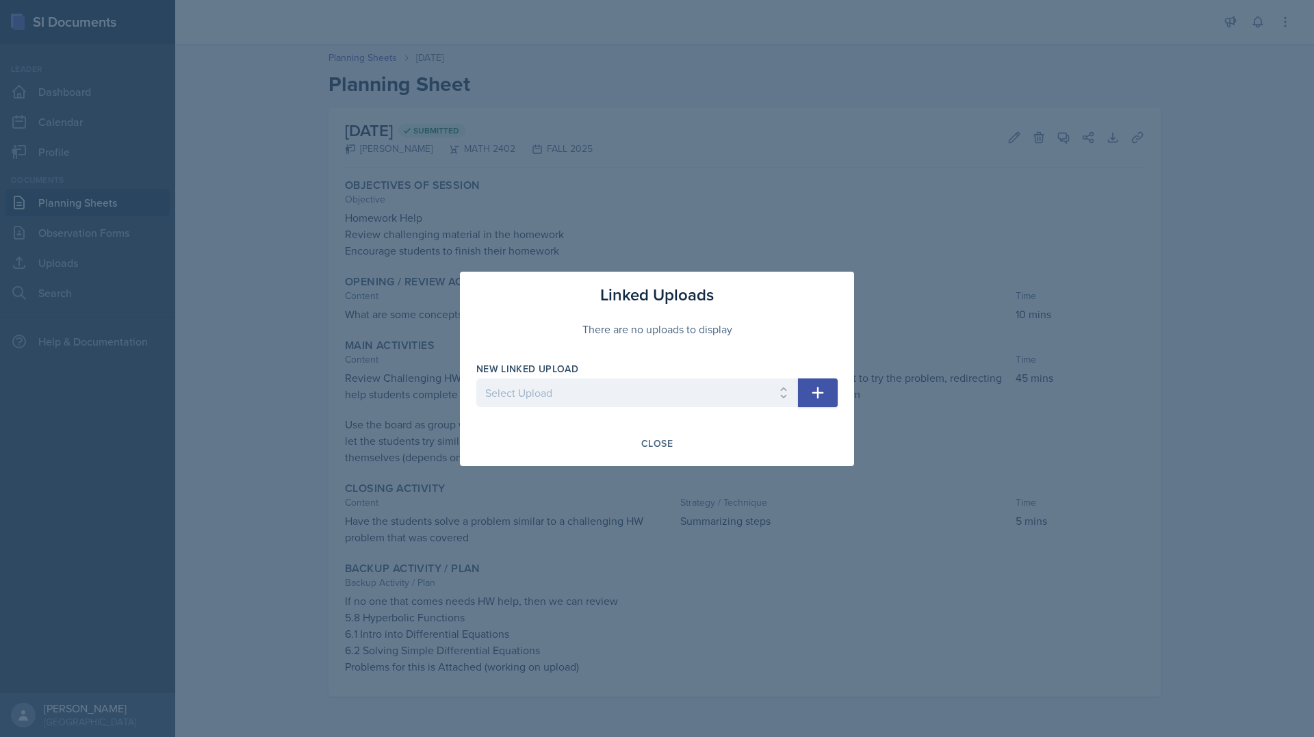
click at [807, 385] on button "button" at bounding box center [818, 392] width 40 height 29
drag, startPoint x: 784, startPoint y: 389, endPoint x: 766, endPoint y: 380, distance: 20.5
click at [784, 389] on select "Select Upload Calculus II 5.1 - 5.3 Calculus II 5.2, 5.6 - 5.7 Calculus II Exam…" at bounding box center [637, 392] width 322 height 29
click at [508, 224] on div at bounding box center [657, 368] width 1314 height 737
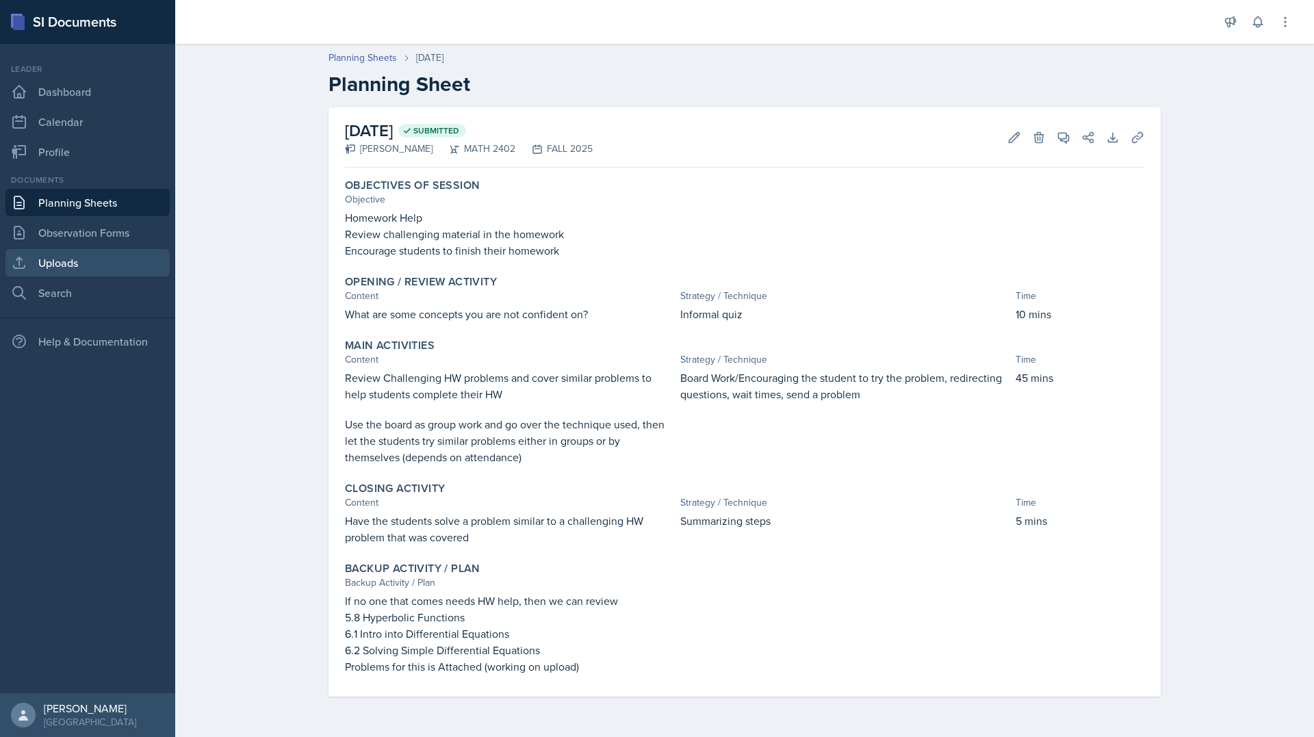
click at [86, 272] on link "Uploads" at bounding box center [87, 262] width 164 height 27
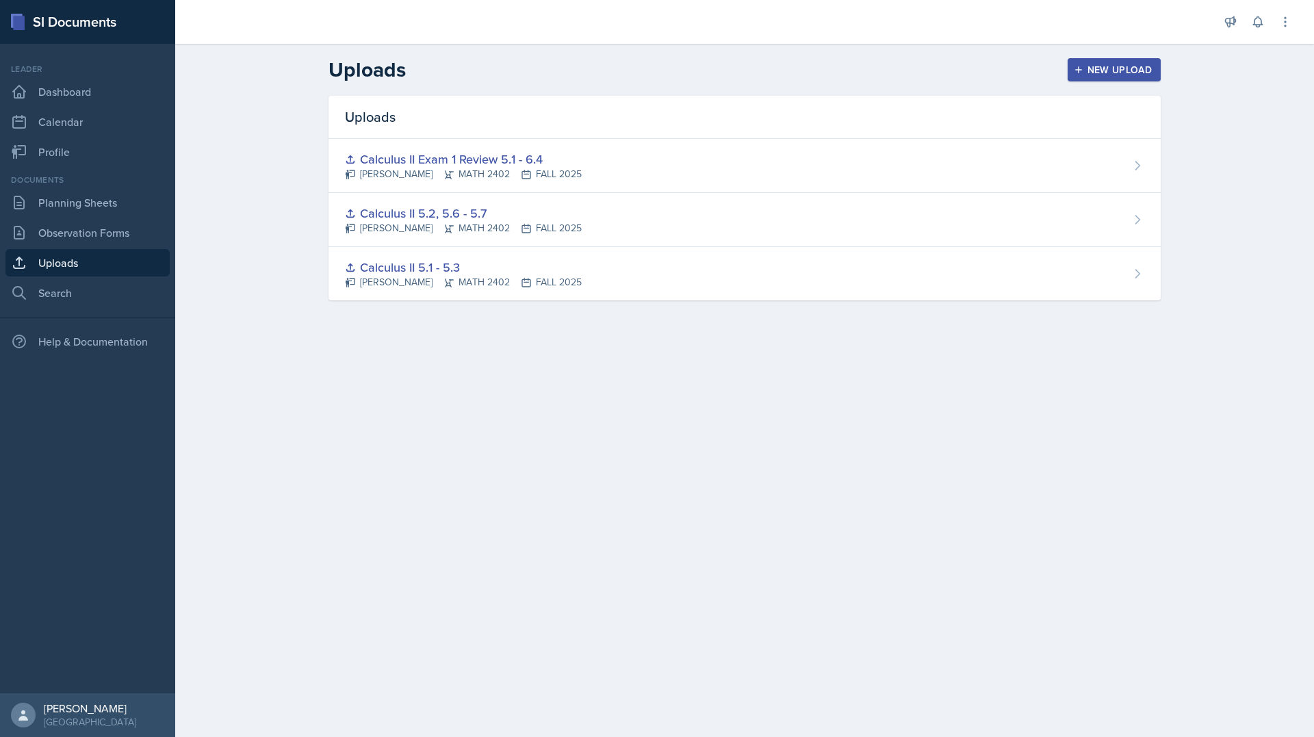
click at [1117, 60] on button "New Upload" at bounding box center [1114, 69] width 94 height 23
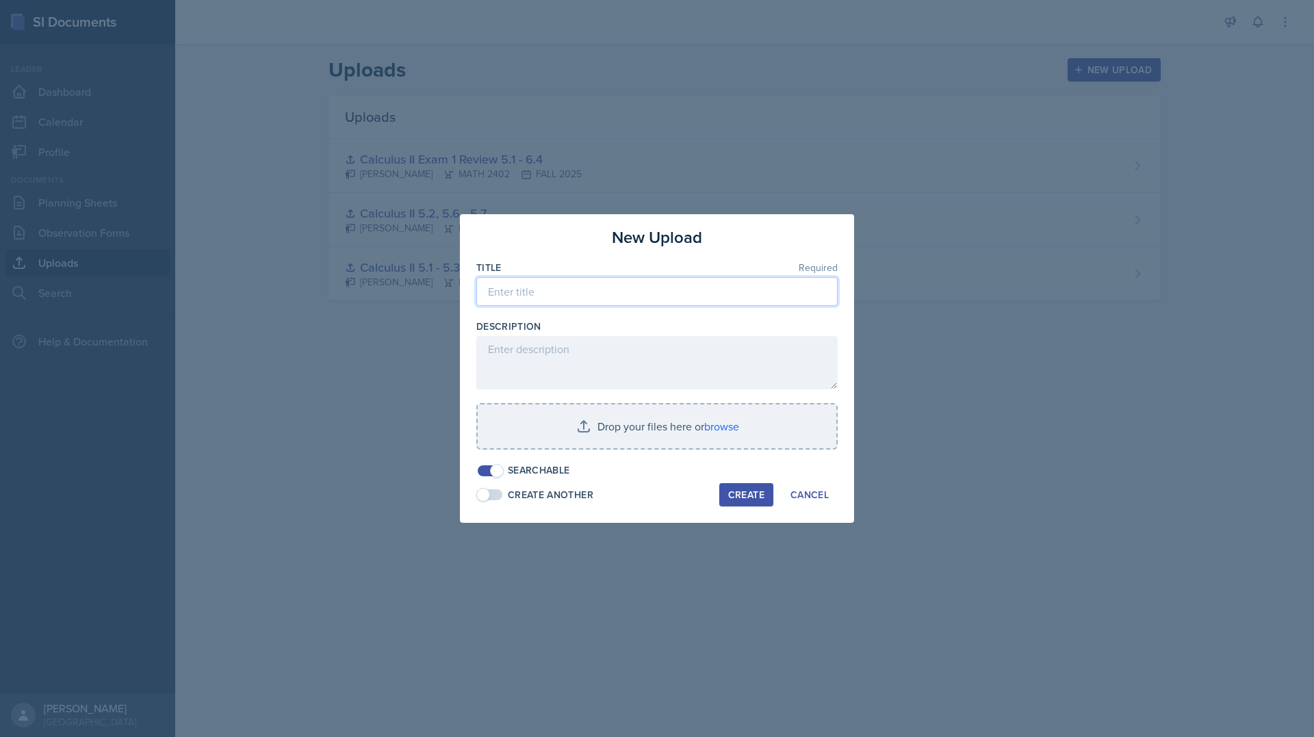
click at [615, 293] on input at bounding box center [656, 291] width 361 height 29
type input "Calculus II 5.8, 6.1 -6.2"
click at [615, 454] on div at bounding box center [656, 456] width 361 height 14
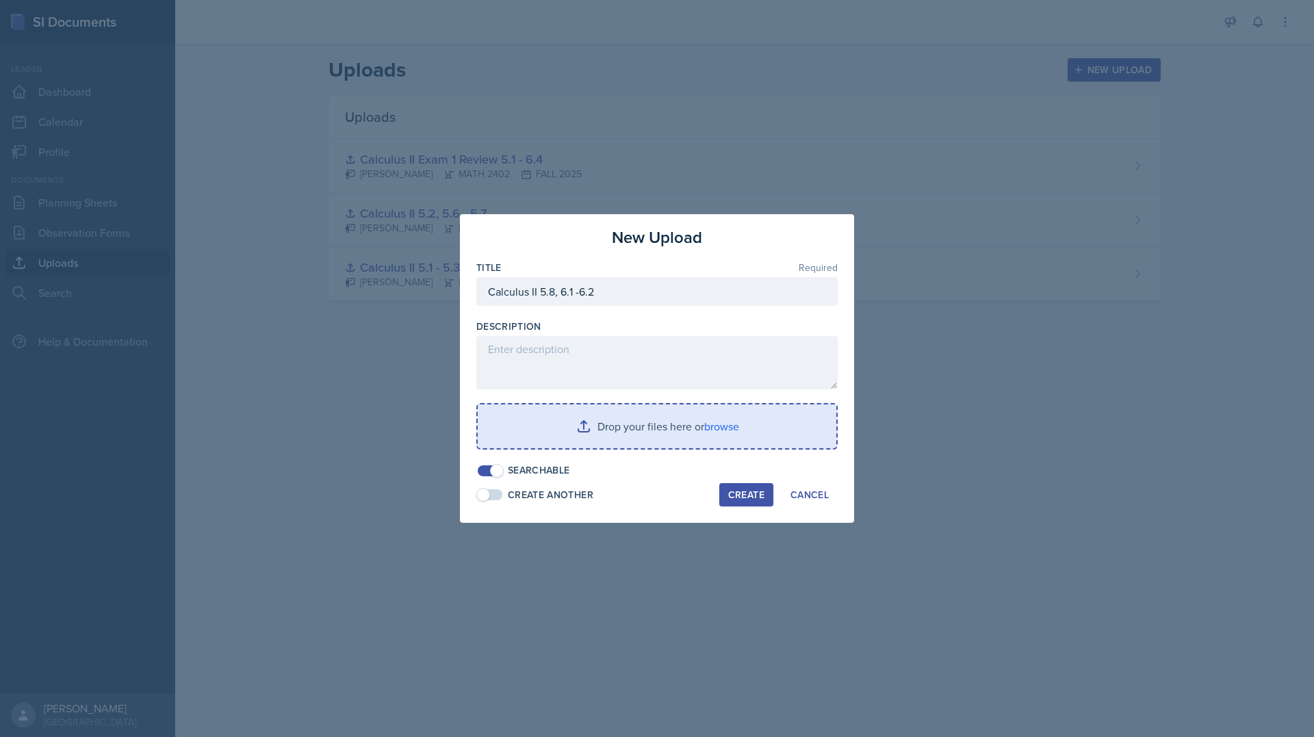
click at [615, 434] on input "file" at bounding box center [657, 426] width 358 height 44
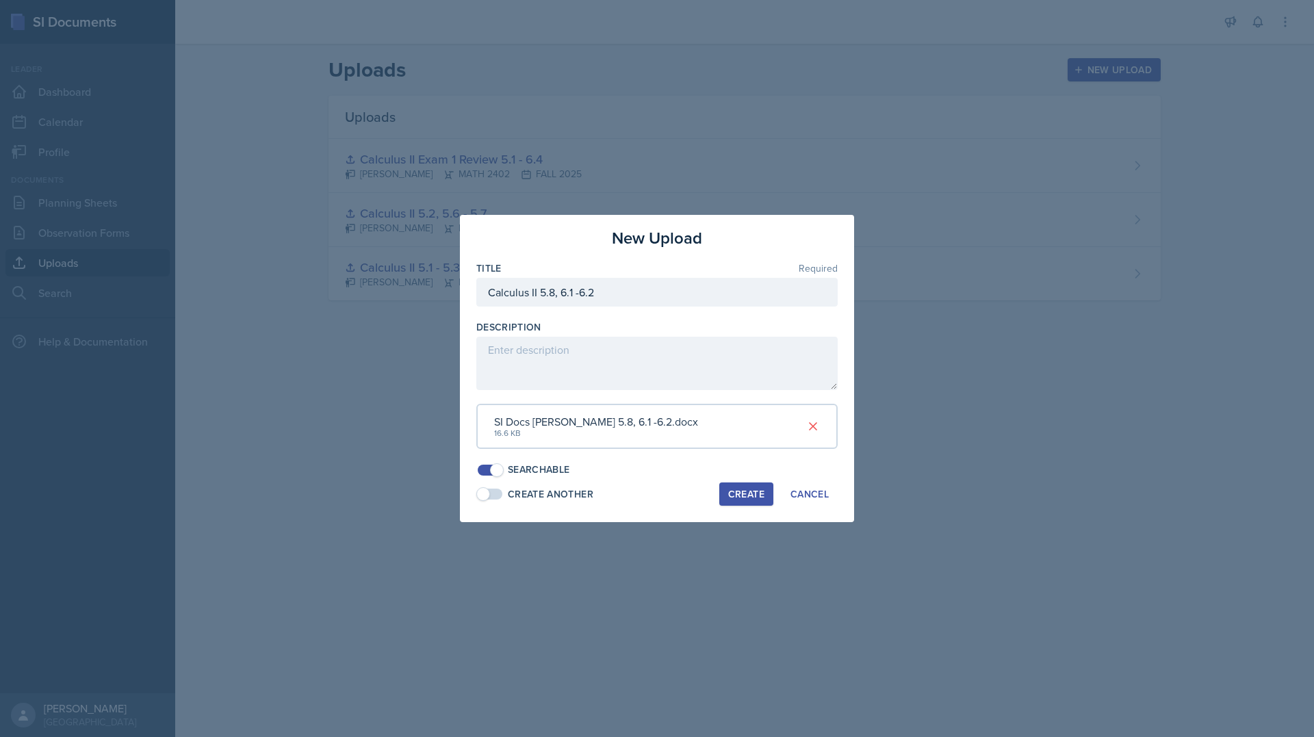
click at [726, 499] on button "Create" at bounding box center [746, 493] width 54 height 23
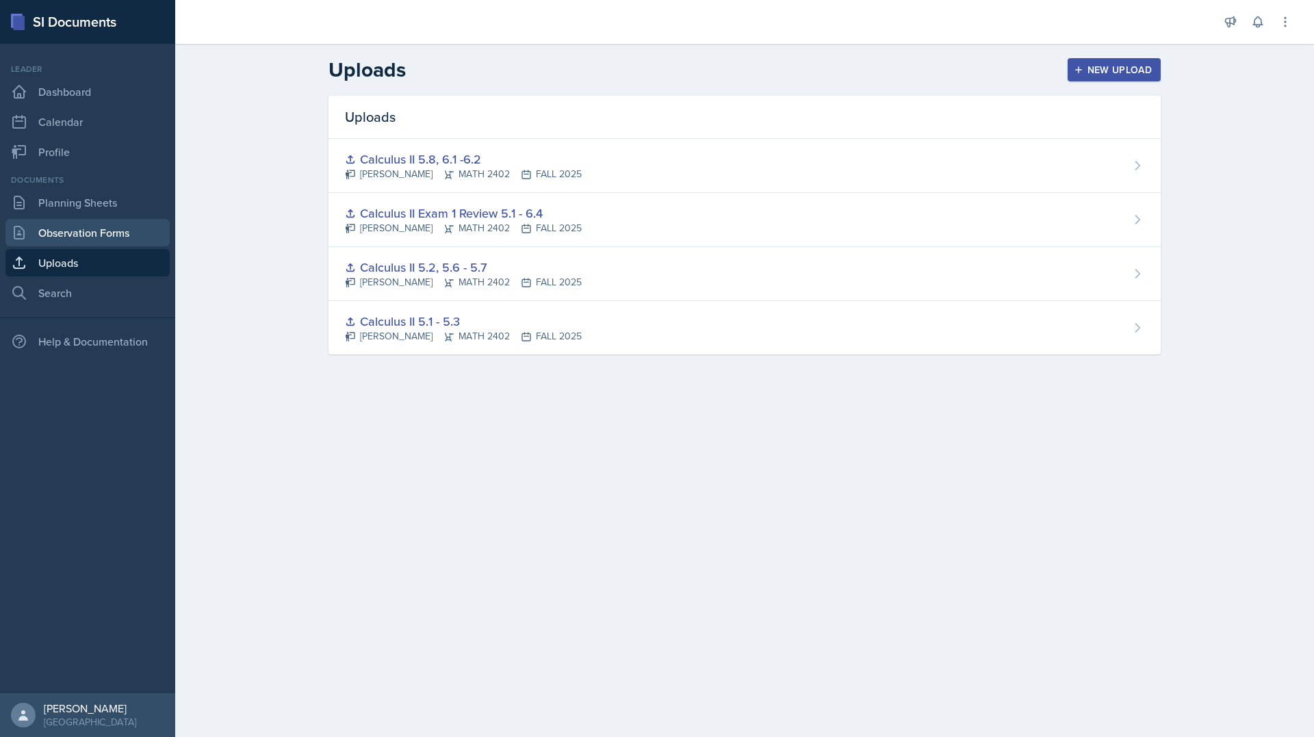
click at [95, 245] on link "Observation Forms" at bounding box center [87, 232] width 164 height 27
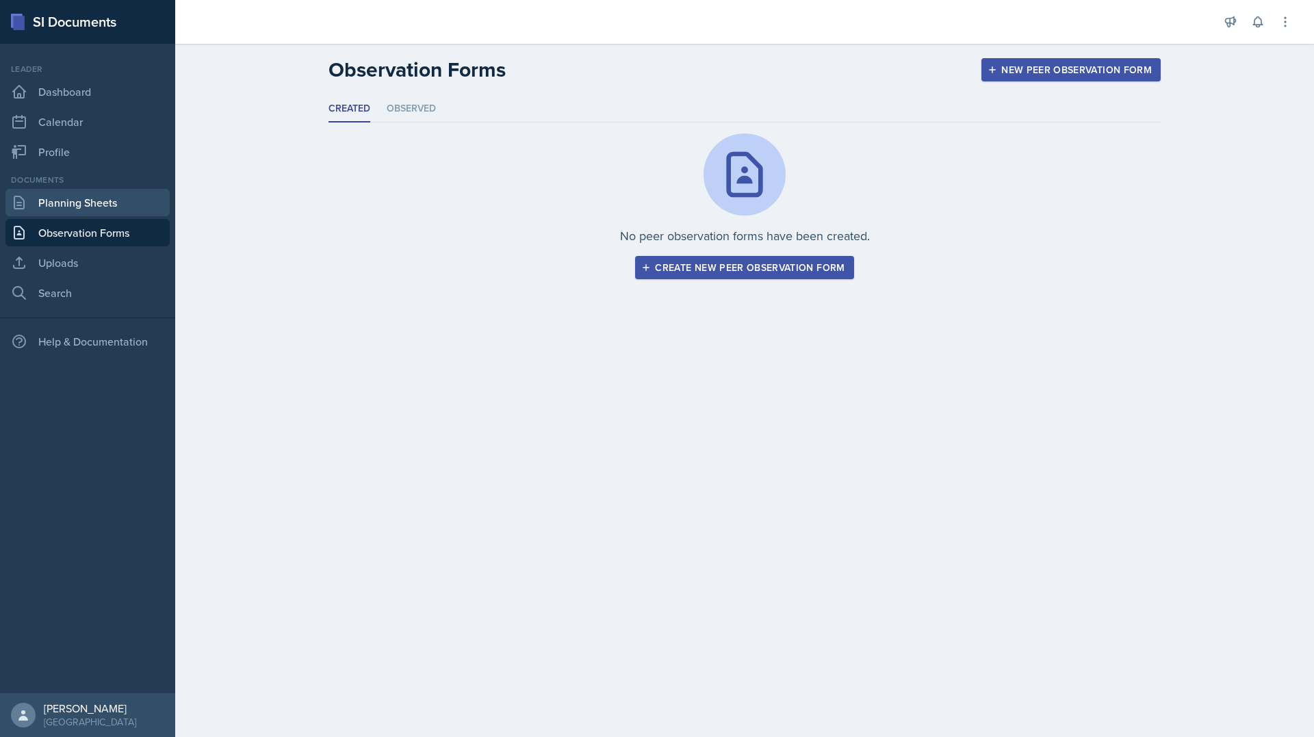
click at [93, 207] on link "Planning Sheets" at bounding box center [87, 202] width 164 height 27
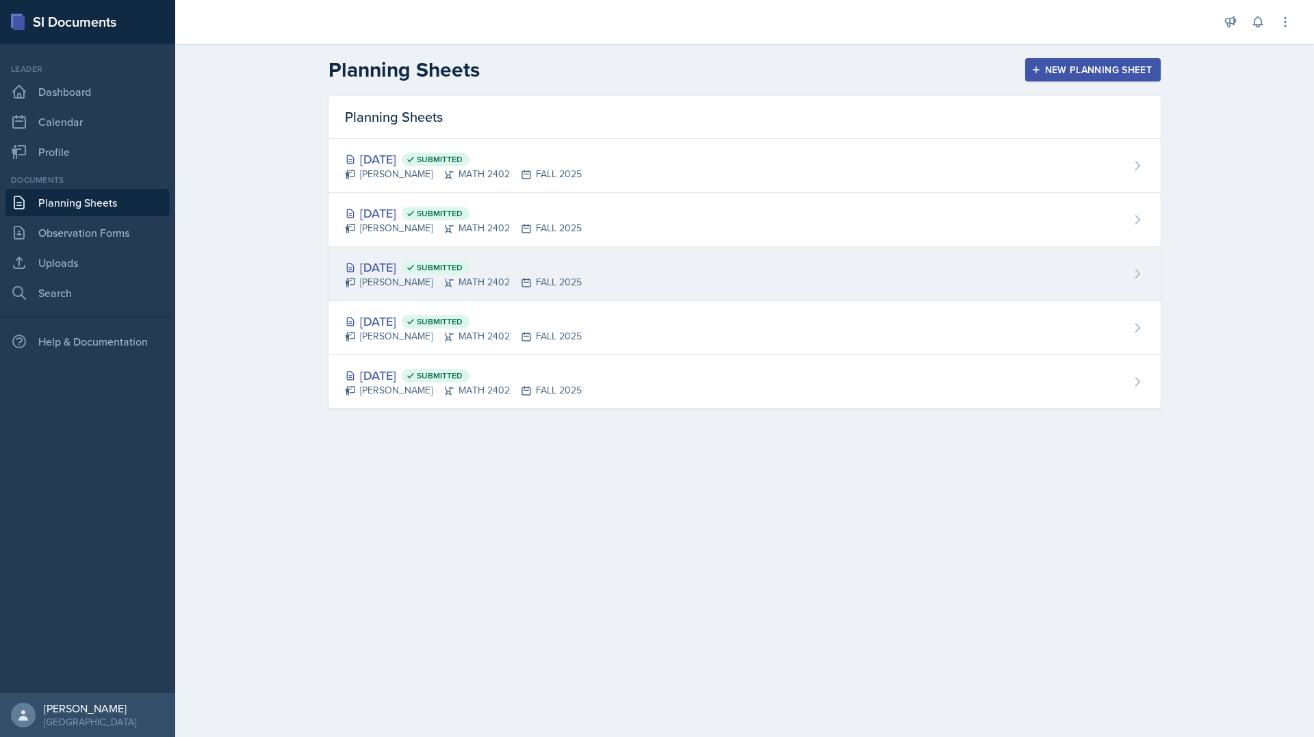
click at [602, 266] on div "[DATE] Submitted [PERSON_NAME] MATH 2402 FALL 2025" at bounding box center [744, 274] width 832 height 54
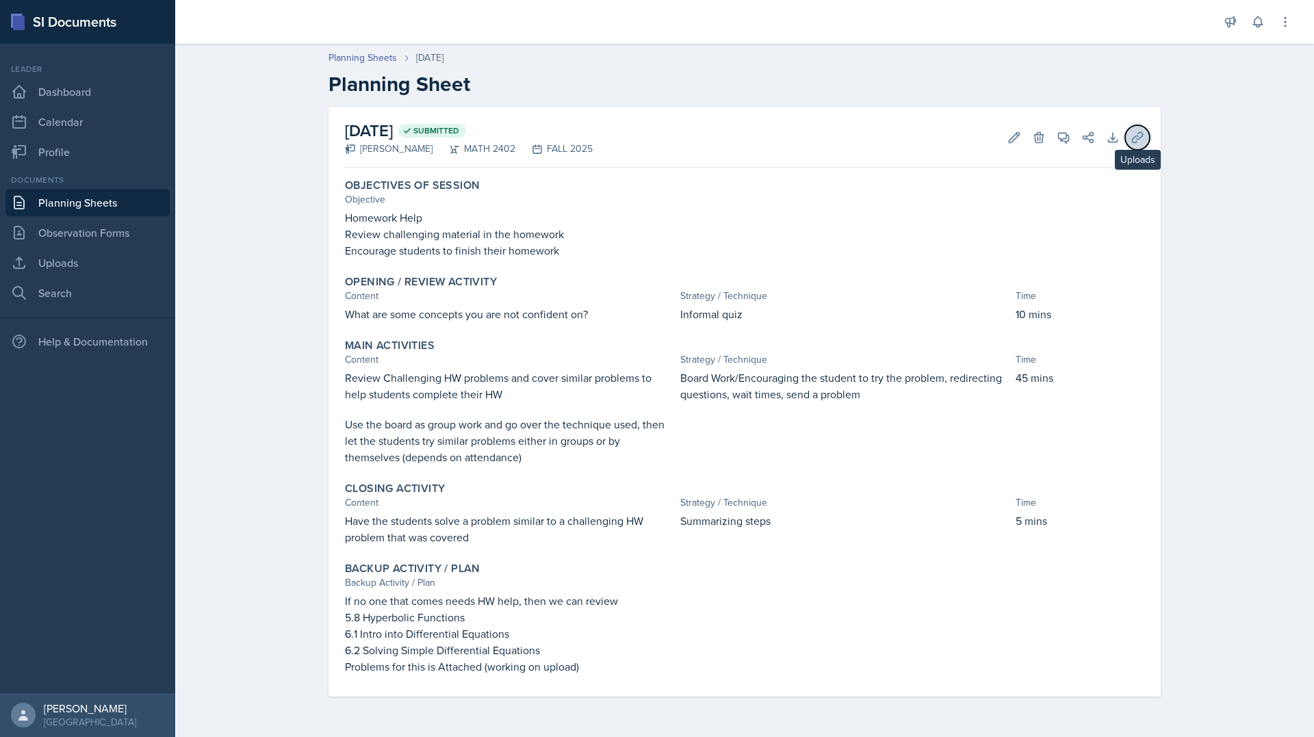
click at [1133, 144] on button "Uploads" at bounding box center [1137, 137] width 25 height 25
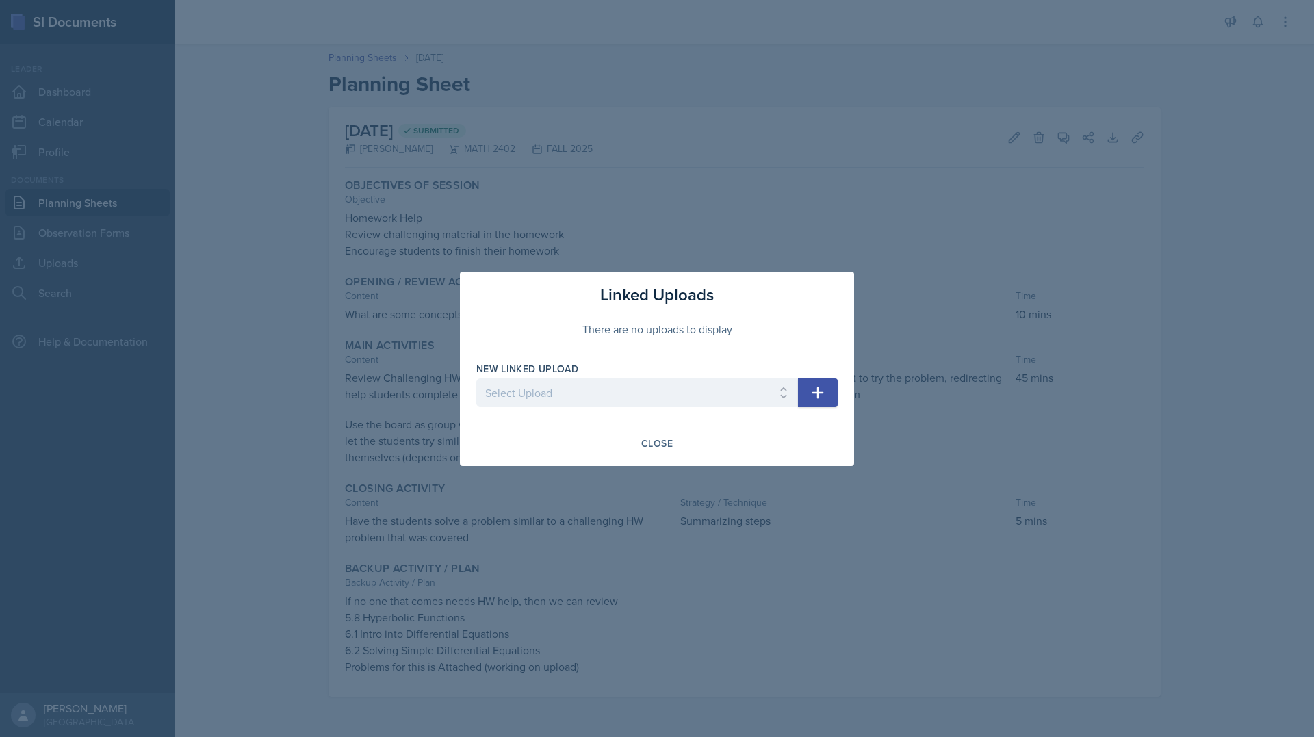
click at [812, 391] on icon "button" at bounding box center [817, 392] width 16 height 16
click at [753, 390] on select "Select Upload Calculus II 5.1 - 5.3 Calculus II 5.2, 5.6 - 5.7 Calculus II Exam…" at bounding box center [637, 392] width 322 height 29
select select "dc3ad186-9cc1-4be4-85ca-beaae4659e5c"
click at [476, 378] on select "Select Upload Calculus II 5.1 - 5.3 Calculus II 5.2, 5.6 - 5.7 Calculus II Exam…" at bounding box center [637, 392] width 322 height 29
click at [835, 393] on button "button" at bounding box center [818, 392] width 40 height 29
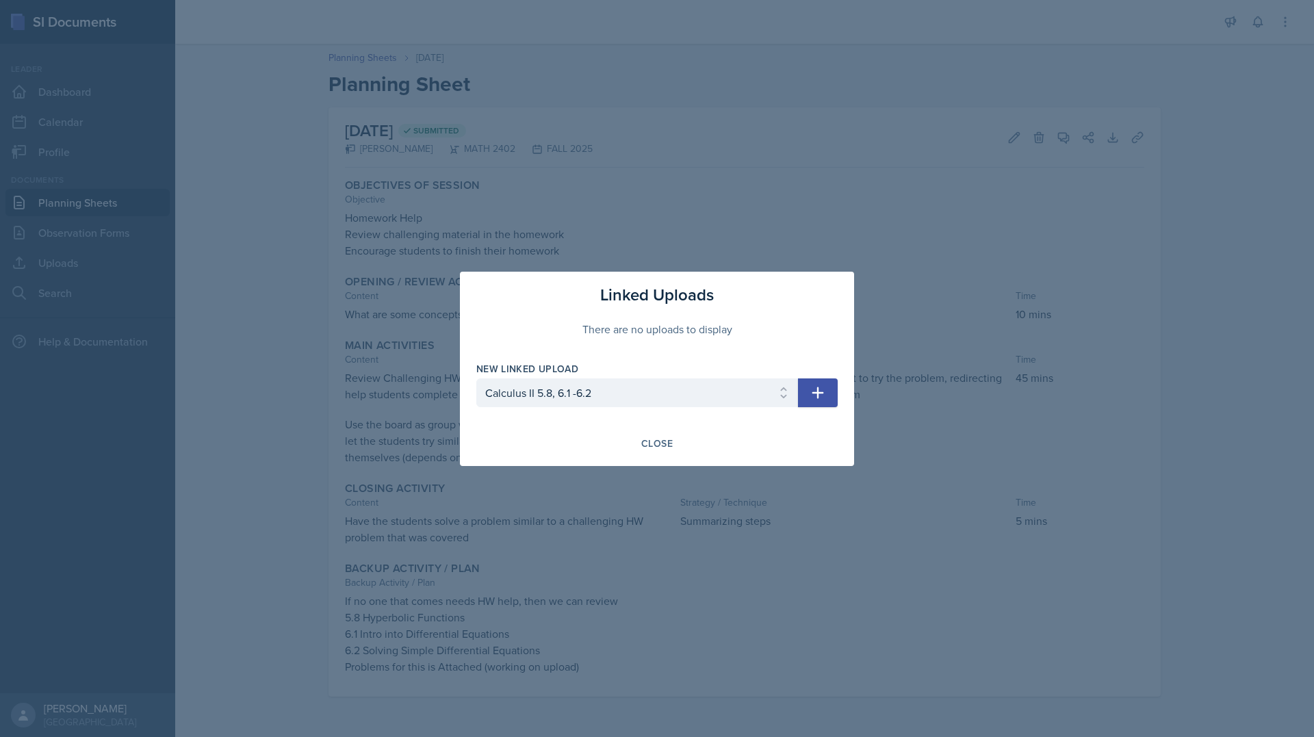
select select
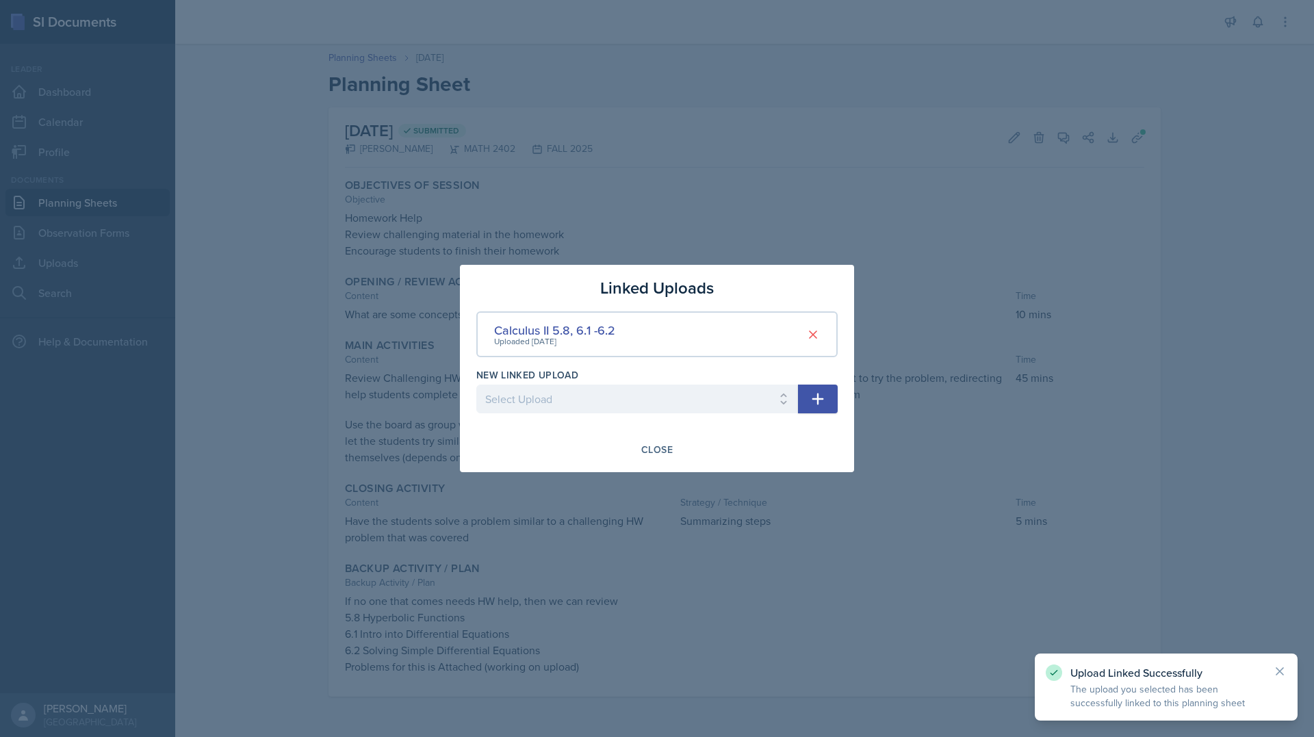
click at [883, 213] on div at bounding box center [657, 368] width 1314 height 737
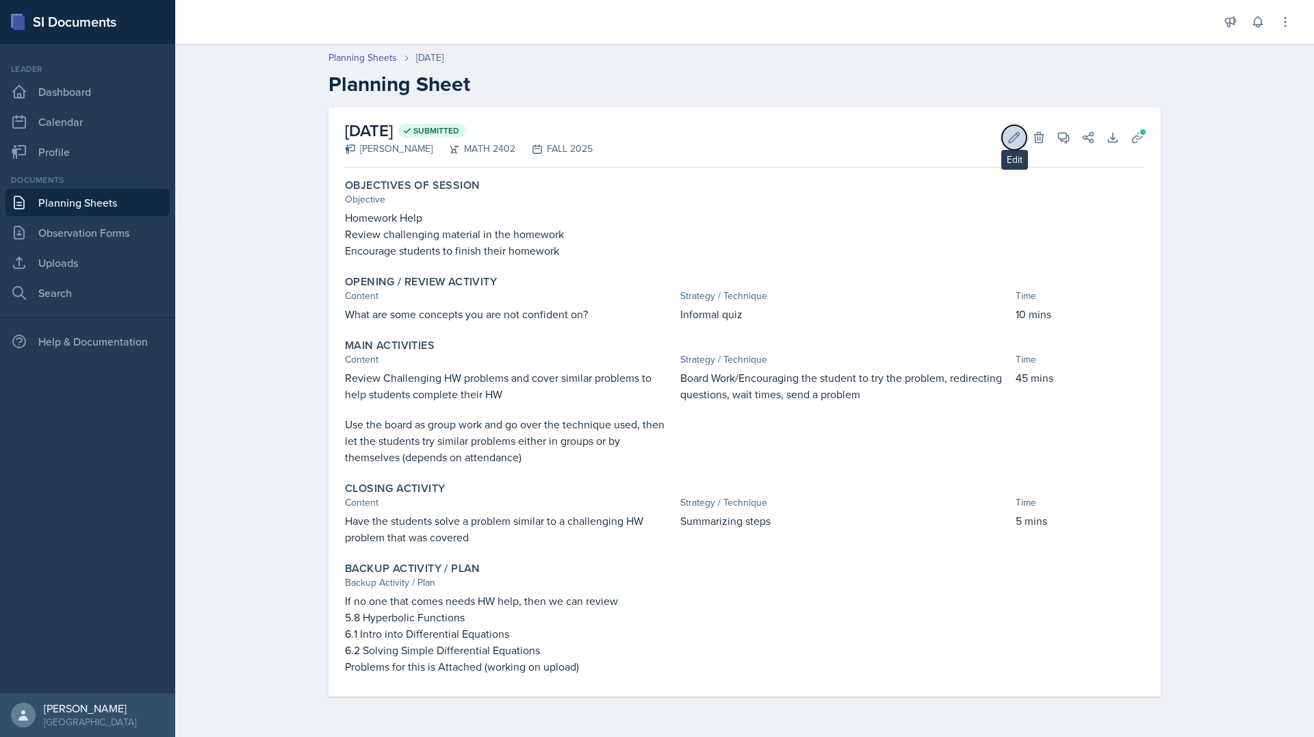
click at [1015, 138] on icon at bounding box center [1014, 138] width 14 height 14
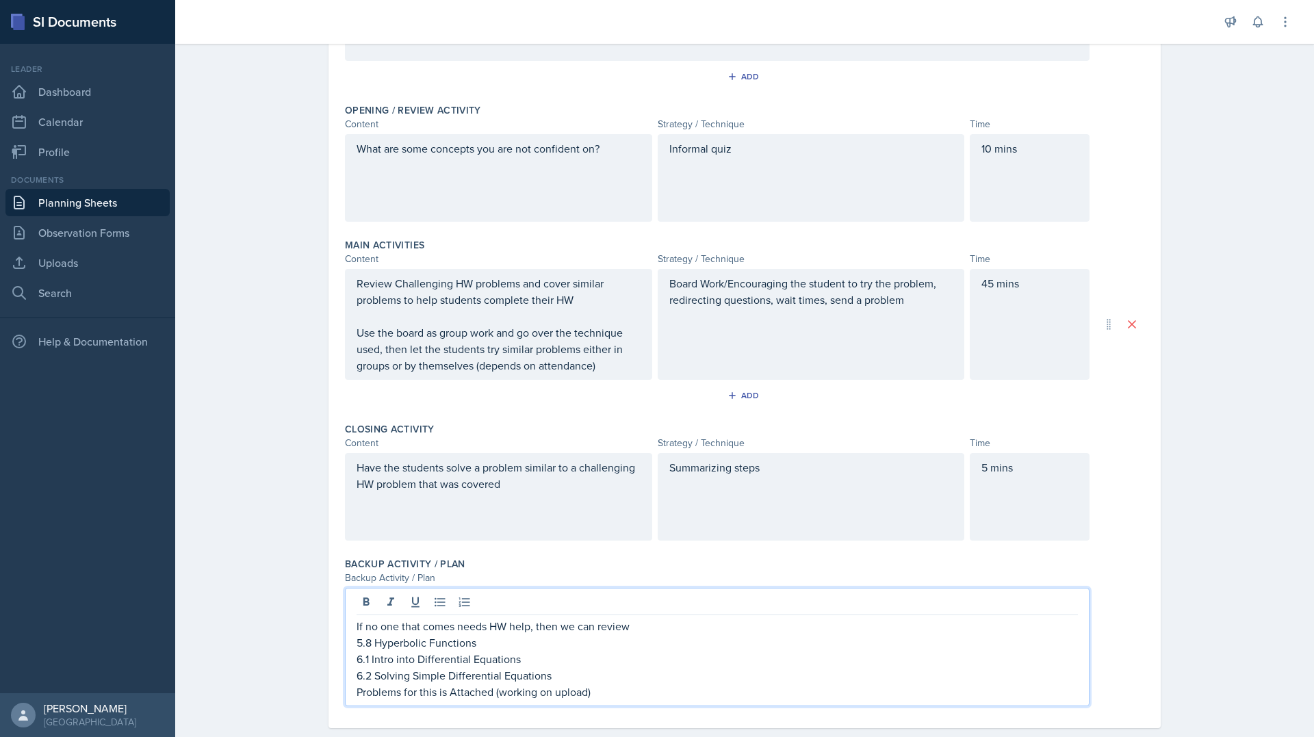
scroll to position [268, 0]
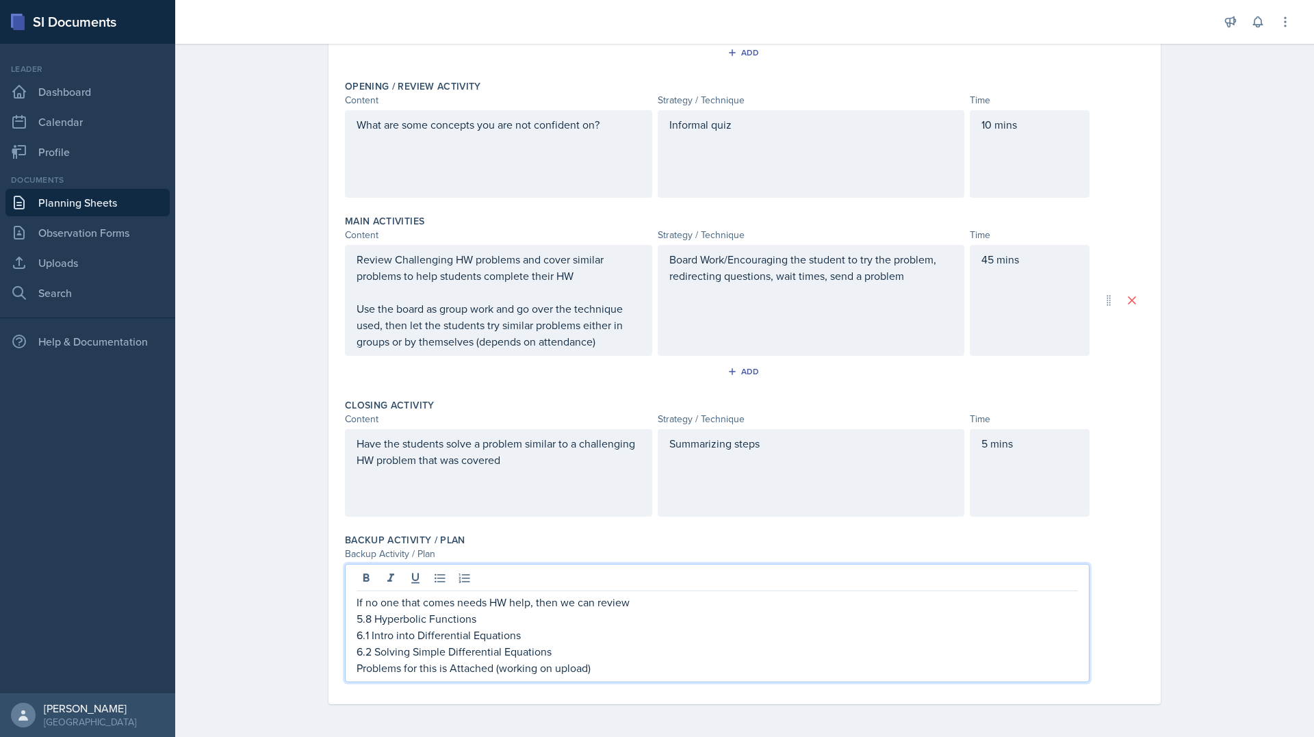
click at [599, 662] on p "Problems for this is Attached (working on upload)" at bounding box center [716, 668] width 721 height 16
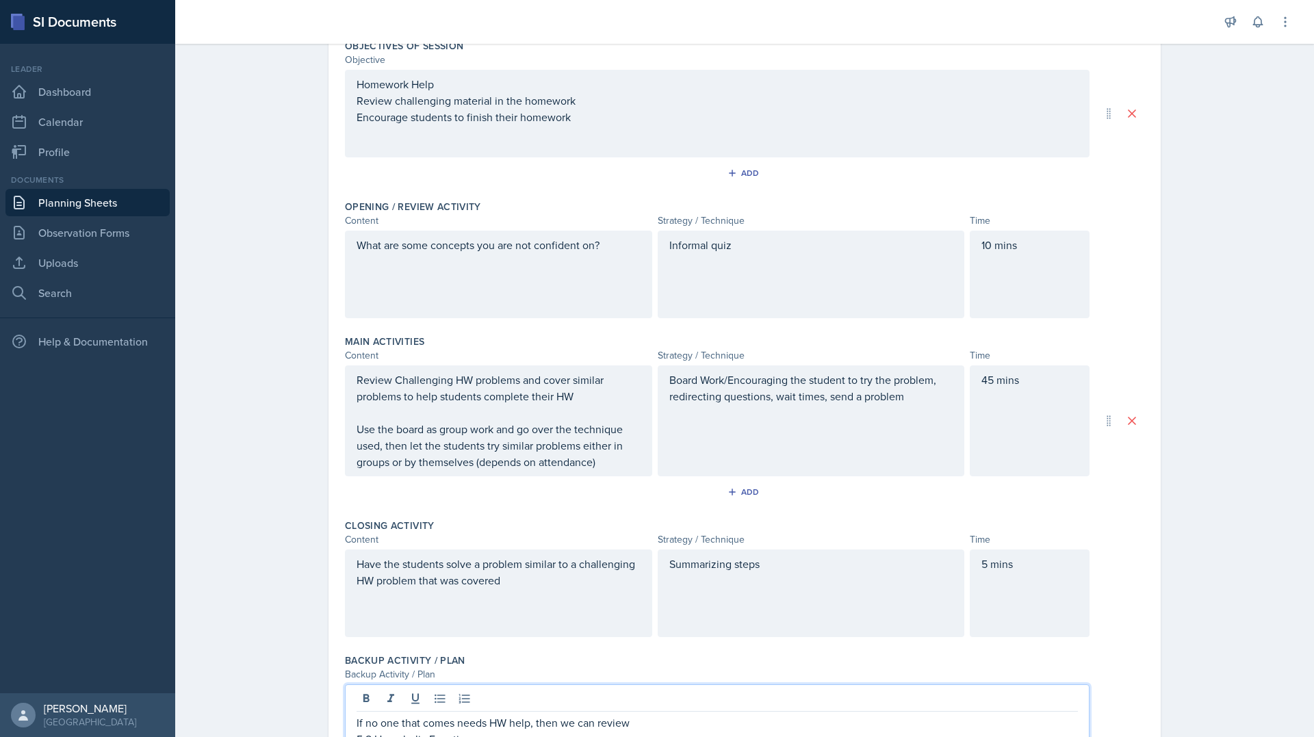
scroll to position [0, 0]
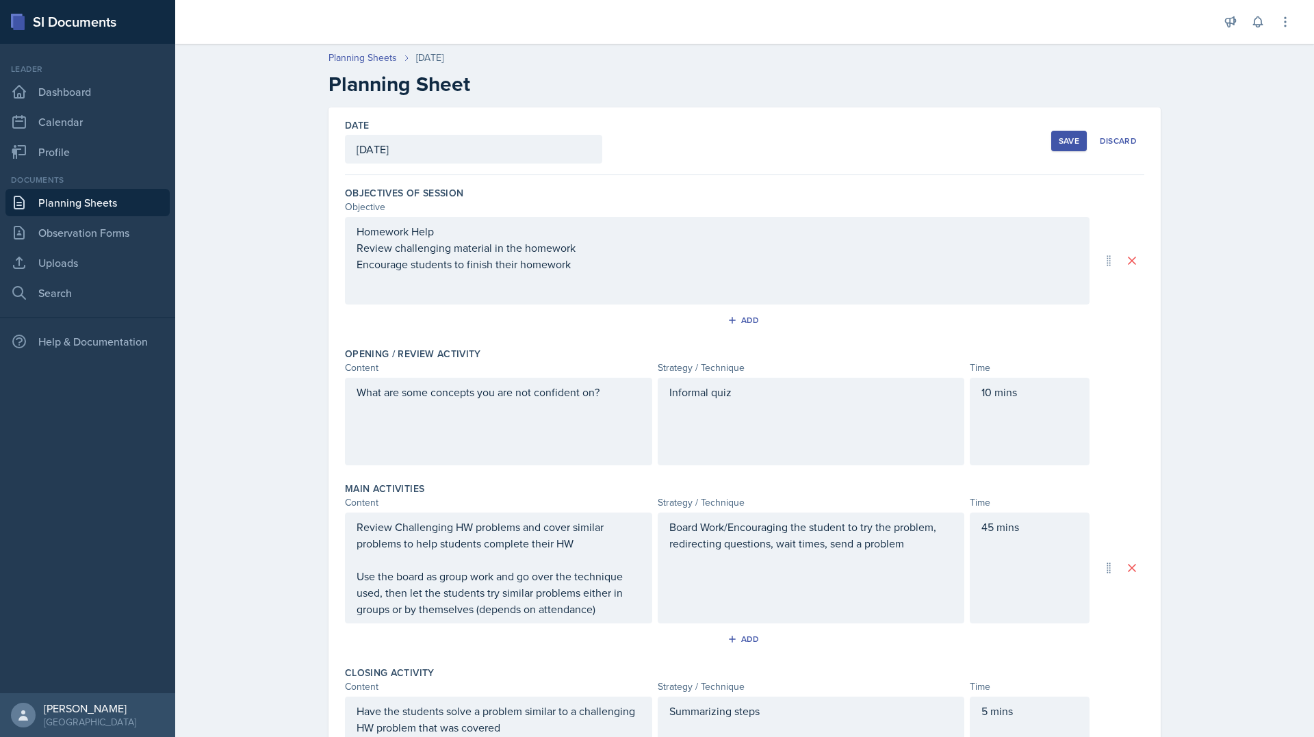
click at [1051, 138] on button "Save" at bounding box center [1069, 141] width 36 height 21
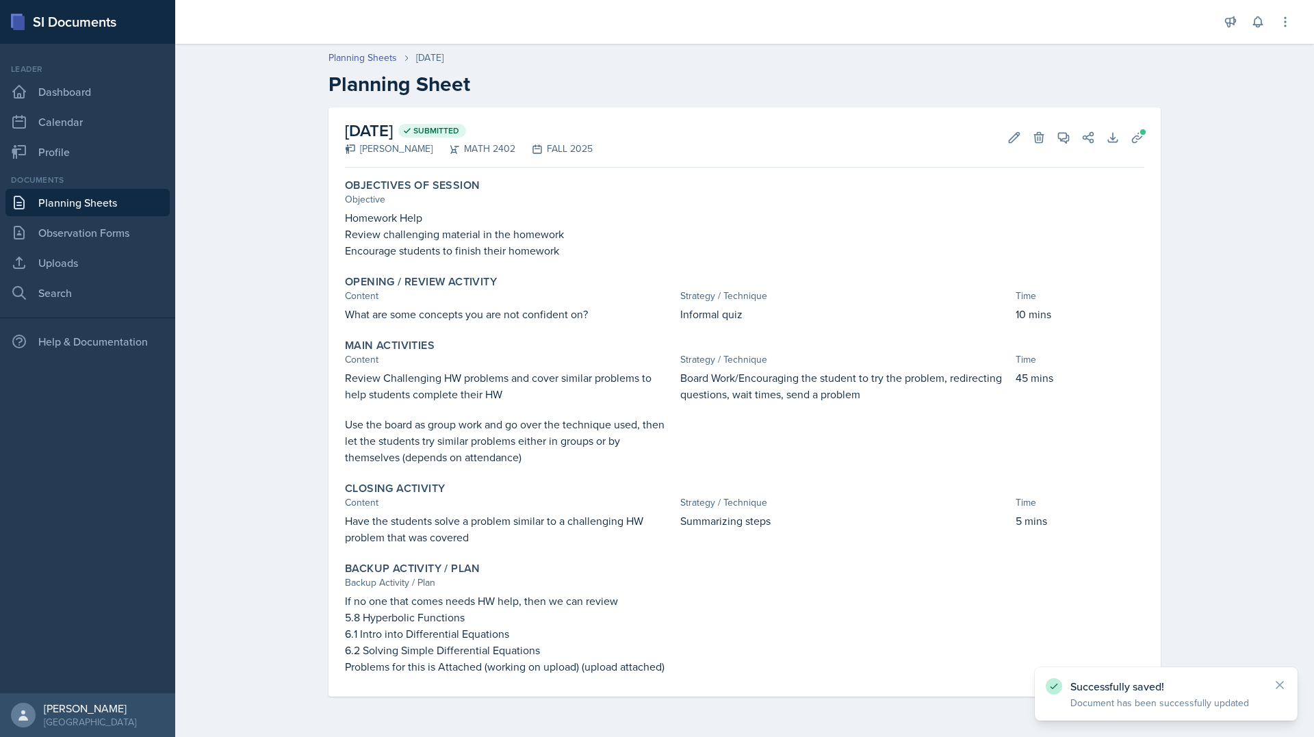
click at [55, 204] on link "Planning Sheets" at bounding box center [87, 202] width 164 height 27
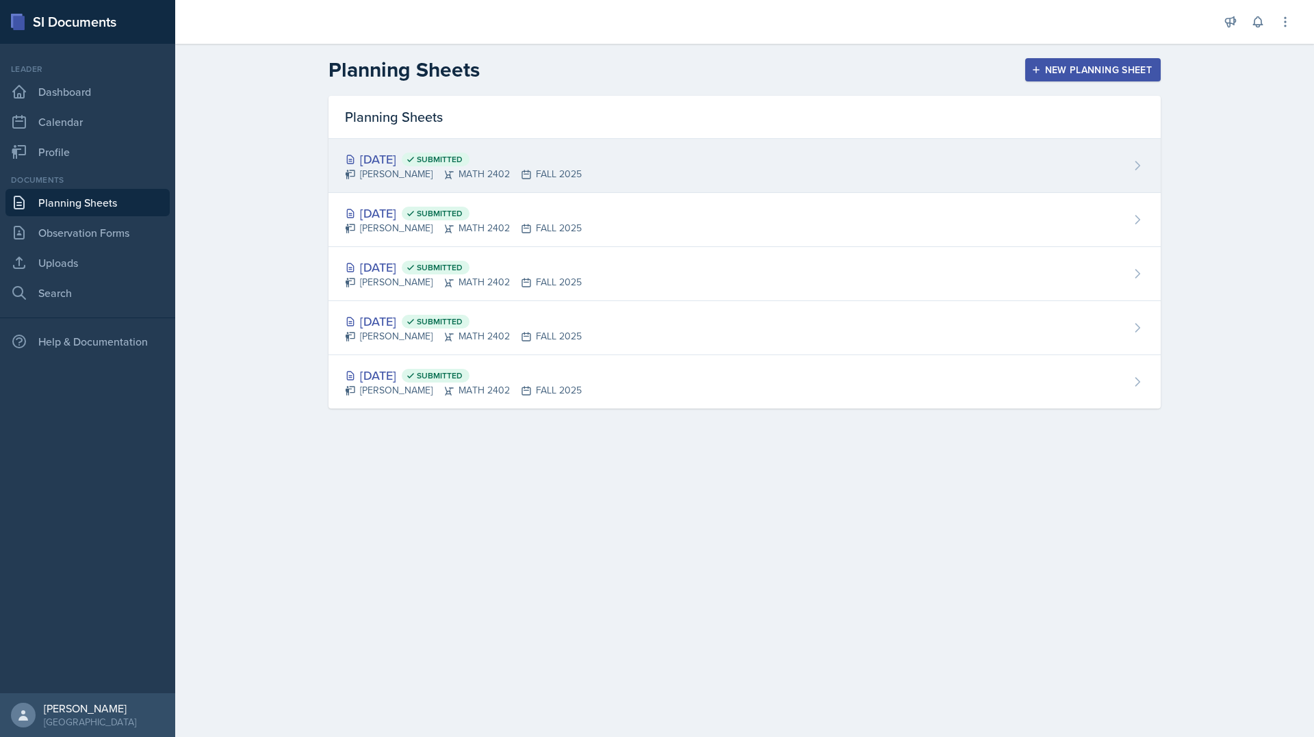
click at [661, 164] on div "[DATE] Submitted [PERSON_NAME] MATH 2402 FALL 2025" at bounding box center [744, 166] width 832 height 54
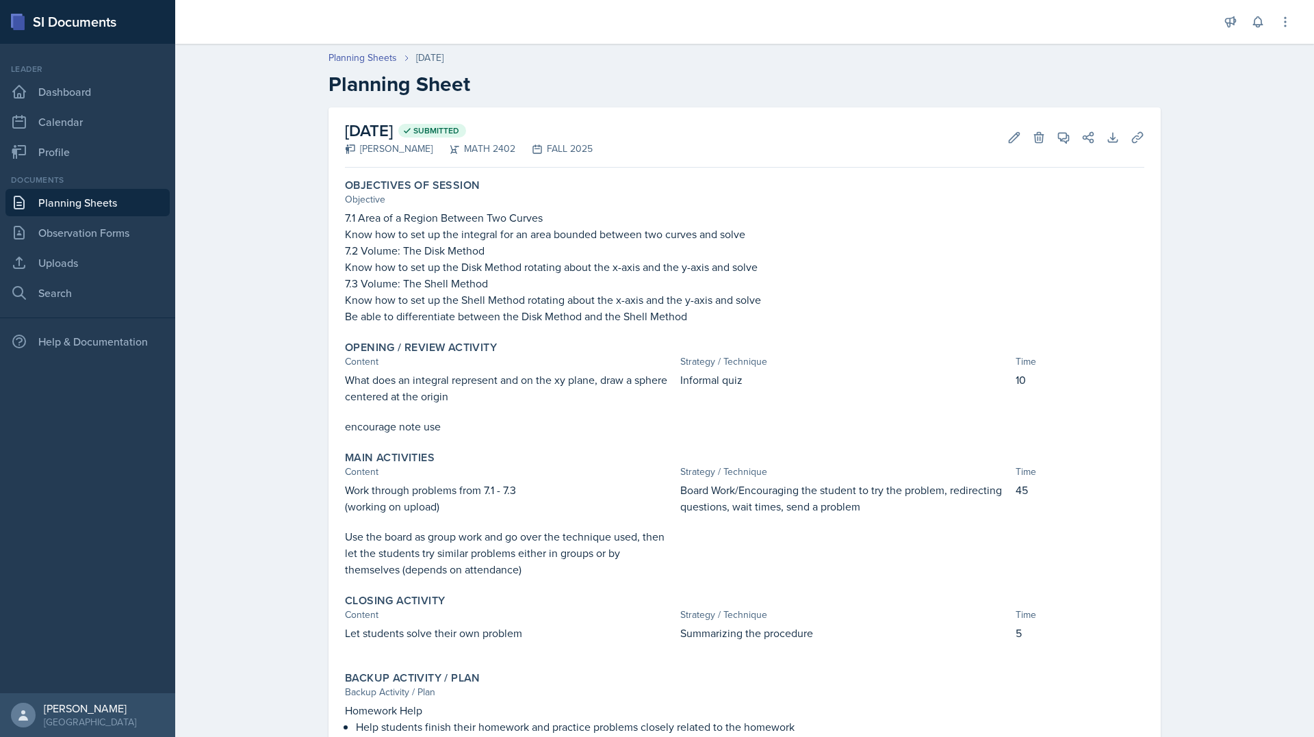
click at [616, 549] on p "Use the board as group work and go over the technique used, then let the studen…" at bounding box center [510, 552] width 330 height 49
click at [1007, 144] on icon at bounding box center [1014, 138] width 14 height 14
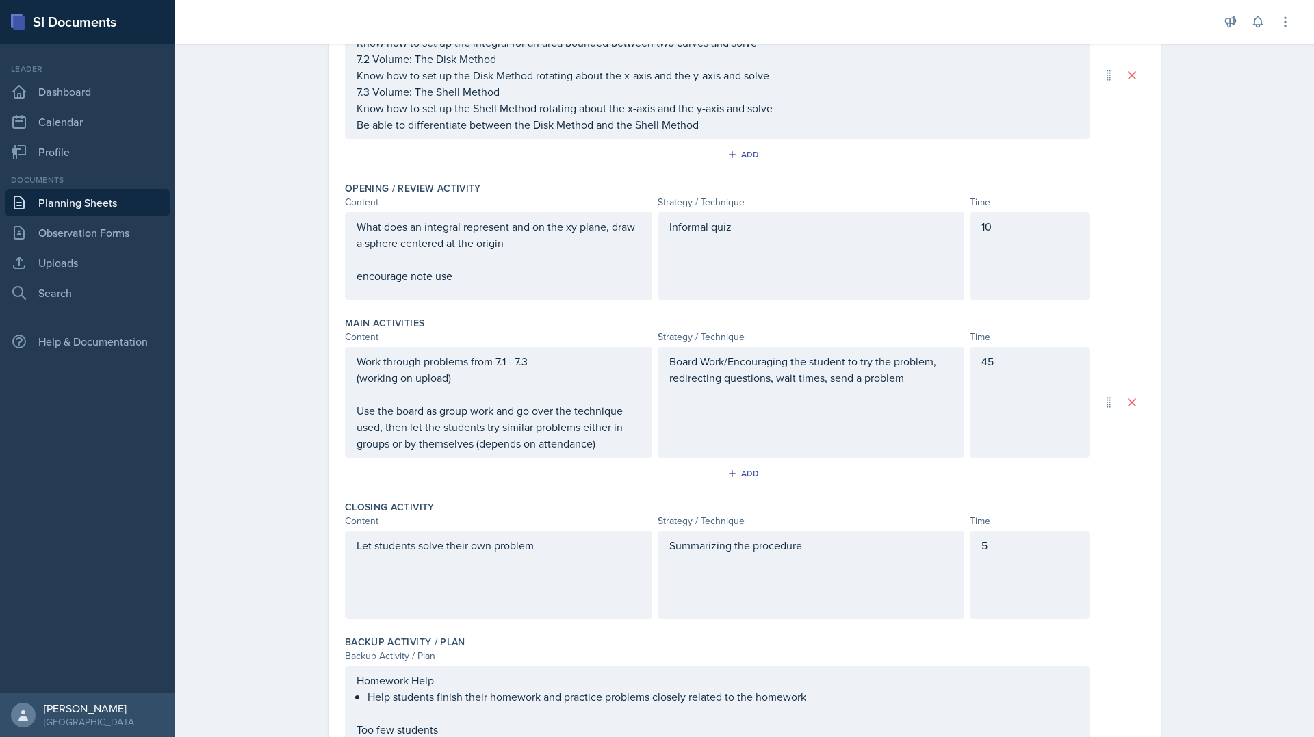
click at [622, 408] on p "Use the board as group work and go over the technique used, then let the studen…" at bounding box center [498, 426] width 284 height 49
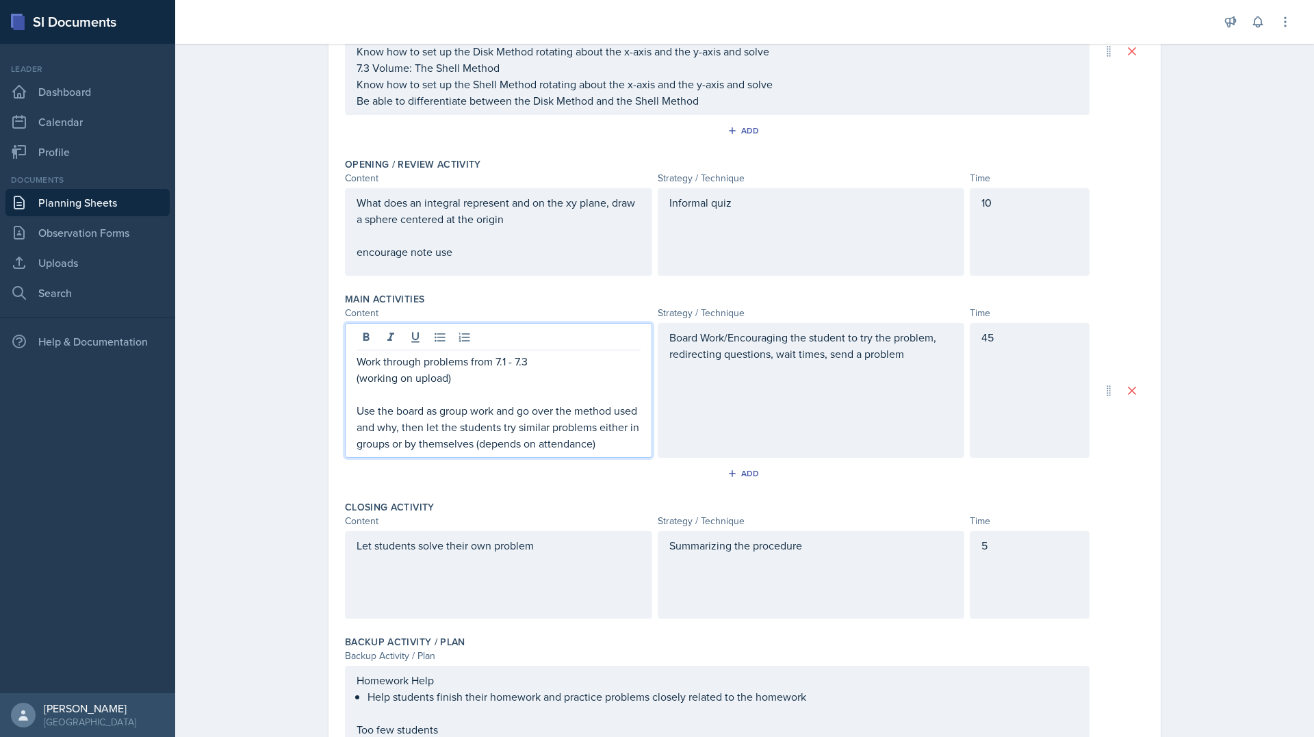
click at [608, 441] on p "Use the board as group work and go over the method used and why, then let the s…" at bounding box center [498, 426] width 284 height 49
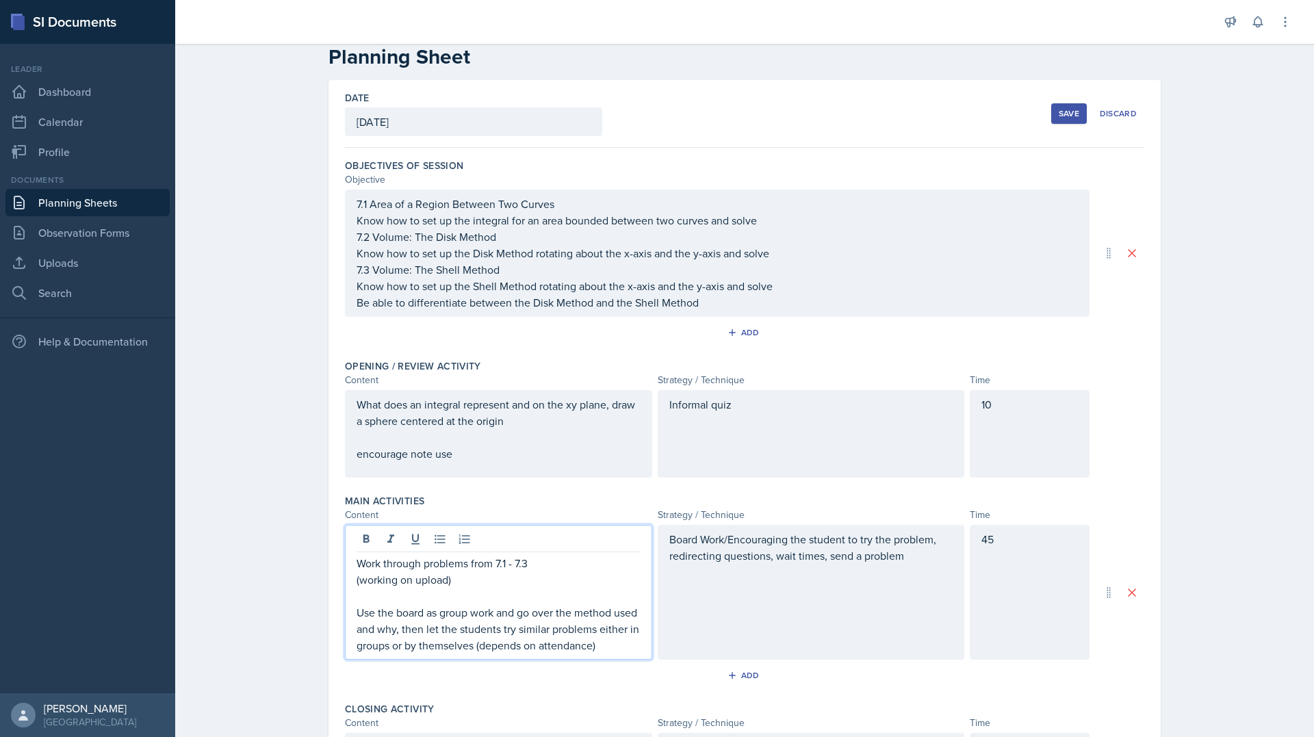
scroll to position [24, 0]
click at [1058, 115] on div "Save" at bounding box center [1068, 117] width 21 height 11
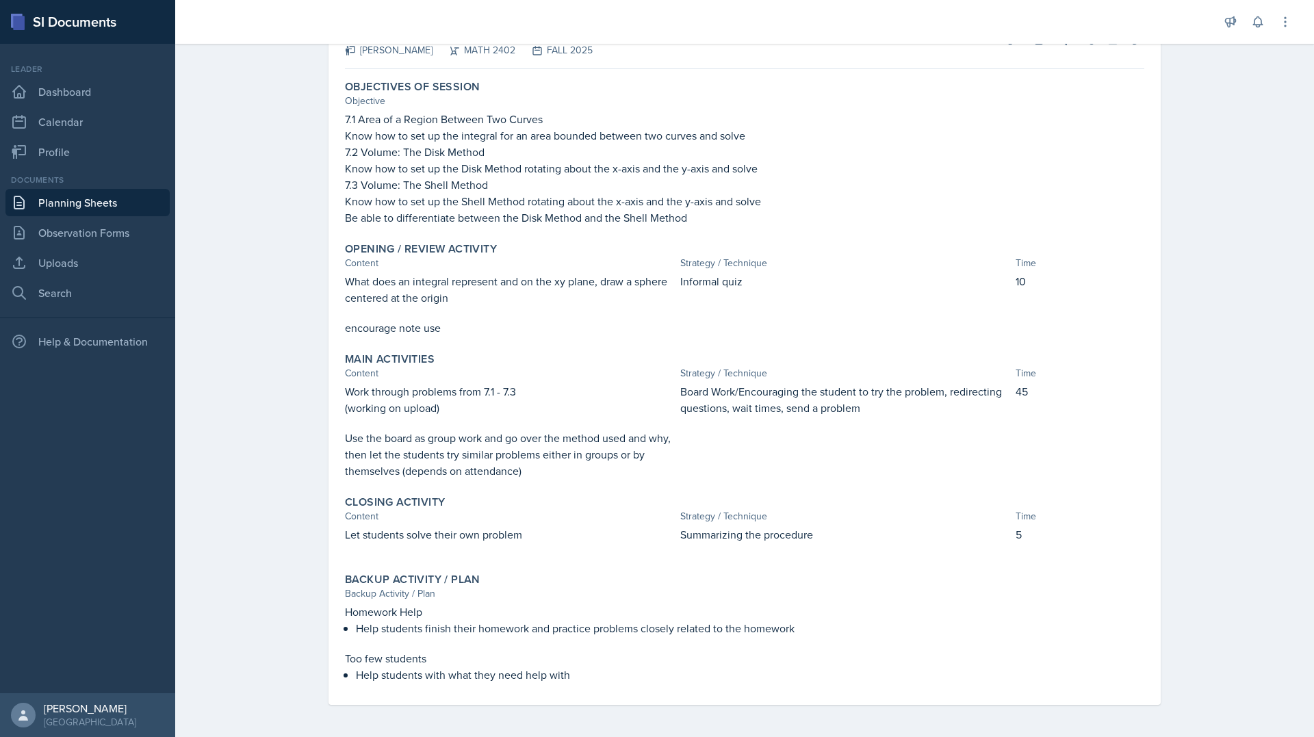
scroll to position [99, 0]
click at [1212, 178] on div "Planning Sheets [DATE] Planning Sheet [DATE] Submitted [PERSON_NAME] MATH 2402 …" at bounding box center [744, 337] width 1138 height 799
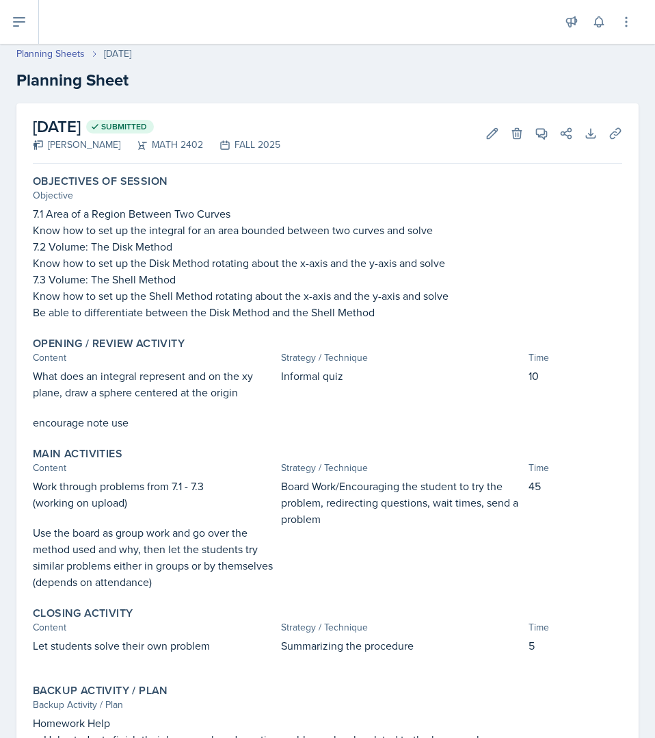
scroll to position [0, 0]
